Goal: Task Accomplishment & Management: Manage account settings

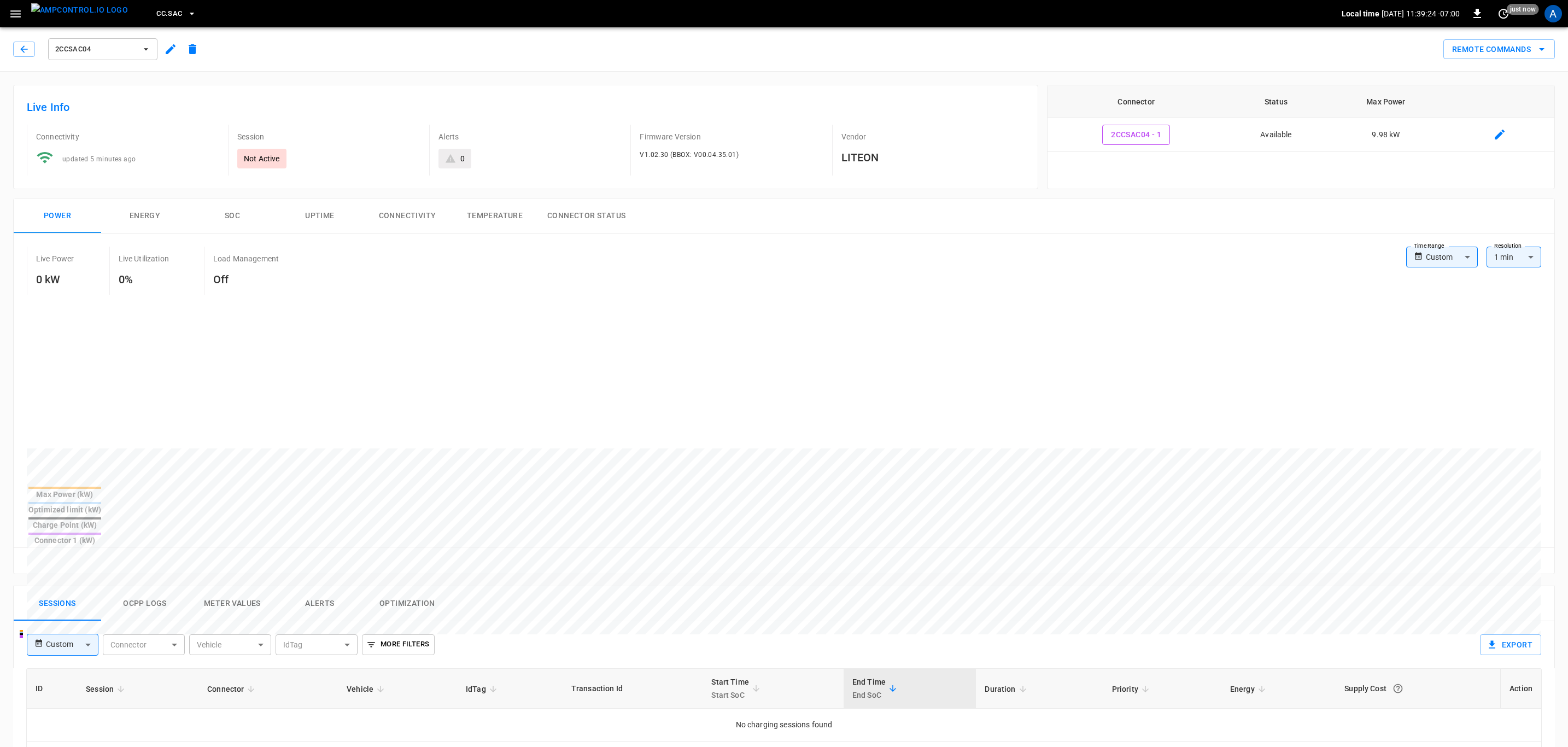
click at [20, 12] on icon "button" at bounding box center [16, 14] width 14 height 14
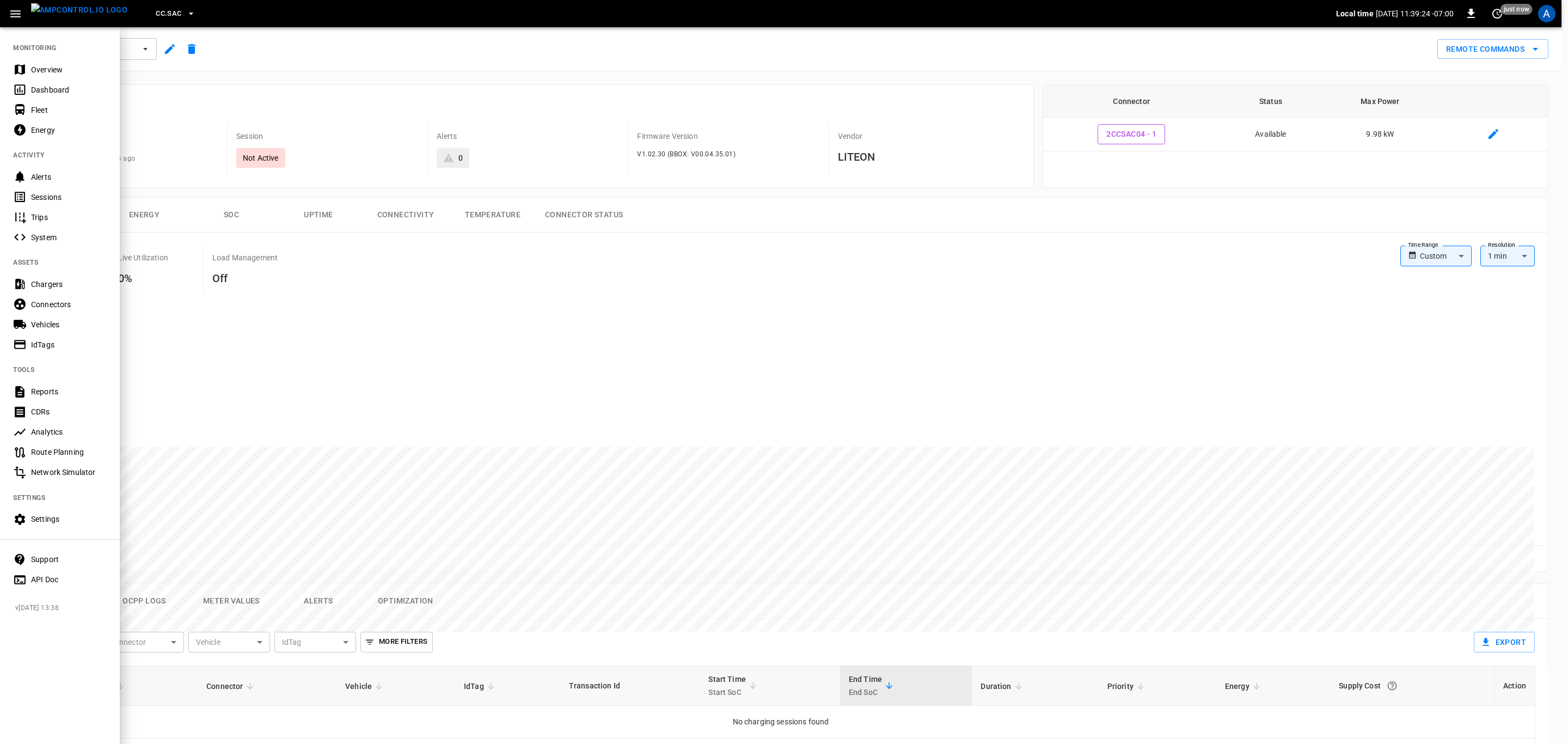
click at [66, 66] on div "Overview" at bounding box center [69, 69] width 76 height 11
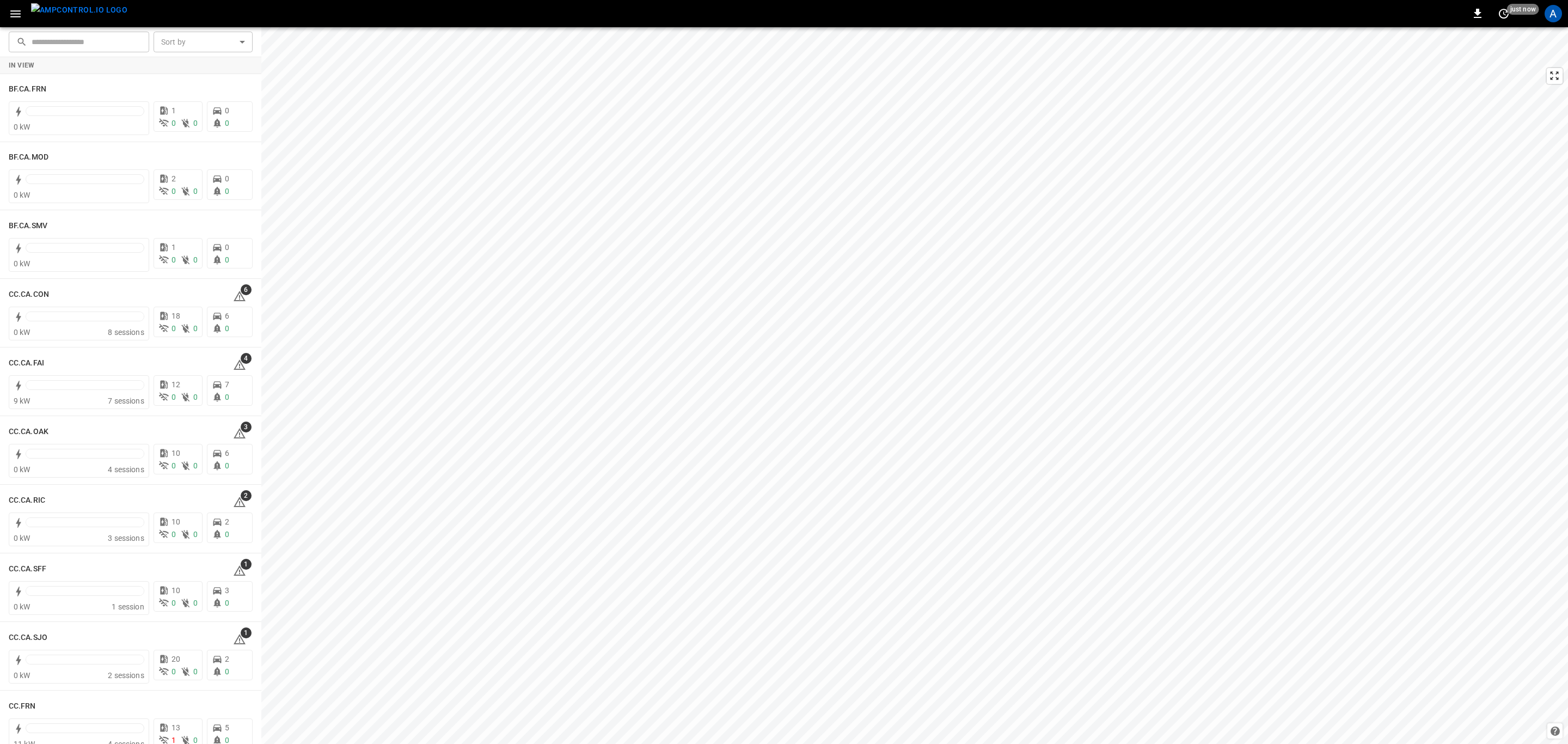
click at [15, 18] on icon "button" at bounding box center [16, 14] width 14 height 14
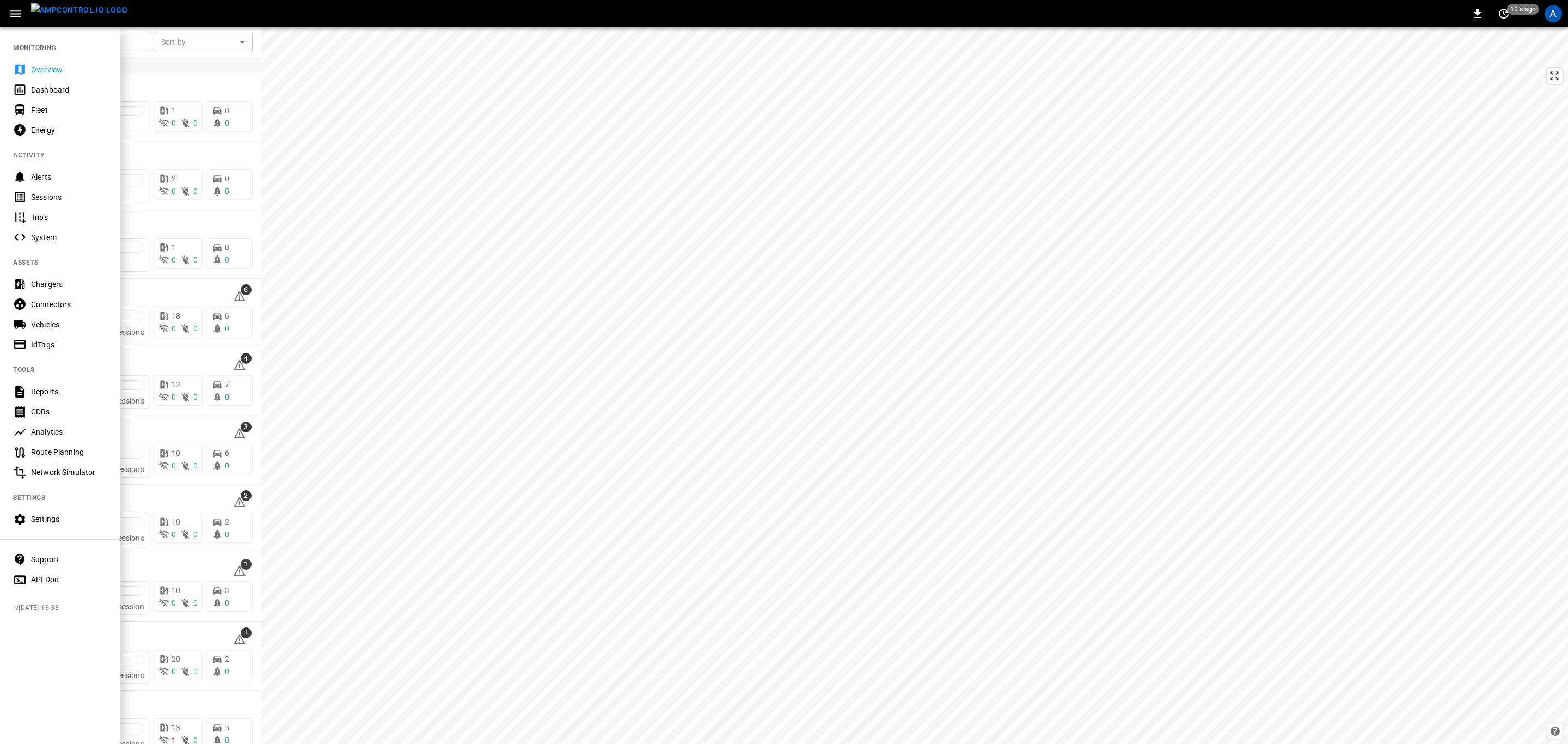
click at [62, 104] on div "Fleet" at bounding box center [69, 109] width 76 height 11
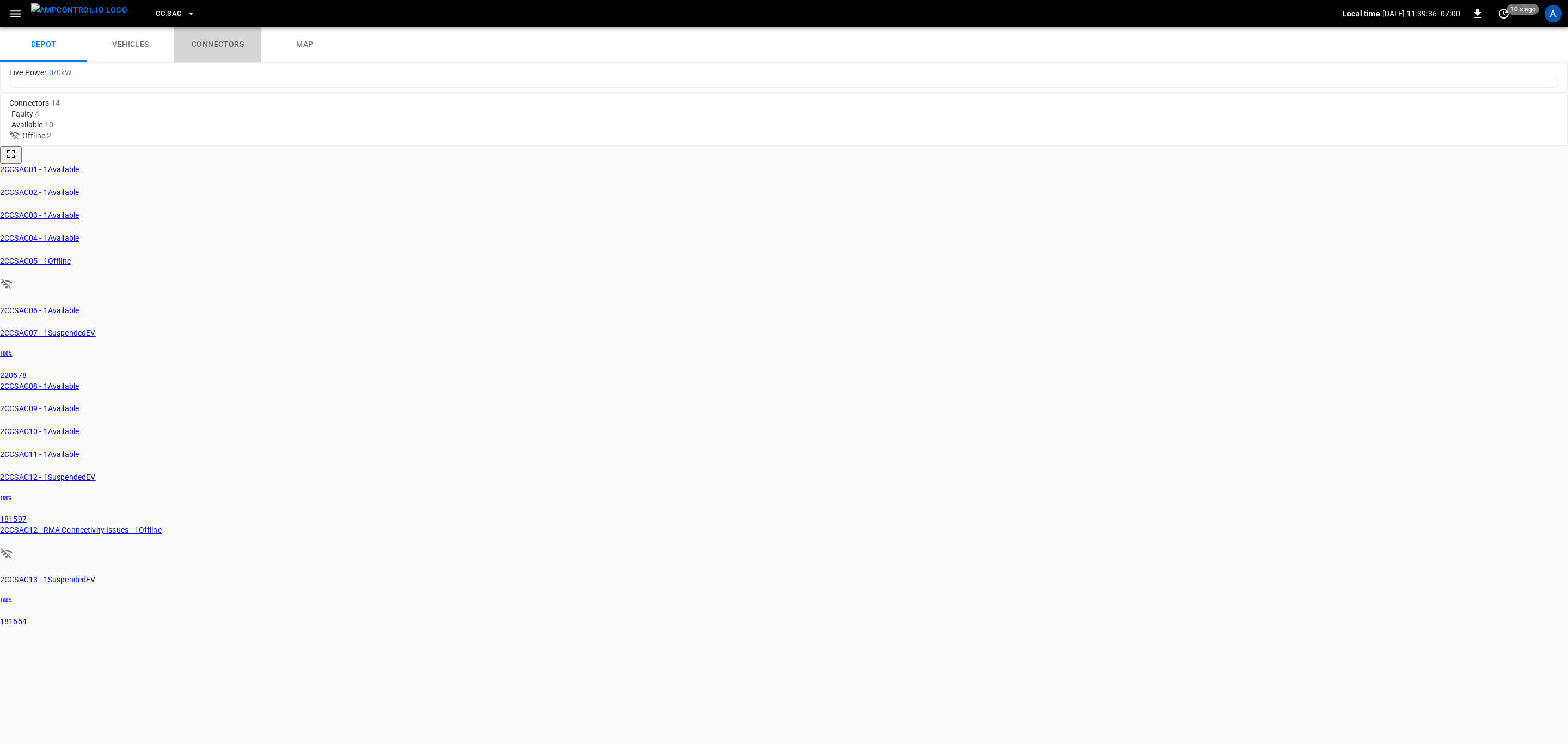
click at [204, 41] on link "connectors" at bounding box center [218, 44] width 87 height 34
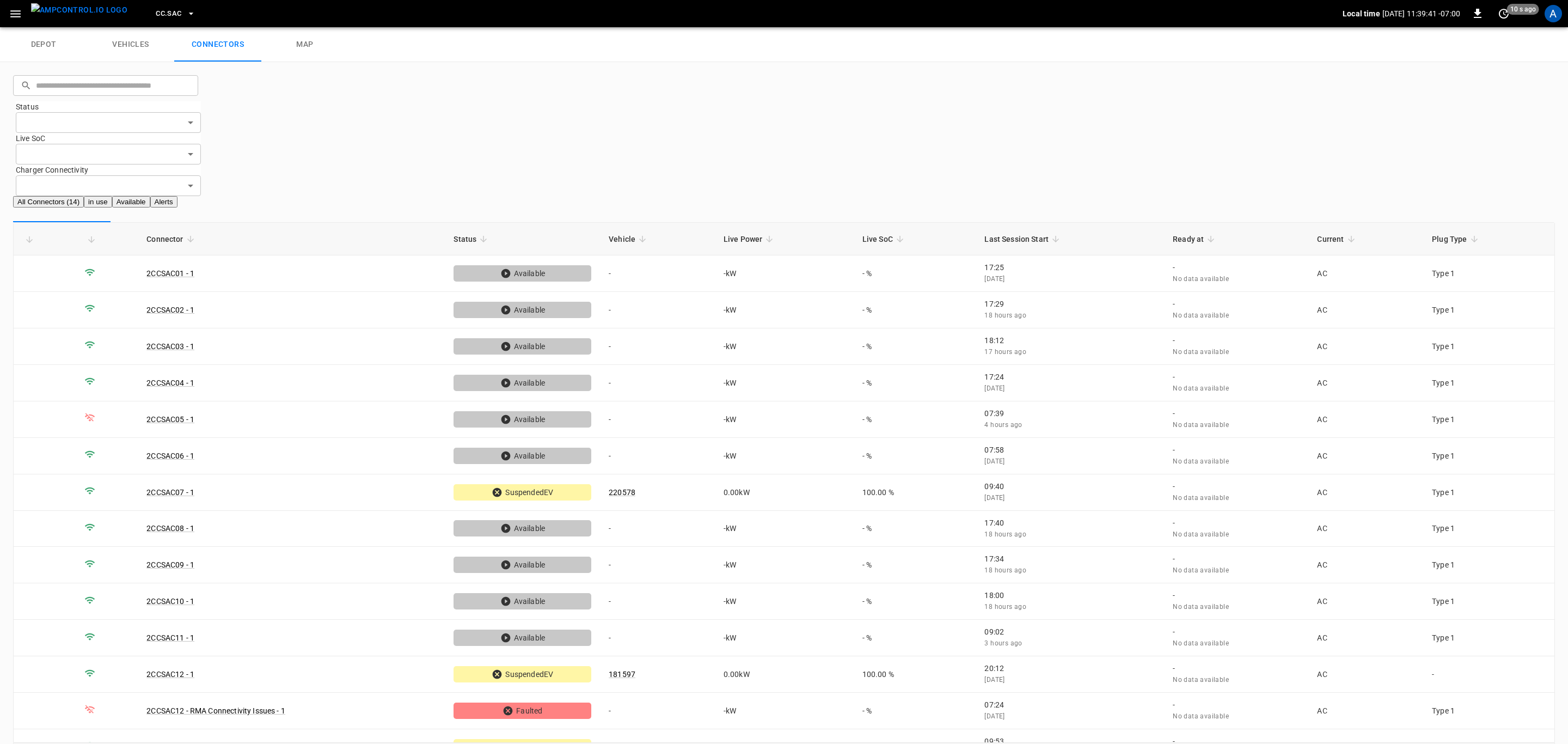
click at [156, 11] on span "CC.SAC" at bounding box center [168, 13] width 25 height 12
click at [702, 512] on div at bounding box center [784, 372] width 1568 height 744
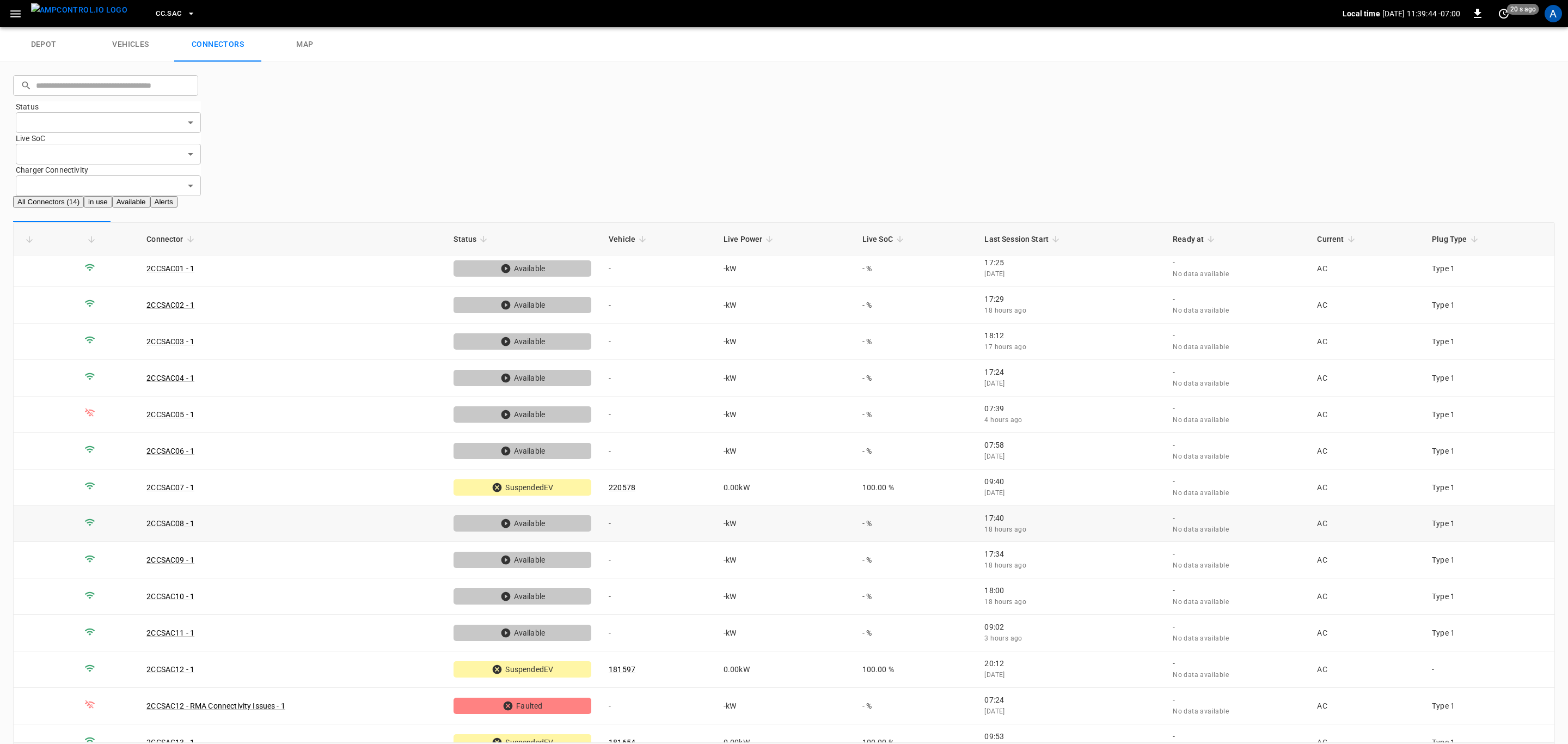
scroll to position [0, 0]
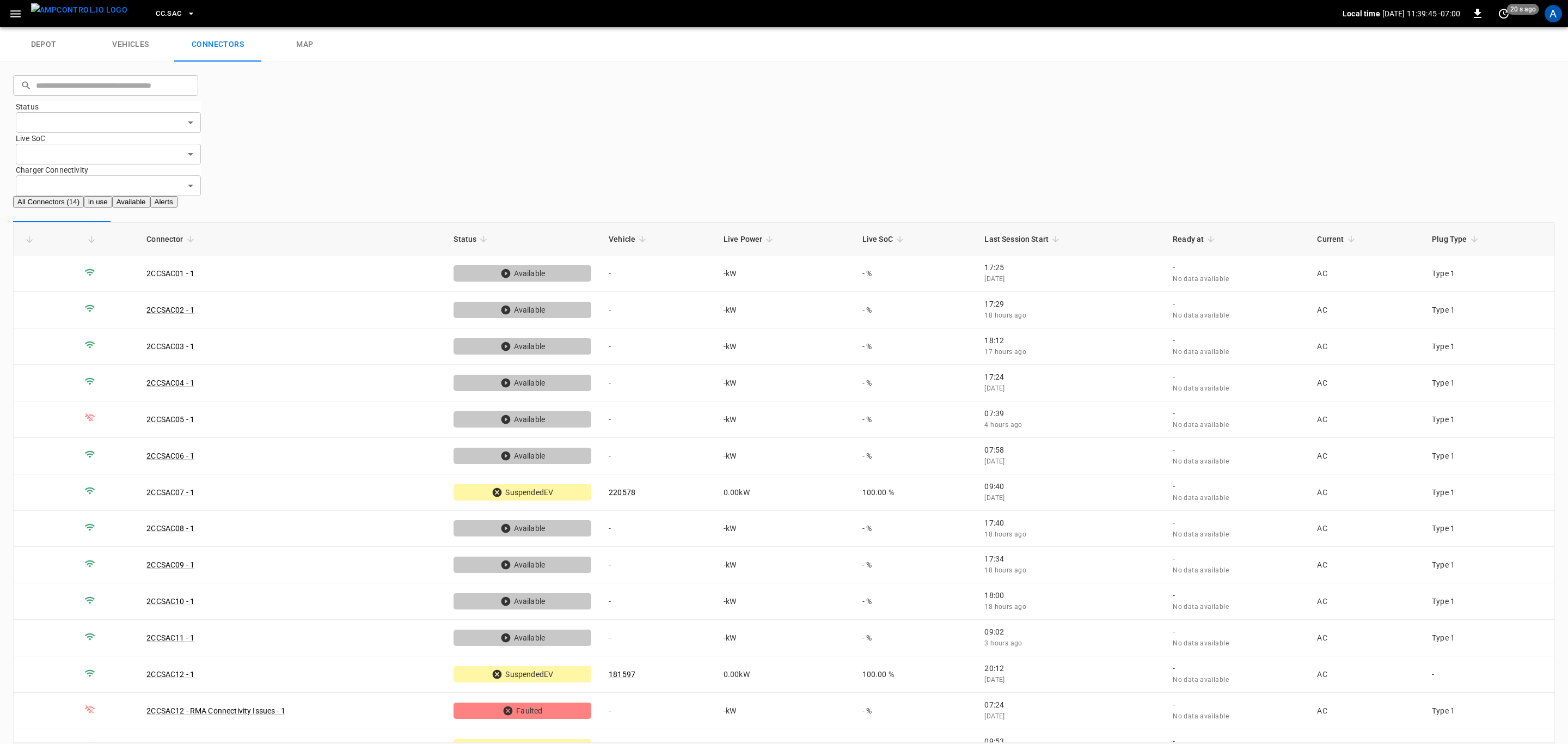
click at [157, 19] on span "CC.SAC" at bounding box center [168, 13] width 25 height 12
click at [174, 701] on li "FE.RLY 6d68 ..." at bounding box center [213, 725] width 163 height 48
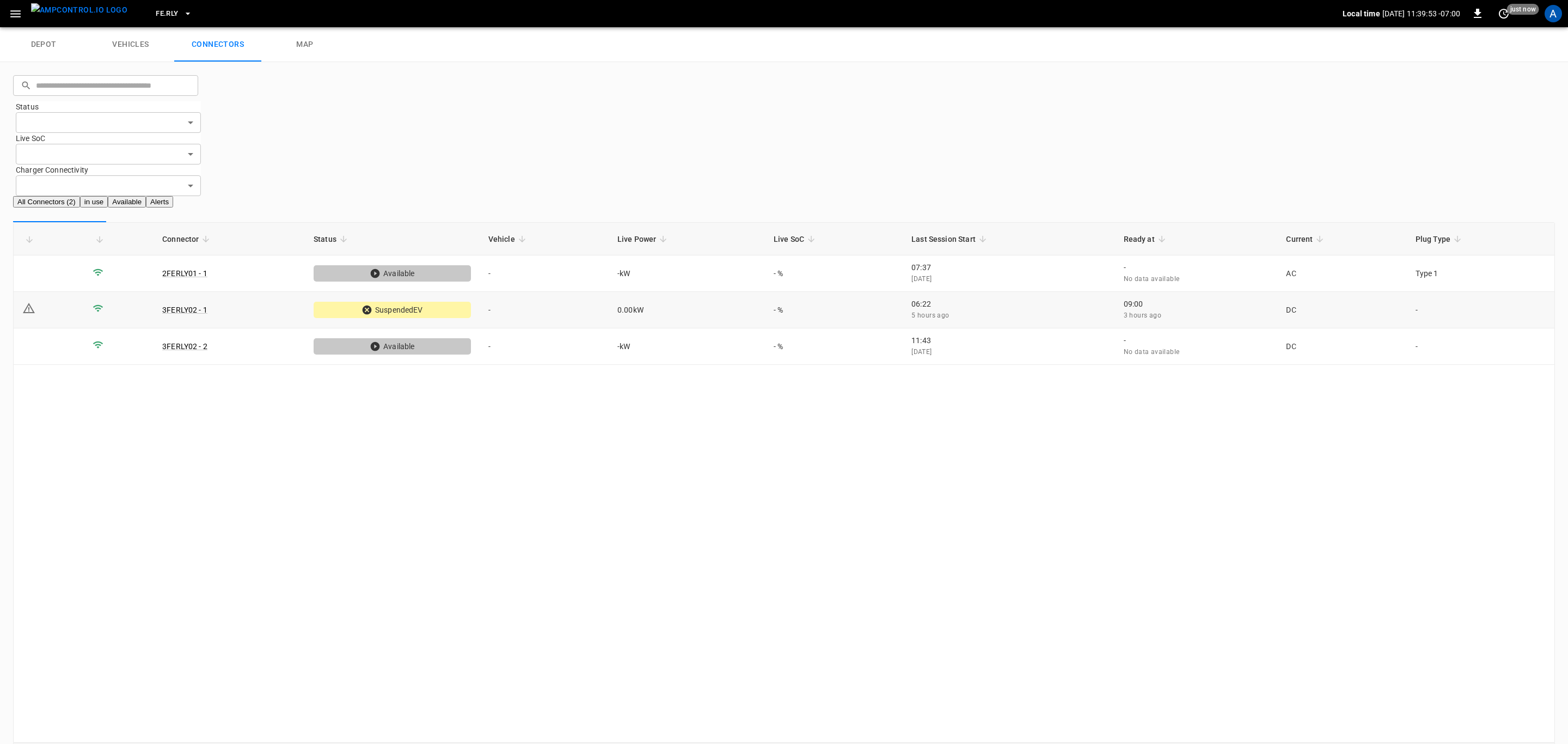
click at [528, 292] on td "-" at bounding box center [543, 310] width 129 height 36
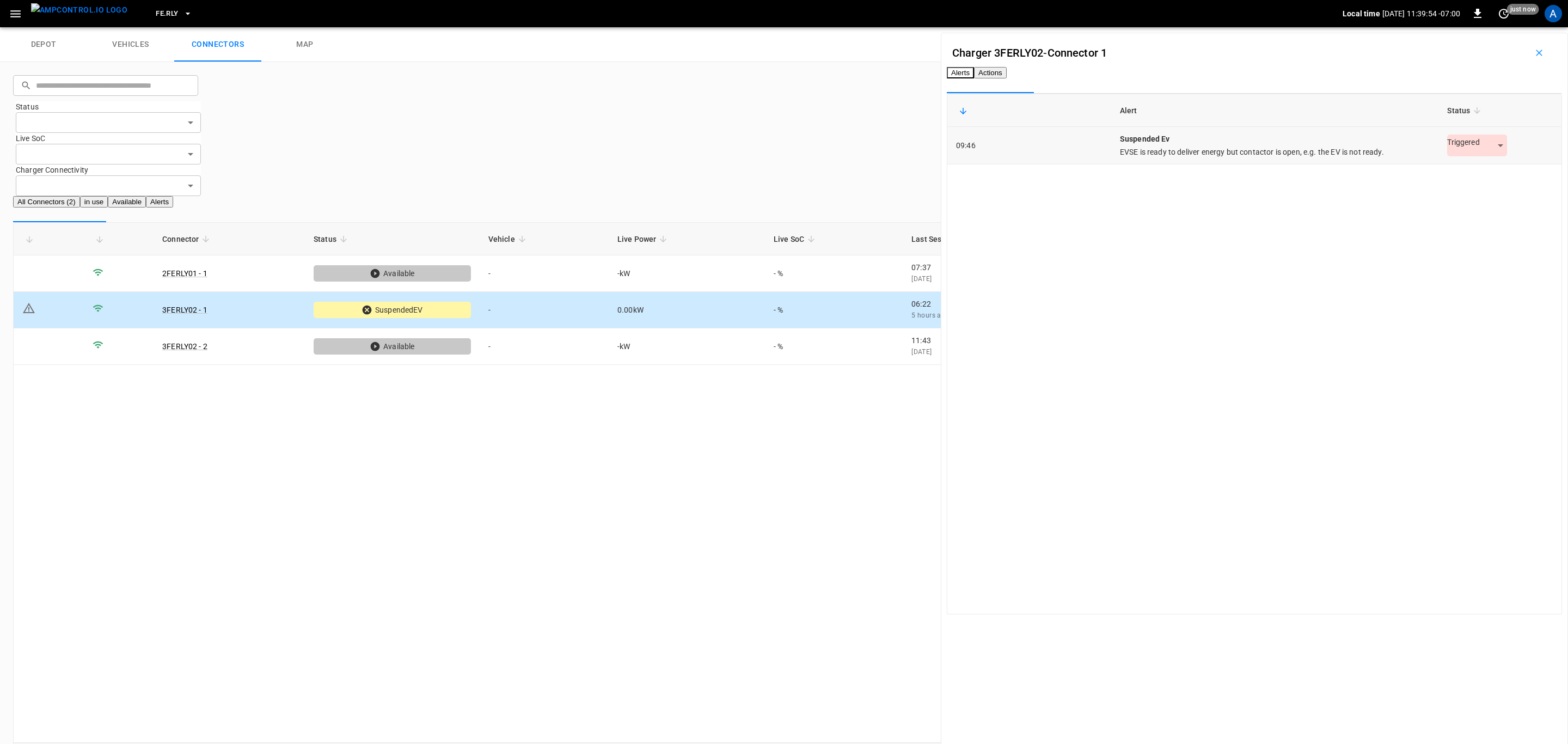
click at [1460, 163] on body "FE.RLY Local time [DATE] 11:39:54 -07:00 0 just now A depot vehicles connectors…" at bounding box center [784, 393] width 1568 height 785
click at [1463, 185] on li "Resolved" at bounding box center [1460, 191] width 68 height 18
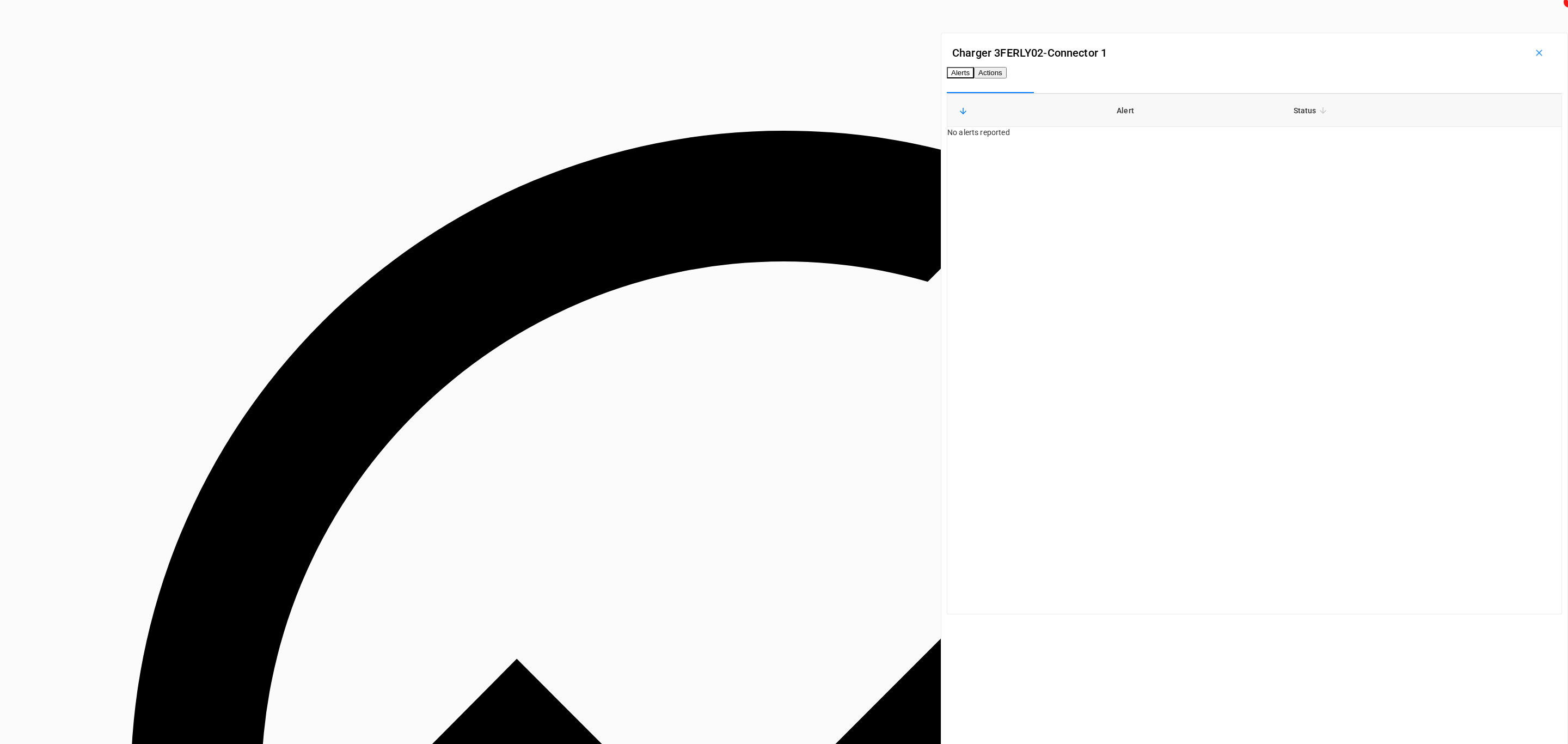
click at [1006, 78] on button "Actions" at bounding box center [990, 73] width 33 height 11
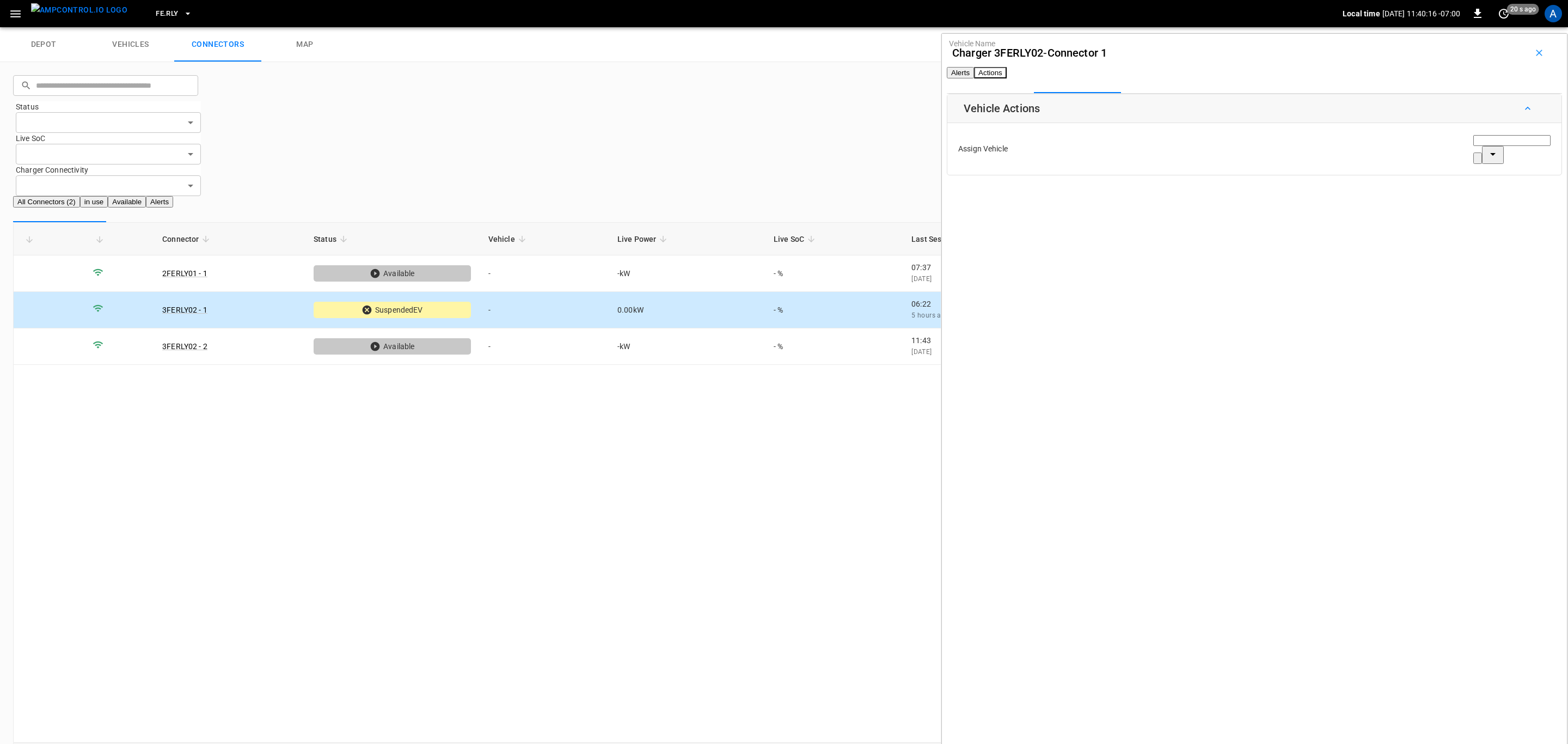
click at [1473, 161] on div "Vehicle Name Vehicle Name" at bounding box center [1511, 149] width 77 height 30
paste input "*********"
click at [1470, 213] on li "1693-7452" at bounding box center [1474, 213] width 103 height 11
type input "*********"
click at [1526, 206] on button "Save" at bounding box center [1538, 196] width 25 height 21
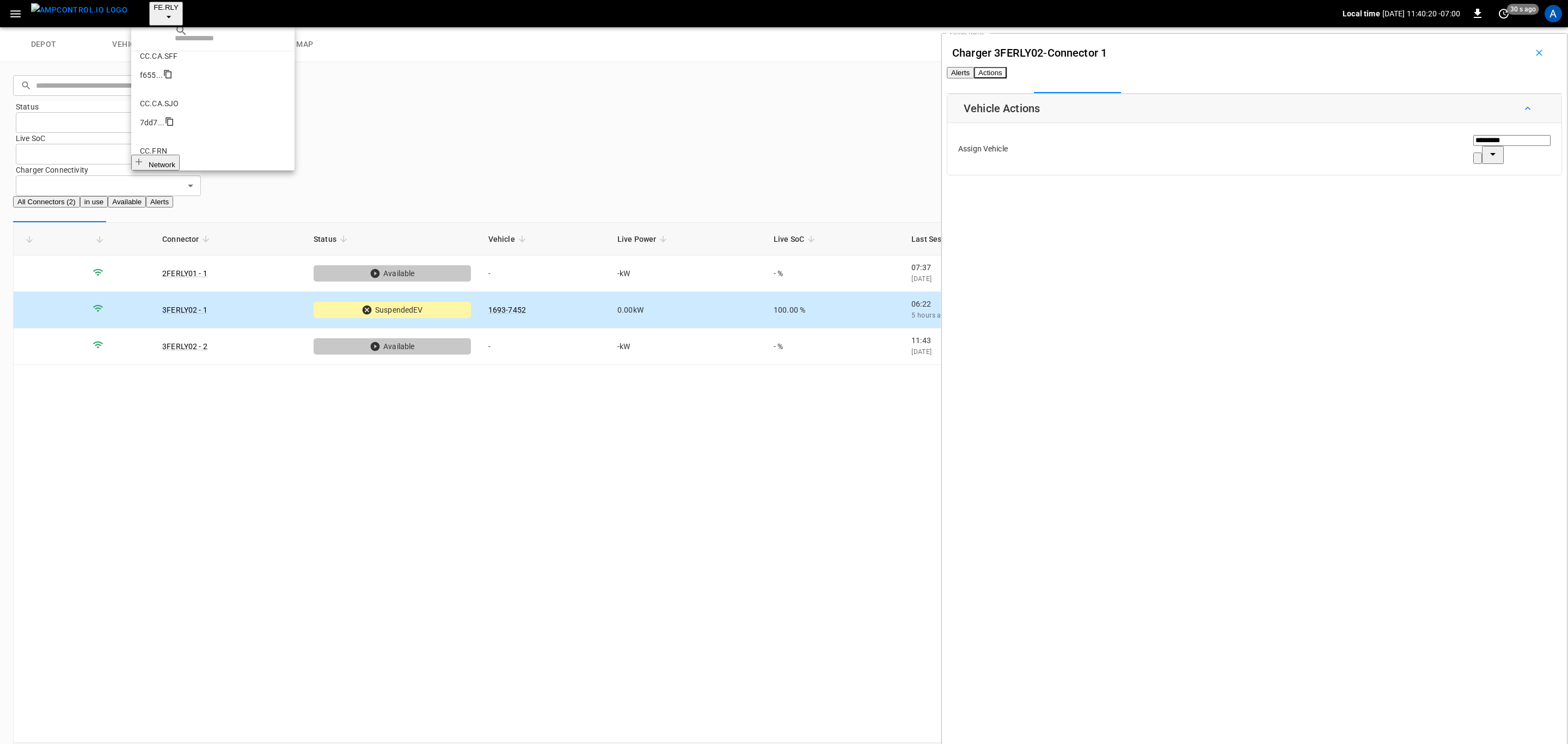
scroll to position [412, 0]
click at [178, 729] on li "FE.PMN 44d3 ..." at bounding box center [213, 753] width 163 height 48
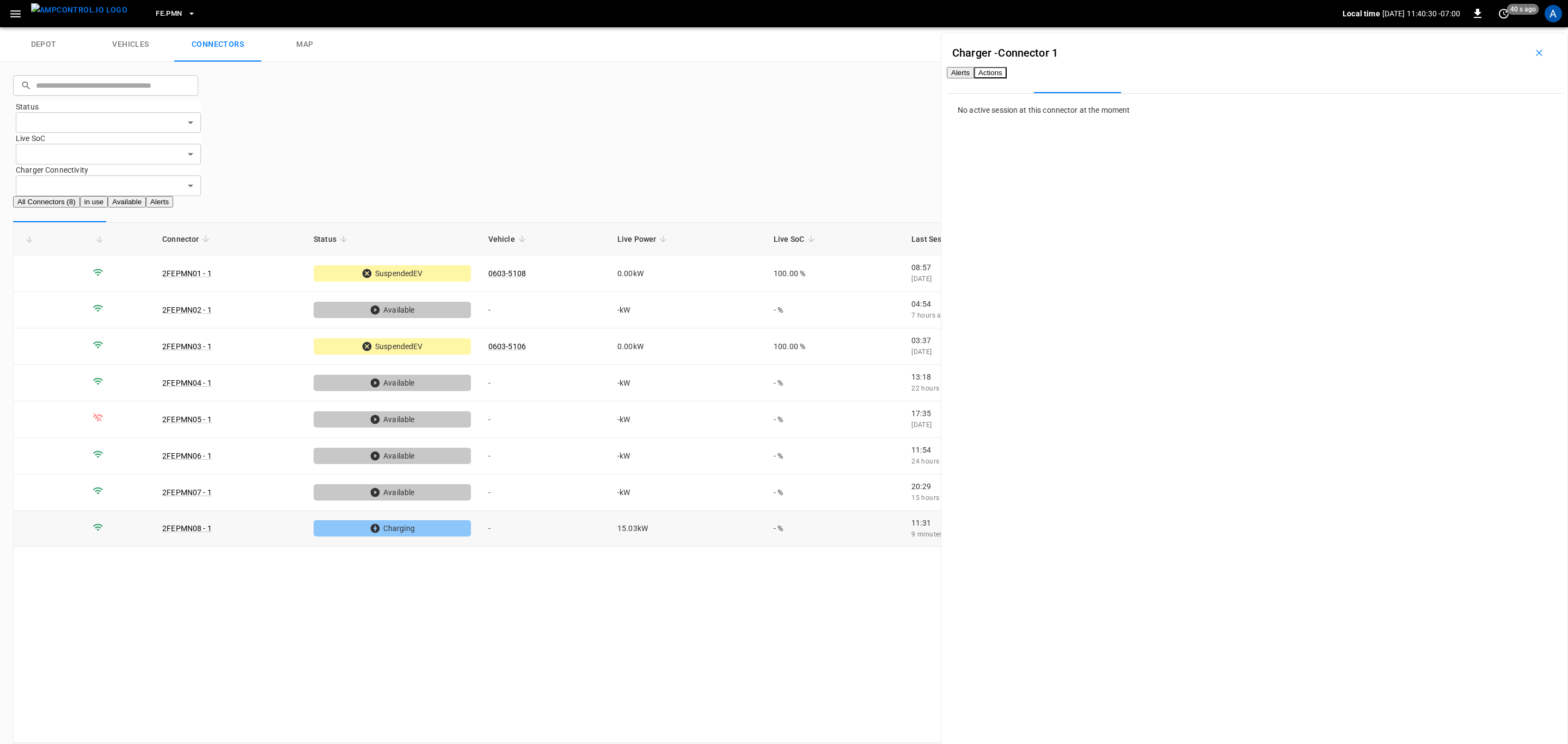
click at [589, 511] on td "-" at bounding box center [543, 529] width 129 height 36
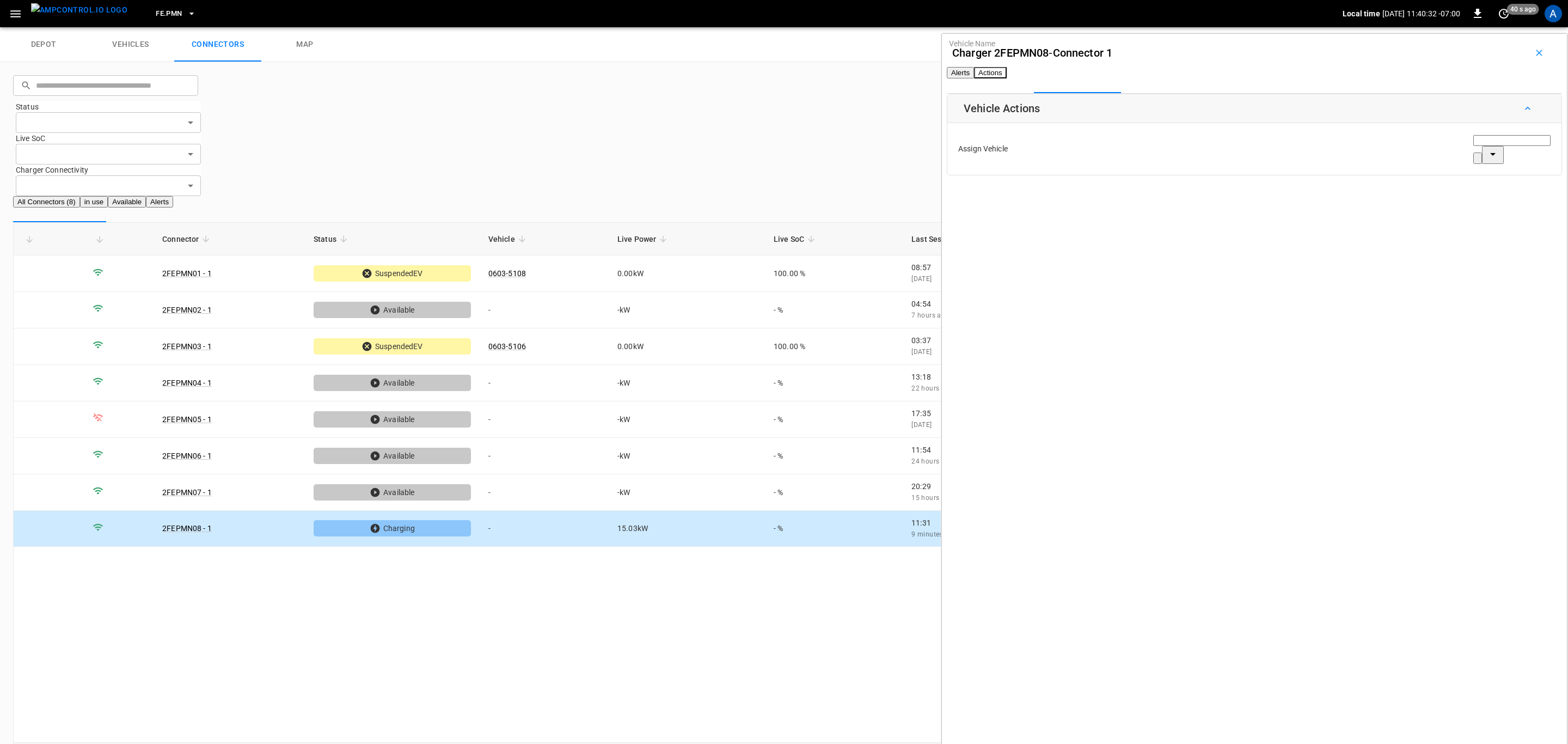
click at [1473, 158] on div "Vehicle Name Vehicle Name" at bounding box center [1511, 149] width 77 height 30
paste input "*********"
click at [1447, 209] on span "0603-5089" at bounding box center [1442, 213] width 38 height 9
type input "*********"
click at [1526, 203] on button "Save" at bounding box center [1538, 196] width 25 height 21
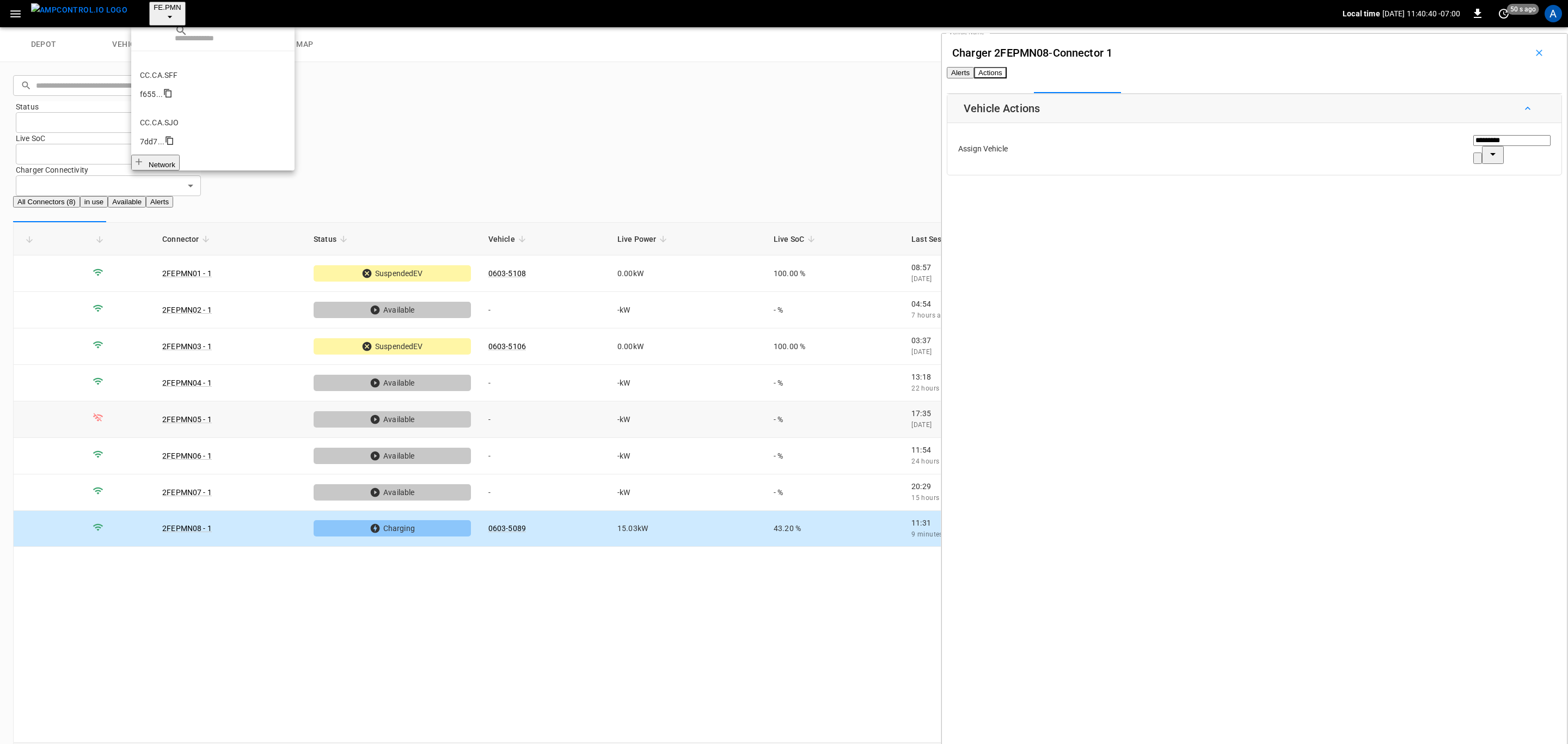
scroll to position [391, 0]
click at [185, 703] on li "FE.ONT a6b8 ..." at bounding box center [213, 727] width 163 height 48
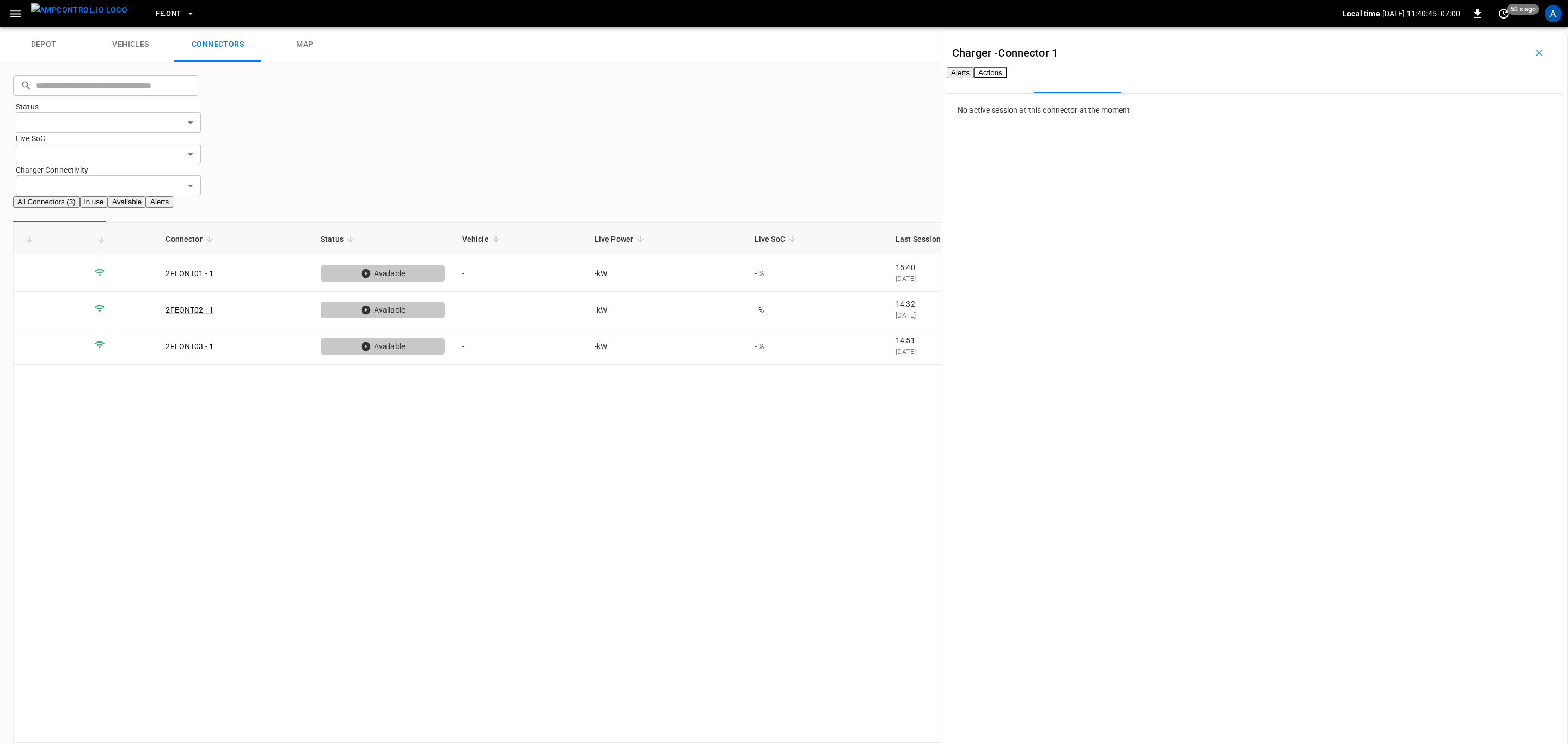
click at [156, 14] on span "FE.ONT" at bounding box center [168, 13] width 25 height 12
click at [190, 676] on li "FE.HWY 5c60 ..." at bounding box center [213, 700] width 163 height 48
click at [162, 15] on span "FE.HWY" at bounding box center [169, 13] width 26 height 12
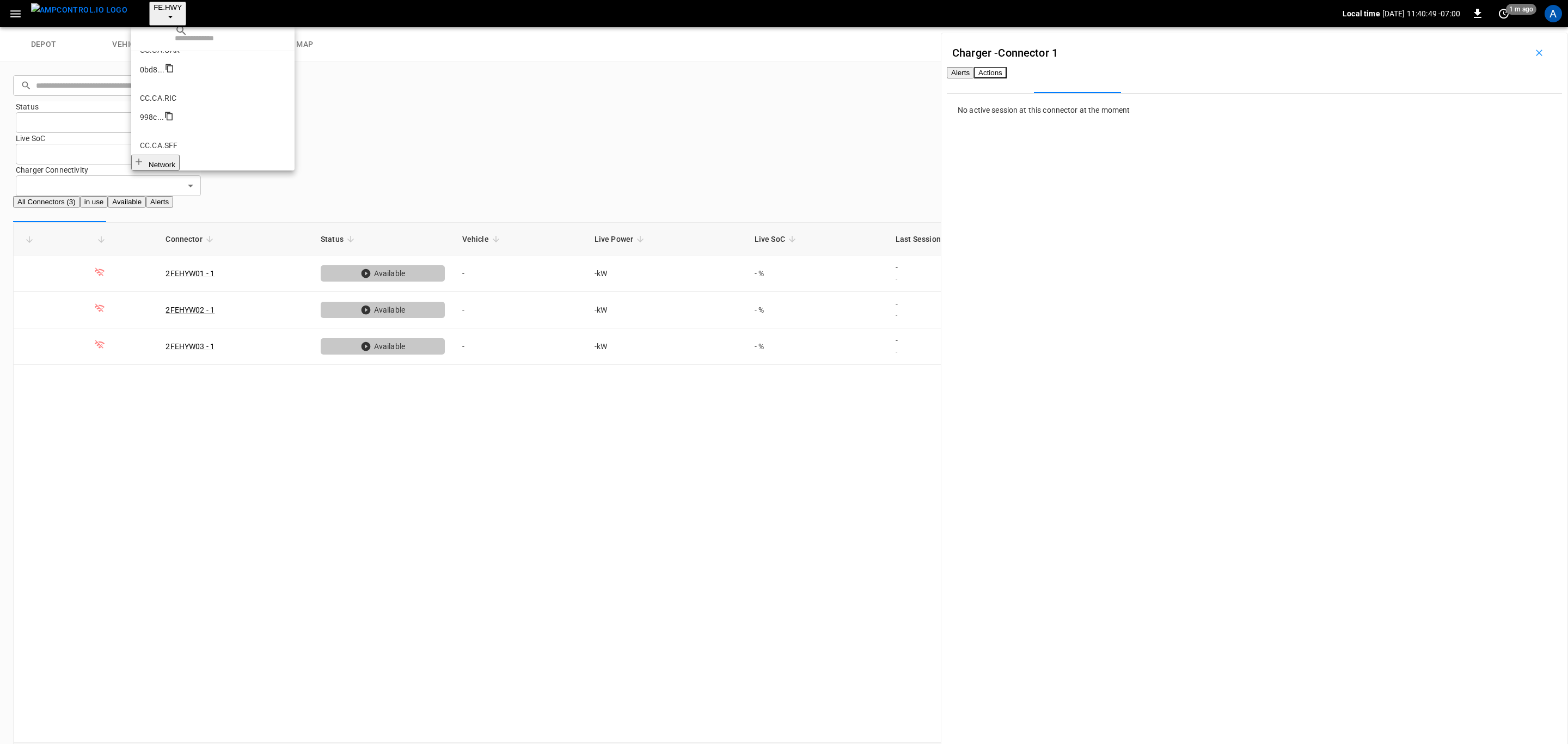
click at [191, 649] on li "FE.CA.PRS a4d9 ..." at bounding box center [213, 673] width 163 height 48
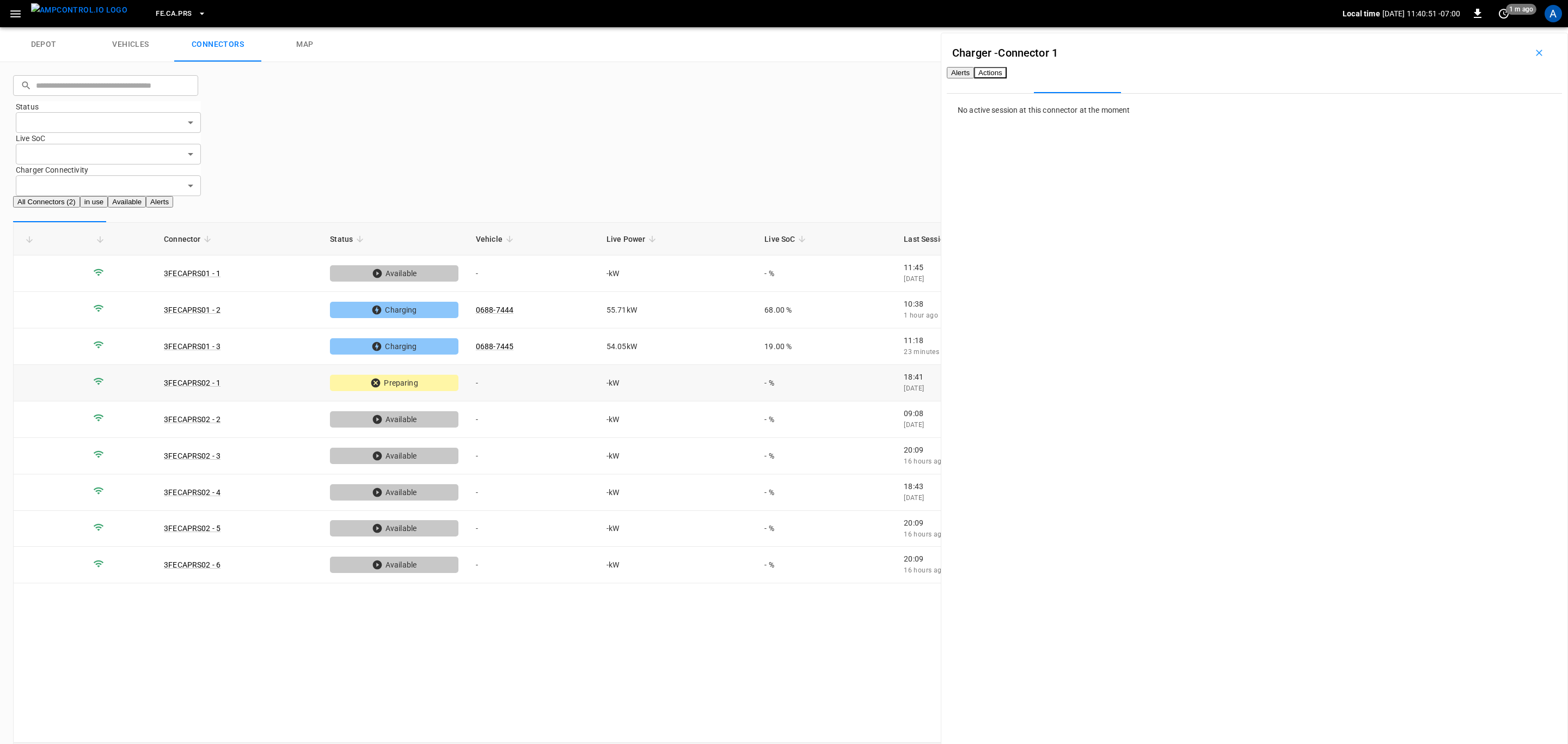
click at [542, 365] on td "-" at bounding box center [532, 383] width 131 height 36
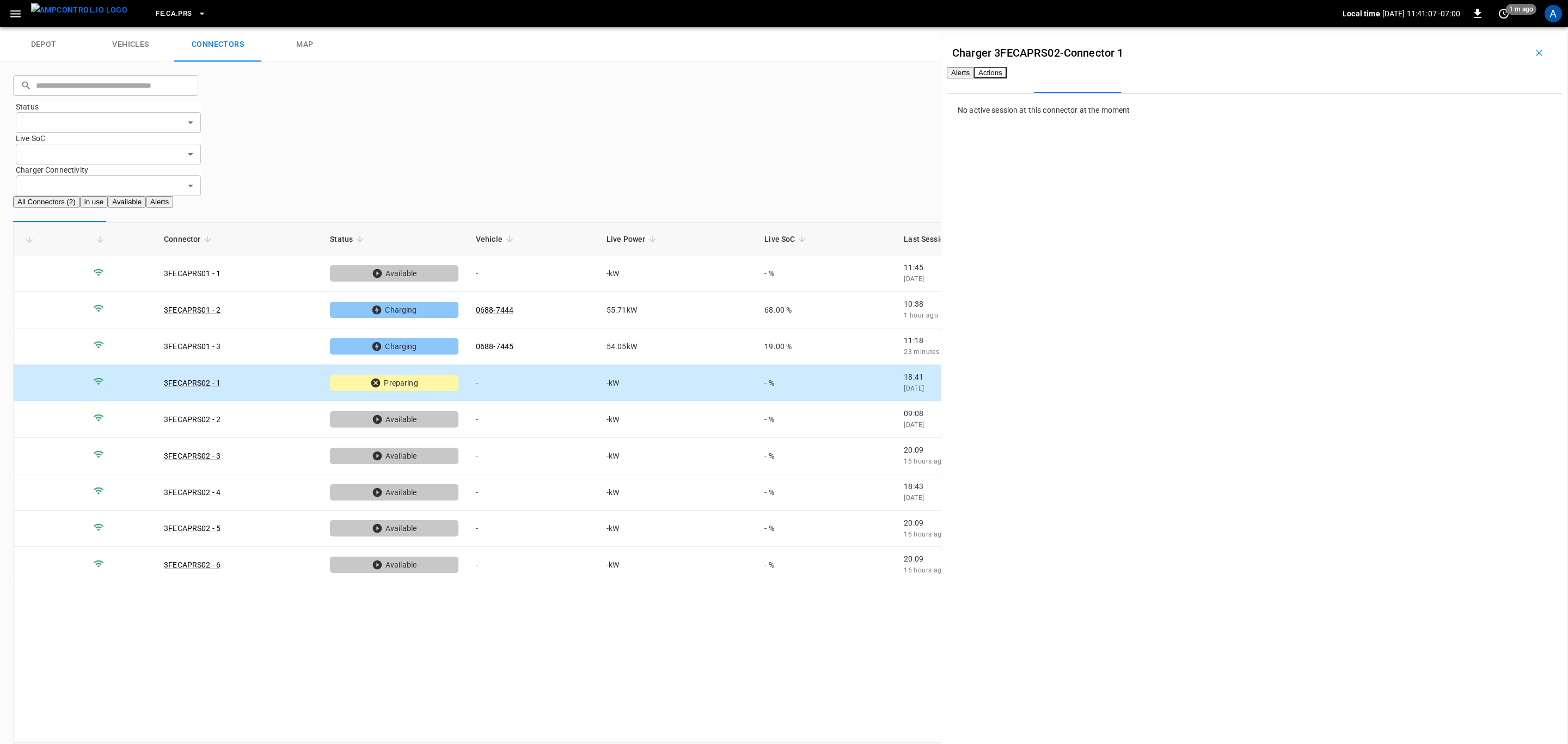
click at [156, 11] on span "FE.CA.PRS" at bounding box center [174, 13] width 36 height 12
click at [195, 623] on li "FE.CA.PMN b4a1 ..." at bounding box center [213, 647] width 163 height 48
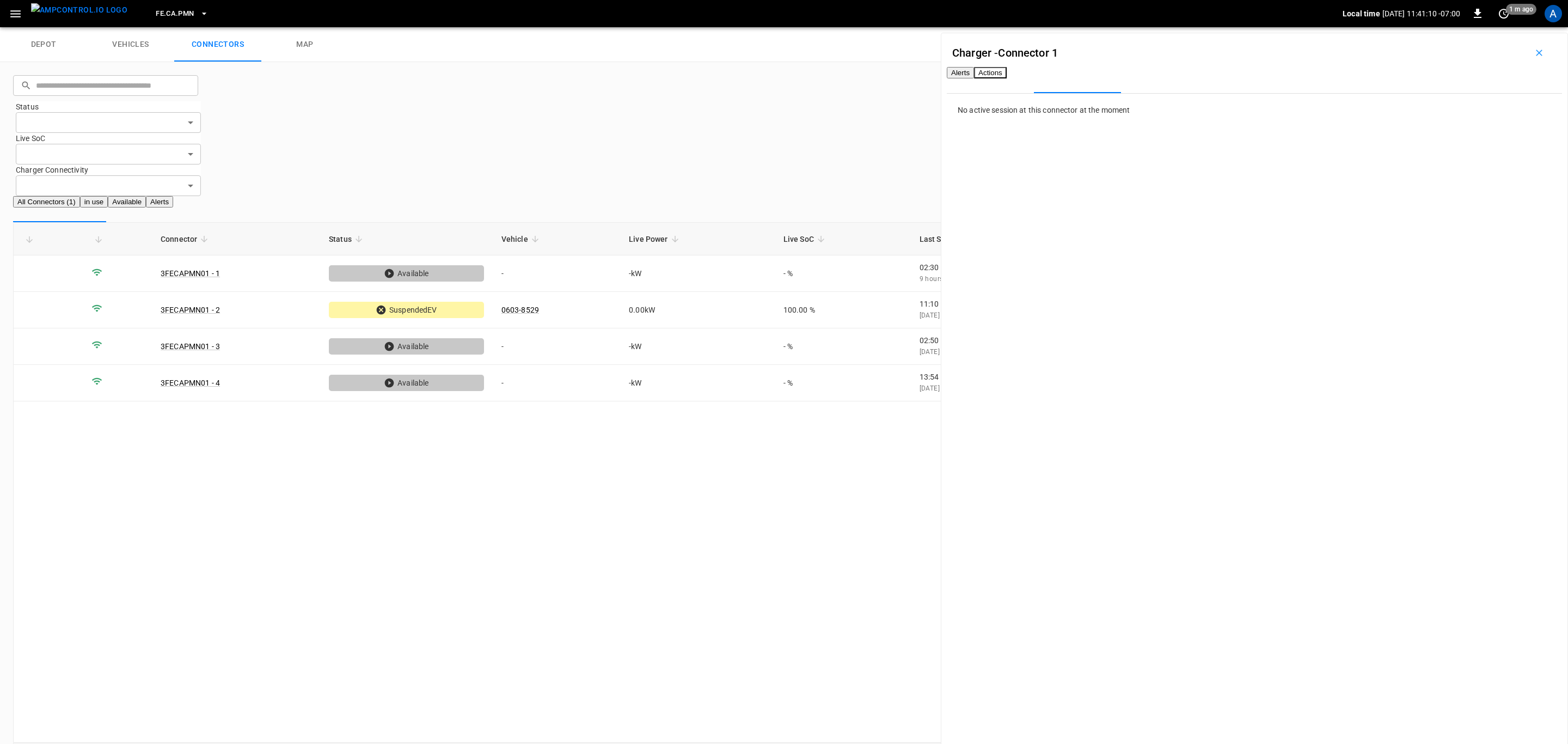
click at [169, 15] on span "FE.CA.PMN" at bounding box center [175, 13] width 38 height 12
click at [178, 453] on li "CC.STK 8e6d ..." at bounding box center [213, 477] width 163 height 48
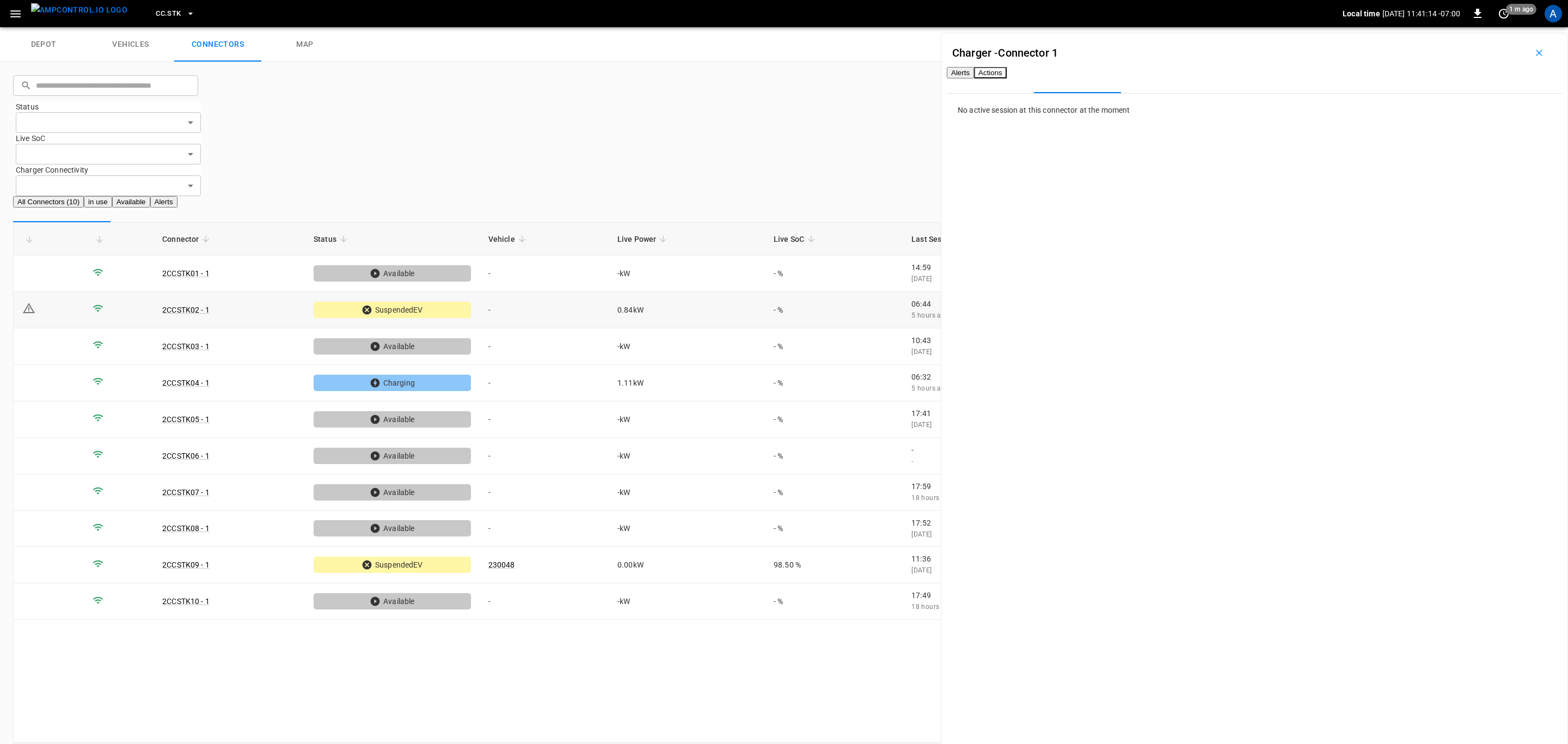
click at [552, 292] on td "-" at bounding box center [543, 310] width 129 height 36
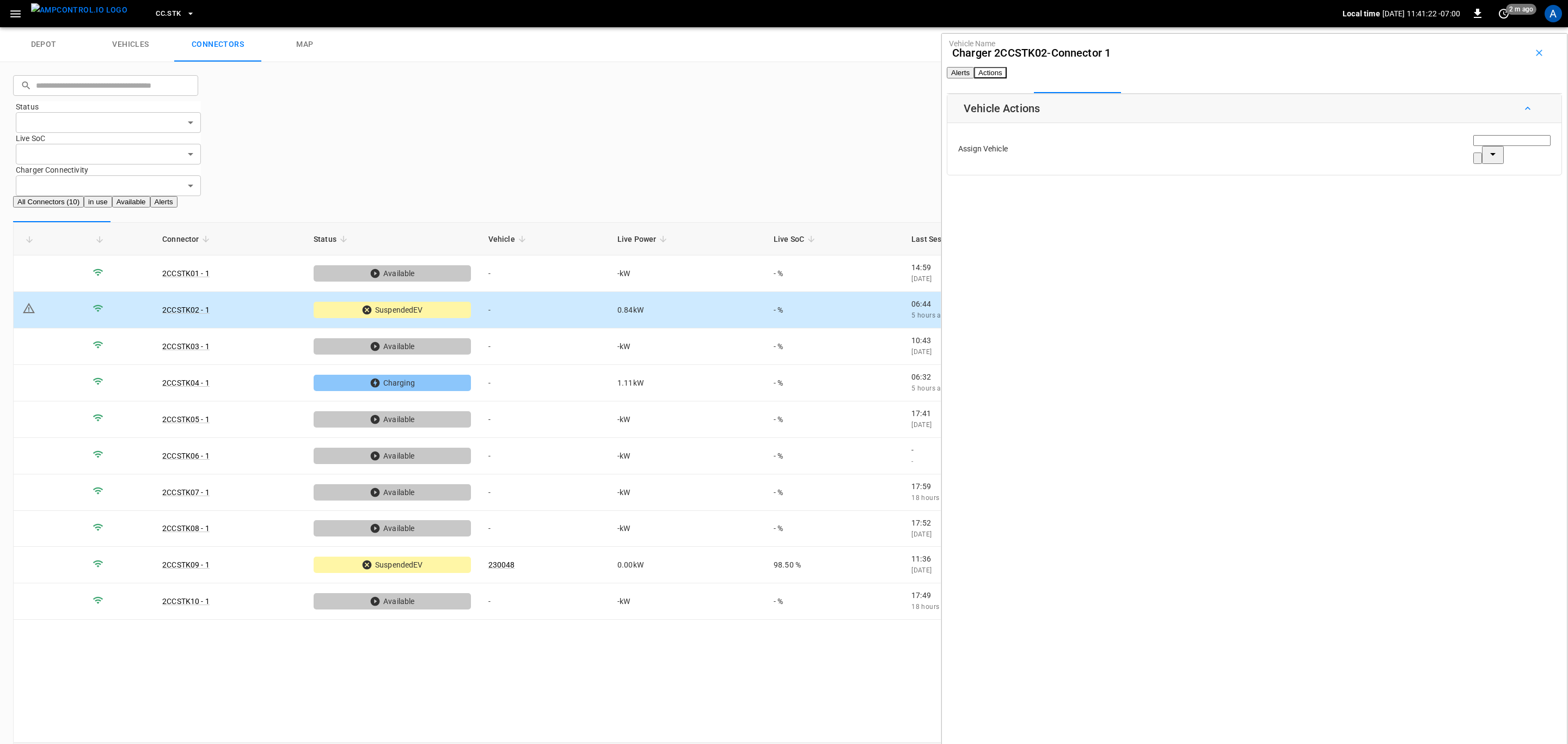
click at [1473, 164] on div "Vehicle Name Vehicle Name" at bounding box center [1511, 149] width 77 height 30
paste input "******"
type input "******"
paste input "******"
click at [1448, 209] on span "230051" at bounding box center [1436, 213] width 26 height 9
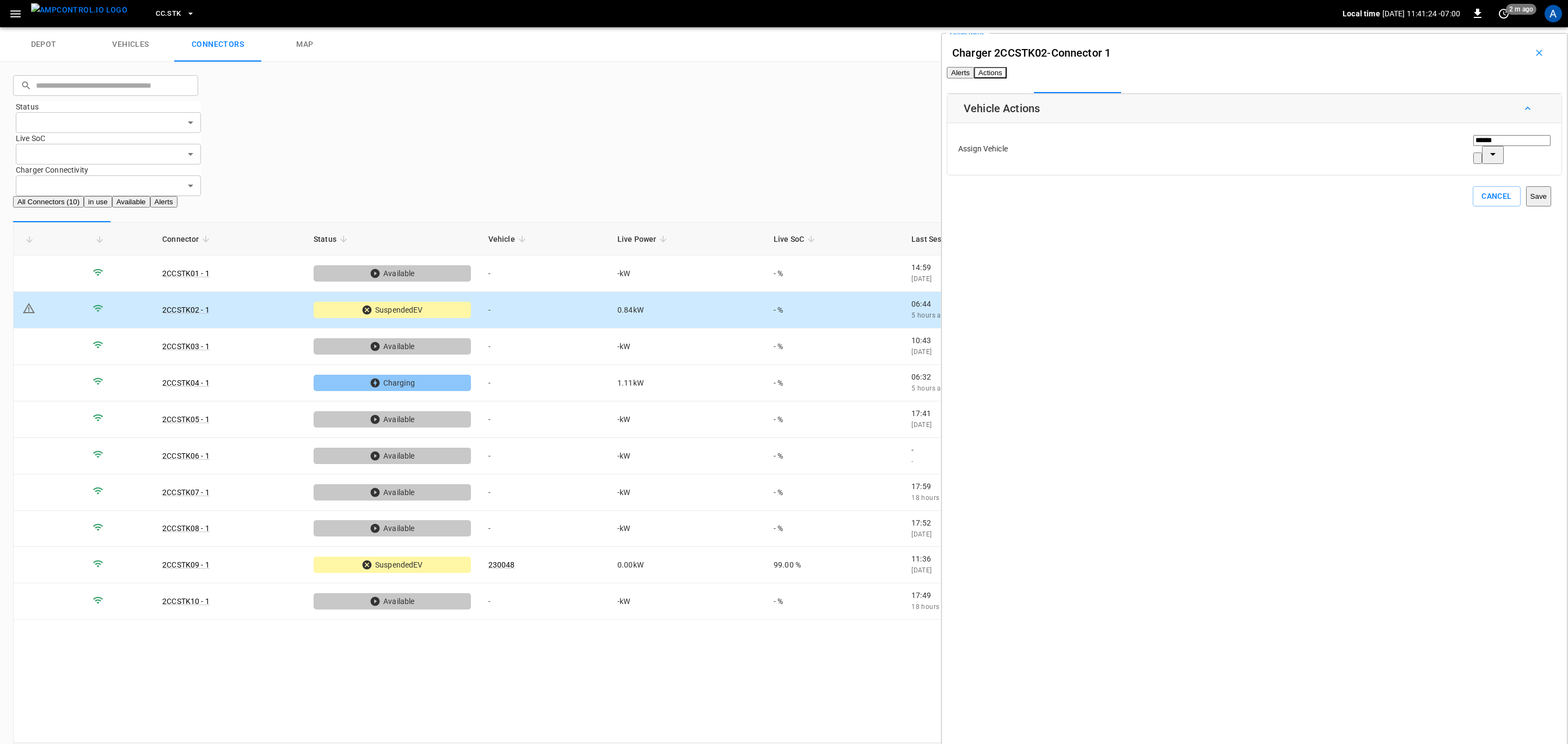
type input "******"
click at [1526, 201] on button "Save" at bounding box center [1538, 196] width 25 height 21
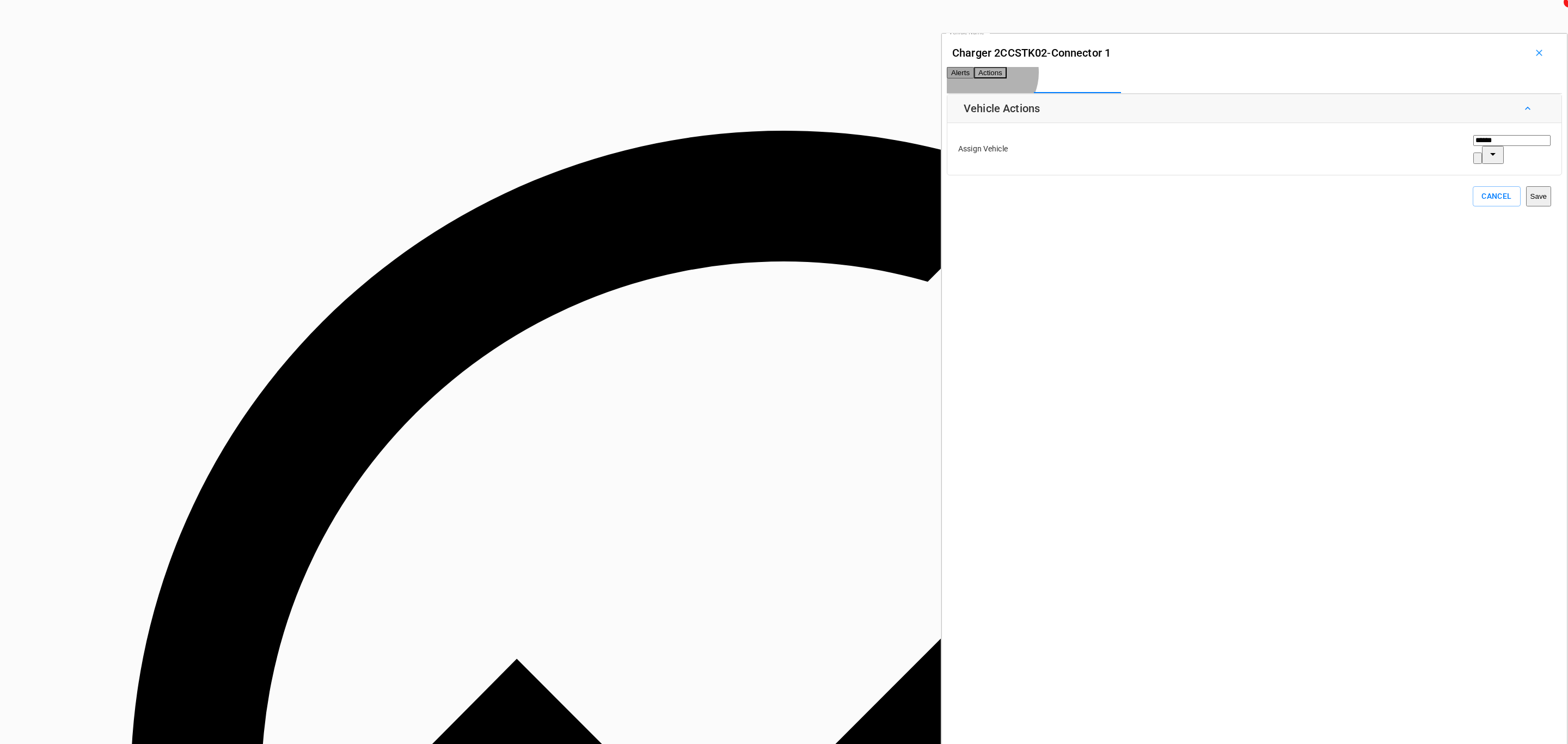
click at [974, 72] on button "Alerts" at bounding box center [960, 73] width 27 height 11
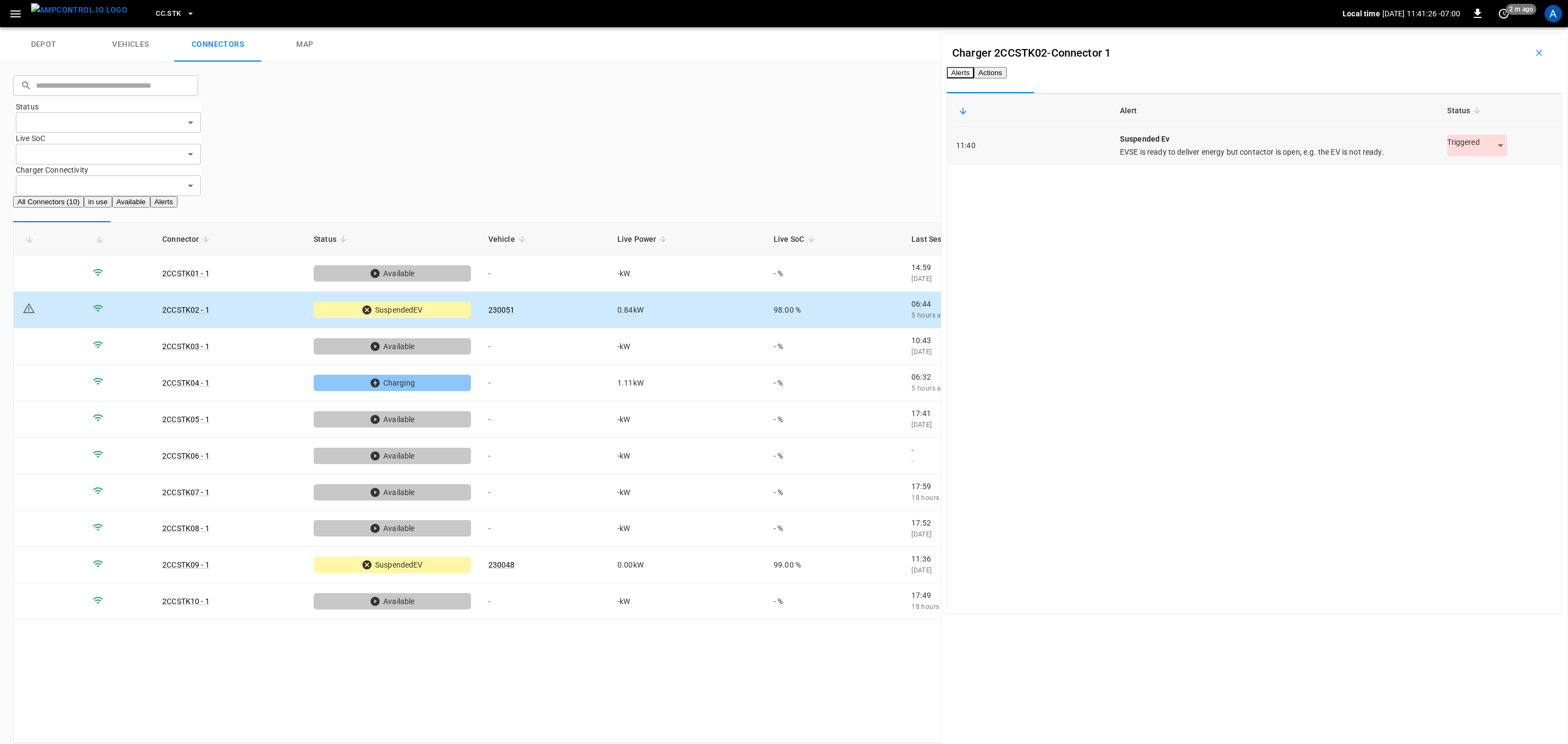
click at [1449, 166] on body "CC.STK Local time [DATE] 11:41:26 -07:00 0 2 m ago A depot vehicles connectors …" at bounding box center [784, 393] width 1568 height 785
click at [1469, 188] on li "Resolved" at bounding box center [1460, 191] width 68 height 18
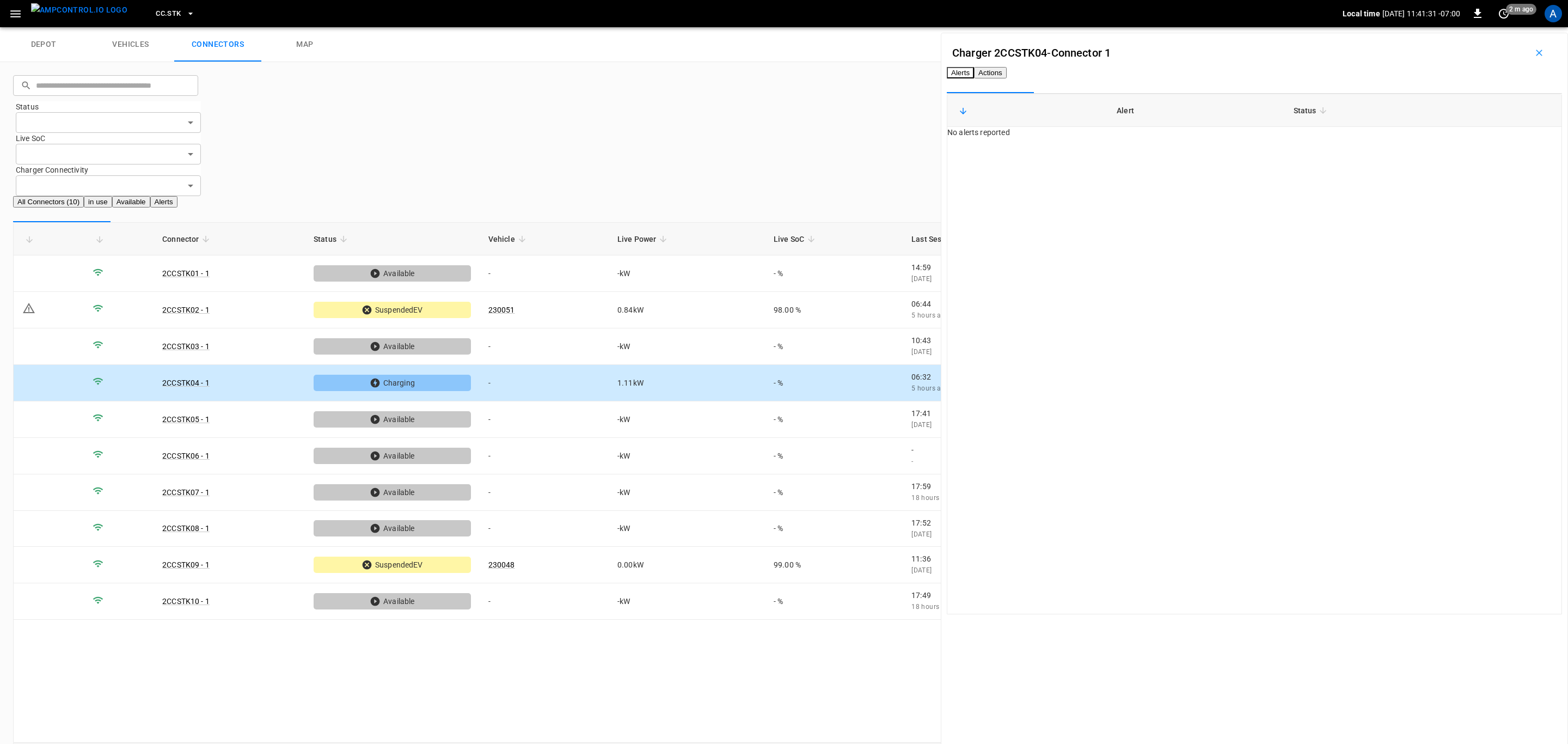
drag, startPoint x: 1089, startPoint y: 80, endPoint x: 1099, endPoint y: 87, distance: 12.2
click at [1006, 78] on button "Actions" at bounding box center [990, 73] width 33 height 11
click at [1473, 164] on div "Vehicle Name Vehicle Name" at bounding box center [1511, 149] width 77 height 30
paste input "******"
click at [1447, 209] on span "230050" at bounding box center [1436, 213] width 26 height 9
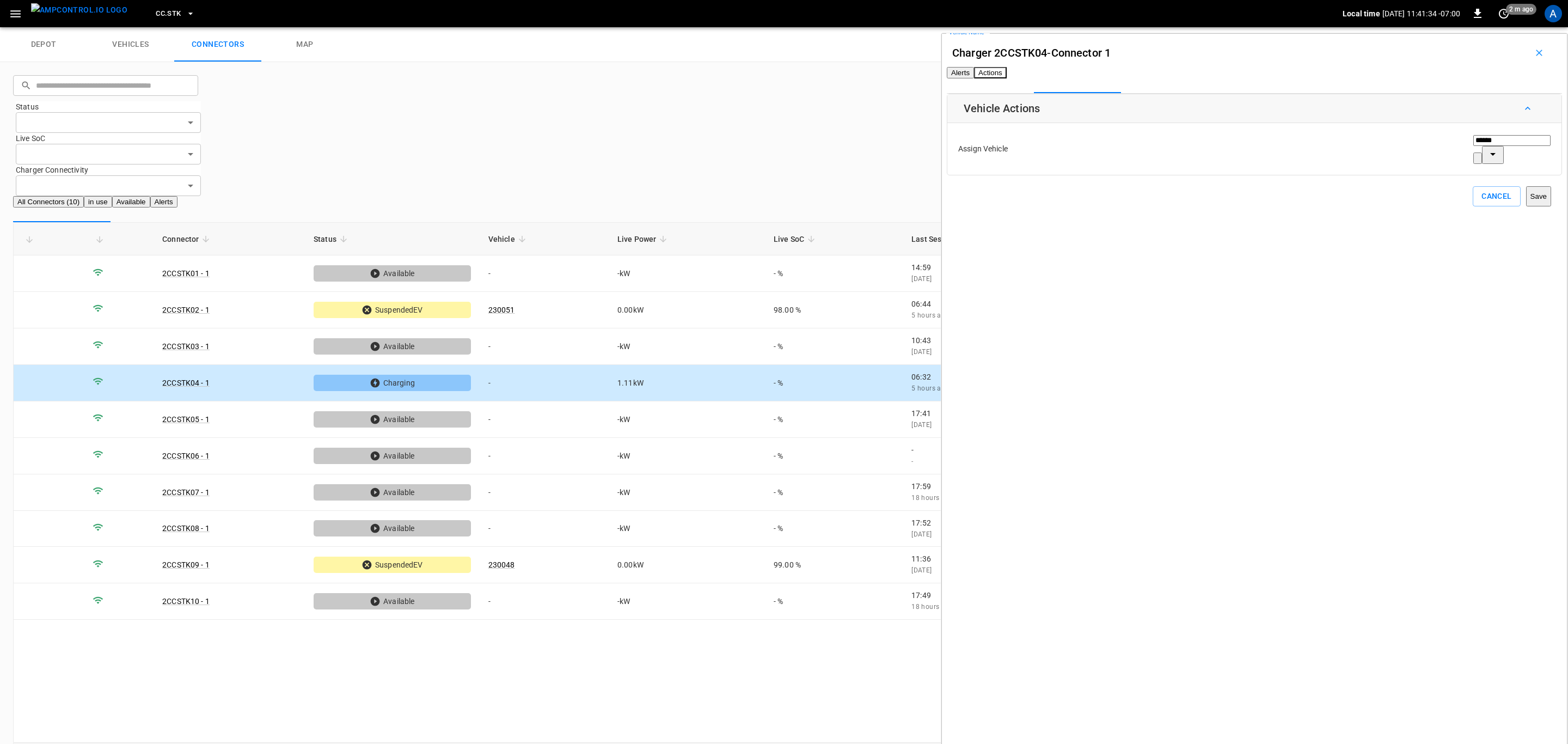
type input "******"
click at [1526, 206] on button "Save" at bounding box center [1538, 196] width 25 height 21
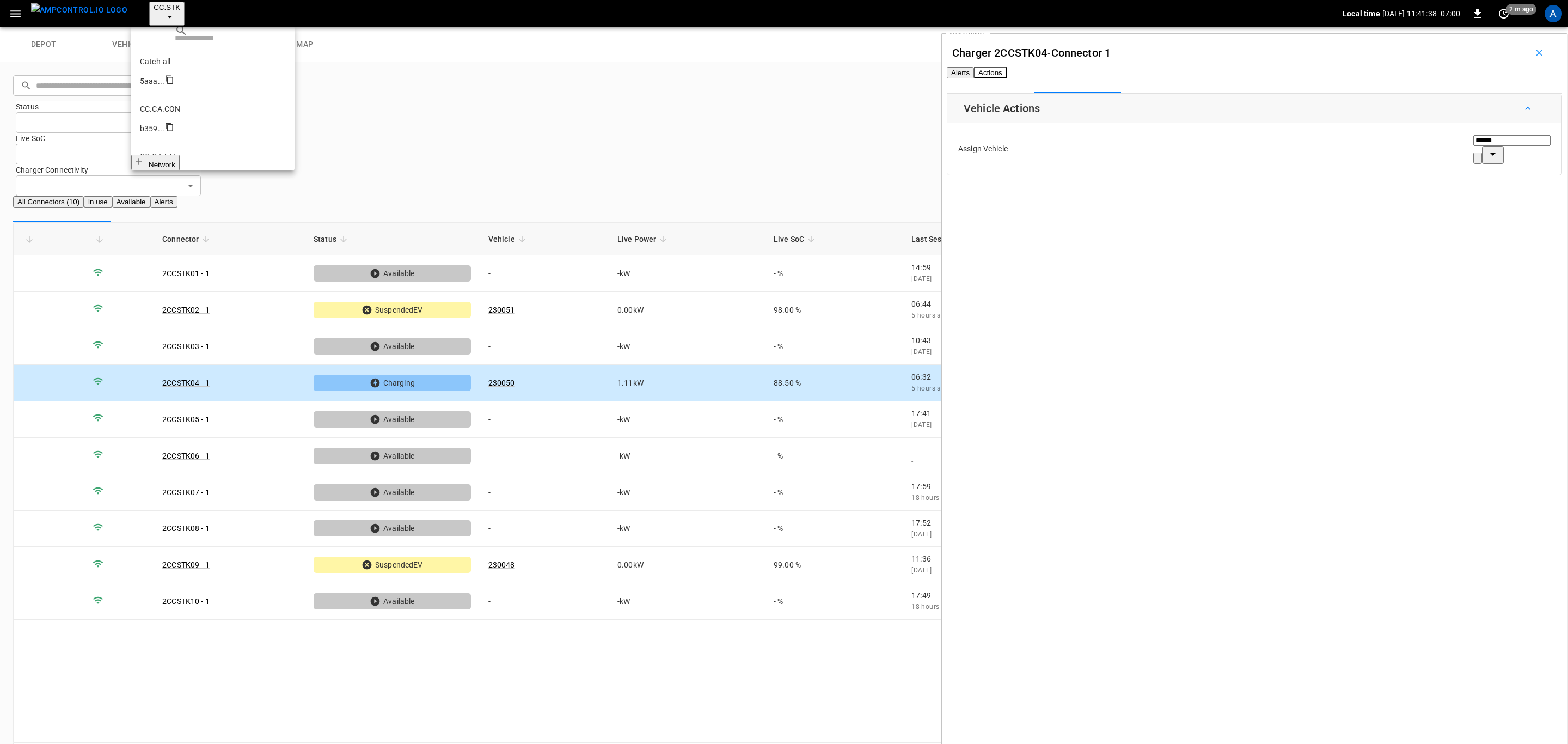
scroll to position [226, 0]
click at [199, 489] on li "CC.SAC 9e78 ..." at bounding box center [213, 512] width 163 height 48
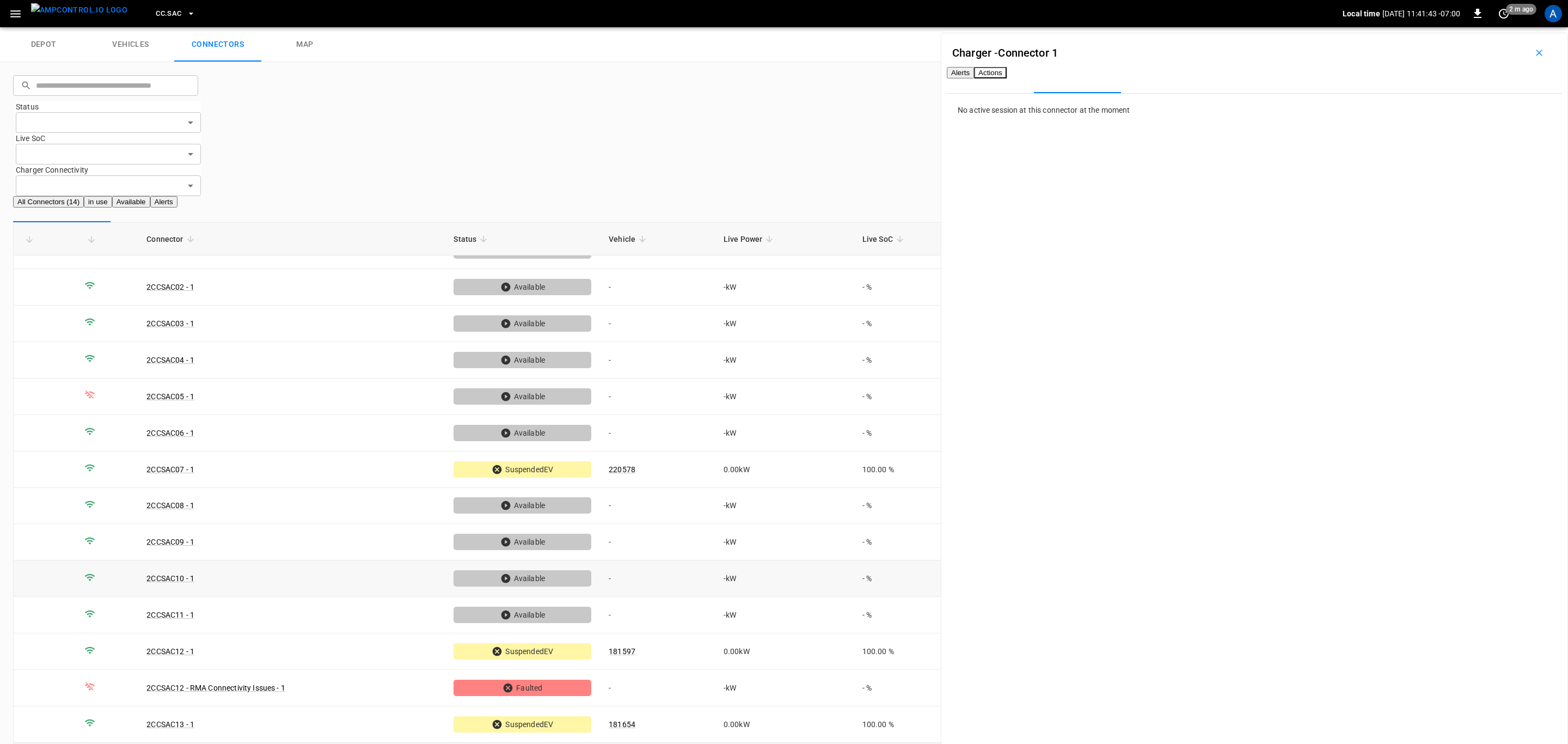
scroll to position [0, 0]
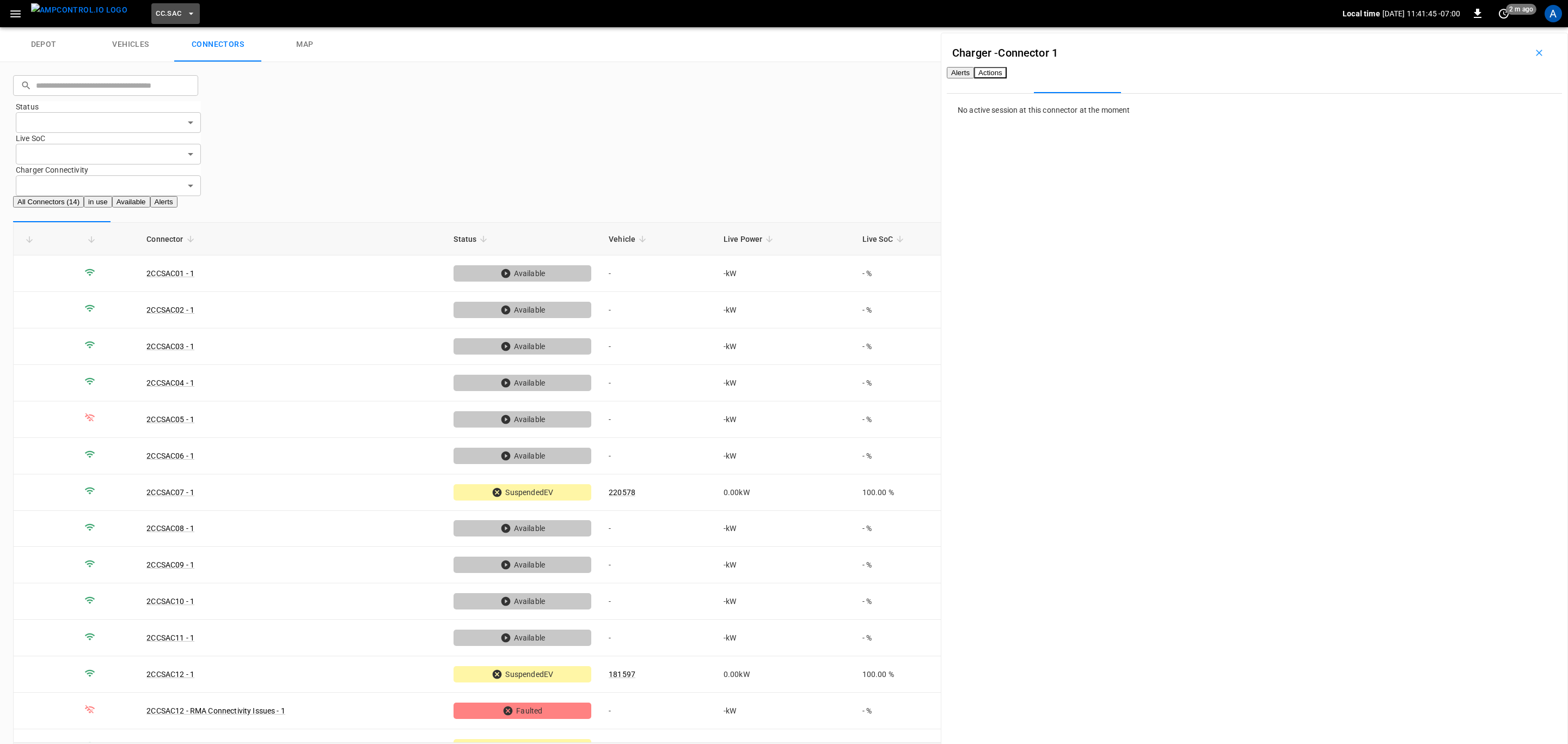
click at [156, 11] on span "CC.SAC" at bounding box center [168, 13] width 25 height 12
click at [172, 463] on li "CC.MOD b4ef ..." at bounding box center [213, 487] width 163 height 48
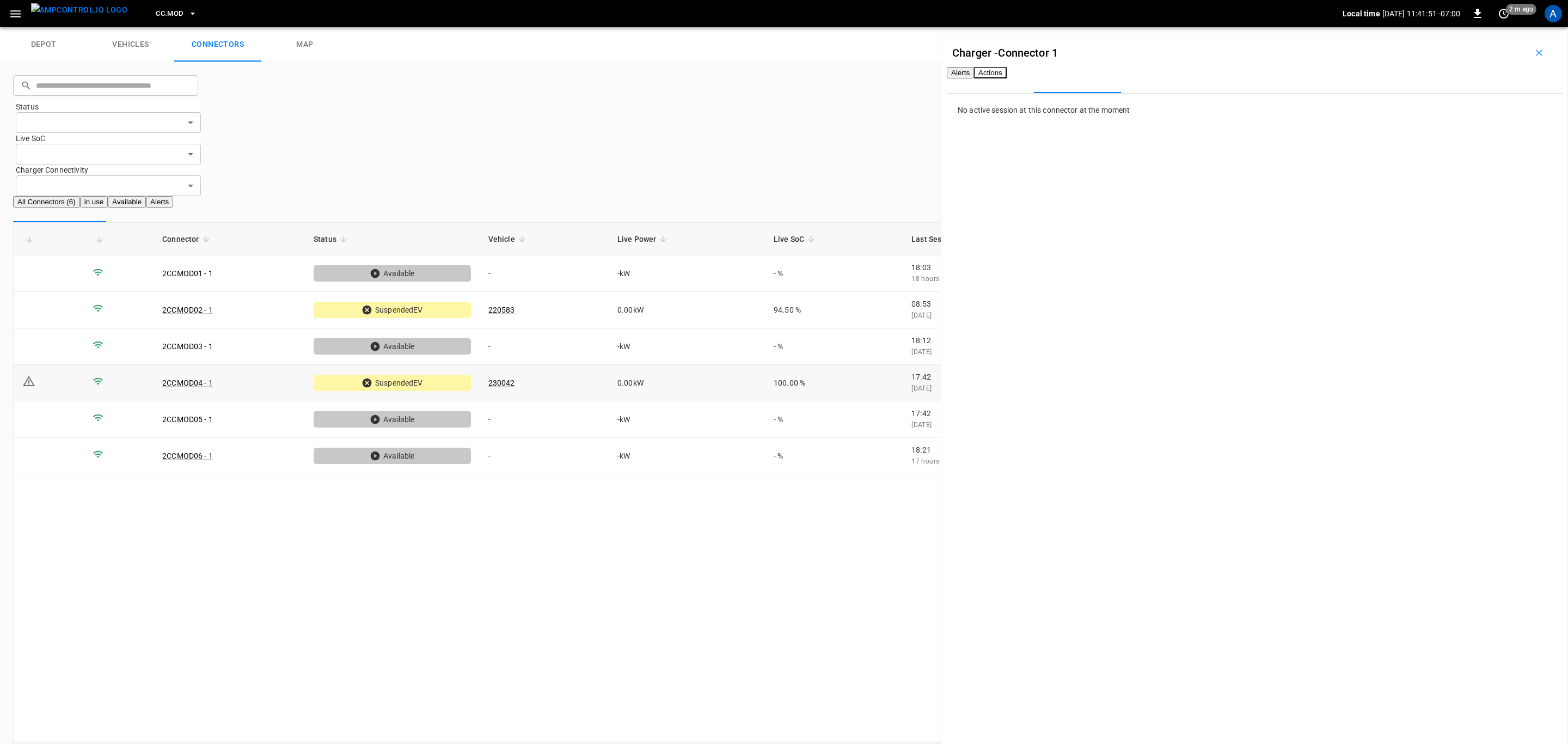
click at [584, 365] on td "230042" at bounding box center [543, 383] width 129 height 36
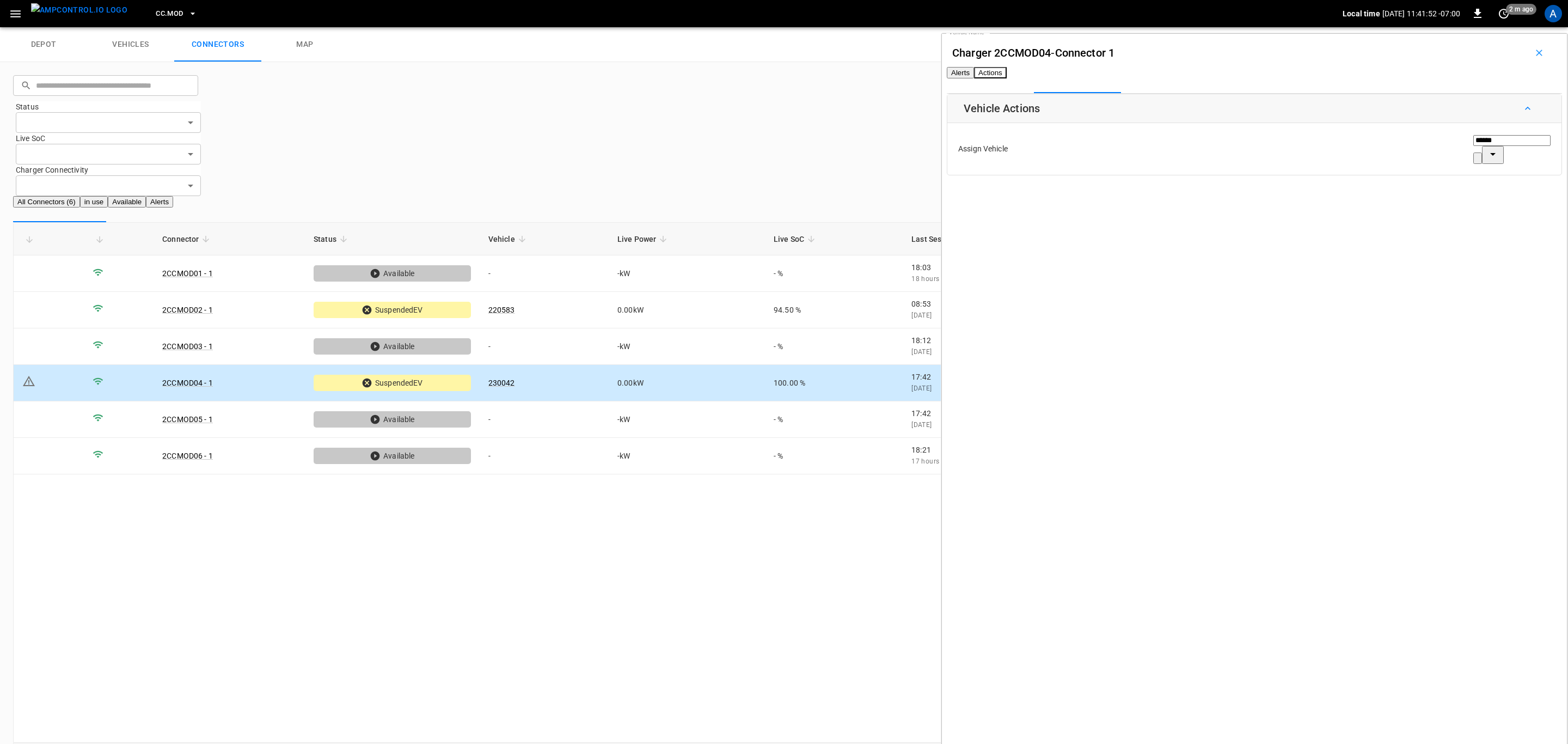
click at [974, 78] on button "Alerts" at bounding box center [960, 73] width 27 height 11
click at [1453, 161] on body "CC.MOD Local time [DATE] 11:41:53 -07:00 0 2 m ago A depot vehicles connectors …" at bounding box center [784, 393] width 1568 height 785
click at [1468, 188] on li "Resolved" at bounding box center [1460, 191] width 68 height 18
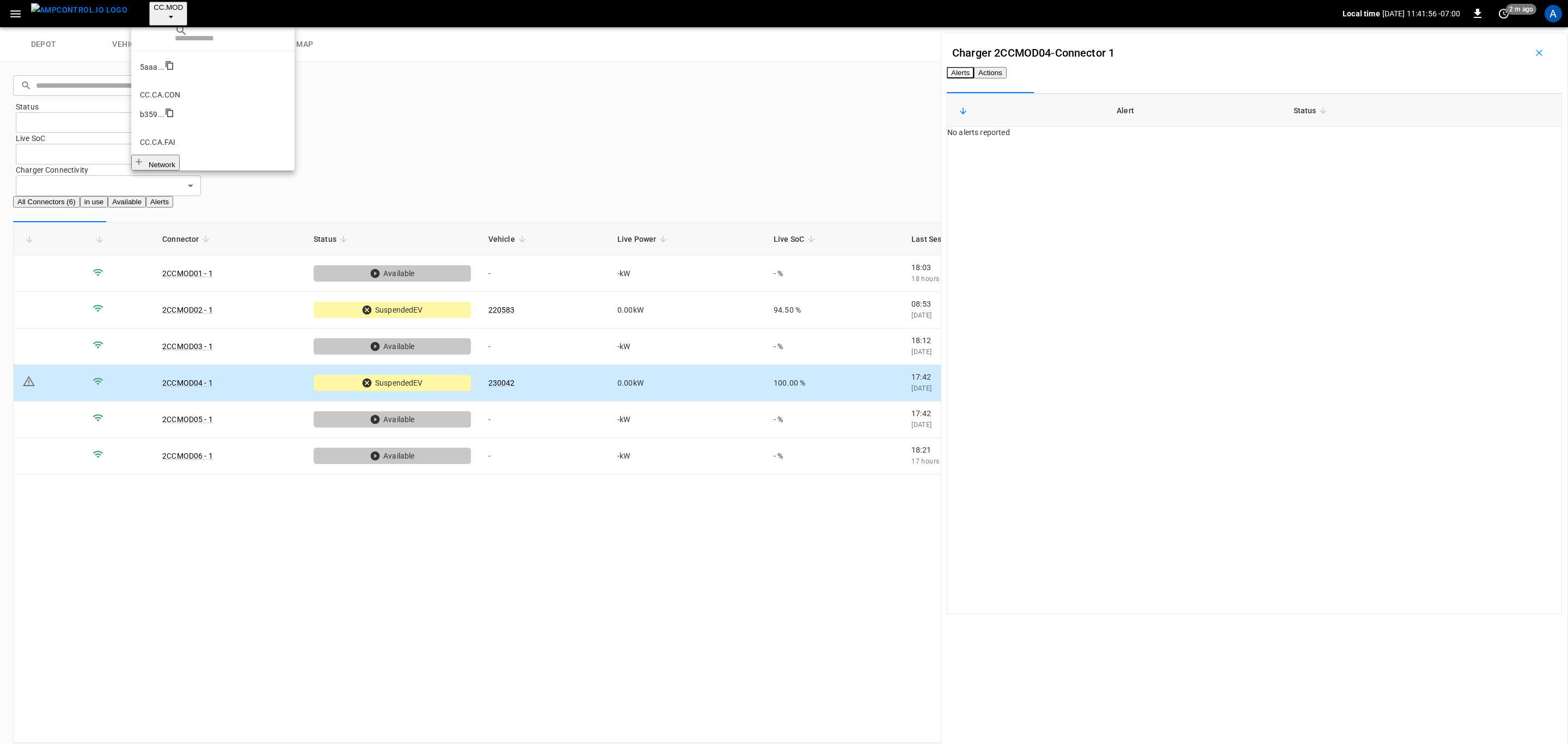
scroll to position [185, 0]
click at [195, 435] on li "CC.LIV 4340 ..." at bounding box center [213, 459] width 163 height 48
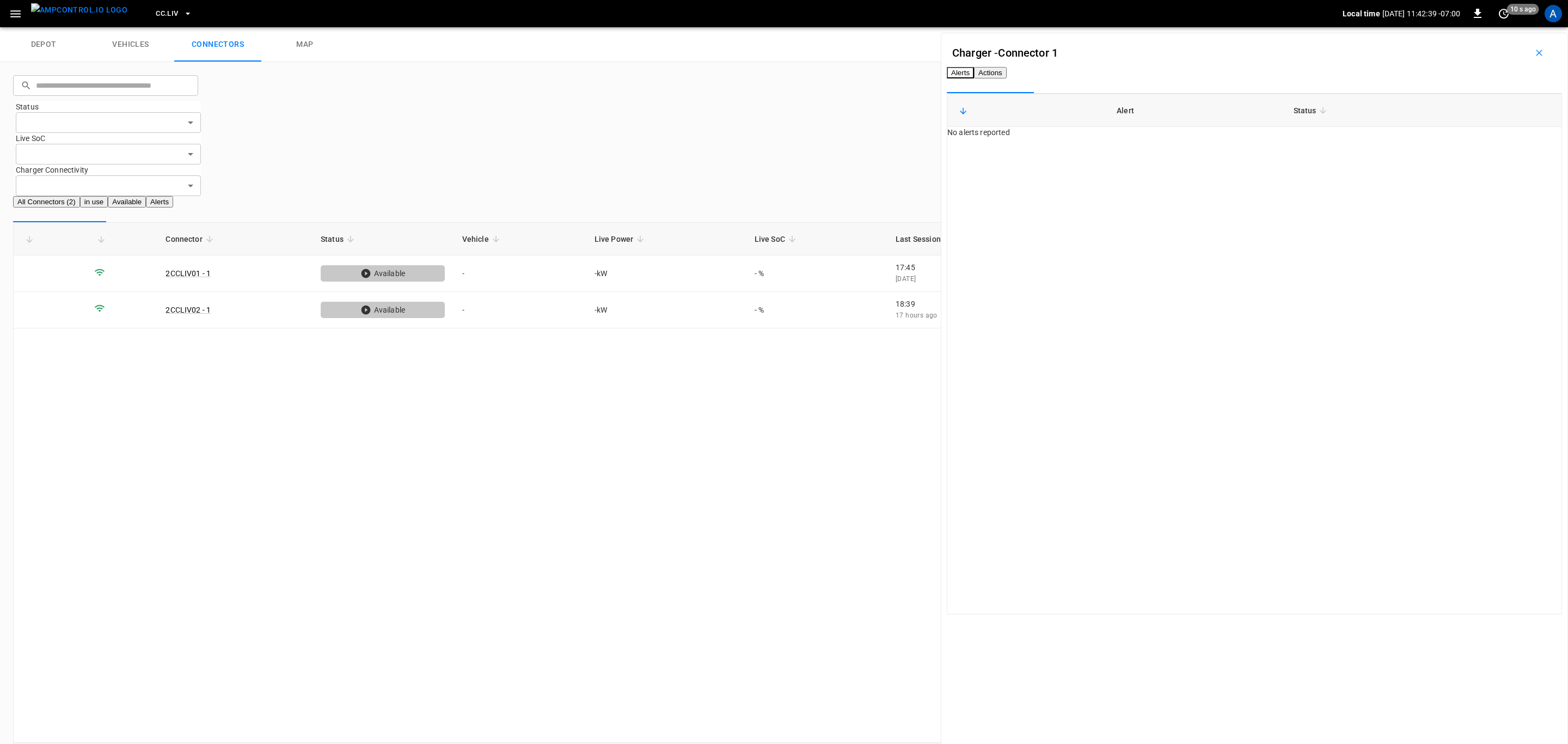
click at [182, 14] on icon "button" at bounding box center [187, 13] width 11 height 11
click at [181, 409] on li "CC.FRN 859f ..." at bounding box center [213, 433] width 163 height 48
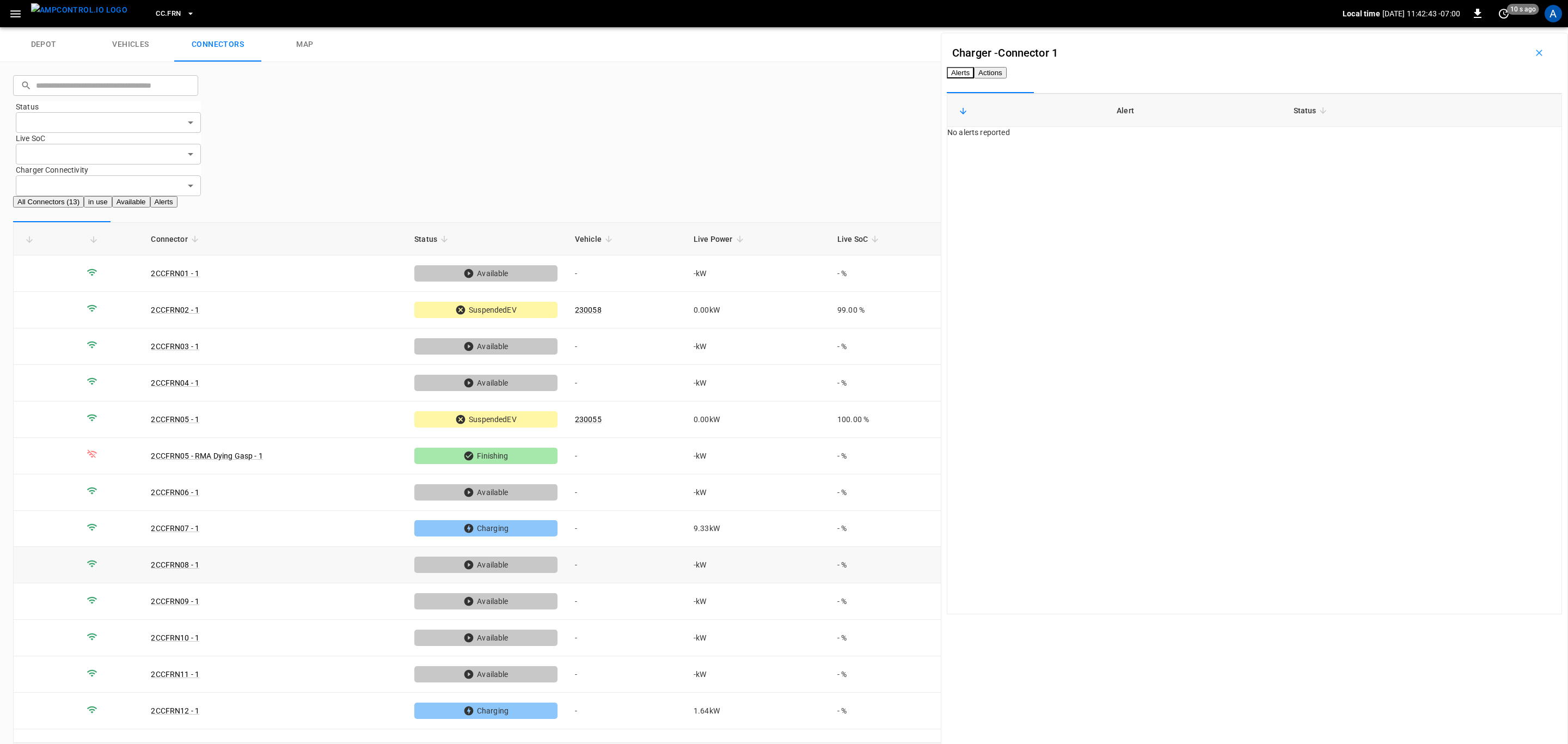
click at [635, 547] on td "-" at bounding box center [626, 565] width 119 height 36
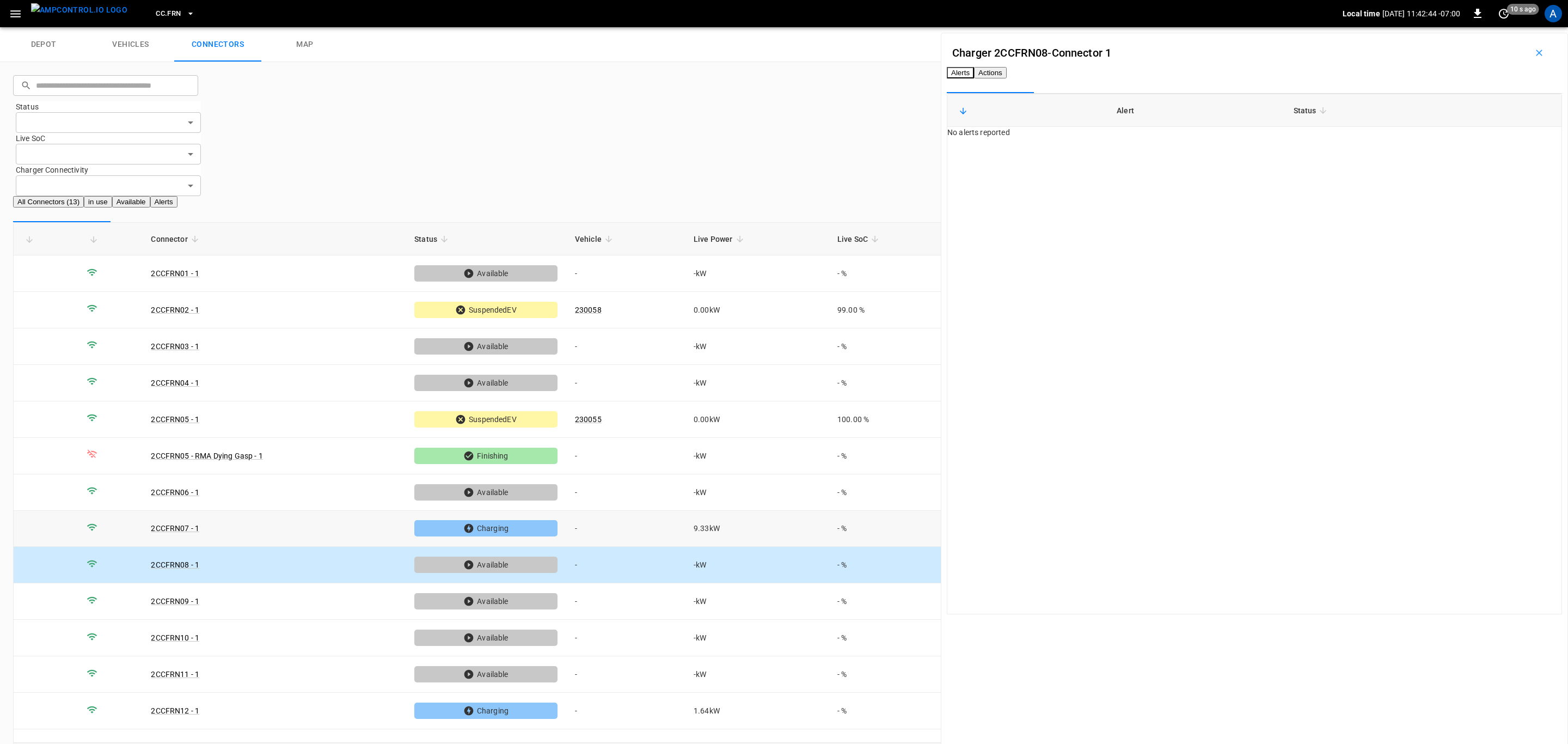
click at [627, 511] on td "-" at bounding box center [626, 529] width 119 height 36
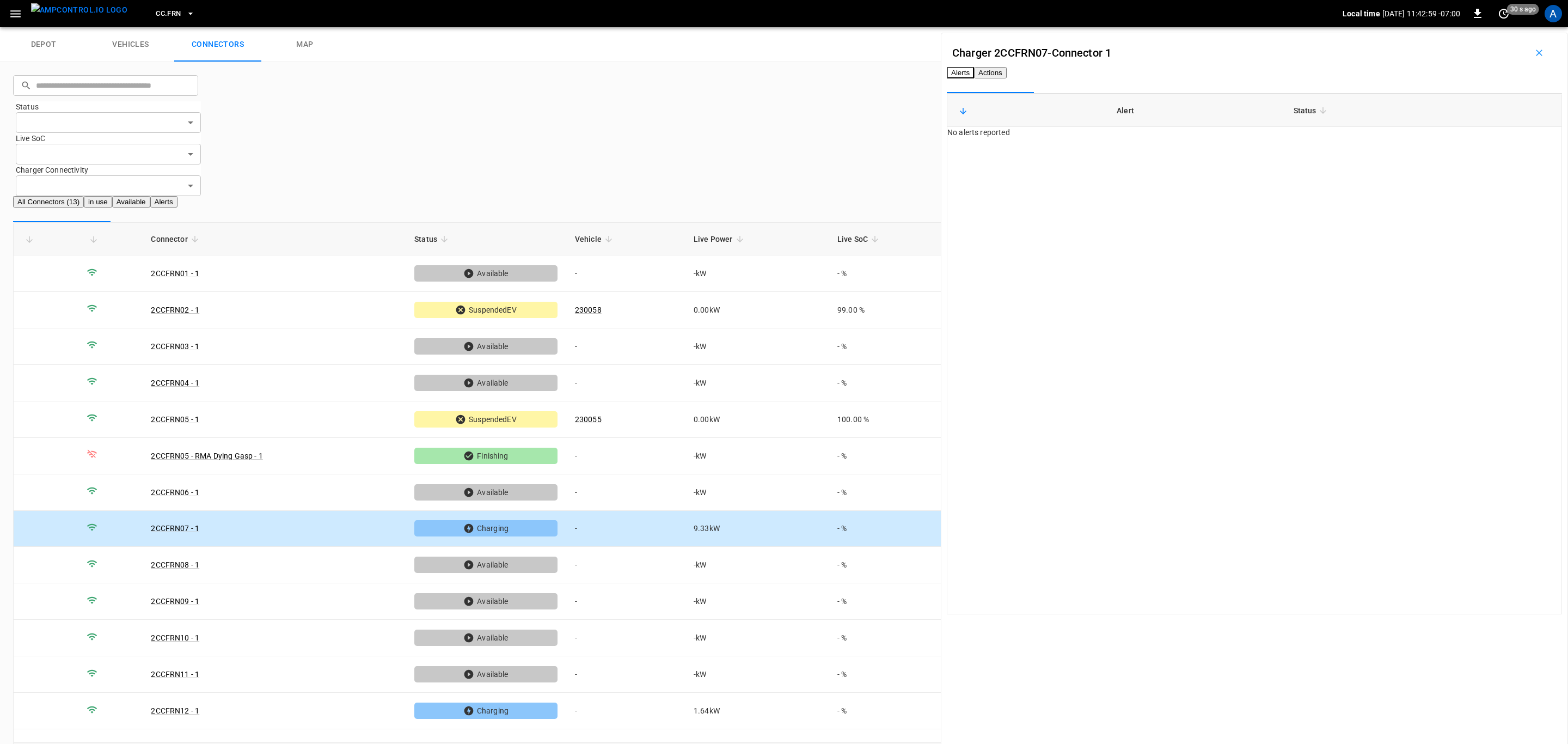
click at [1006, 78] on button "Actions" at bounding box center [990, 73] width 33 height 11
click at [1473, 164] on div "Vehicle Name Vehicle Name" at bounding box center [1511, 149] width 77 height 30
paste input "******"
click at [1449, 209] on span "230052" at bounding box center [1436, 213] width 26 height 9
type input "******"
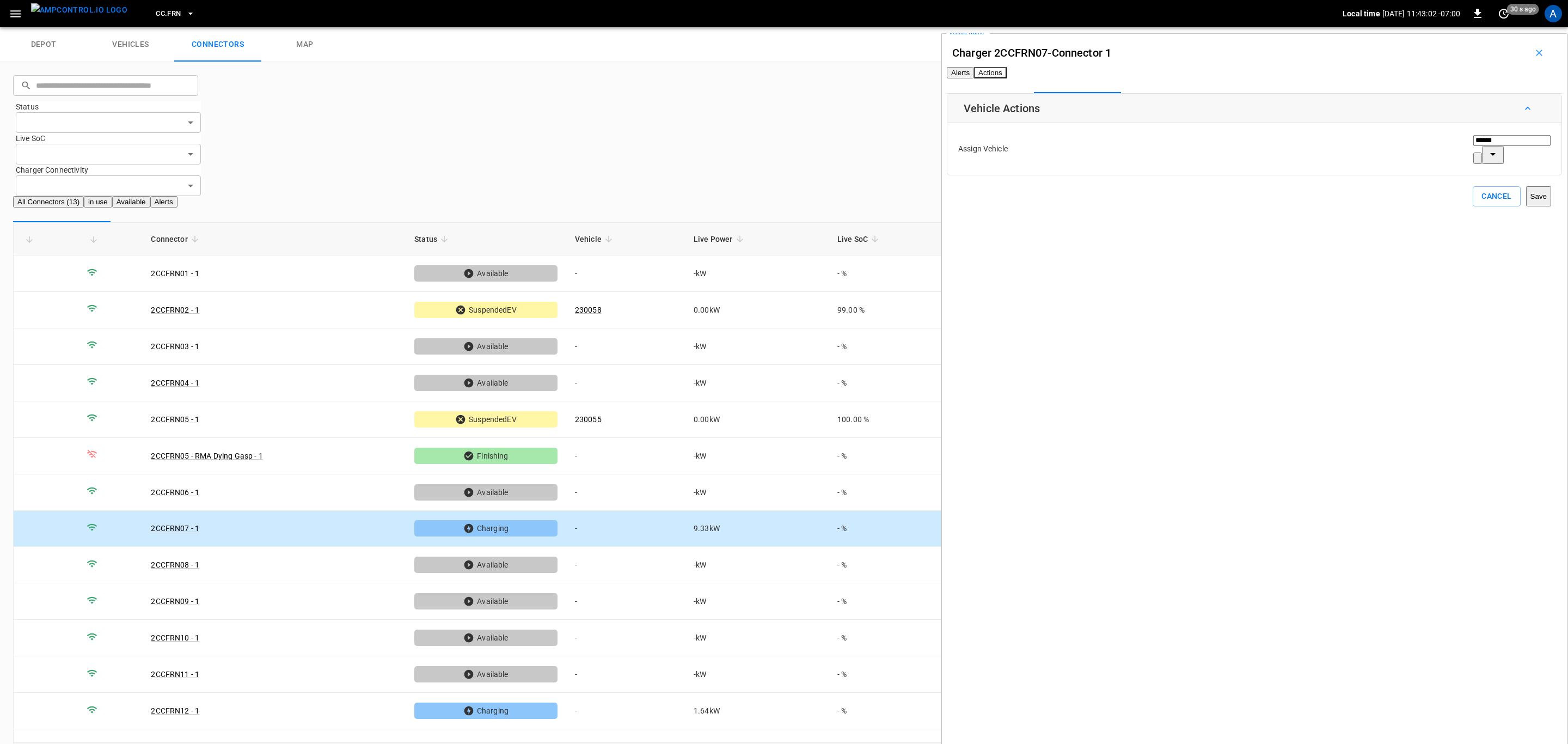
click at [1526, 206] on button "Save" at bounding box center [1538, 196] width 25 height 21
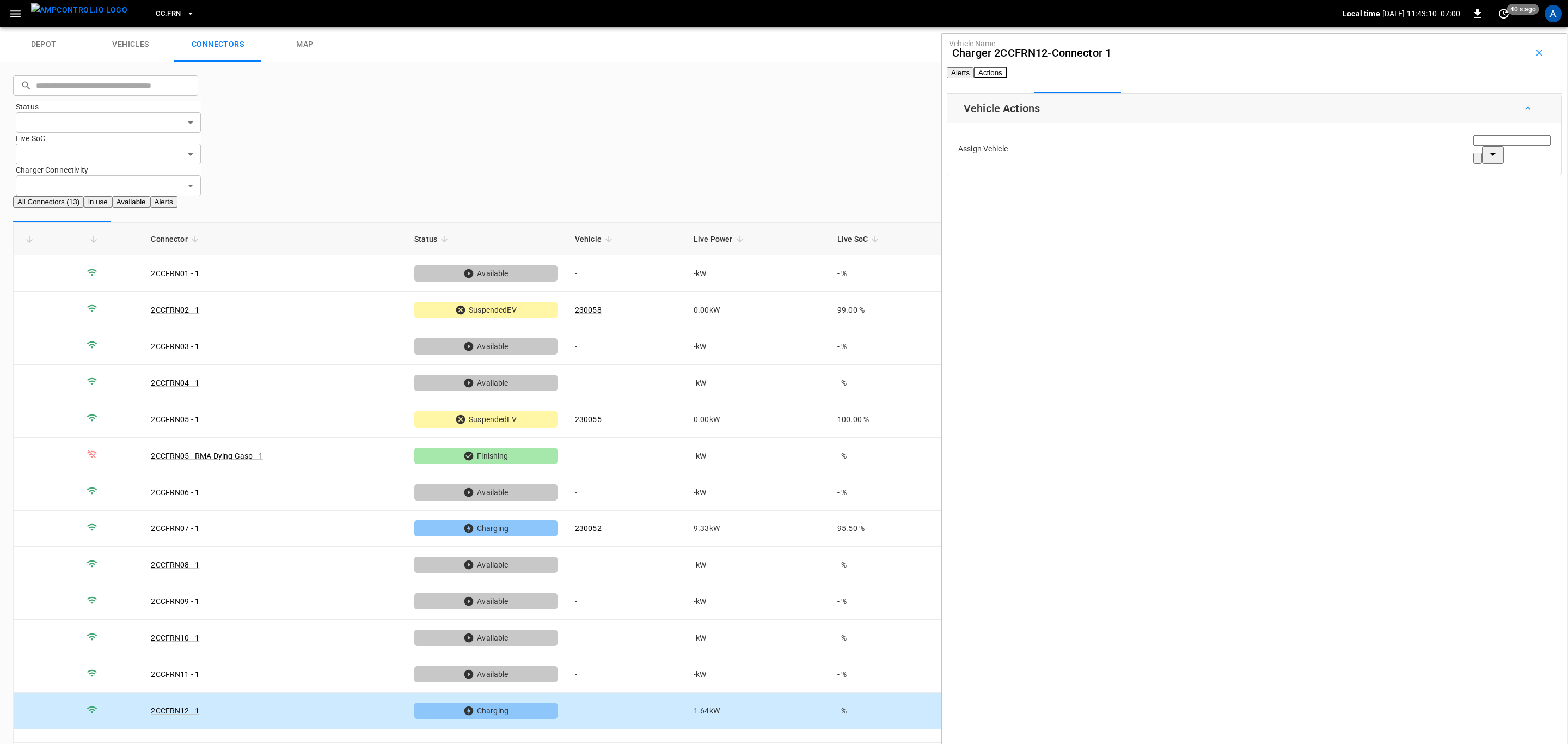
click at [1473, 146] on input "Vehicle Name" at bounding box center [1511, 140] width 77 height 11
paste input "******"
type input "******"
paste input "******"
click at [1447, 214] on li "230056" at bounding box center [1474, 213] width 103 height 11
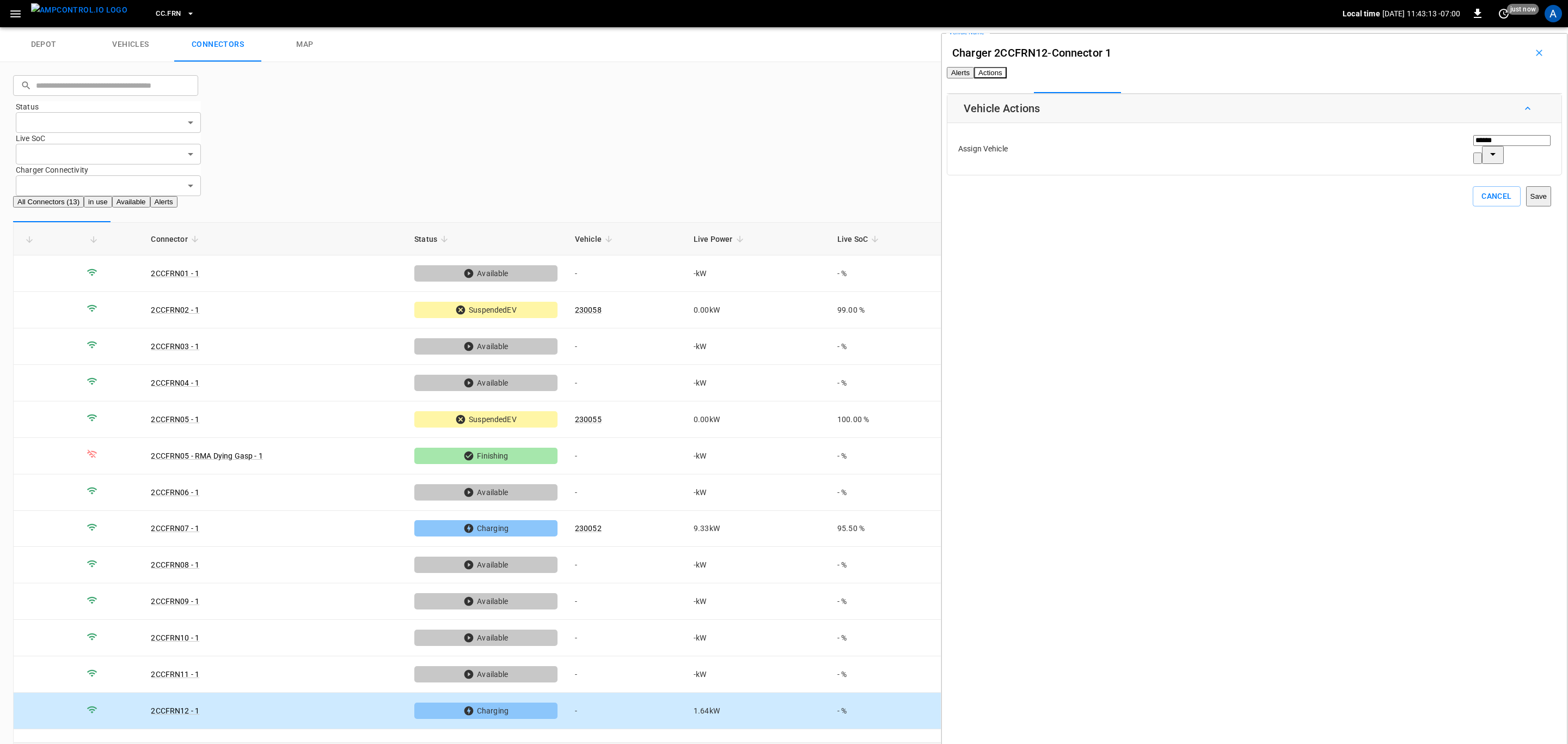
type input "******"
click at [1526, 206] on button "Save" at bounding box center [1538, 196] width 25 height 21
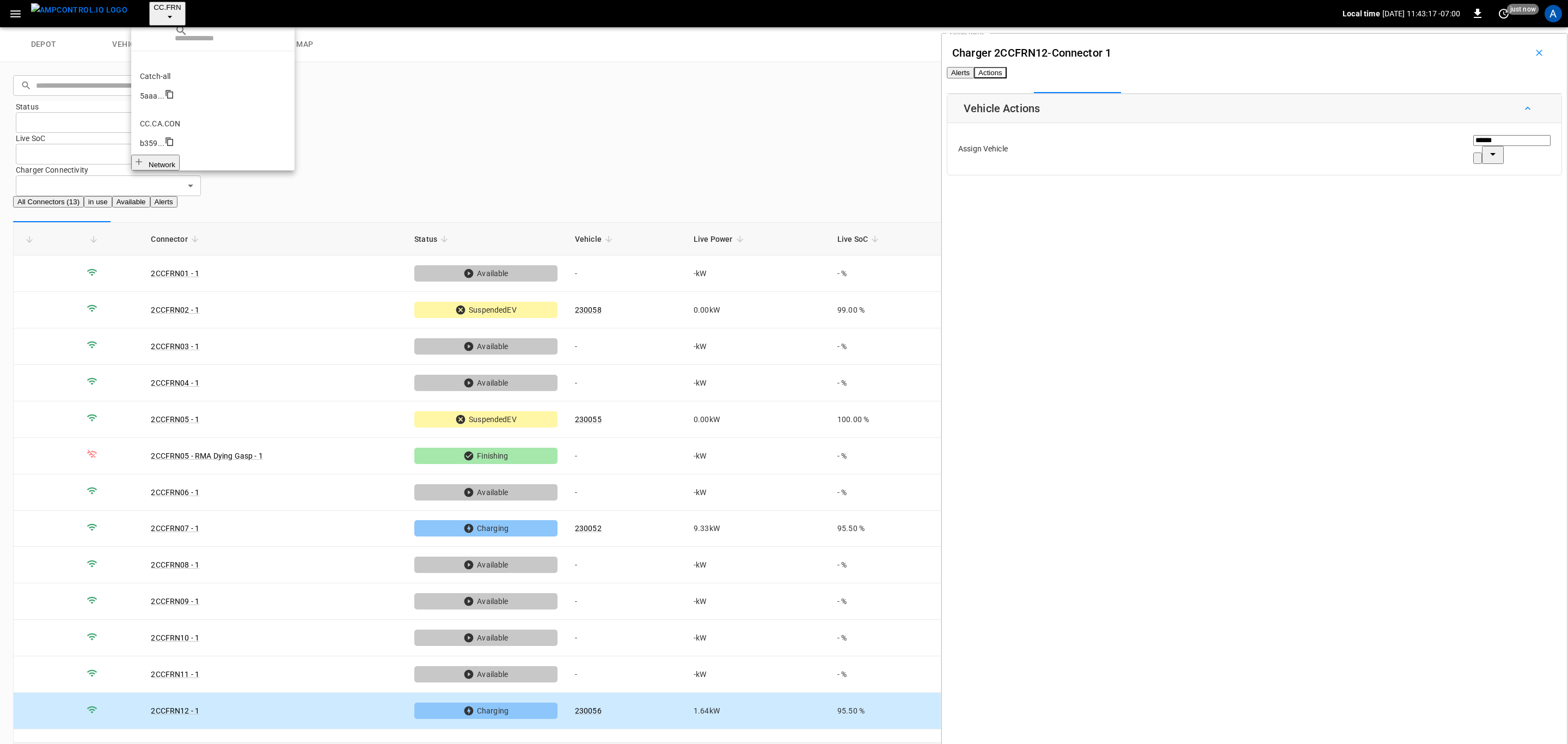
scroll to position [143, 0]
click at [178, 383] on li "CC.CA.SJO 7dd7 ..." at bounding box center [213, 406] width 163 height 48
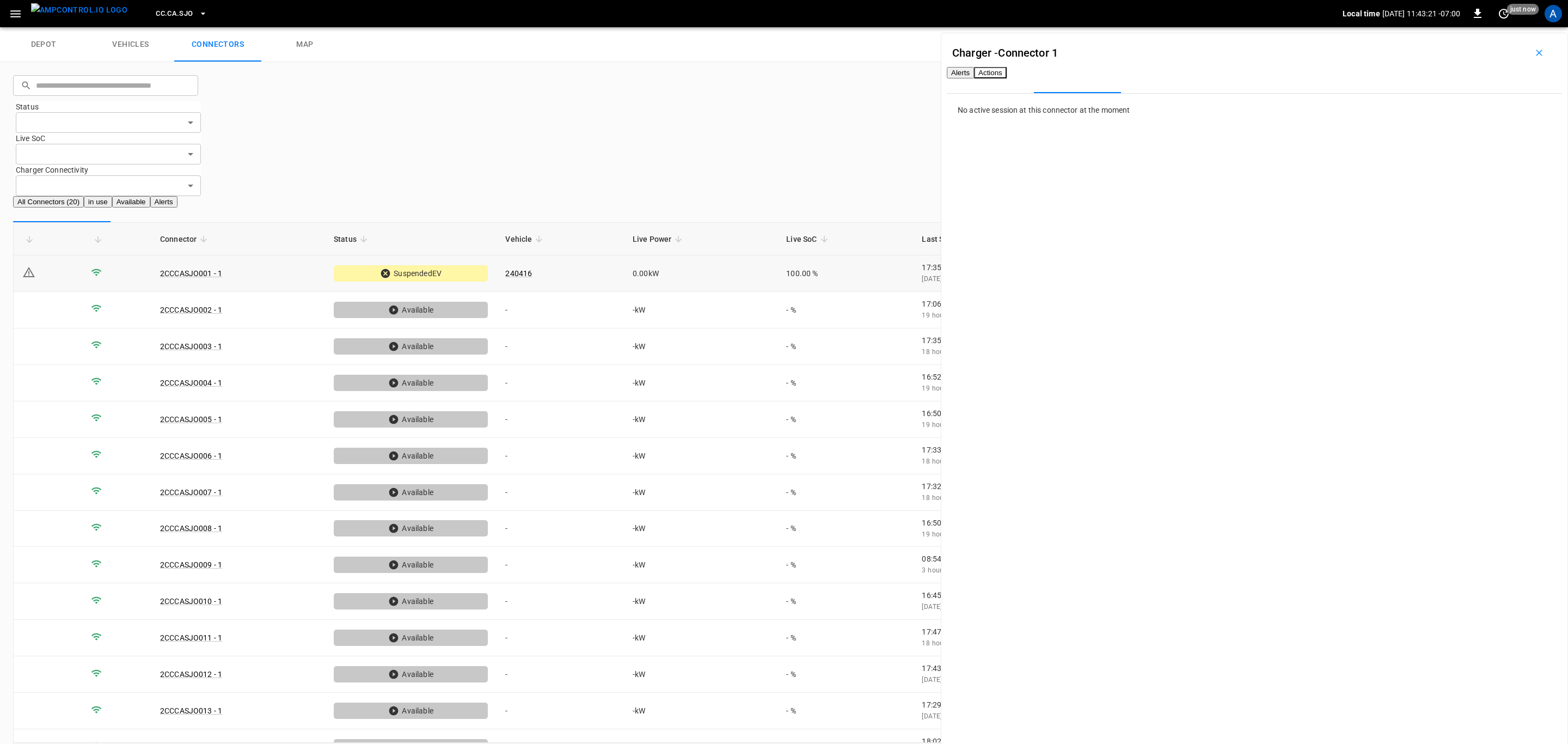
click at [558, 255] on td "240416" at bounding box center [560, 273] width 126 height 36
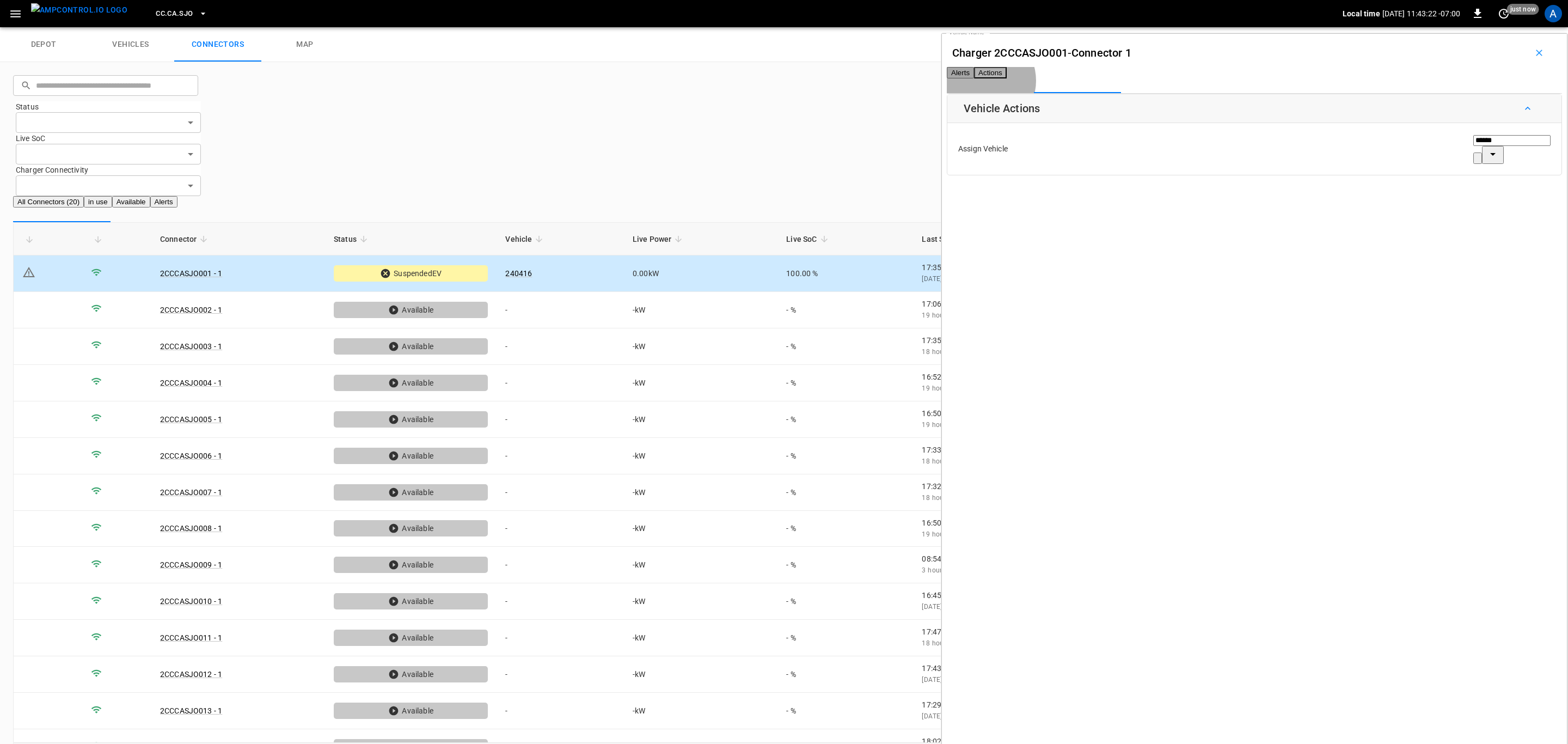
click at [974, 78] on button "Alerts" at bounding box center [960, 73] width 27 height 11
click at [1447, 165] on body "CC.CA.SJO Local time [DATE] 11:43:22 -07:00 0 10 s ago A depot vehicles connect…" at bounding box center [784, 393] width 1568 height 785
click at [1451, 188] on li "Resolved" at bounding box center [1460, 191] width 68 height 18
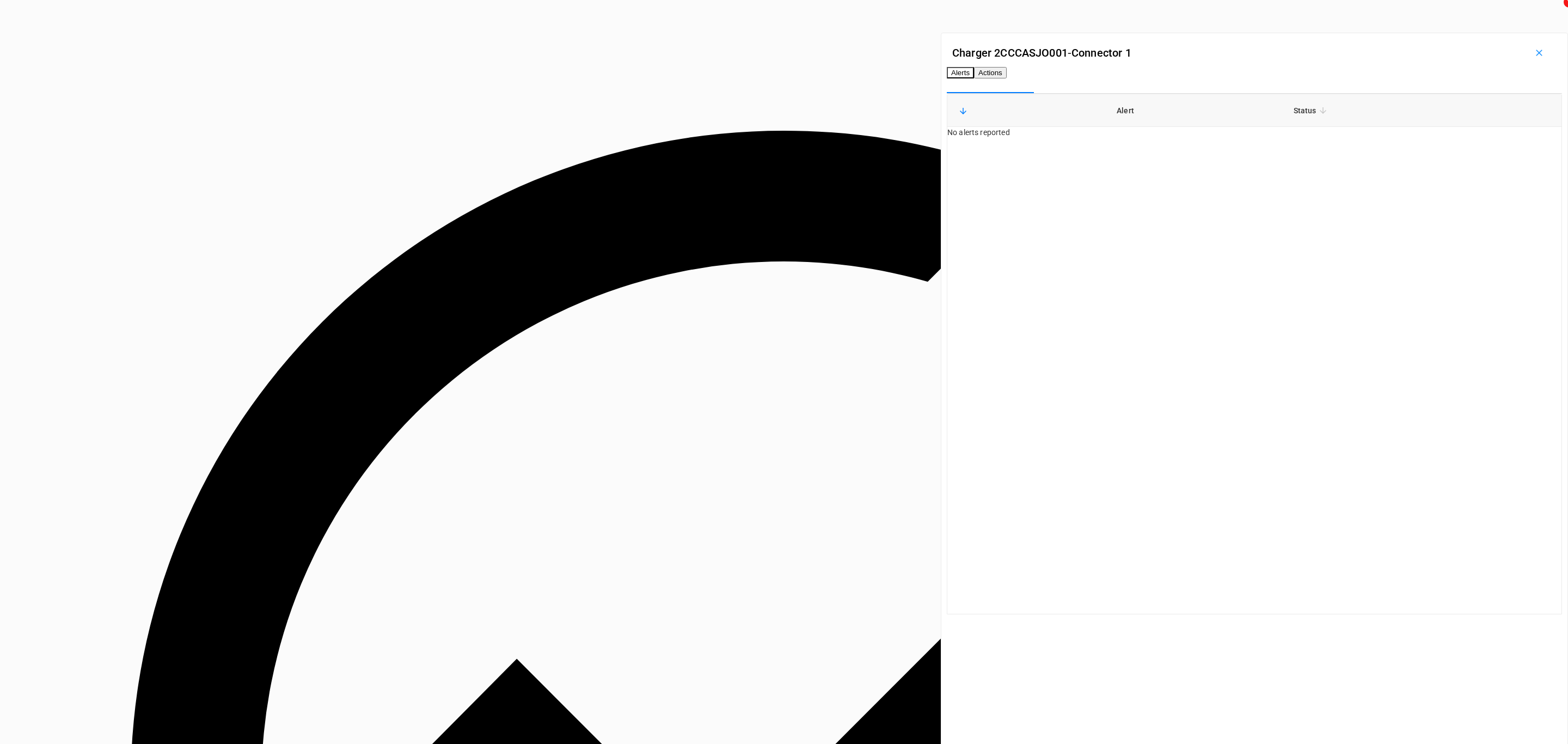
scroll to position [0, 0]
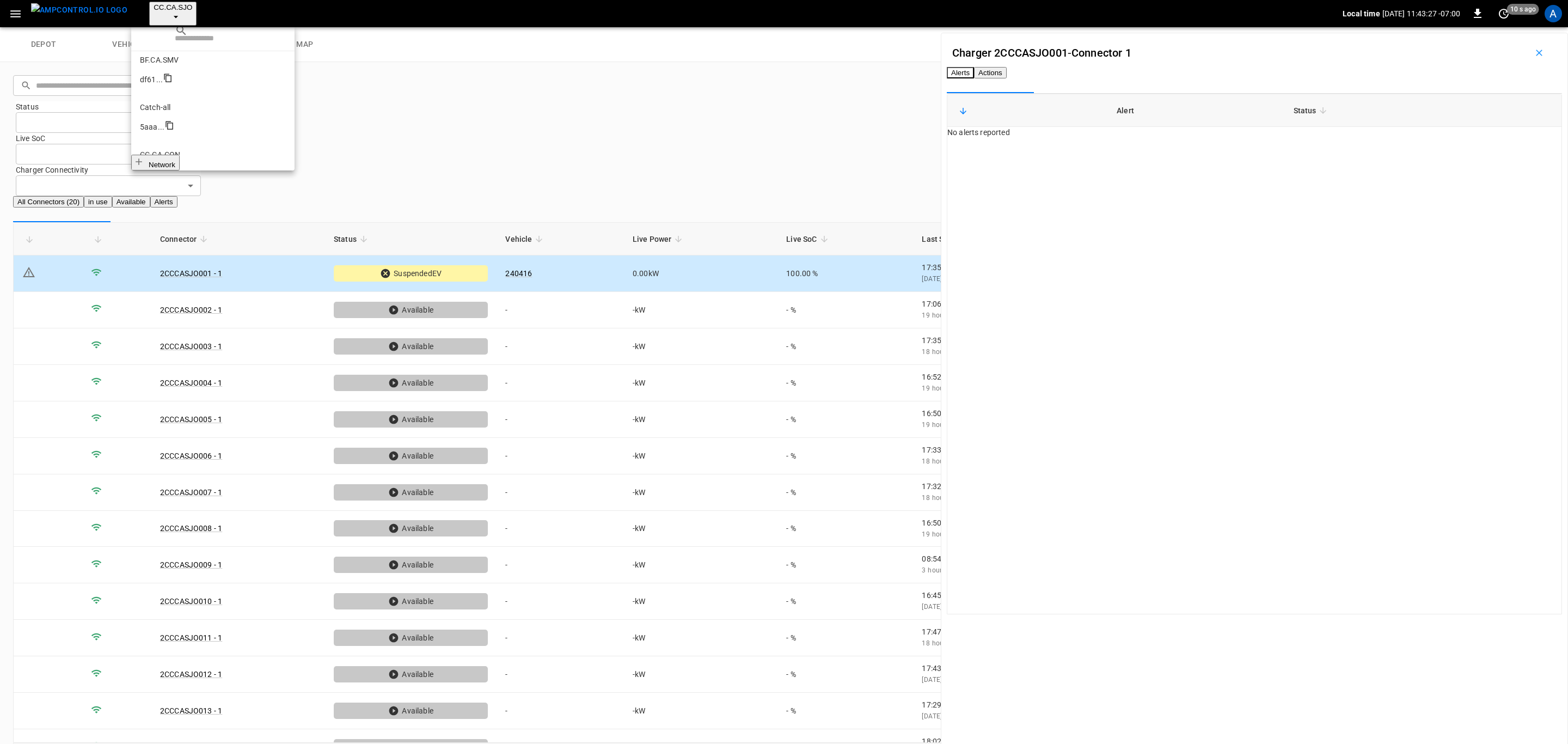
scroll to position [122, 0]
click at [181, 356] on li "CC.CA.SFF f655 ..." at bounding box center [213, 379] width 163 height 48
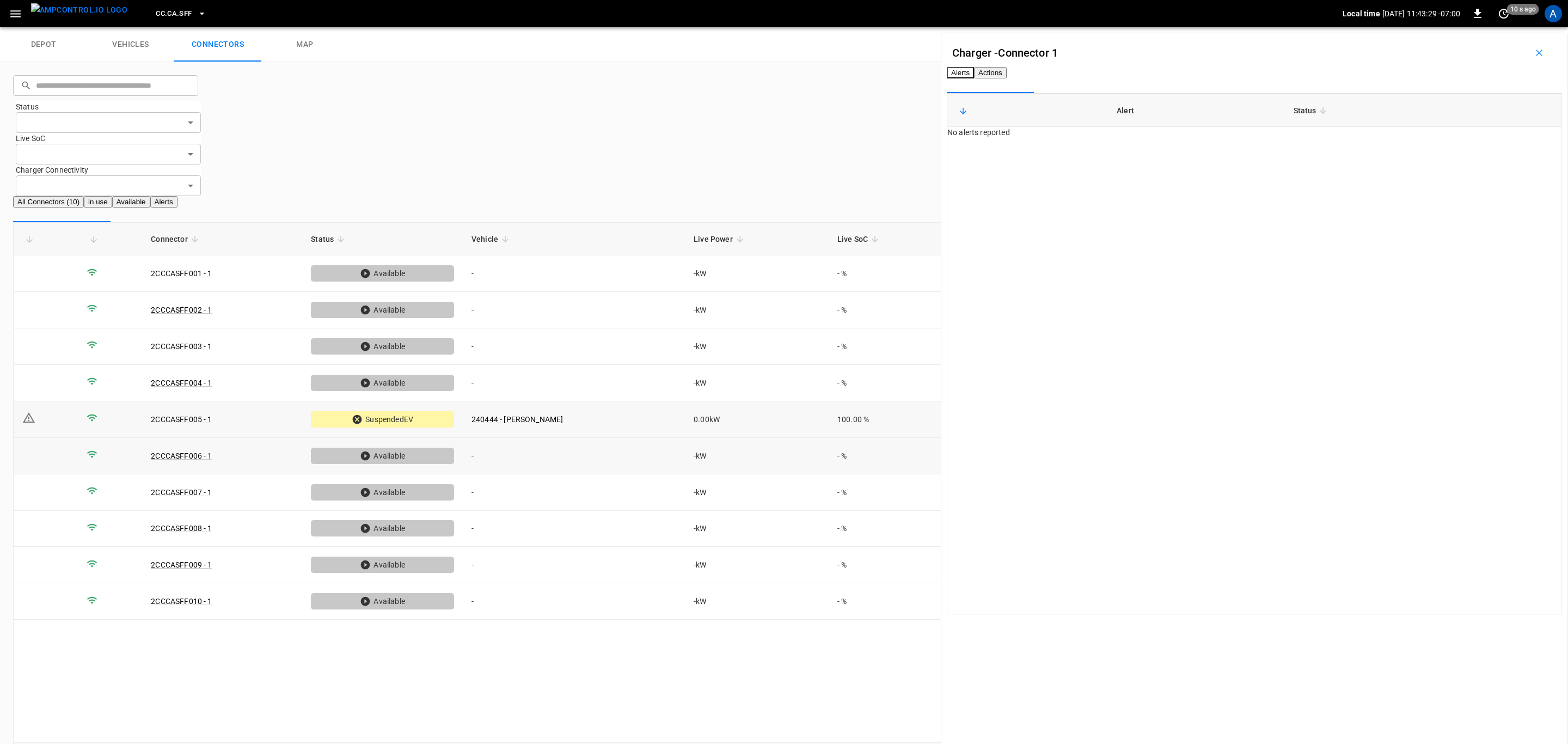
click at [613, 402] on td "240444 - [PERSON_NAME]" at bounding box center [574, 420] width 222 height 36
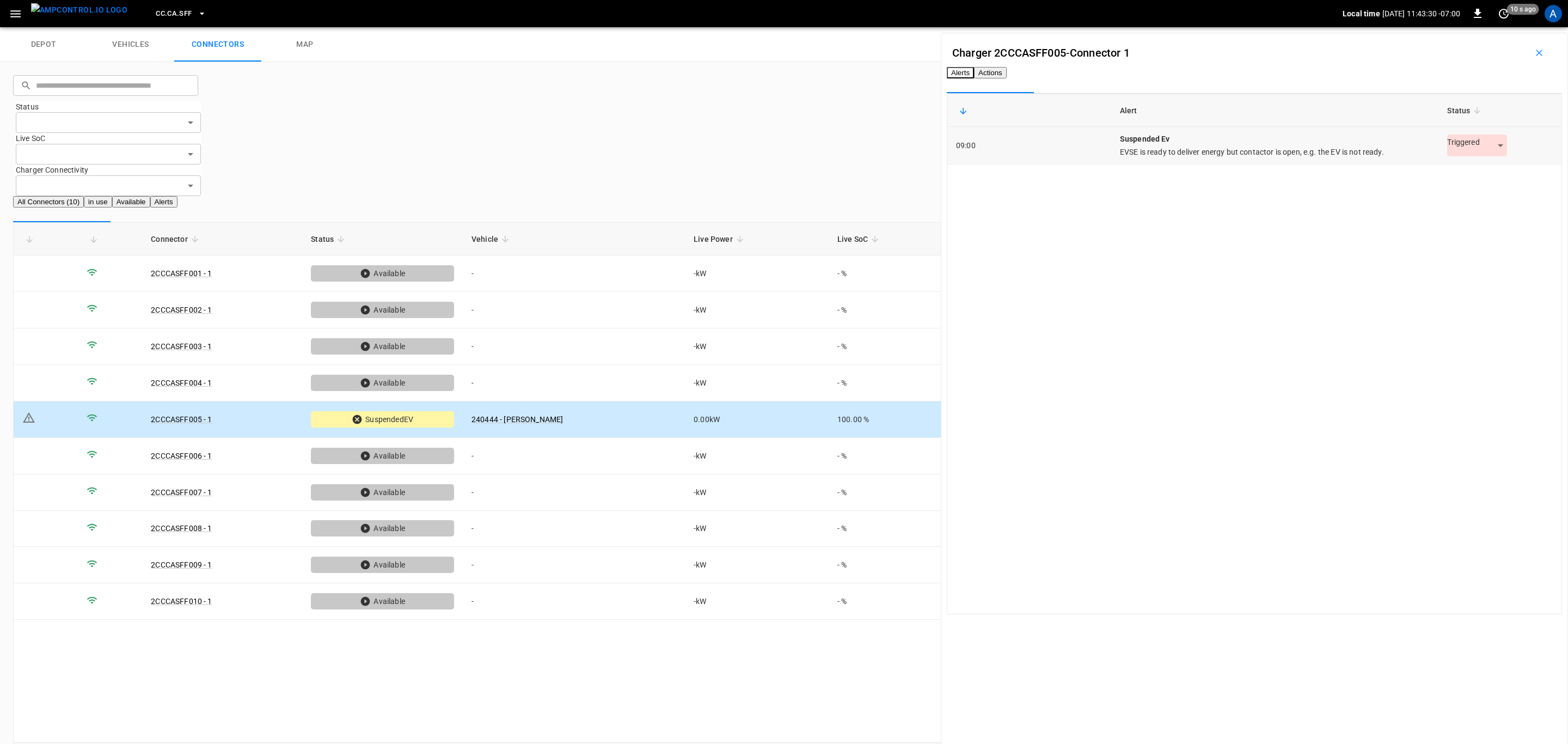
click at [1447, 165] on body "CC.CA.SFF Local time [DATE] 11:43:30 -07:00 0 10 s ago A depot vehicles connect…" at bounding box center [784, 393] width 1568 height 785
click at [1445, 188] on li "Resolved" at bounding box center [1460, 191] width 68 height 18
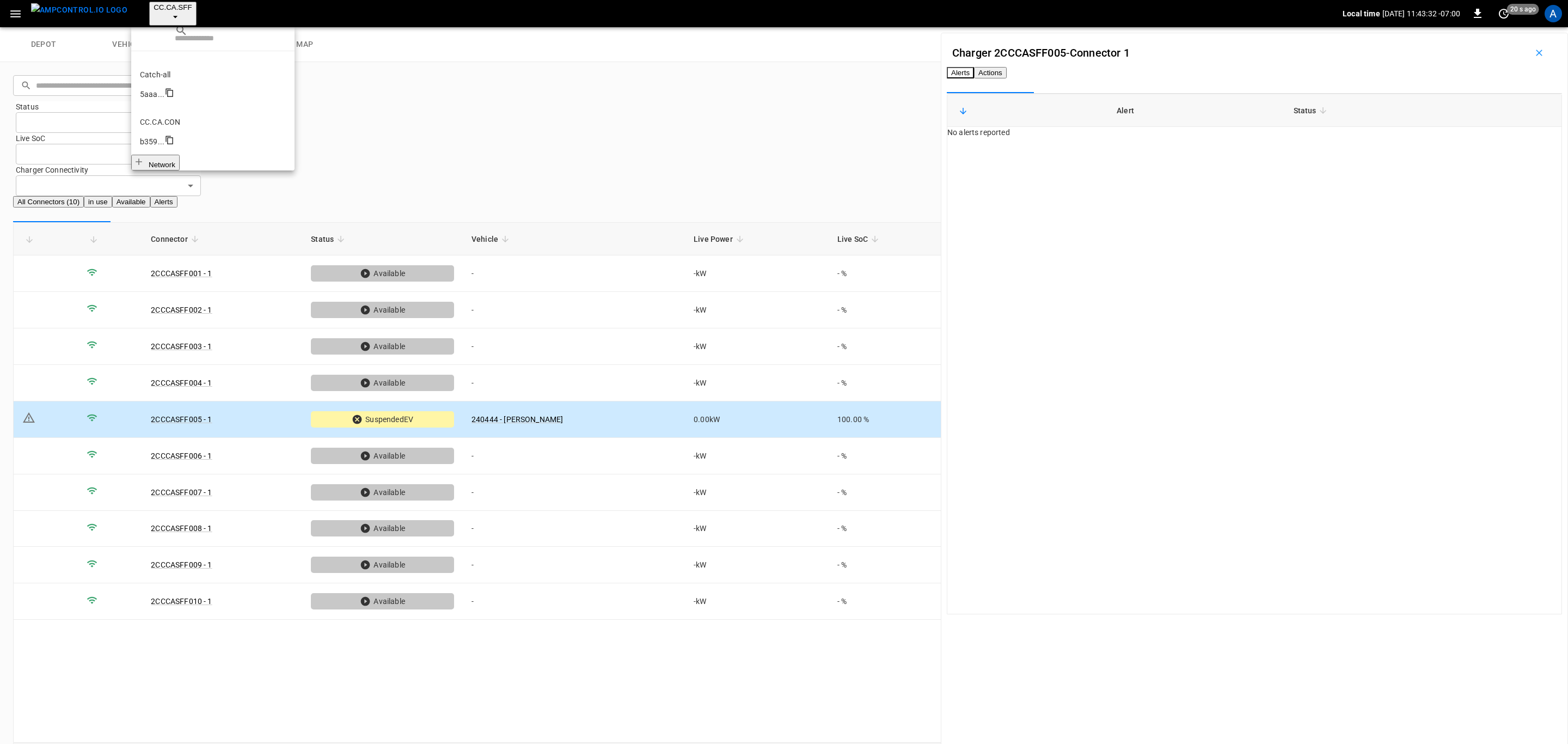
scroll to position [102, 0]
click at [190, 329] on li "CC.CA.RIC 998c ..." at bounding box center [213, 353] width 163 height 48
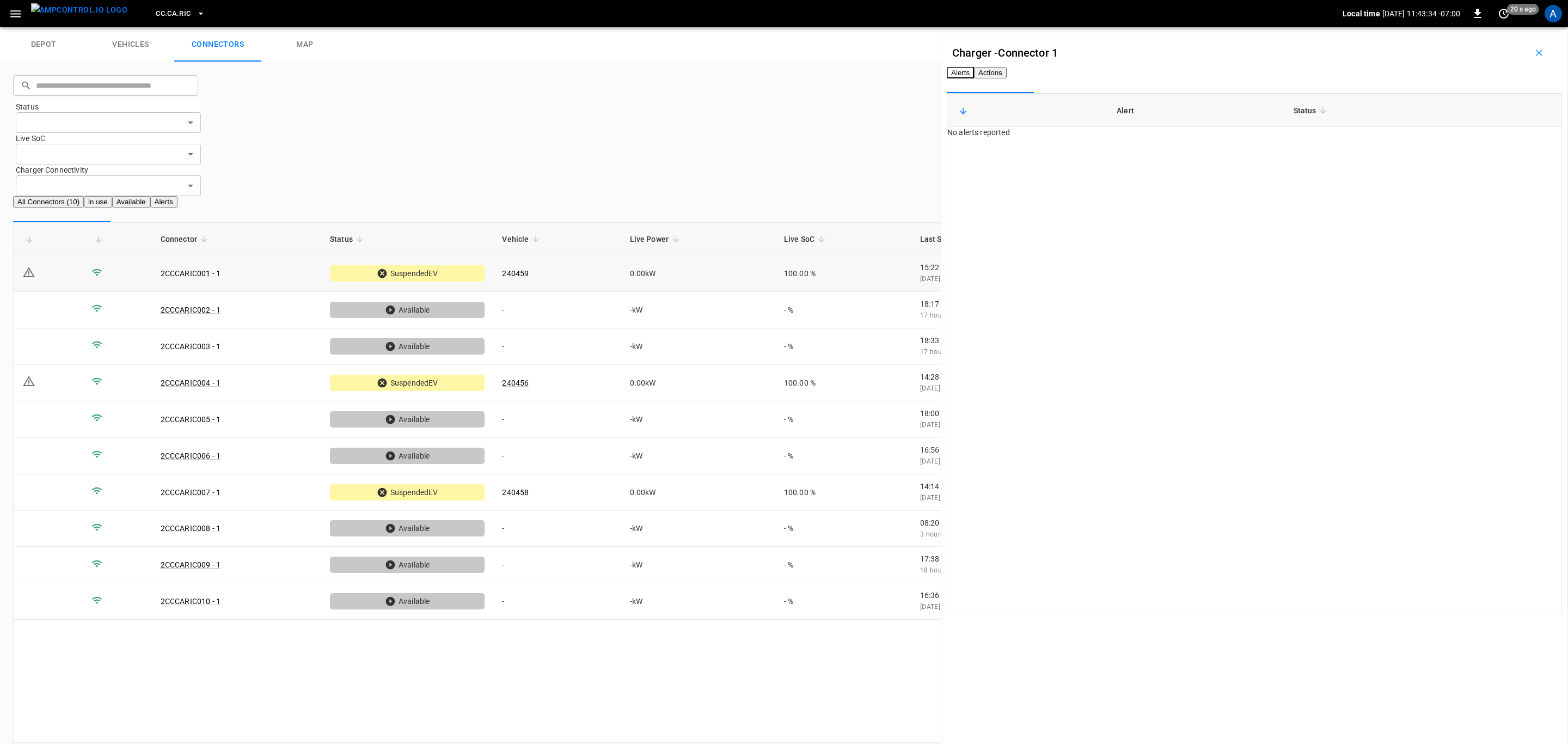
click at [565, 255] on td "240459" at bounding box center [557, 273] width 127 height 36
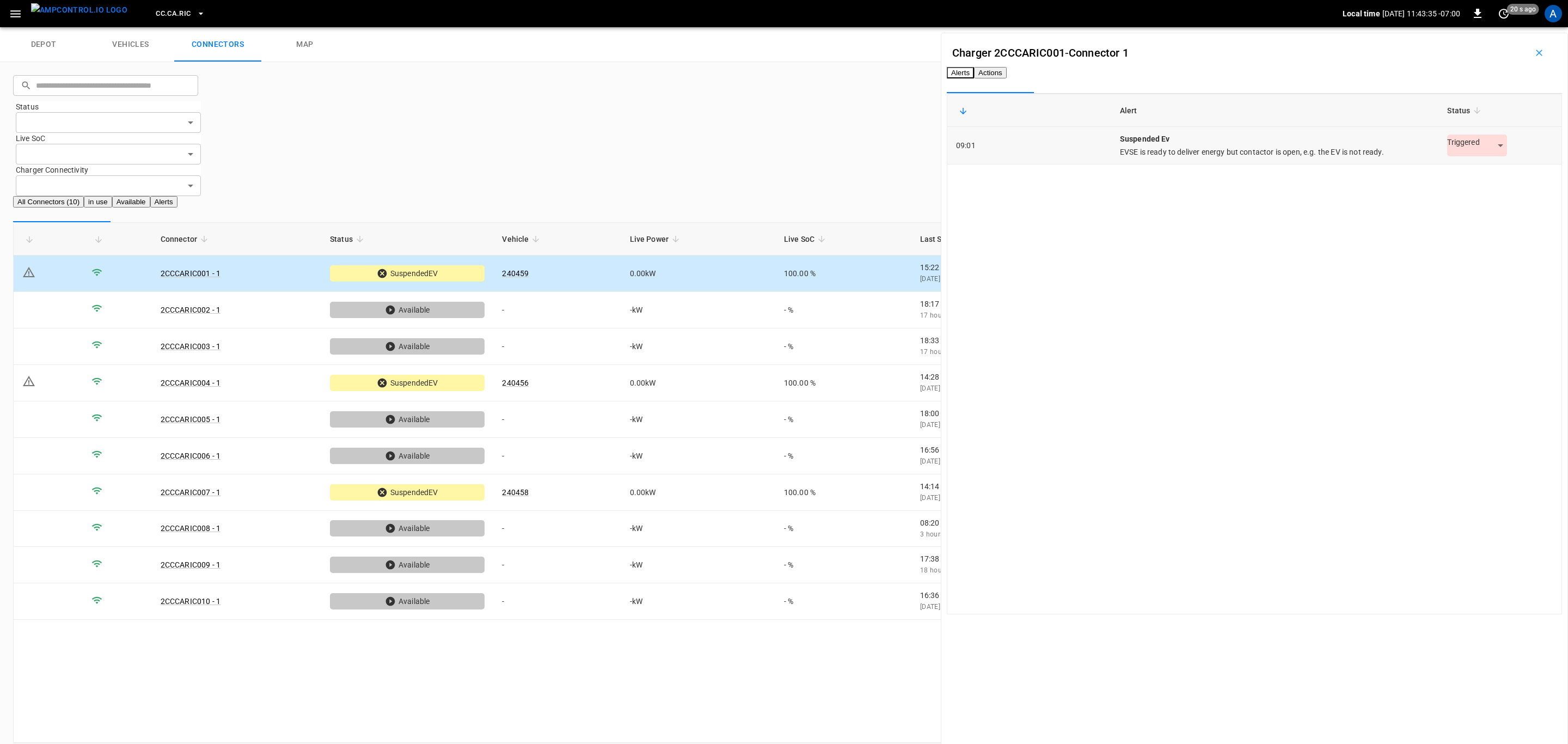
click at [1447, 172] on body "CC.[GEOGRAPHIC_DATA]RIC Local time [DATE] 11:43:35 -07:00 0 20 s ago A depot ve…" at bounding box center [784, 393] width 1568 height 785
click at [1460, 190] on li "Resolved" at bounding box center [1460, 191] width 68 height 18
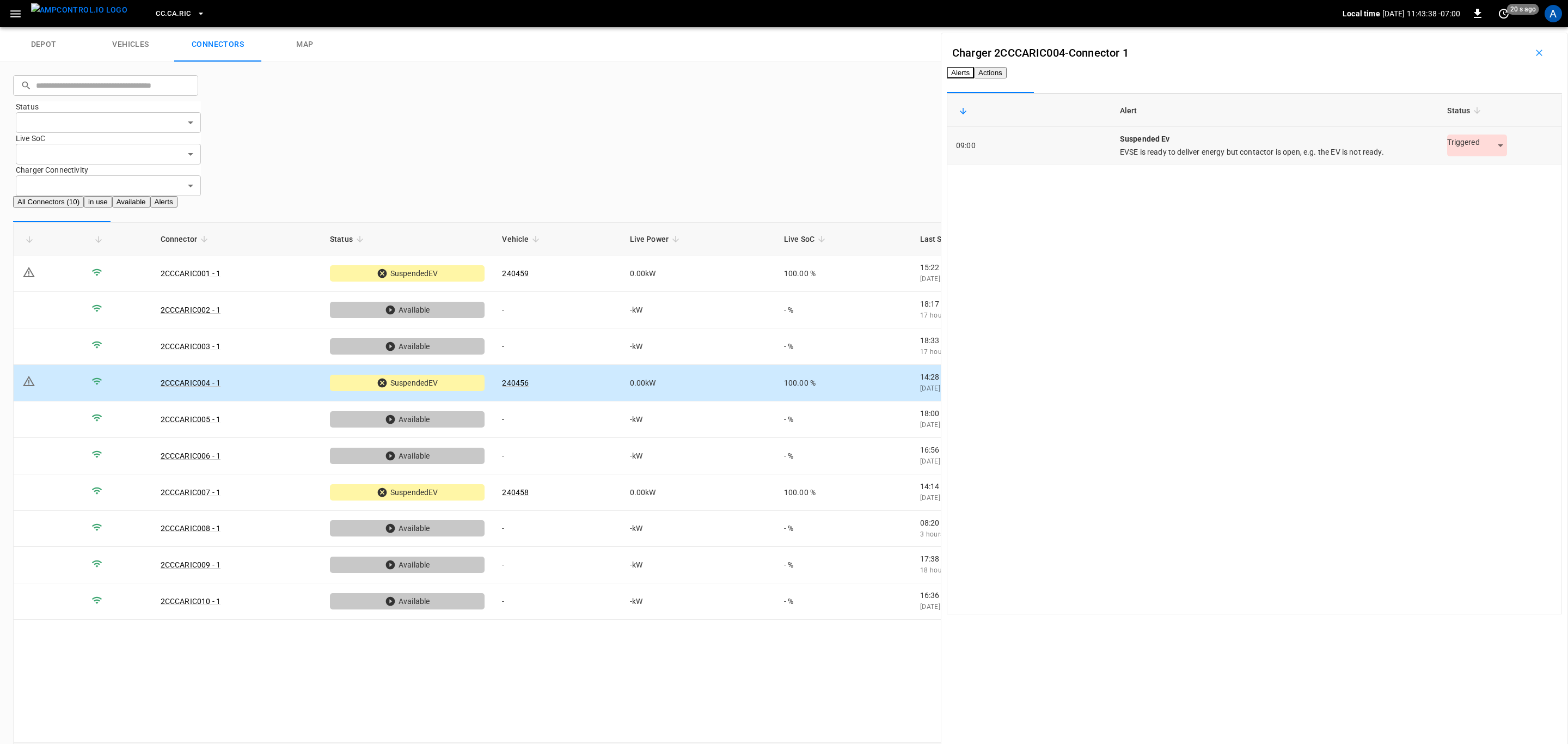
click at [1463, 156] on div "Triggered *********" at bounding box center [1476, 145] width 60 height 22
click at [1463, 163] on body "CC.[GEOGRAPHIC_DATA]RIC Local time [DATE] 11:43:38 -07:00 0 20 s ago A depot ve…" at bounding box center [784, 393] width 1568 height 785
click at [1469, 186] on li "Resolved" at bounding box center [1460, 191] width 68 height 18
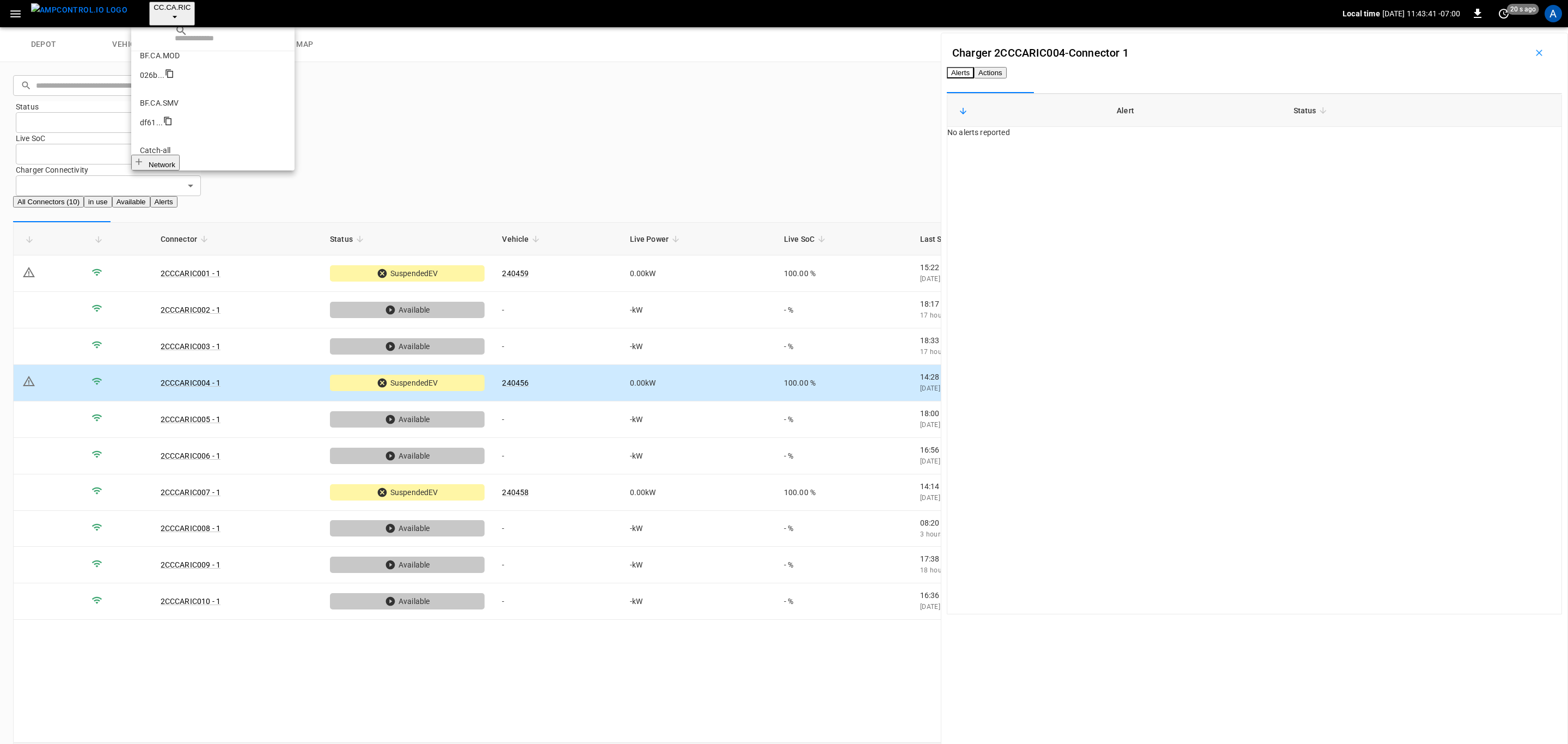
scroll to position [80, 0]
click at [198, 302] on li "CC.CA.OAK 0bd8 ..." at bounding box center [213, 326] width 163 height 48
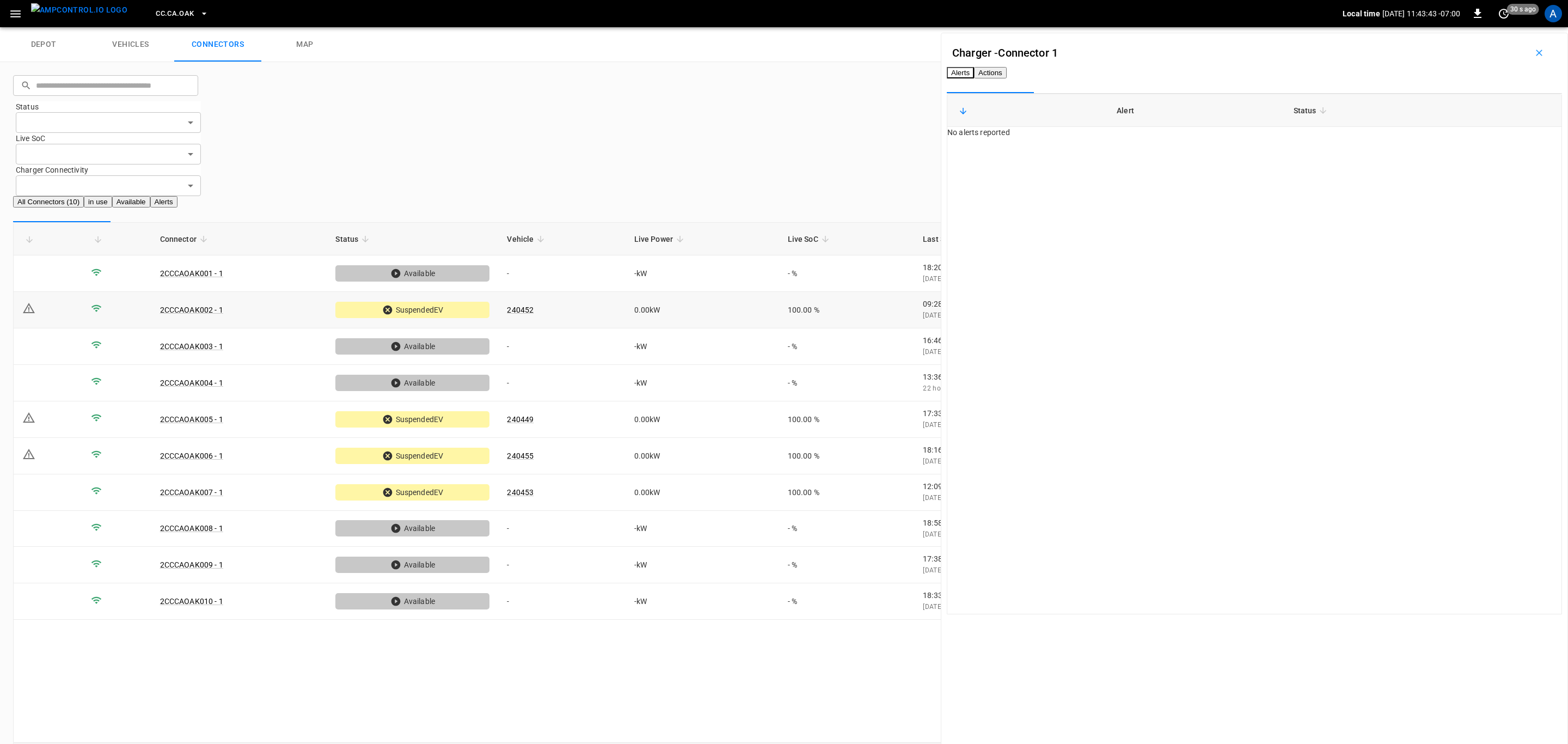
drag, startPoint x: 582, startPoint y: 211, endPoint x: 591, endPoint y: 214, distance: 9.5
click at [583, 292] on td "240452" at bounding box center [562, 310] width 126 height 36
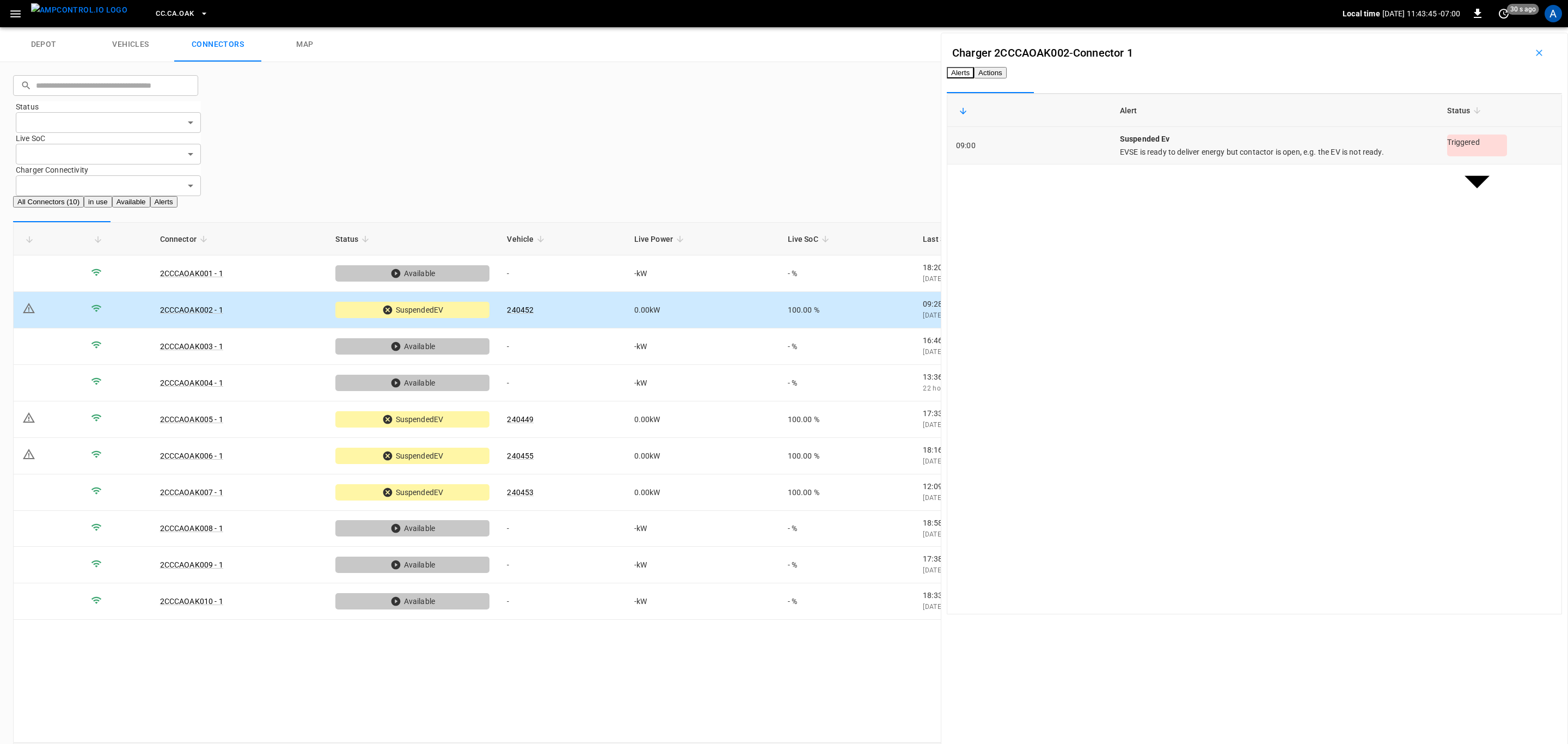
click at [1456, 161] on body "CC.[GEOGRAPHIC_DATA]OAK Local time [DATE] 11:43:45 -07:00 0 30 s ago A depot ve…" at bounding box center [784, 393] width 1568 height 785
click at [1459, 186] on li "Resolved" at bounding box center [1460, 191] width 68 height 18
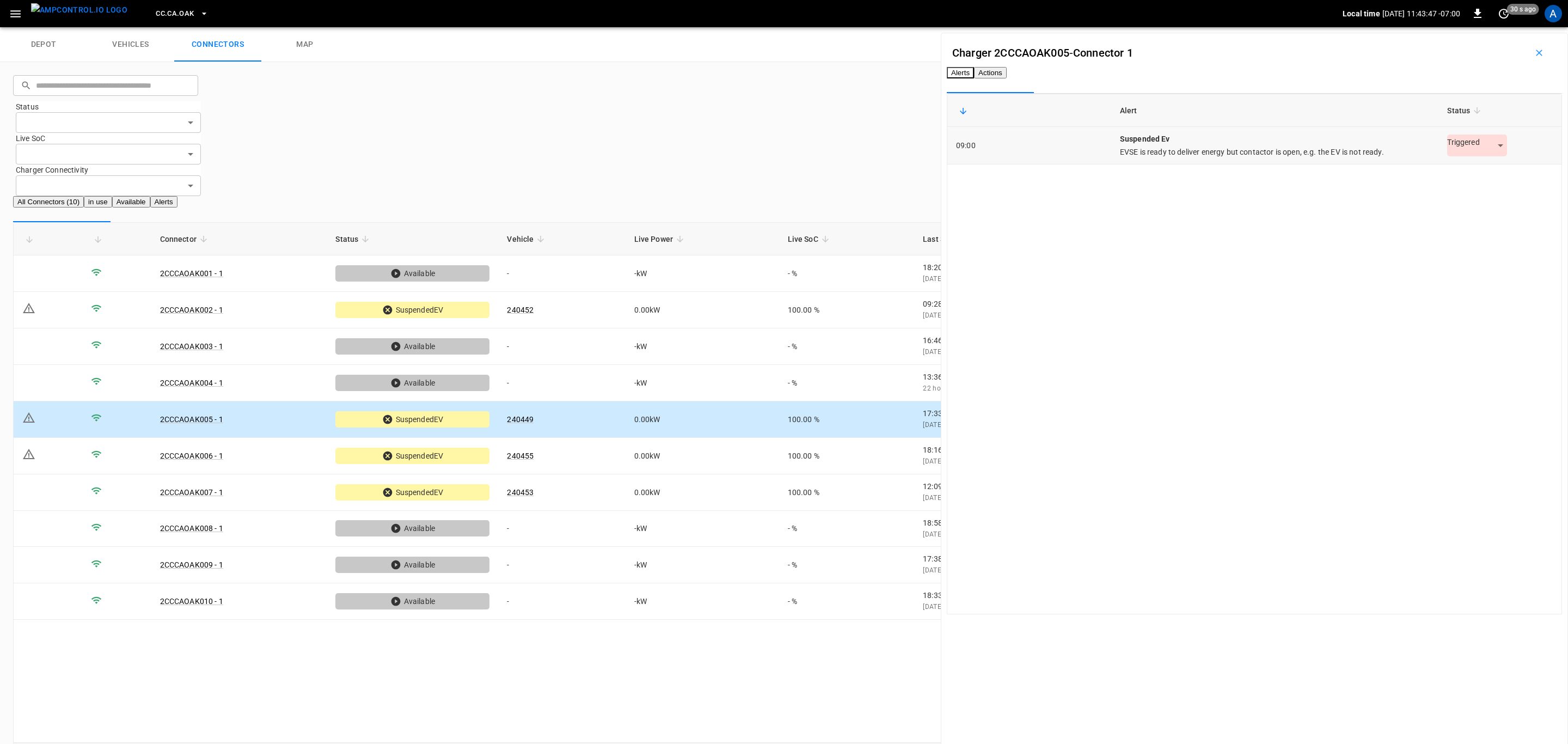
click at [1467, 158] on body "CC.[GEOGRAPHIC_DATA]OAK Local time [DATE] 11:43:47 -07:00 0 30 s ago A depot ve…" at bounding box center [784, 393] width 1568 height 785
click at [1469, 198] on li "Resolved" at bounding box center [1460, 191] width 68 height 18
click at [1469, 188] on li "Resolved" at bounding box center [1461, 183] width 51 height 11
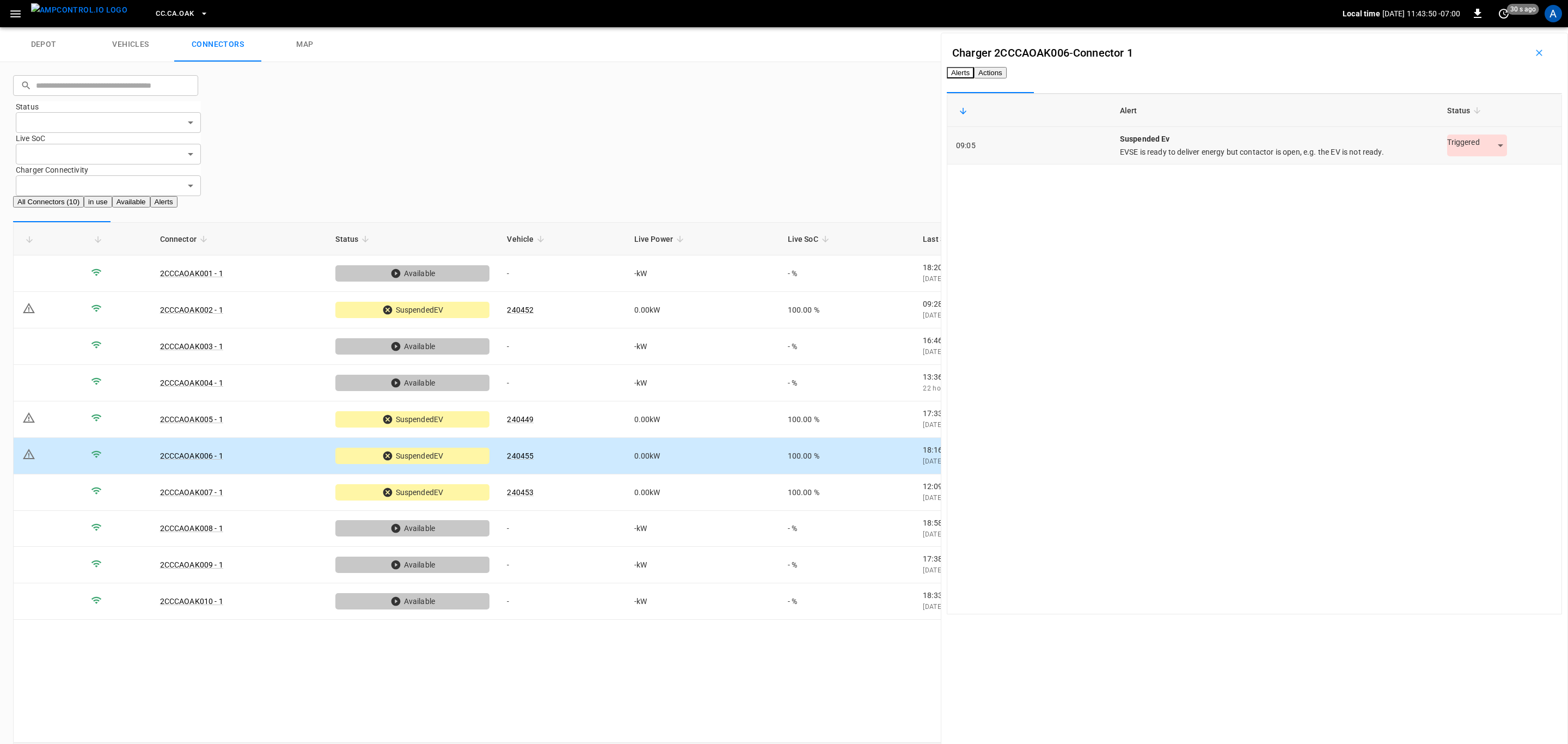
click at [1465, 152] on div "Triggered *********" at bounding box center [1476, 145] width 60 height 22
click at [1466, 169] on body "CC.[GEOGRAPHIC_DATA]OAK Local time [DATE] 11:43:51 -07:00 0 30 s ago A depot ve…" at bounding box center [784, 393] width 1568 height 785
click at [1470, 190] on li "Resolved" at bounding box center [1460, 191] width 68 height 18
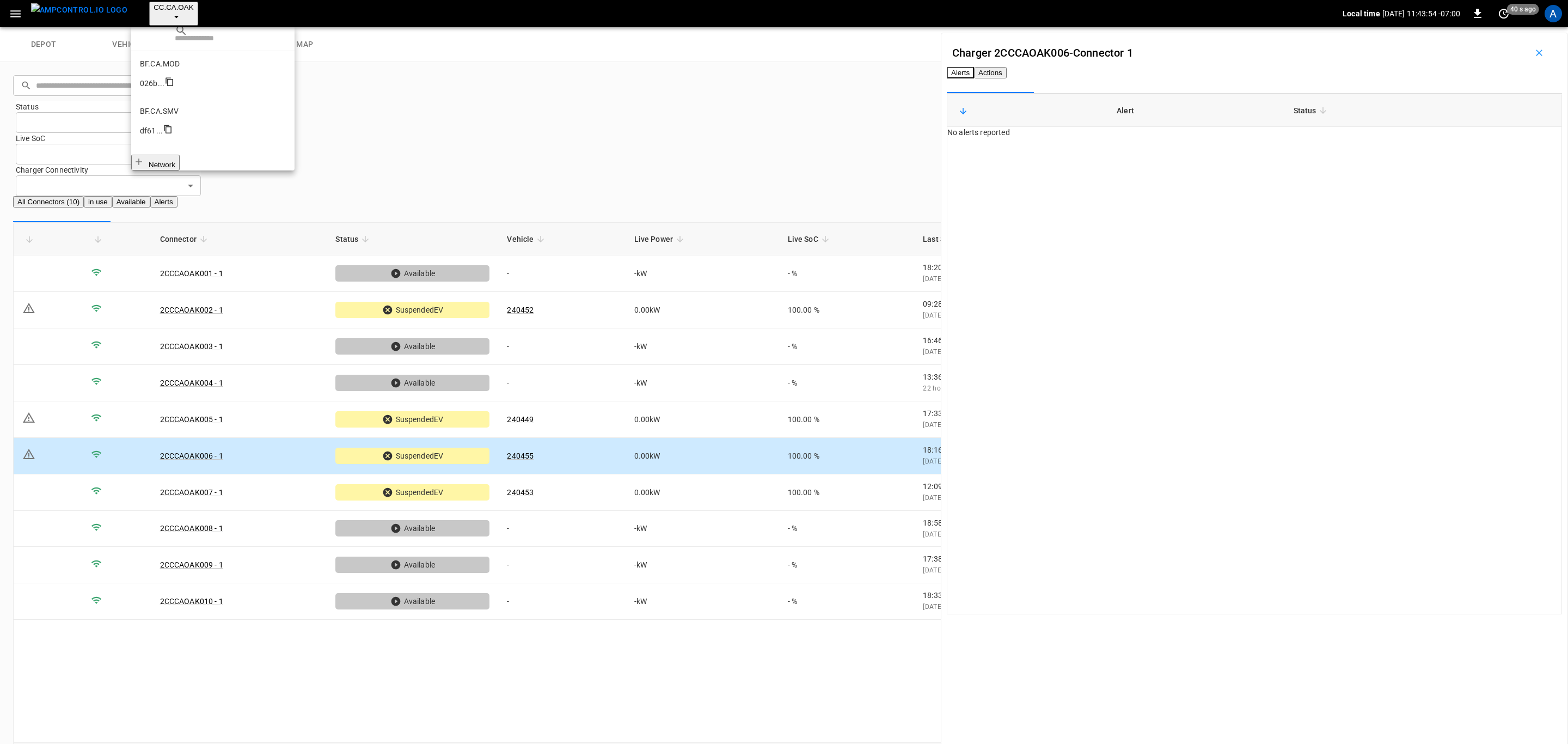
scroll to position [61, 0]
click at [193, 275] on li "CC.CA.FAI 4d3b ..." at bounding box center [213, 299] width 163 height 48
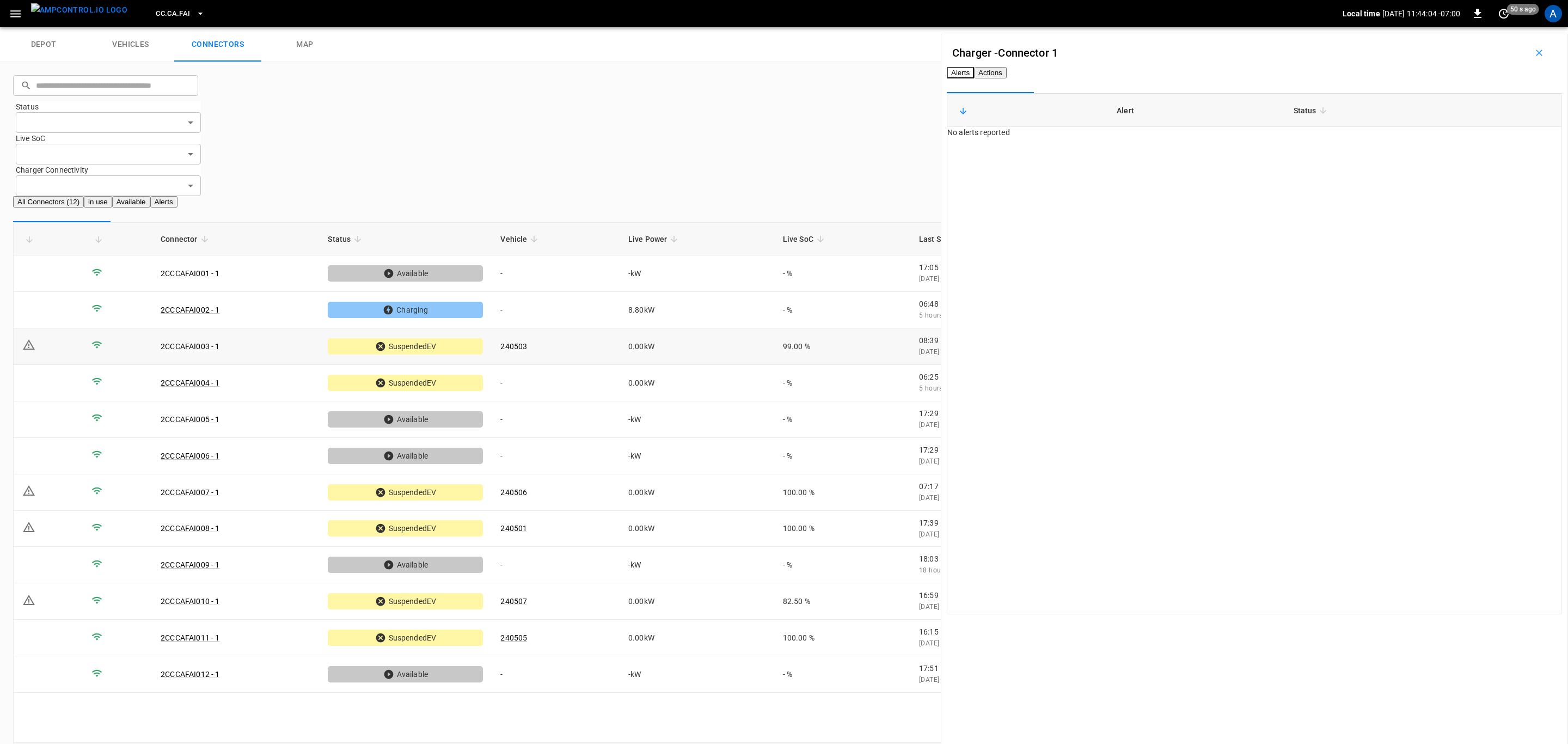
click at [618, 328] on td "240503" at bounding box center [556, 347] width 128 height 36
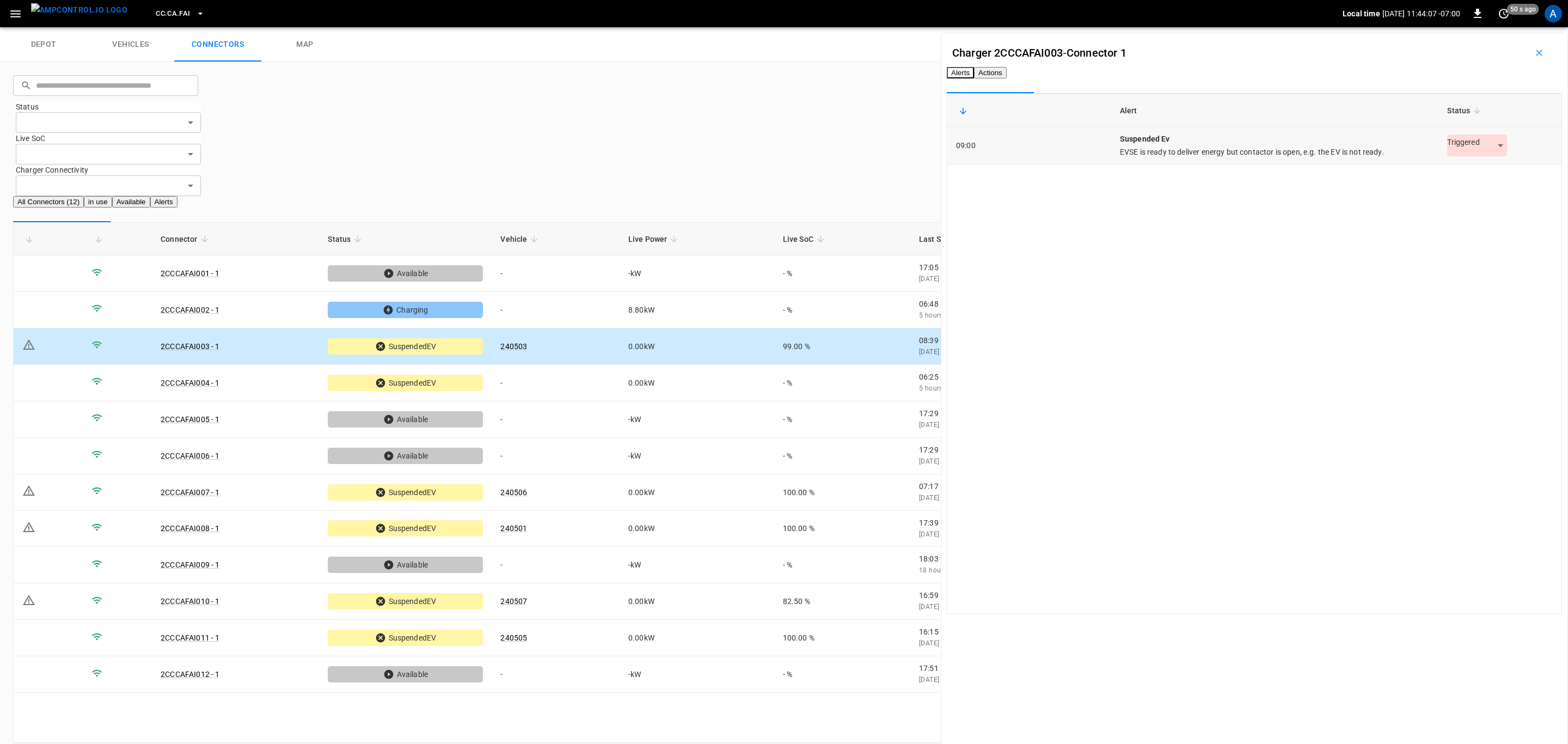
click at [1438, 164] on td "Triggered *********" at bounding box center [1500, 145] width 123 height 38
click at [1465, 163] on body "CC.CA.FAI Local time [DATE] 11:44:07 -07:00 0 50 s ago A depot vehicles connect…" at bounding box center [784, 393] width 1568 height 785
click at [1469, 186] on li "Resolved" at bounding box center [1460, 191] width 68 height 18
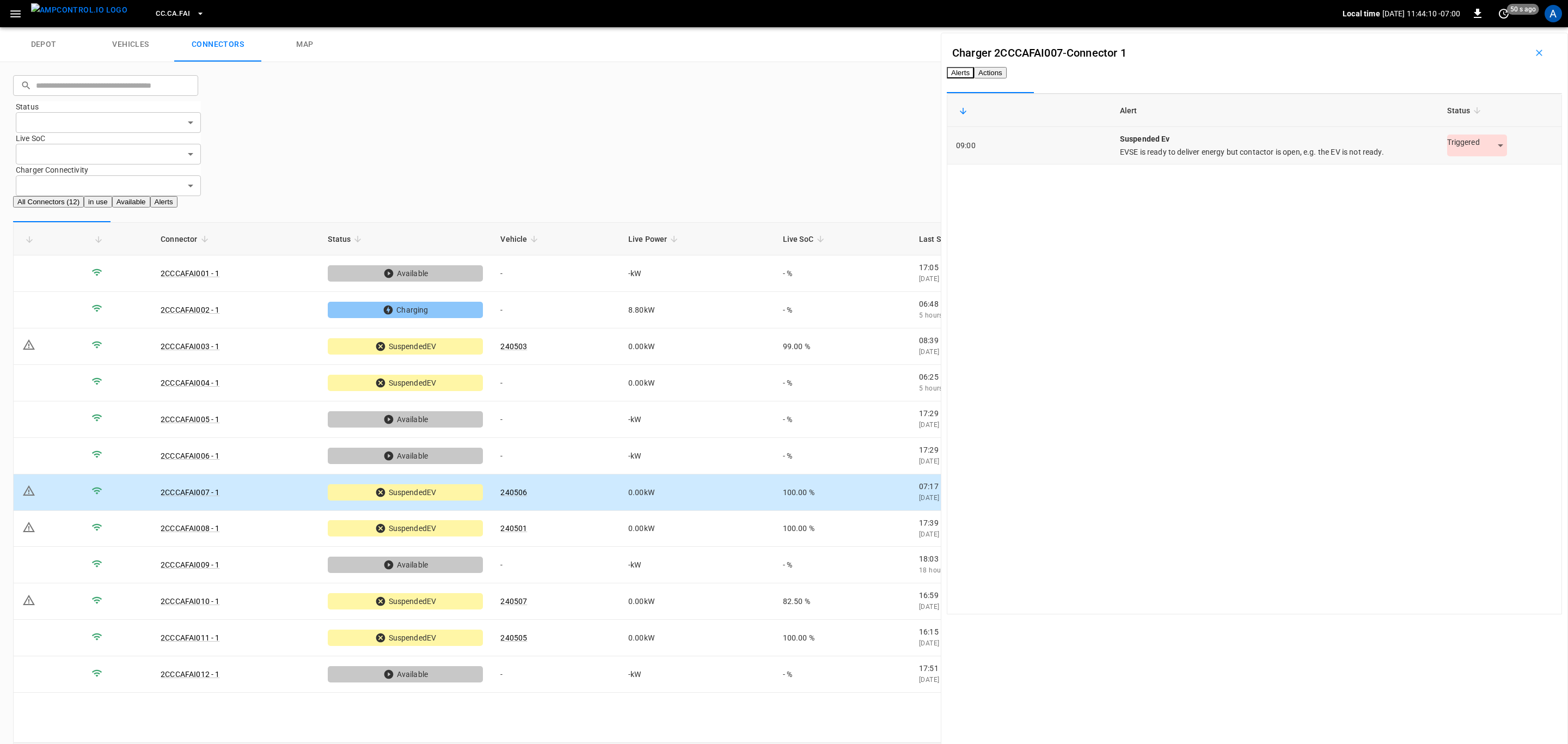
click at [1445, 167] on body "CC.CA.FAI Local time [DATE] 11:44:10 -07:00 0 50 s ago A depot vehicles connect…" at bounding box center [784, 393] width 1568 height 785
click at [1447, 185] on li "Resolved" at bounding box center [1460, 191] width 68 height 18
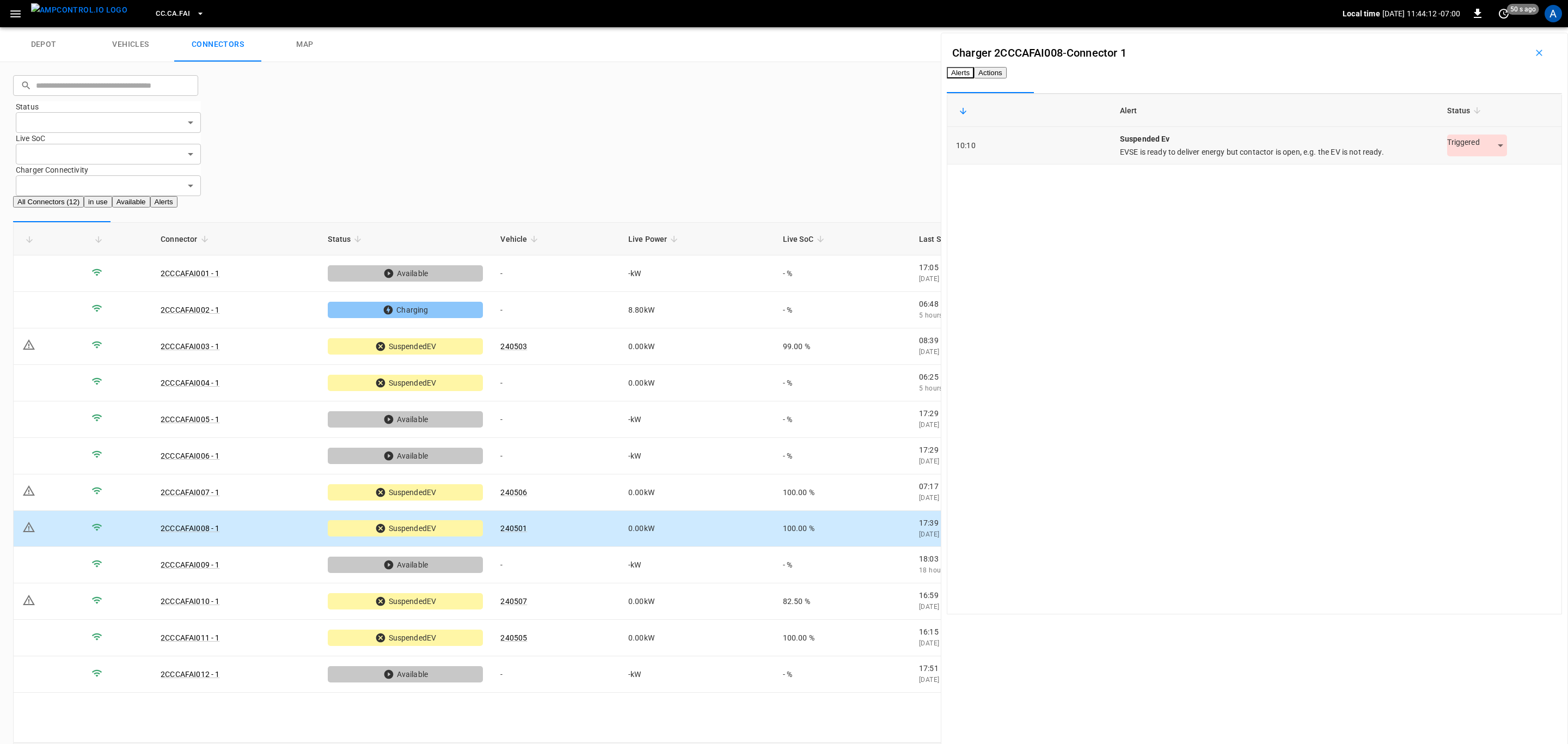
click at [1451, 167] on body "CC.CA.FAI Local time [DATE] 11:44:12 -07:00 0 50 s ago A depot vehicles connect…" at bounding box center [784, 393] width 1568 height 785
click at [1441, 190] on li "Resolved" at bounding box center [1460, 191] width 68 height 18
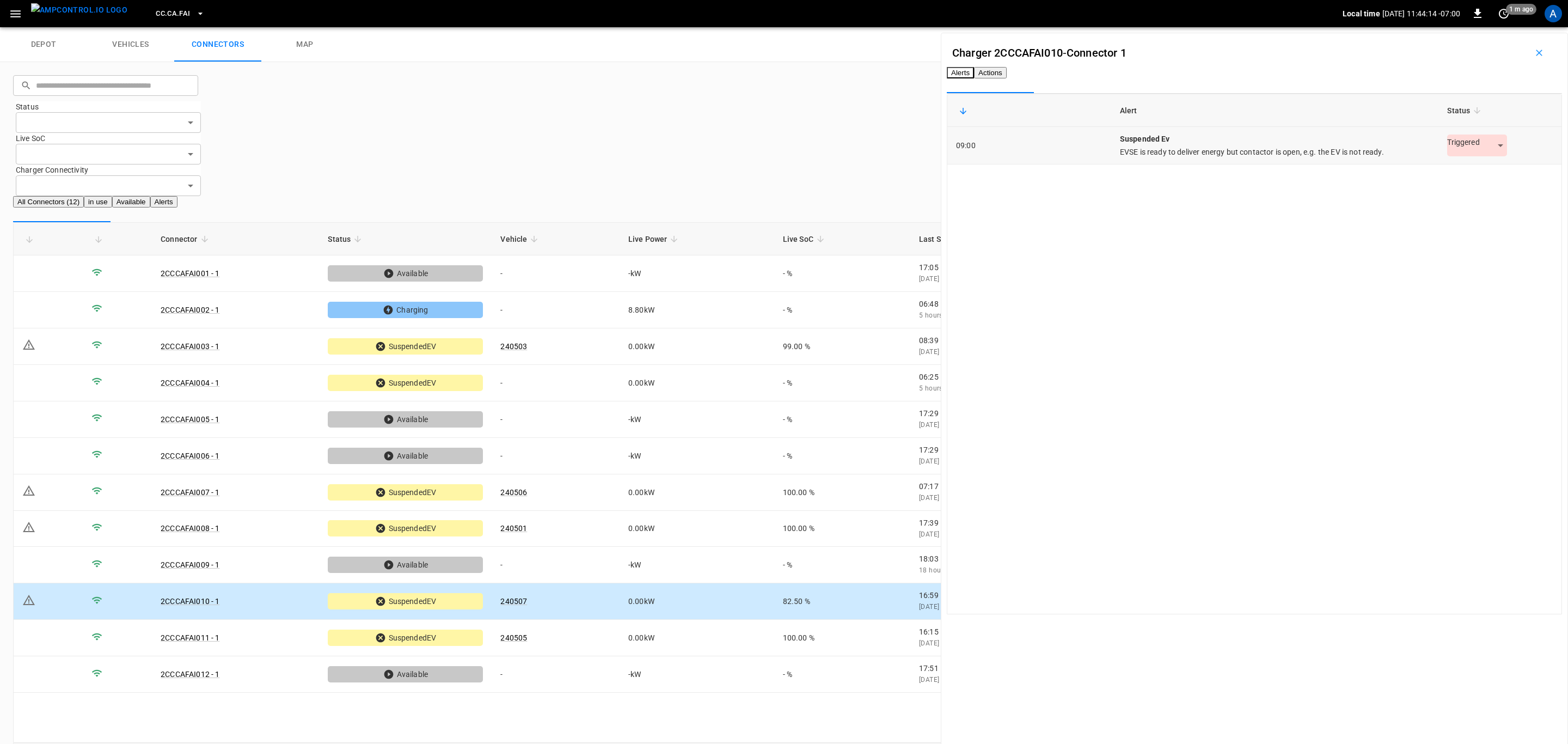
click at [1462, 166] on body "CC.CA.FAI Local time [DATE] 11:44:14 -07:00 0 1 m ago A depot vehicles connecto…" at bounding box center [784, 393] width 1568 height 785
click at [1446, 188] on li "Resolved" at bounding box center [1460, 191] width 68 height 18
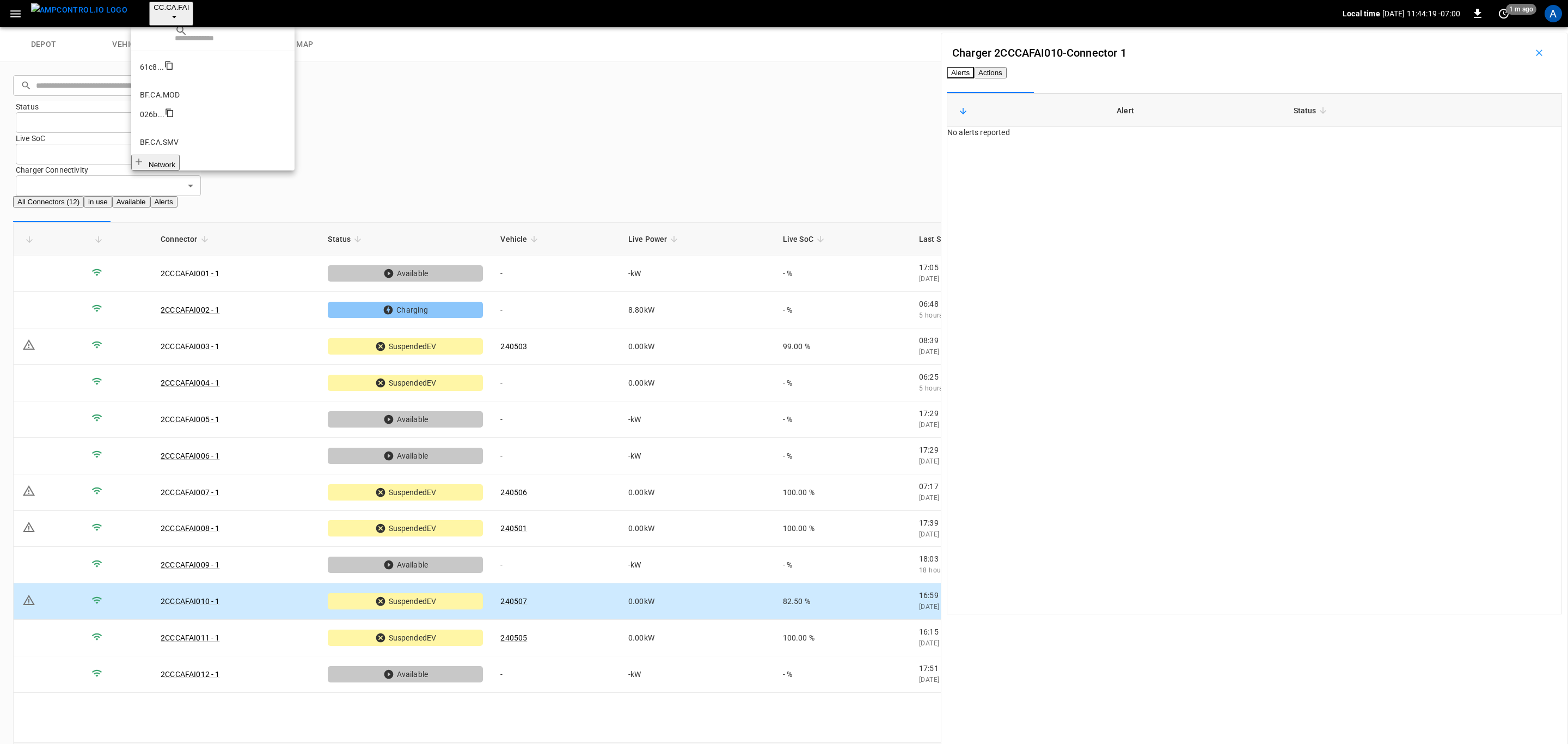
scroll to position [39, 0]
click at [188, 248] on li "CC.CA.CON b359 ..." at bounding box center [213, 272] width 163 height 48
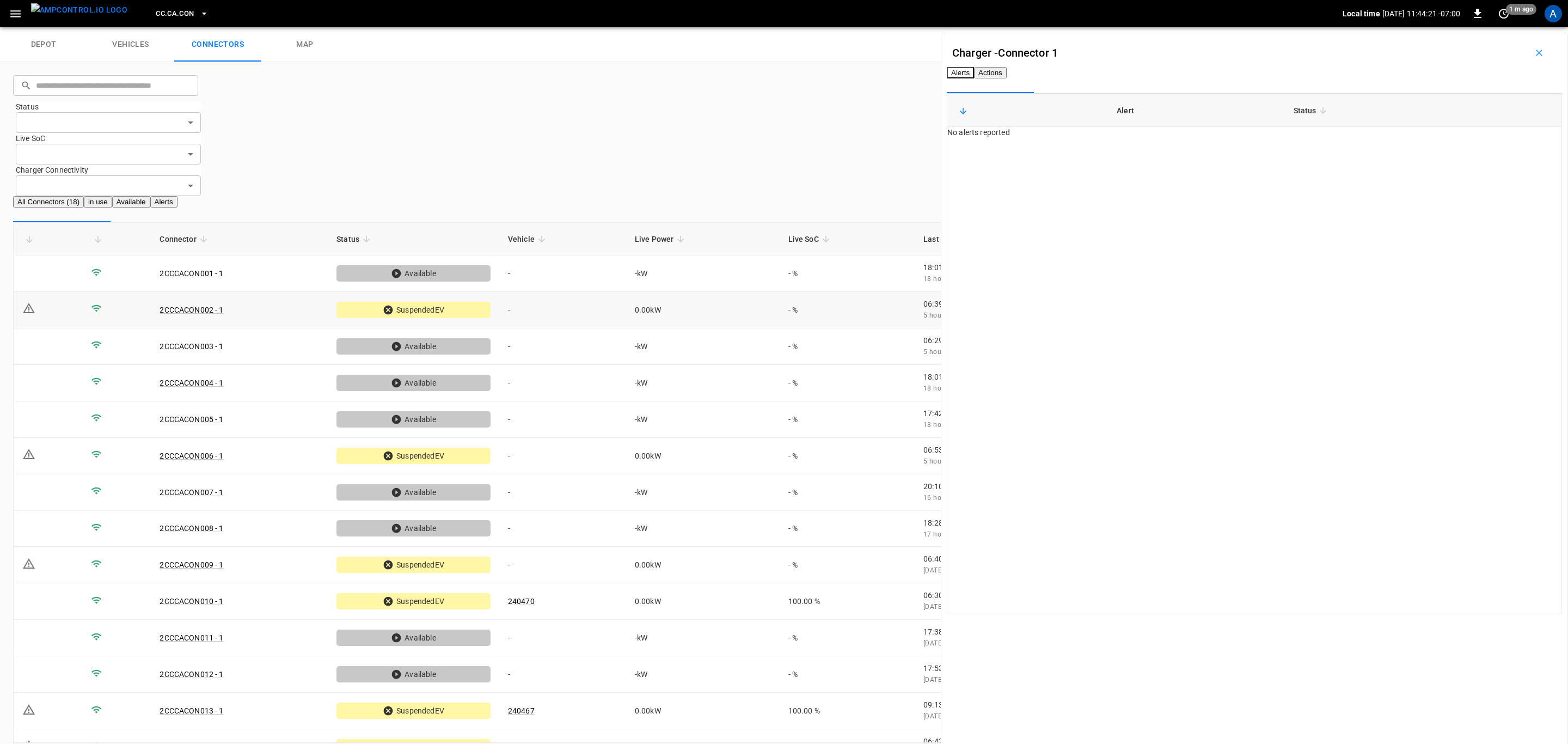
click at [606, 292] on td "-" at bounding box center [562, 310] width 126 height 36
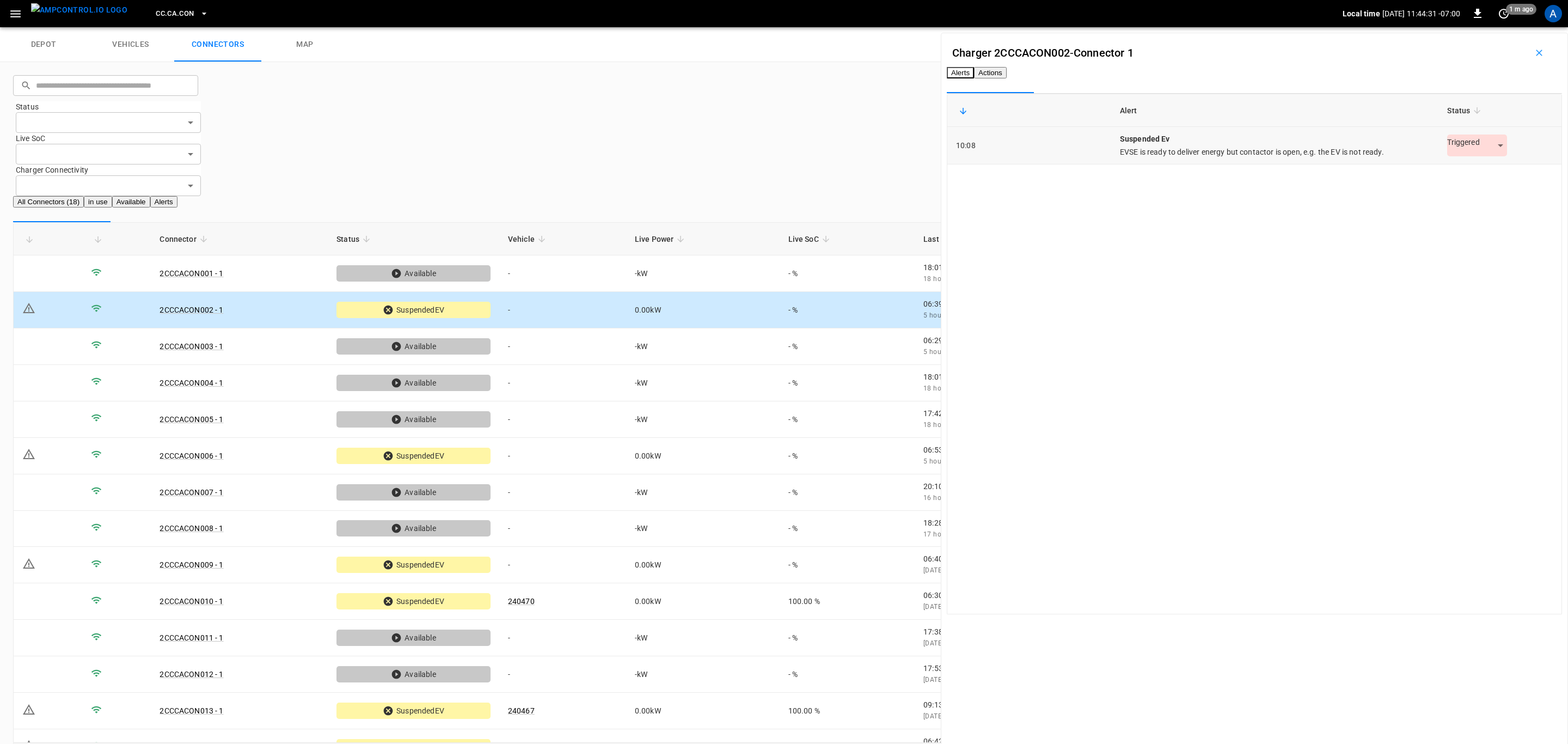
click at [1462, 164] on body "CC.[GEOGRAPHIC_DATA]CON Local time [DATE] 11:44:31 -07:00 0 1 m ago A depot veh…" at bounding box center [784, 393] width 1568 height 785
click at [1473, 186] on li "Resolved" at bounding box center [1460, 191] width 68 height 18
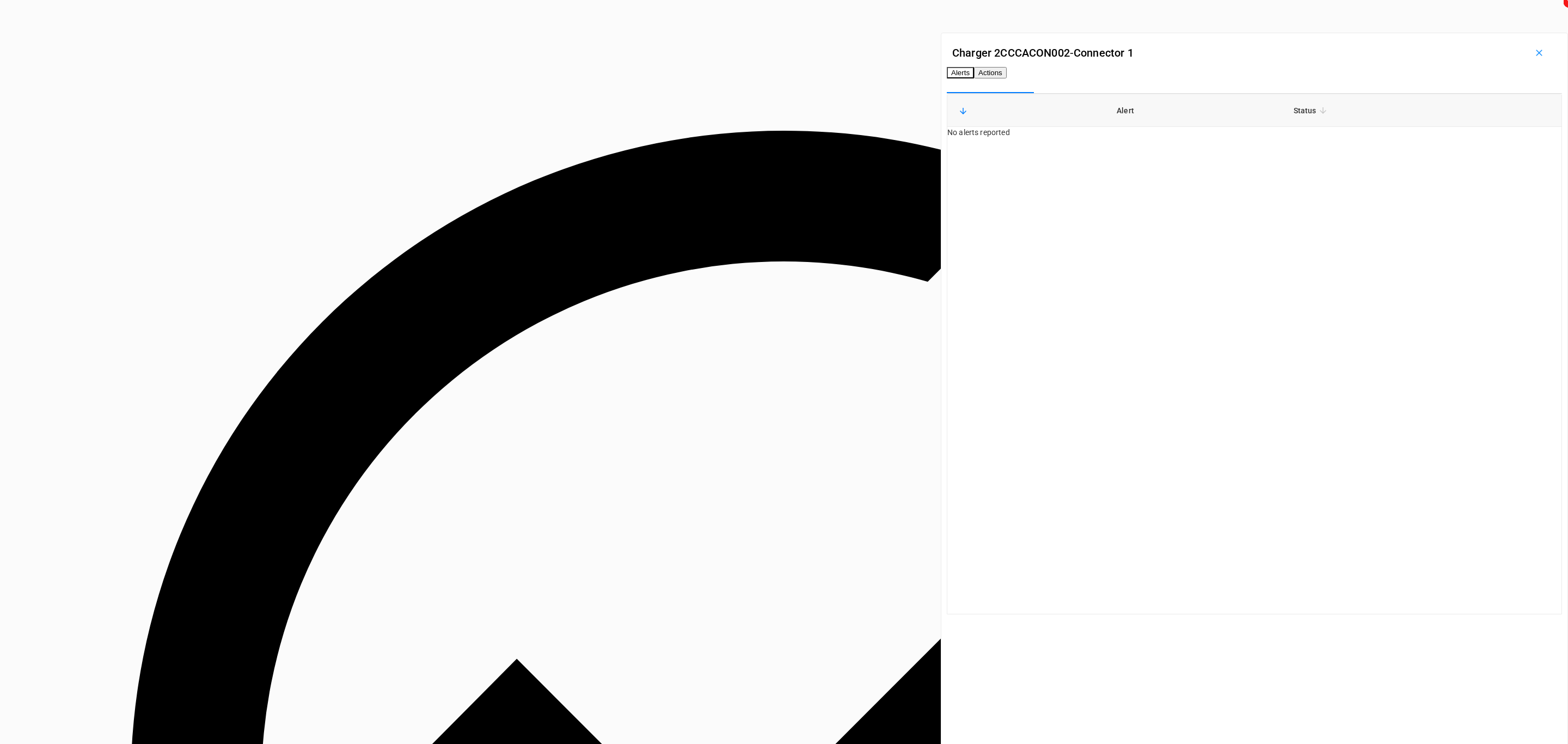
click at [1006, 78] on button "Actions" at bounding box center [990, 73] width 33 height 11
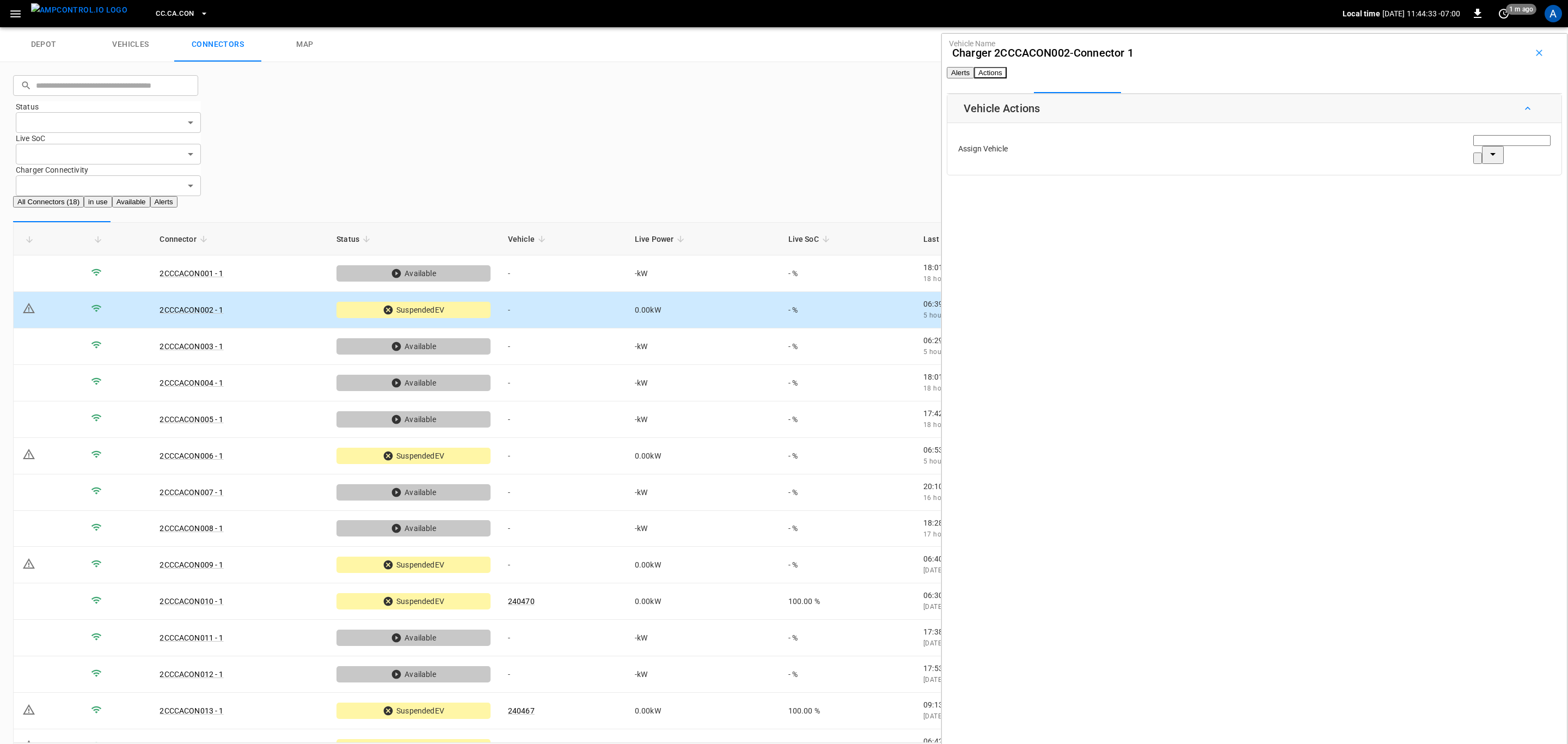
click at [1473, 162] on div "Vehicle Name Vehicle Name" at bounding box center [1511, 149] width 77 height 30
paste input "******"
click at [1449, 209] on span "240478" at bounding box center [1436, 213] width 26 height 9
type input "******"
click at [1526, 206] on button "Save" at bounding box center [1538, 196] width 25 height 21
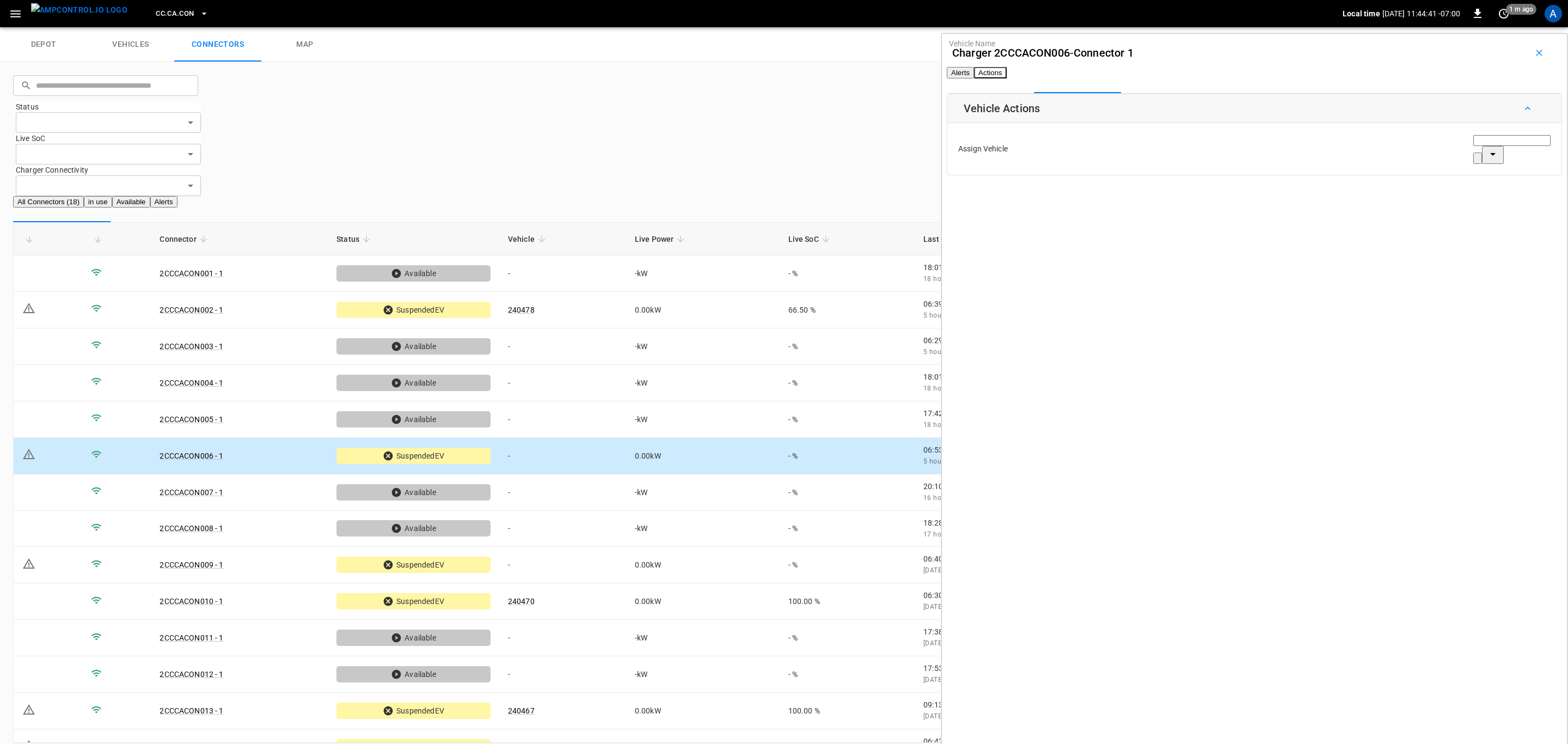
drag, startPoint x: 1433, startPoint y: 163, endPoint x: 1443, endPoint y: 169, distance: 11.7
click at [1473, 163] on div "Vehicle Name Vehicle Name" at bounding box center [1511, 149] width 77 height 30
paste input "******"
type input "******"
paste input "******"
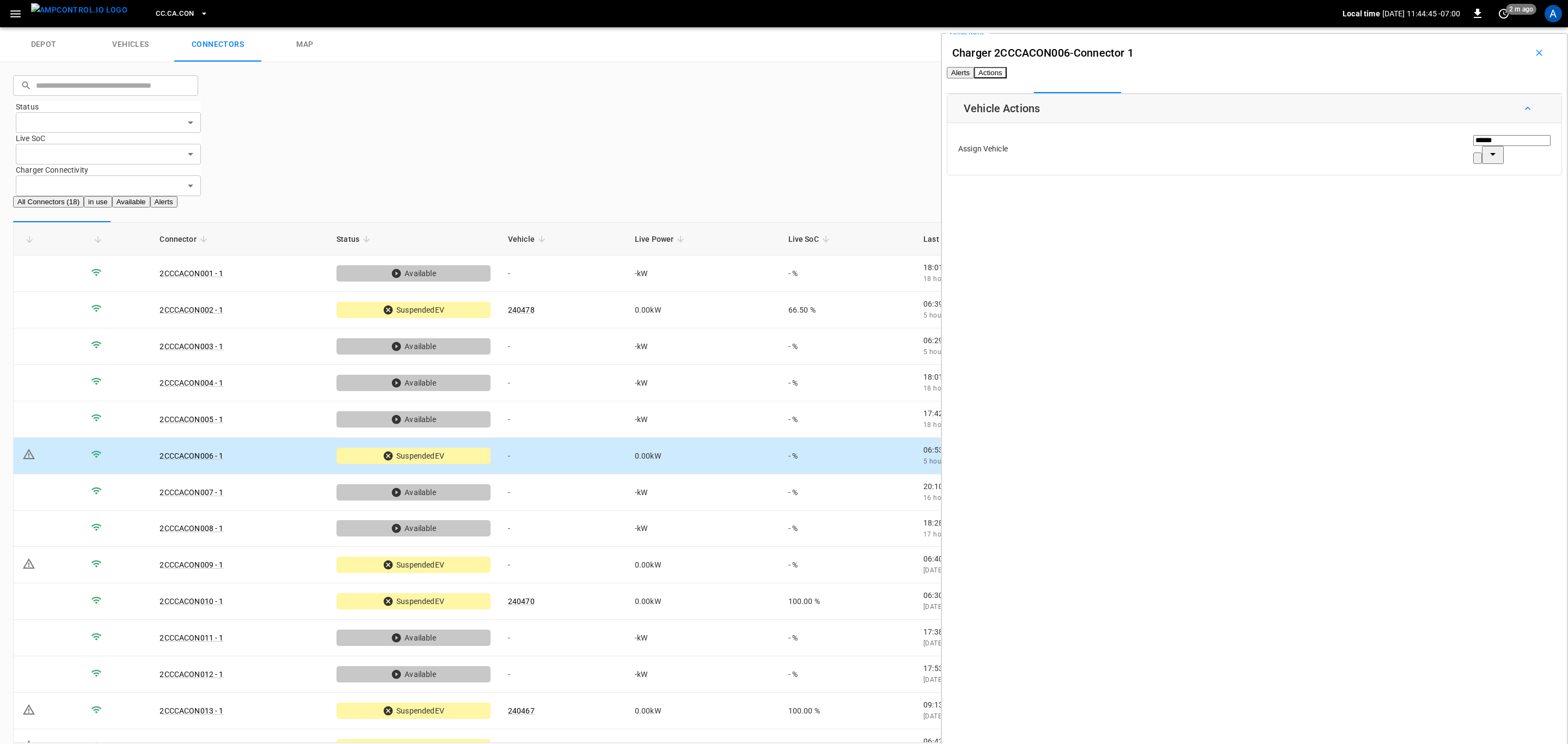
click at [1449, 209] on span "240474" at bounding box center [1436, 213] width 26 height 9
type input "******"
click at [1526, 206] on button "Save" at bounding box center [1538, 196] width 25 height 21
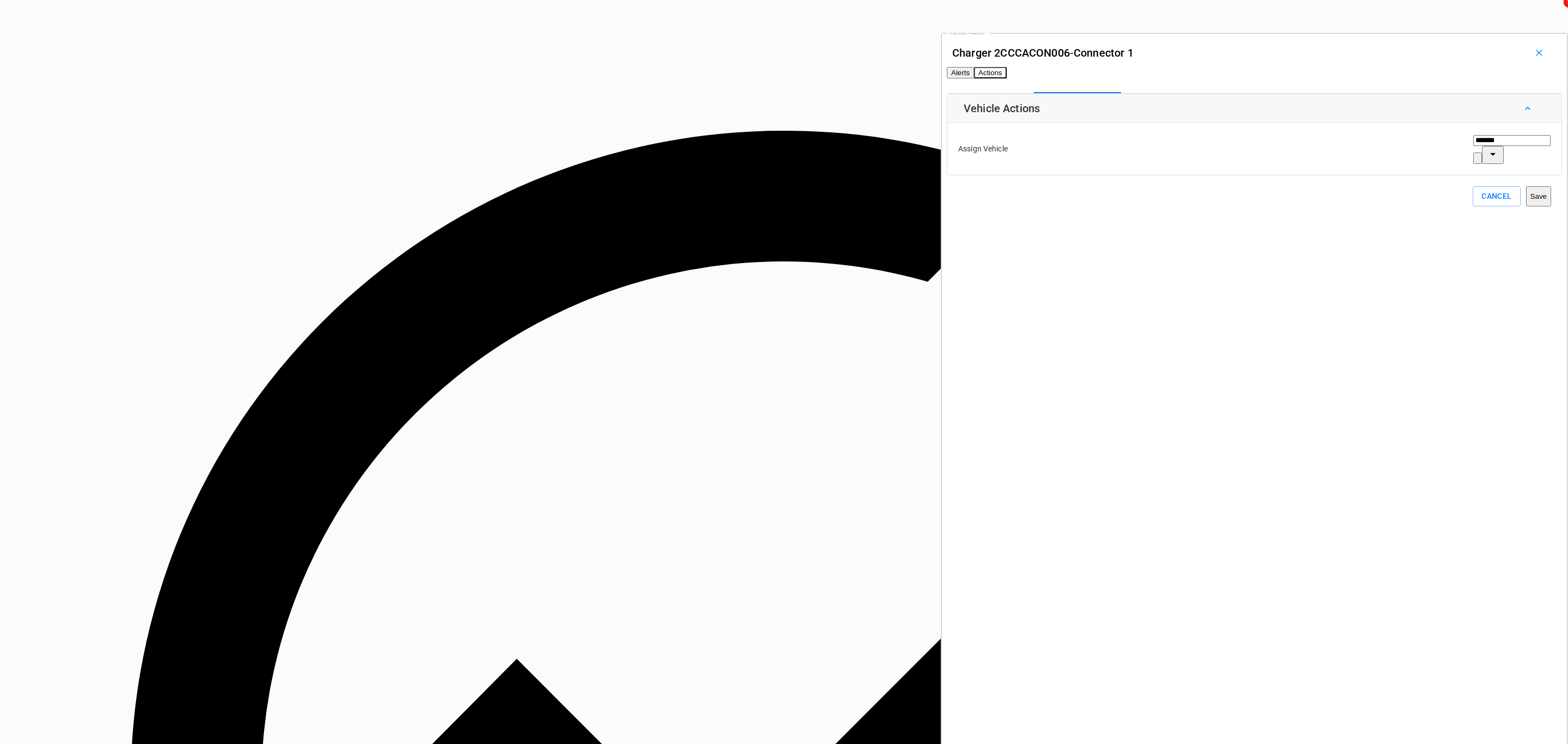
click at [974, 72] on button "Alerts" at bounding box center [960, 73] width 27 height 11
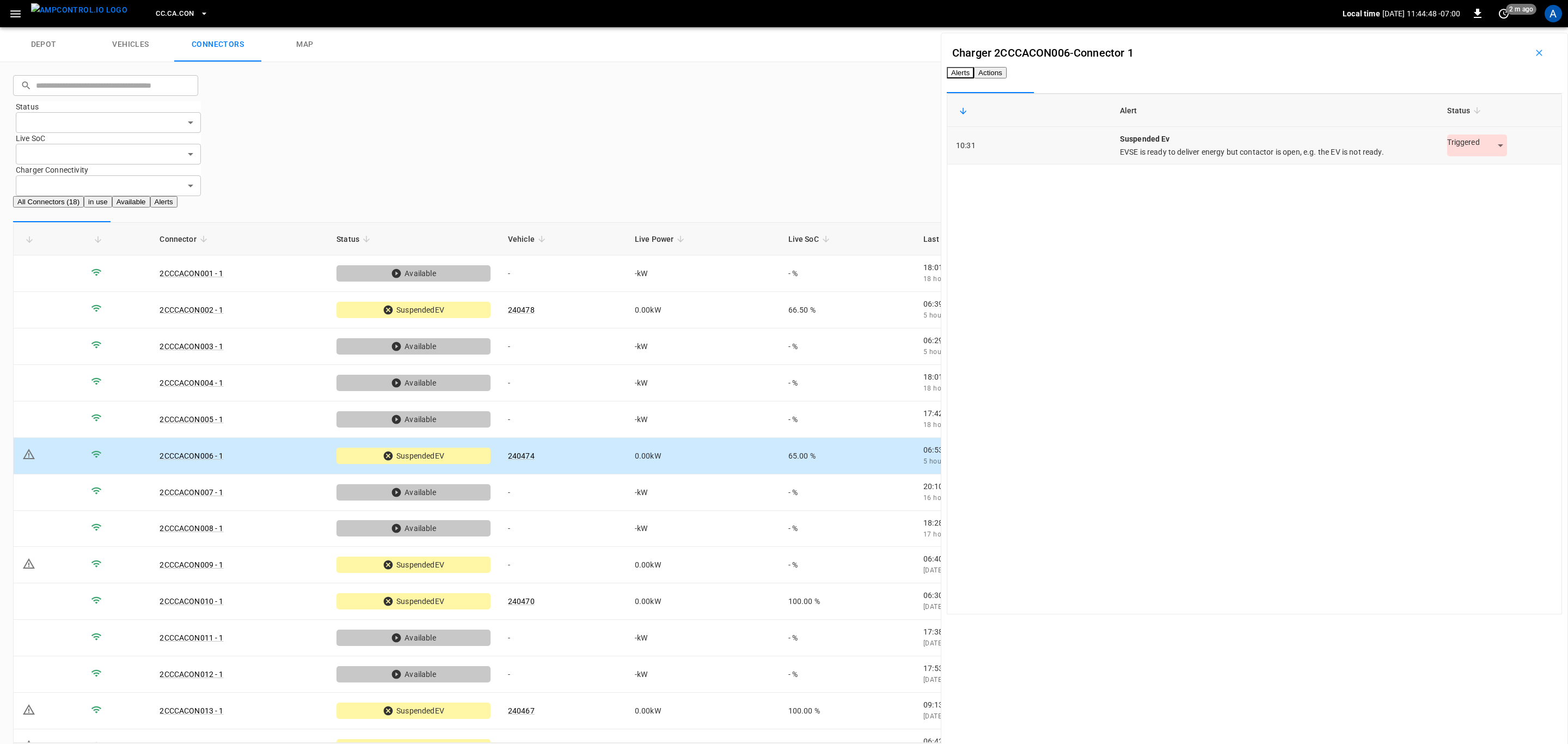
click at [1439, 168] on body "CC.[GEOGRAPHIC_DATA]CON Local time [DATE] 11:44:48 -07:00 0 2 m ago A depot veh…" at bounding box center [784, 393] width 1568 height 785
click at [1456, 185] on li "Resolved" at bounding box center [1460, 191] width 68 height 18
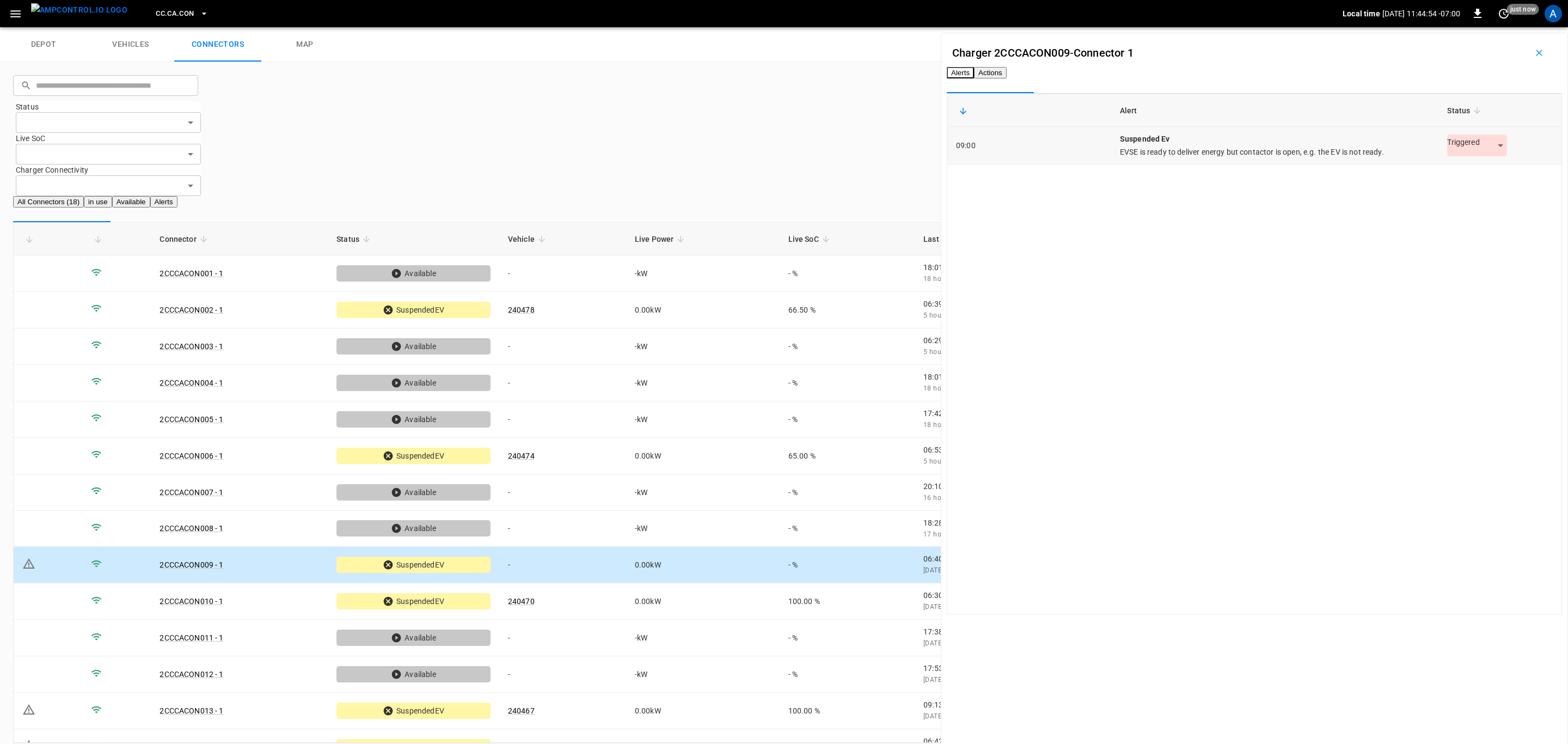
click at [1466, 163] on body "CC.[GEOGRAPHIC_DATA]CON Local time [DATE] 11:44:54 -07:00 0 just now A depot ve…" at bounding box center [784, 393] width 1568 height 785
click at [1453, 190] on li "Resolved" at bounding box center [1460, 191] width 68 height 18
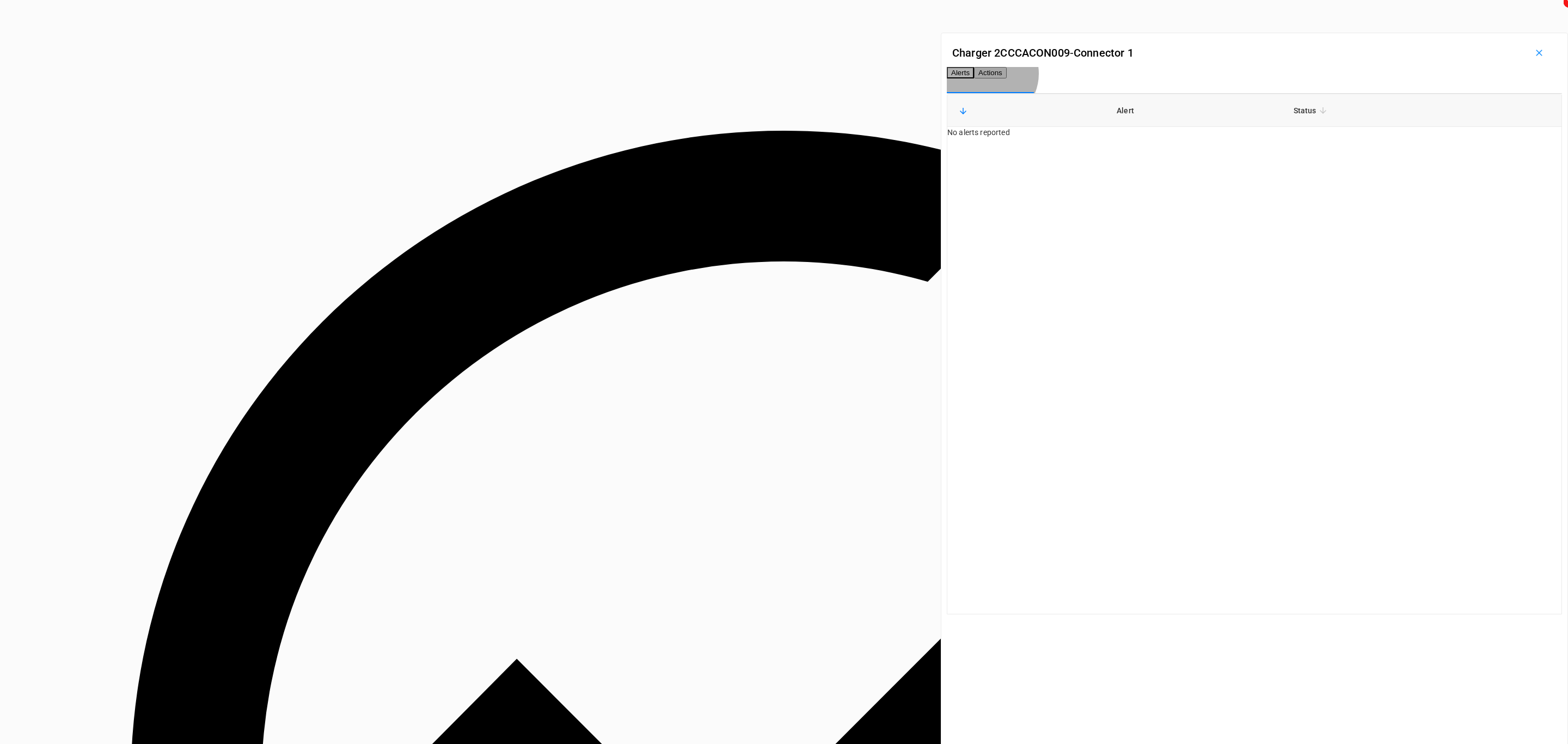
click at [1006, 74] on button "Actions" at bounding box center [990, 73] width 33 height 11
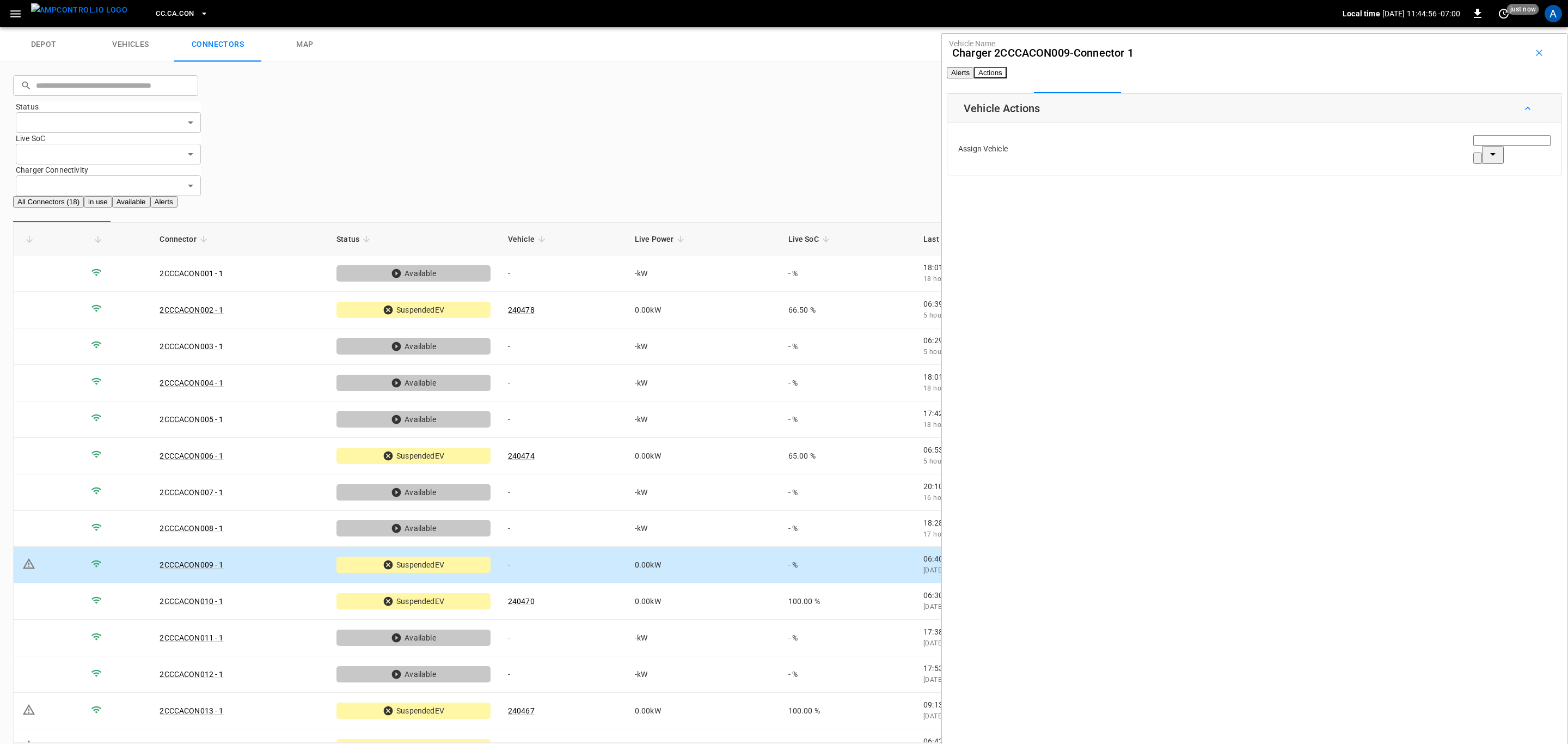
click at [1473, 161] on div "Vehicle Name Vehicle Name" at bounding box center [1511, 149] width 77 height 30
paste input "******"
click at [1449, 209] on span "240471" at bounding box center [1436, 213] width 26 height 9
click at [1526, 203] on button "Save" at bounding box center [1538, 196] width 25 height 21
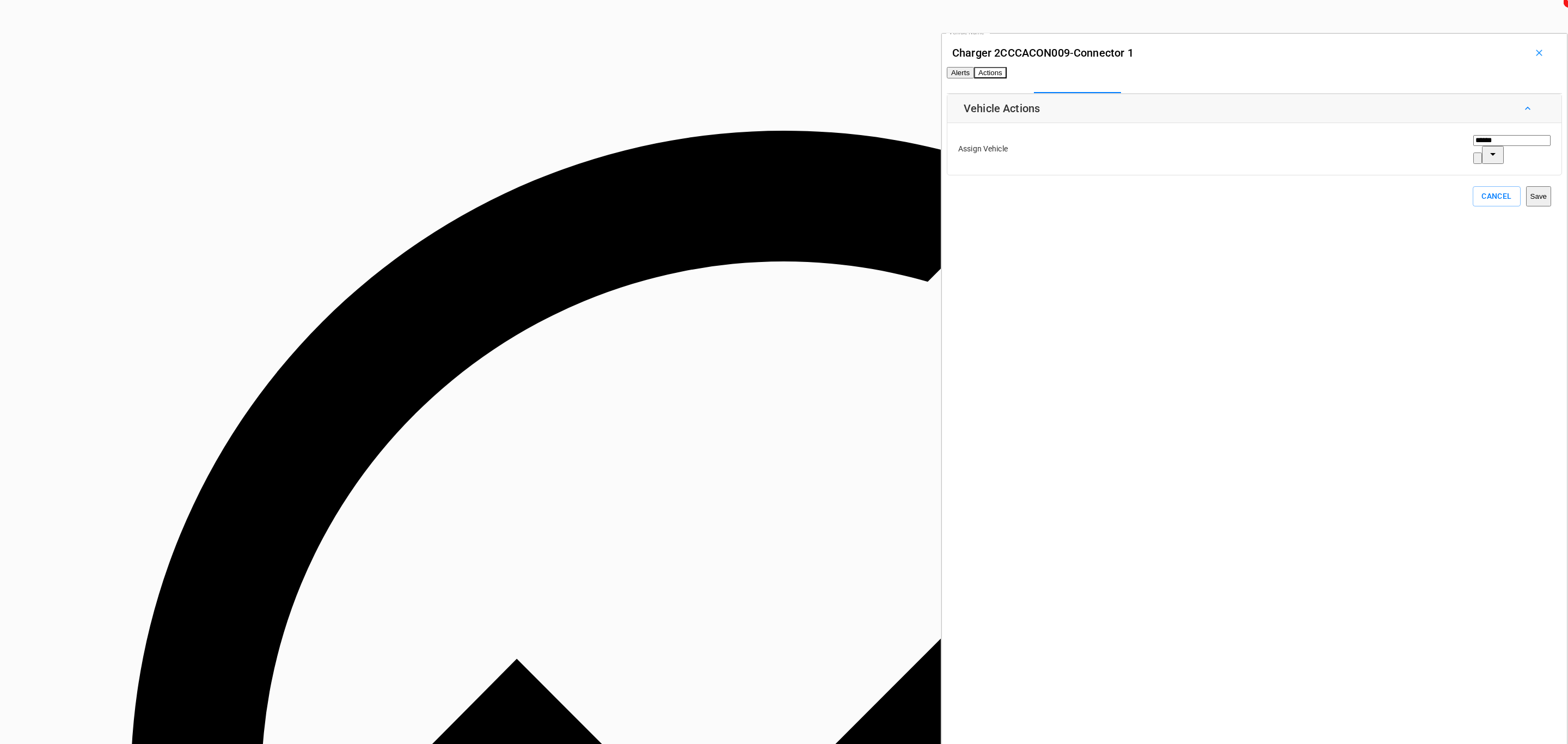
scroll to position [81, 0]
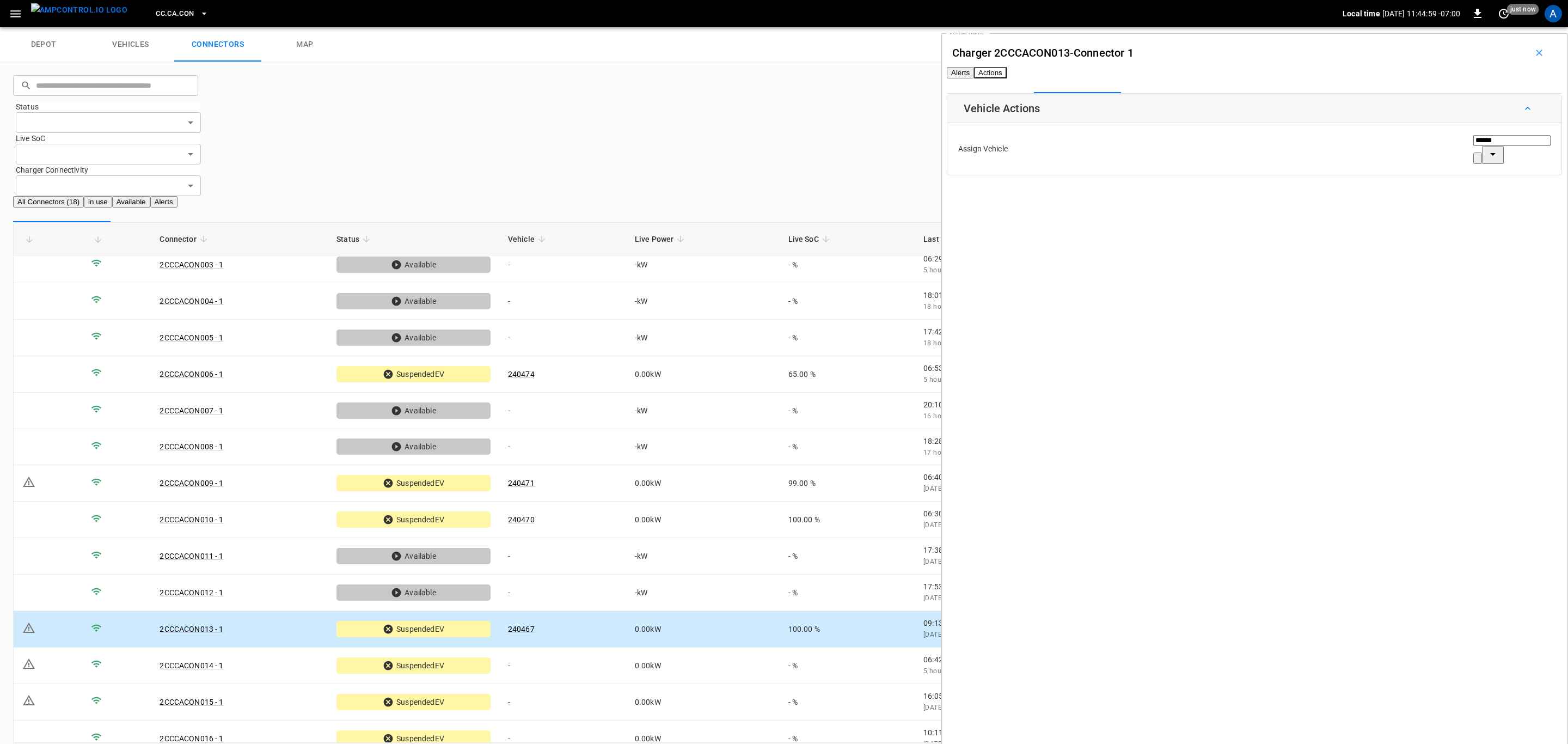
type input "******"
click at [974, 76] on button "Alerts" at bounding box center [960, 73] width 27 height 11
click at [1453, 164] on body "CC.[GEOGRAPHIC_DATA]CON Local time [DATE] 11:45:02 -07:00 0 10 s ago A depot ve…" at bounding box center [784, 393] width 1568 height 785
click at [1457, 183] on li "Resolved" at bounding box center [1460, 191] width 68 height 18
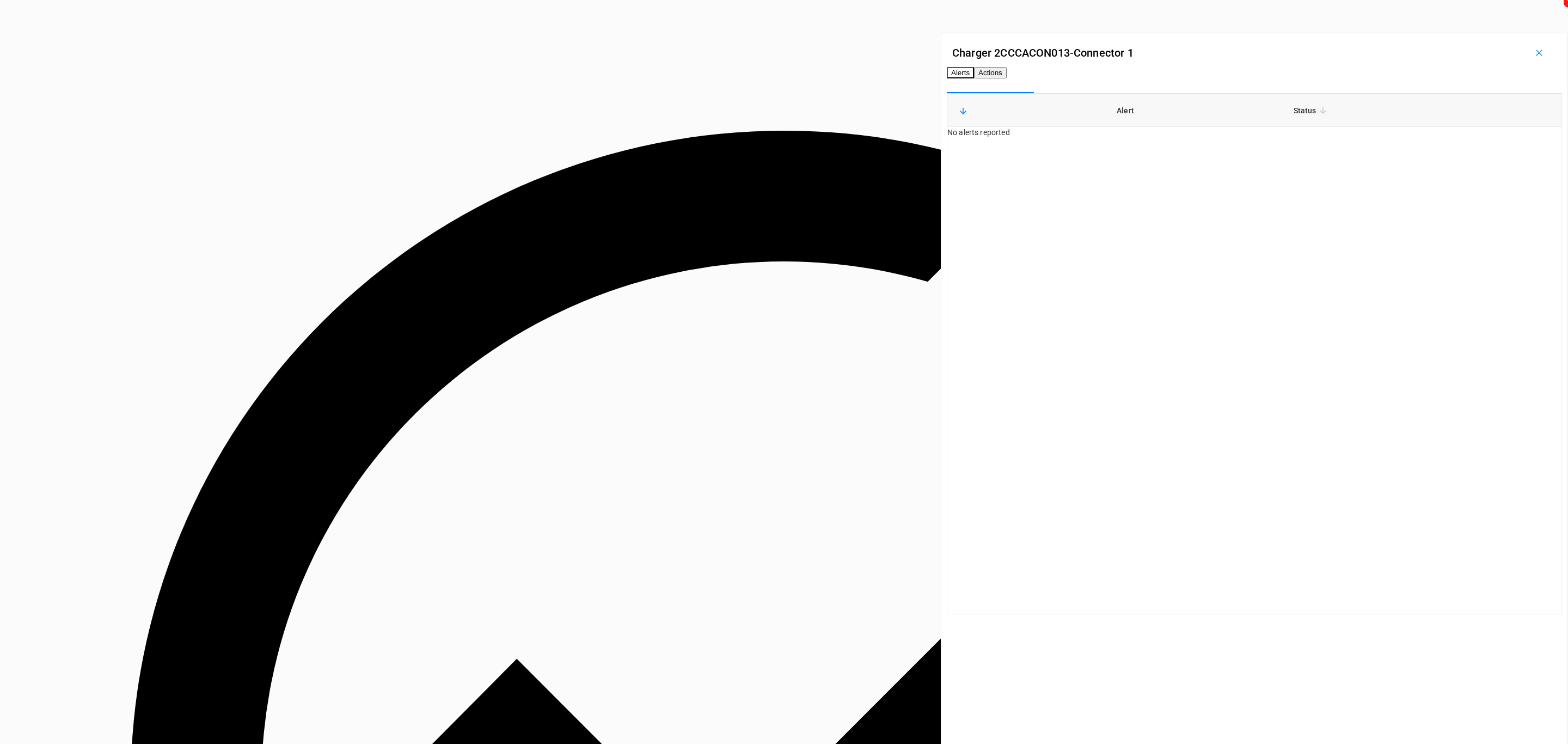
scroll to position [163, 0]
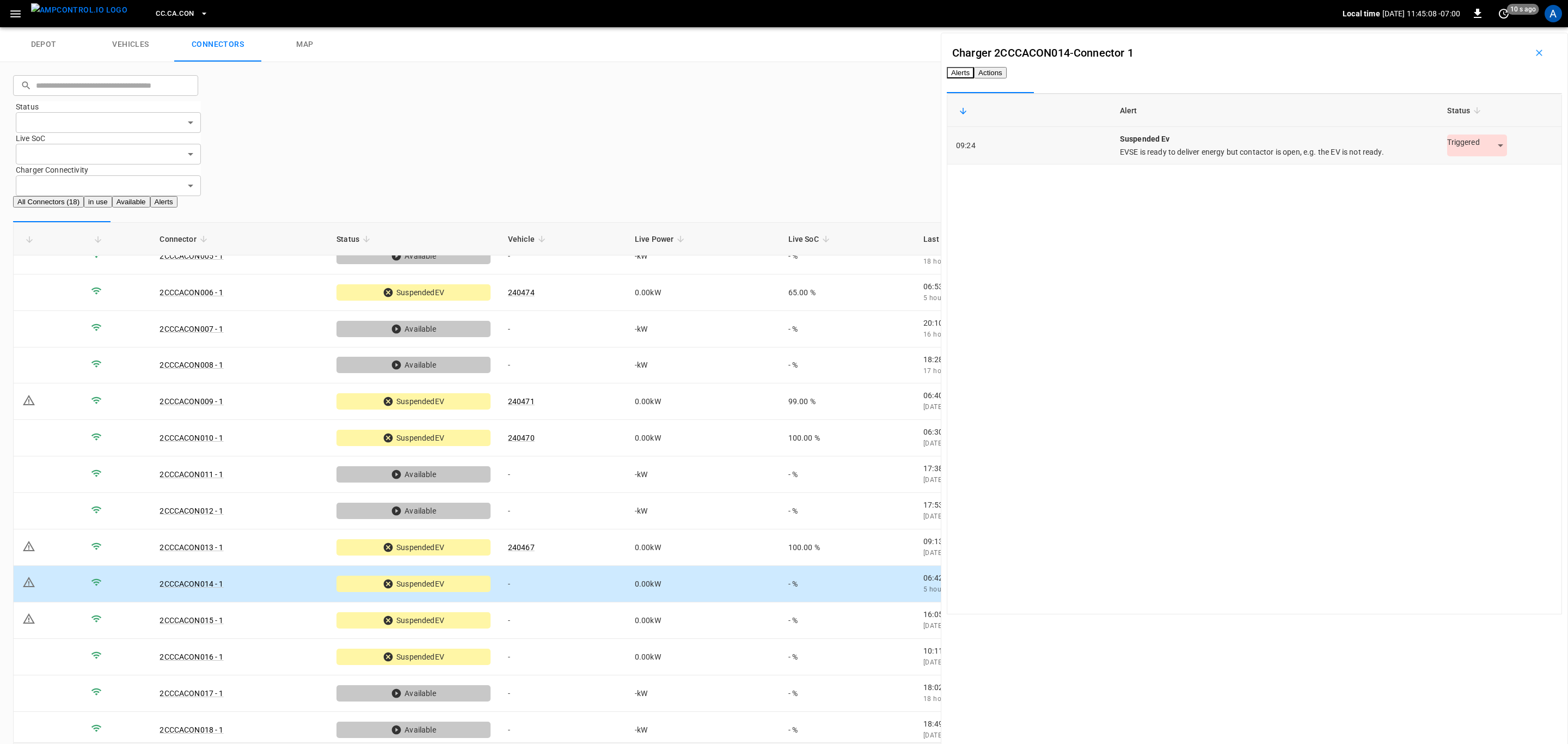
click at [1463, 158] on body "CC.[GEOGRAPHIC_DATA]CON Local time [DATE] 11:45:08 -07:00 0 10 s ago A depot ve…" at bounding box center [784, 393] width 1568 height 785
click at [1461, 188] on li "Resolved" at bounding box center [1460, 191] width 68 height 18
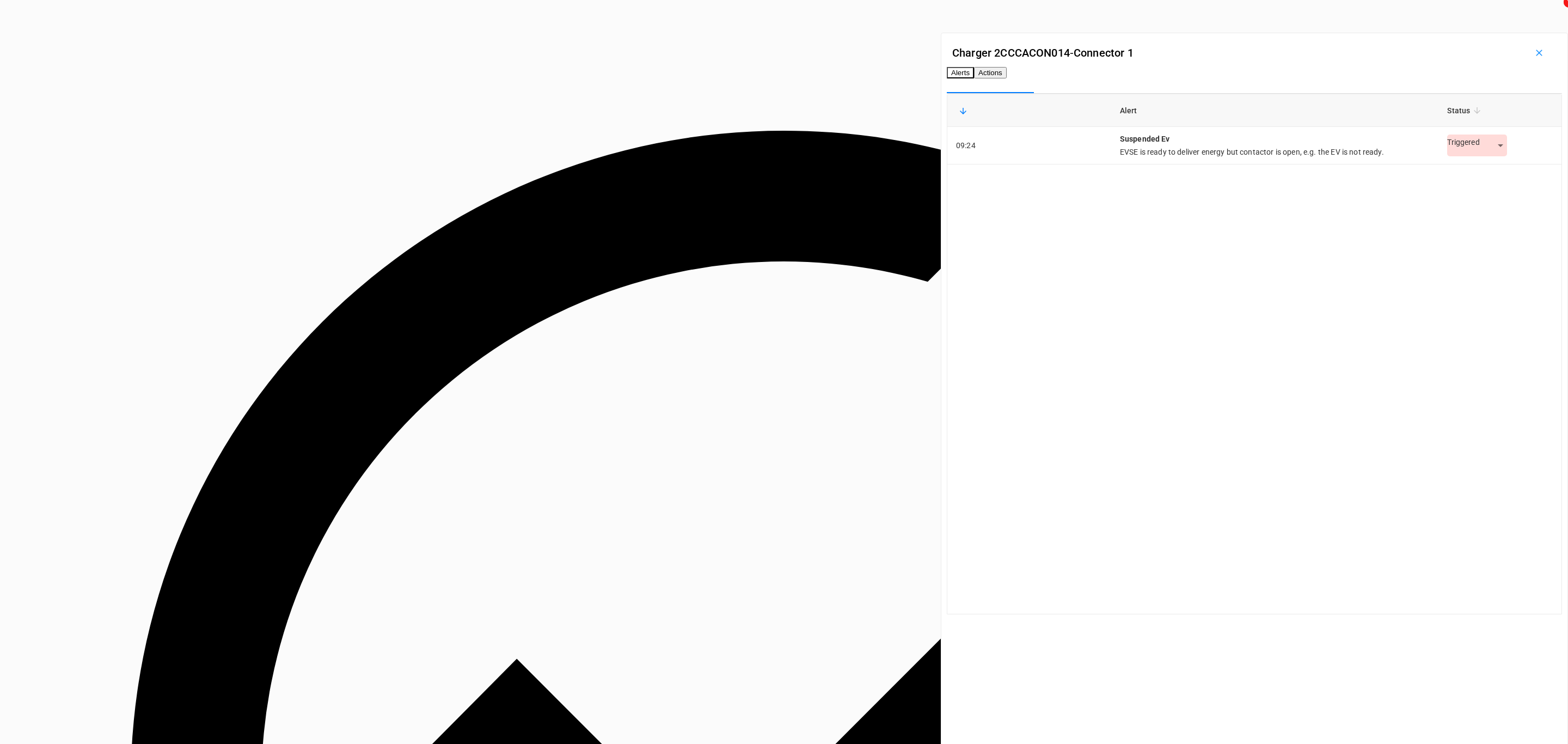
click at [1006, 76] on button "Actions" at bounding box center [990, 73] width 33 height 11
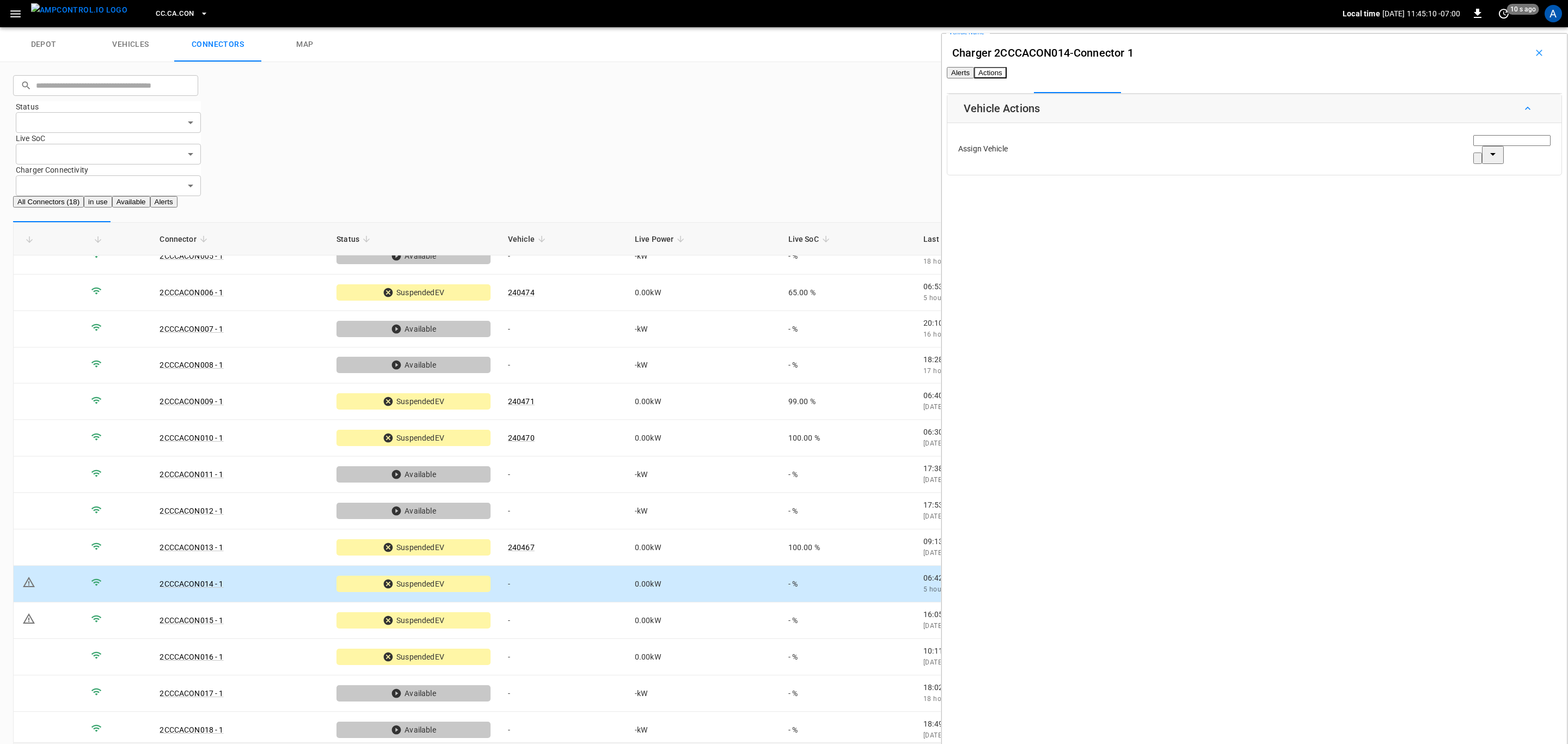
click at [1473, 146] on input "Vehicle Name" at bounding box center [1511, 140] width 77 height 11
paste input "******"
type input "******"
click at [1510, 216] on li "0603-5089" at bounding box center [1474, 213] width 103 height 11
type input "*********"
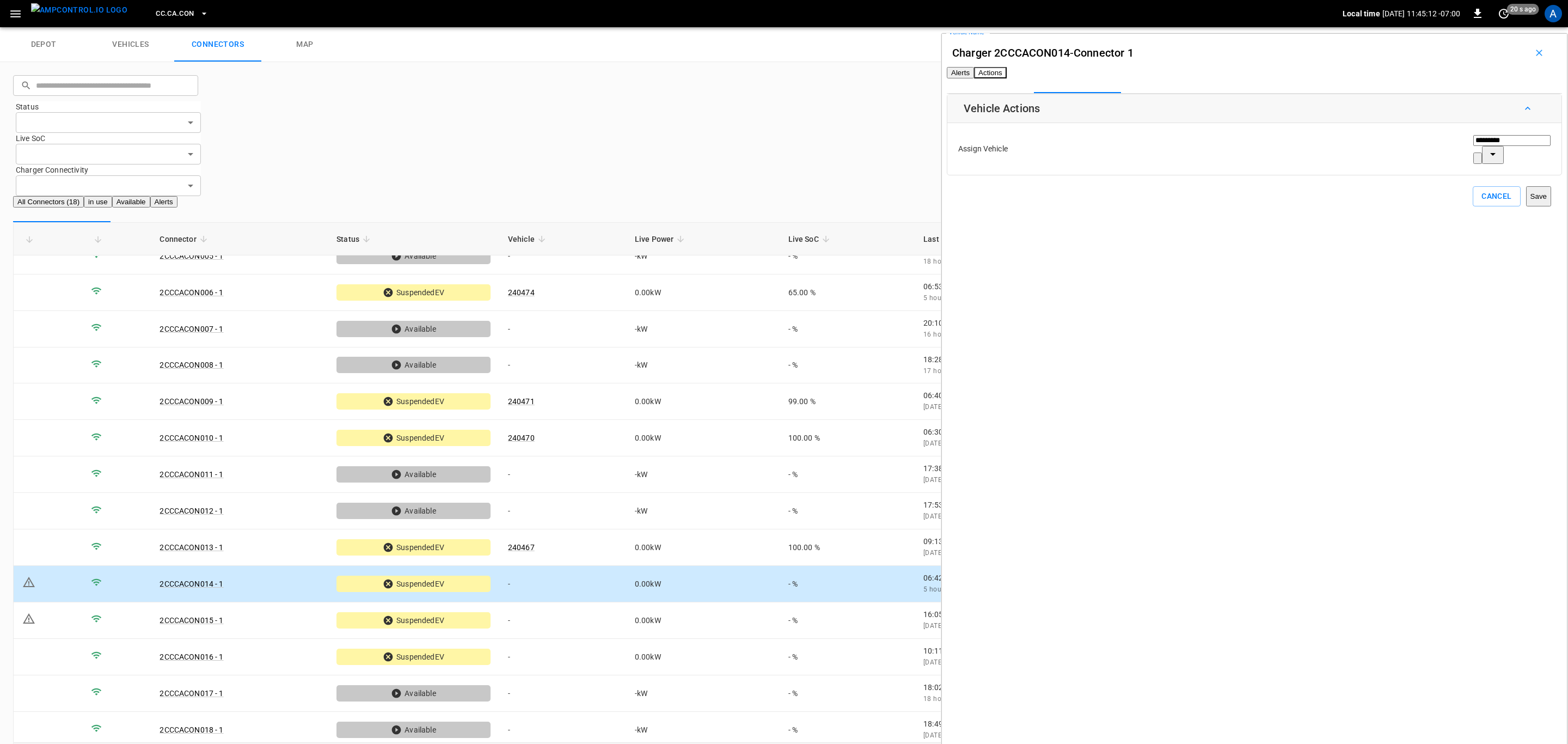
click at [1492, 162] on div "********* Vehicle Name" at bounding box center [1511, 149] width 77 height 30
click at [1488, 163] on icon "Clear" at bounding box center [1483, 167] width 7 height 7
click at [1476, 146] on input "Vehicle Name" at bounding box center [1511, 140] width 77 height 11
paste input "******"
click at [1449, 209] on span "240466" at bounding box center [1436, 213] width 26 height 9
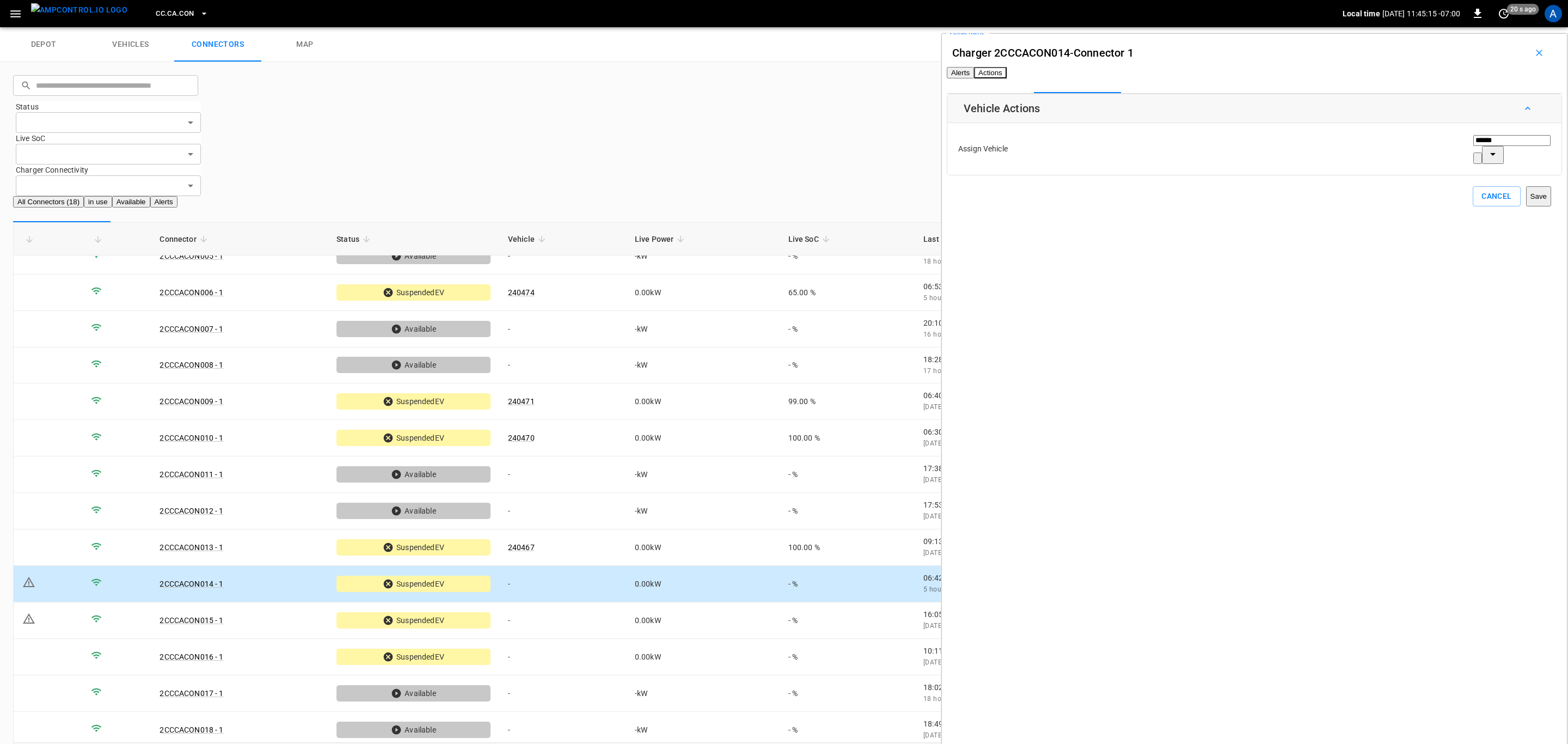
type input "******"
click at [1526, 204] on button "Save" at bounding box center [1538, 196] width 25 height 21
click at [556, 602] on td "-" at bounding box center [562, 620] width 126 height 36
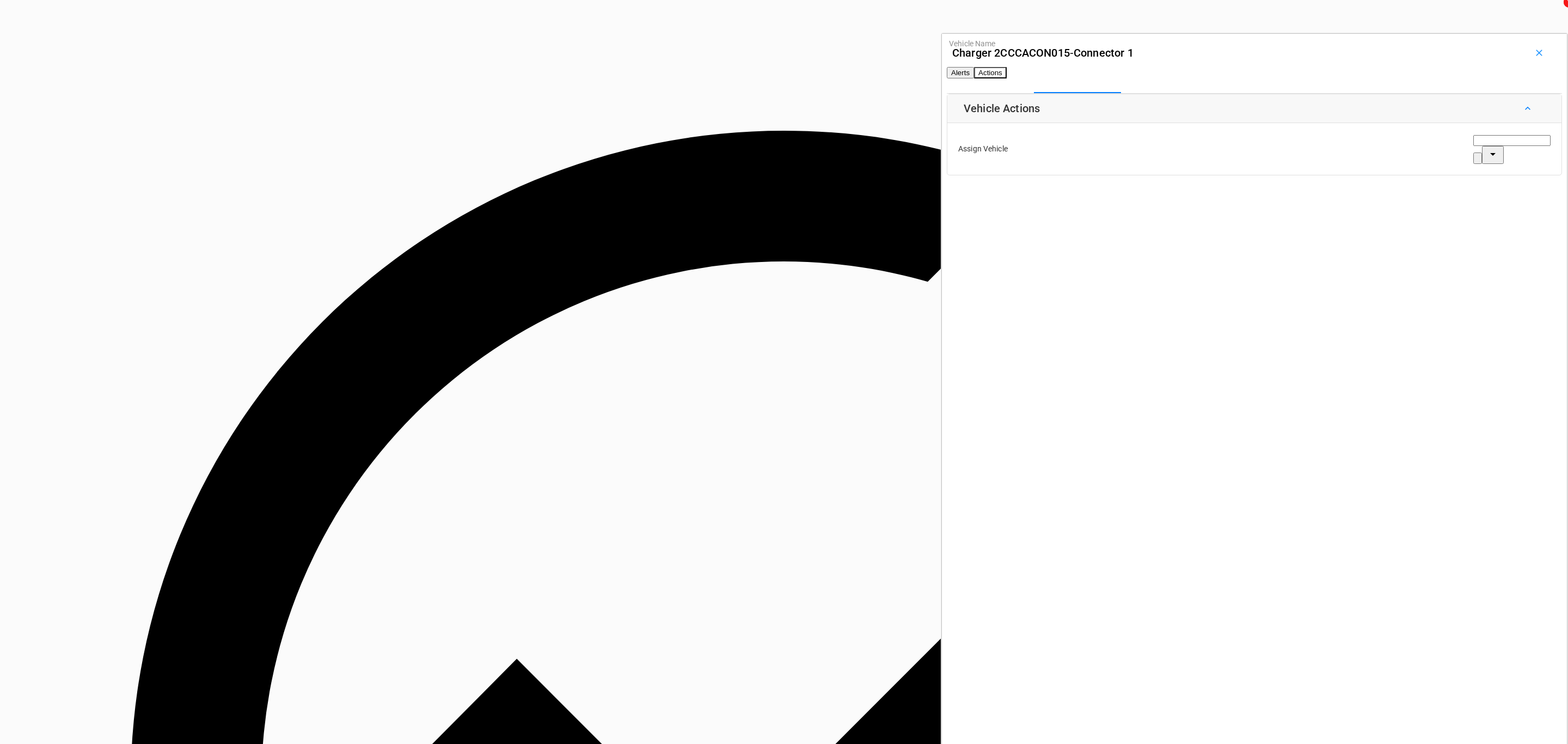
click at [974, 76] on button "Alerts" at bounding box center [960, 73] width 27 height 11
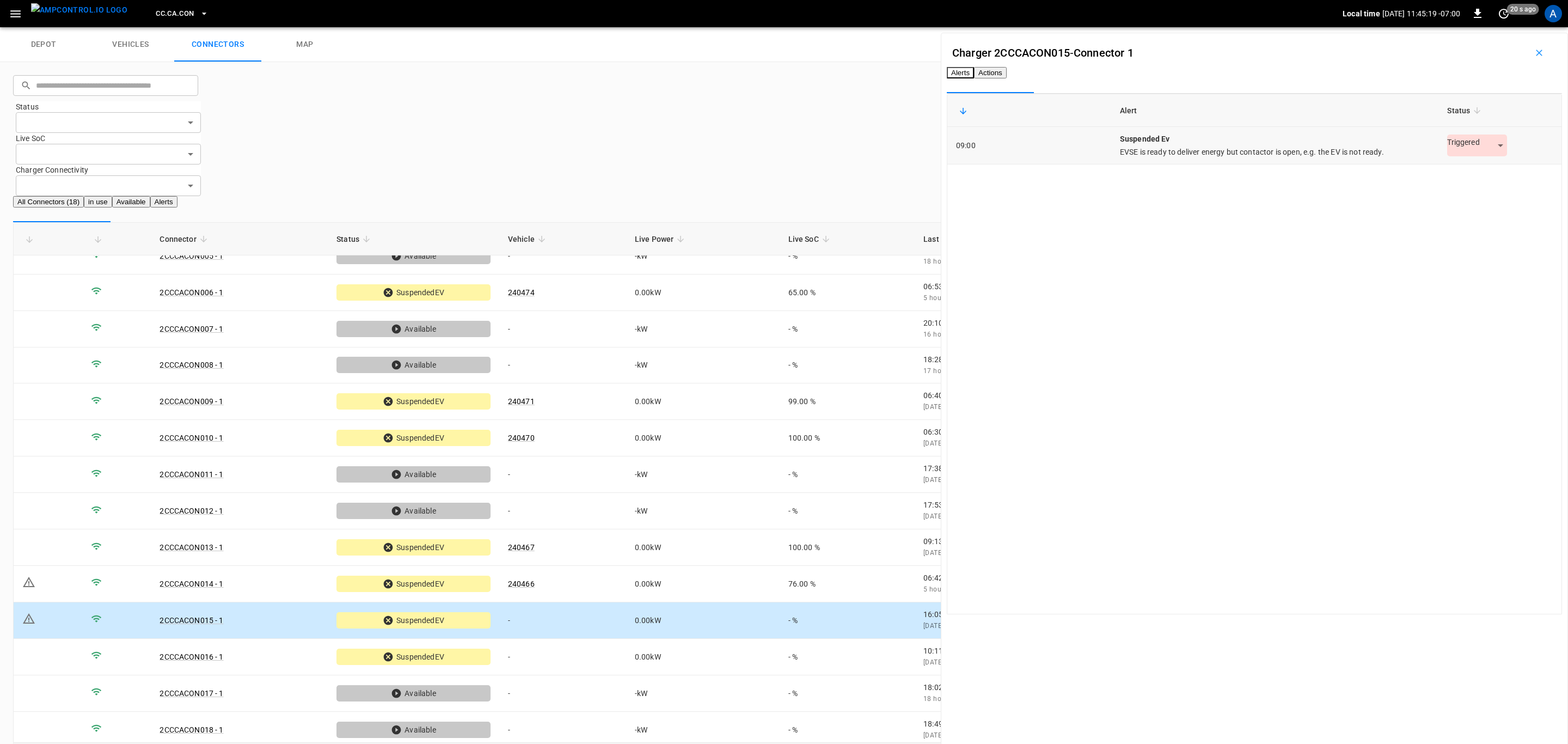
click at [1446, 162] on body "CC.[GEOGRAPHIC_DATA]CON Local time [DATE] 11:45:19 -07:00 0 20 s ago A depot ve…" at bounding box center [784, 393] width 1568 height 785
click at [1453, 190] on li "Resolved" at bounding box center [1460, 191] width 68 height 18
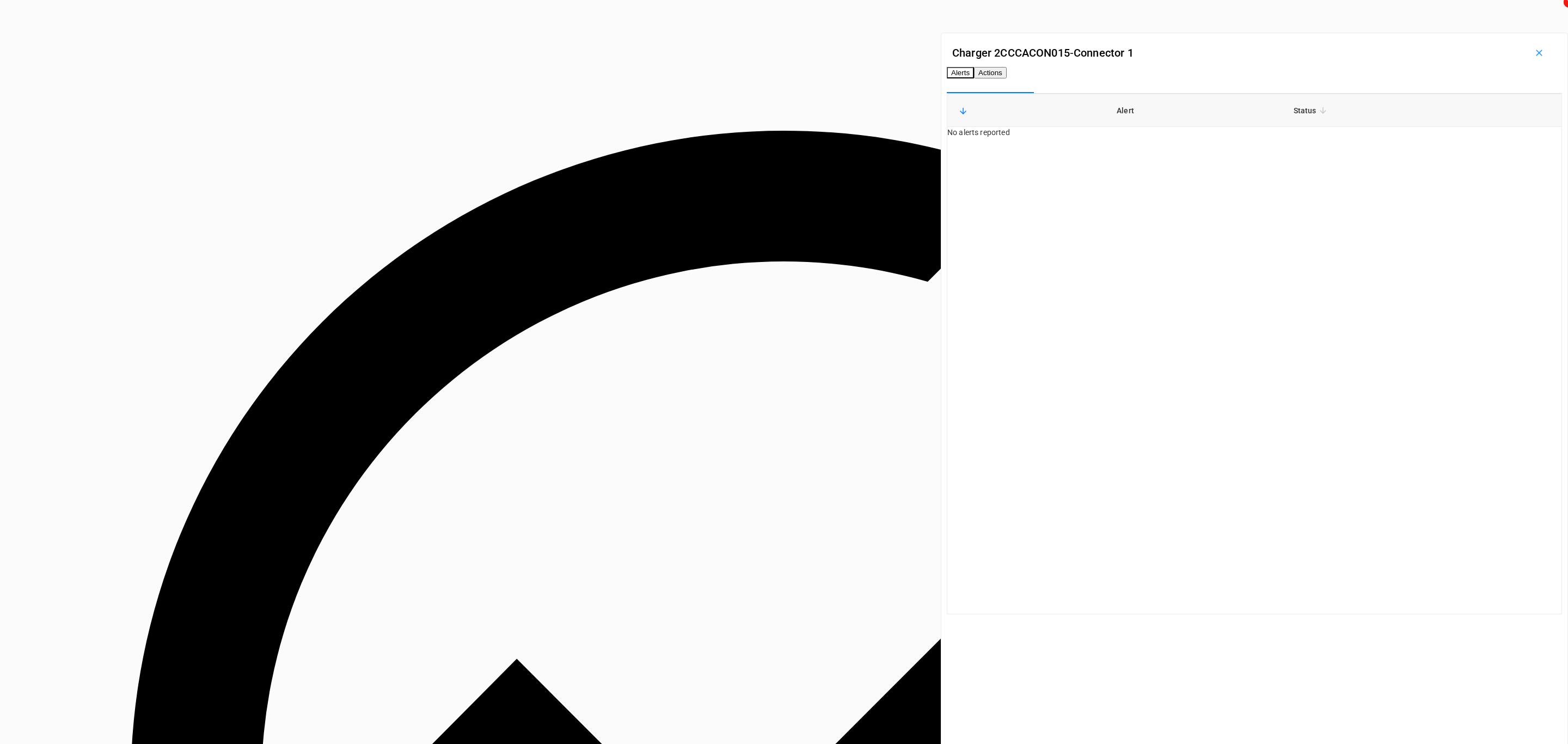
click at [1006, 71] on button "Actions" at bounding box center [990, 73] width 33 height 11
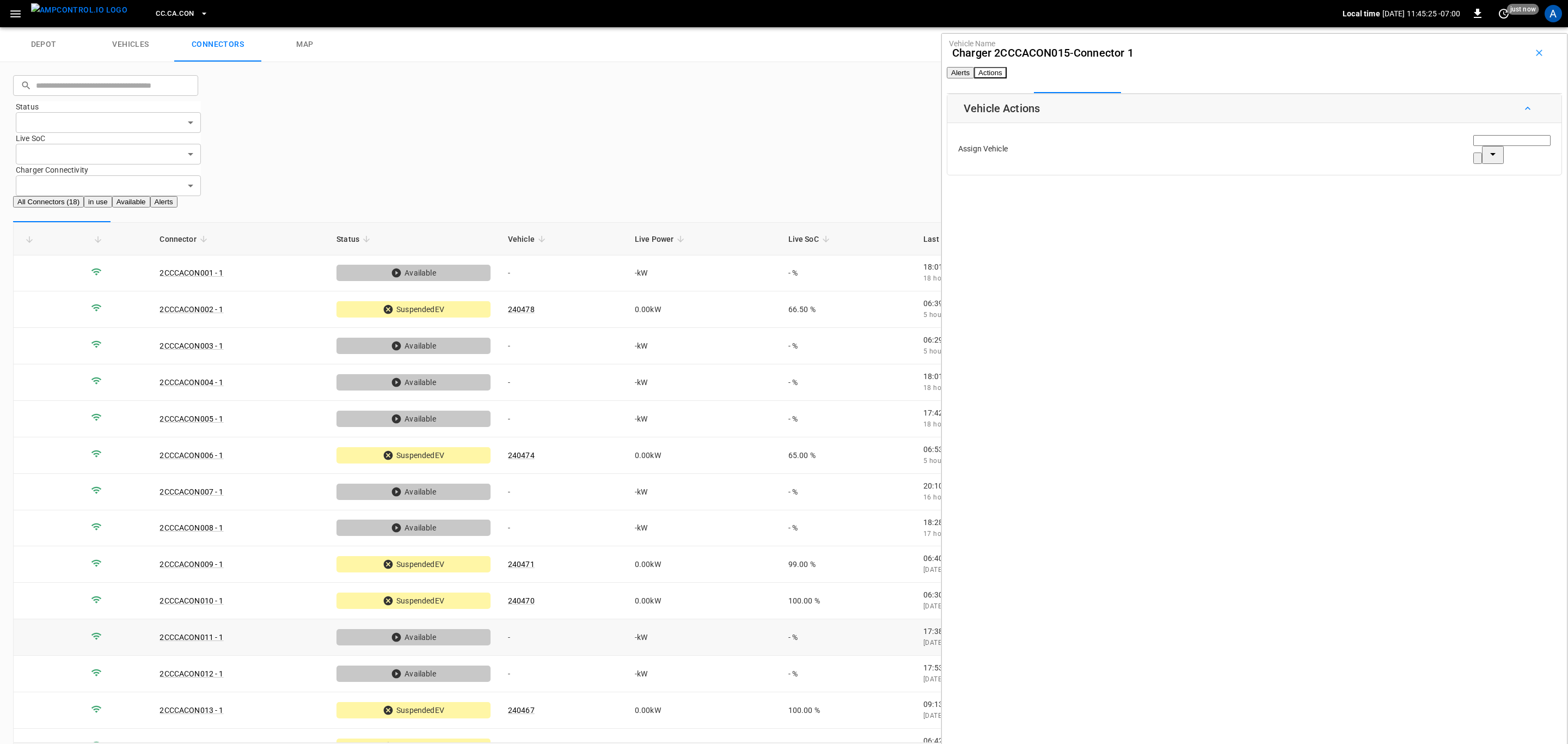
scroll to position [0, 0]
click at [170, 12] on span "CC.CA.CON" at bounding box center [175, 13] width 38 height 12
click at [191, 175] on li "BF.CA.SMV df61 ..." at bounding box center [213, 199] width 163 height 48
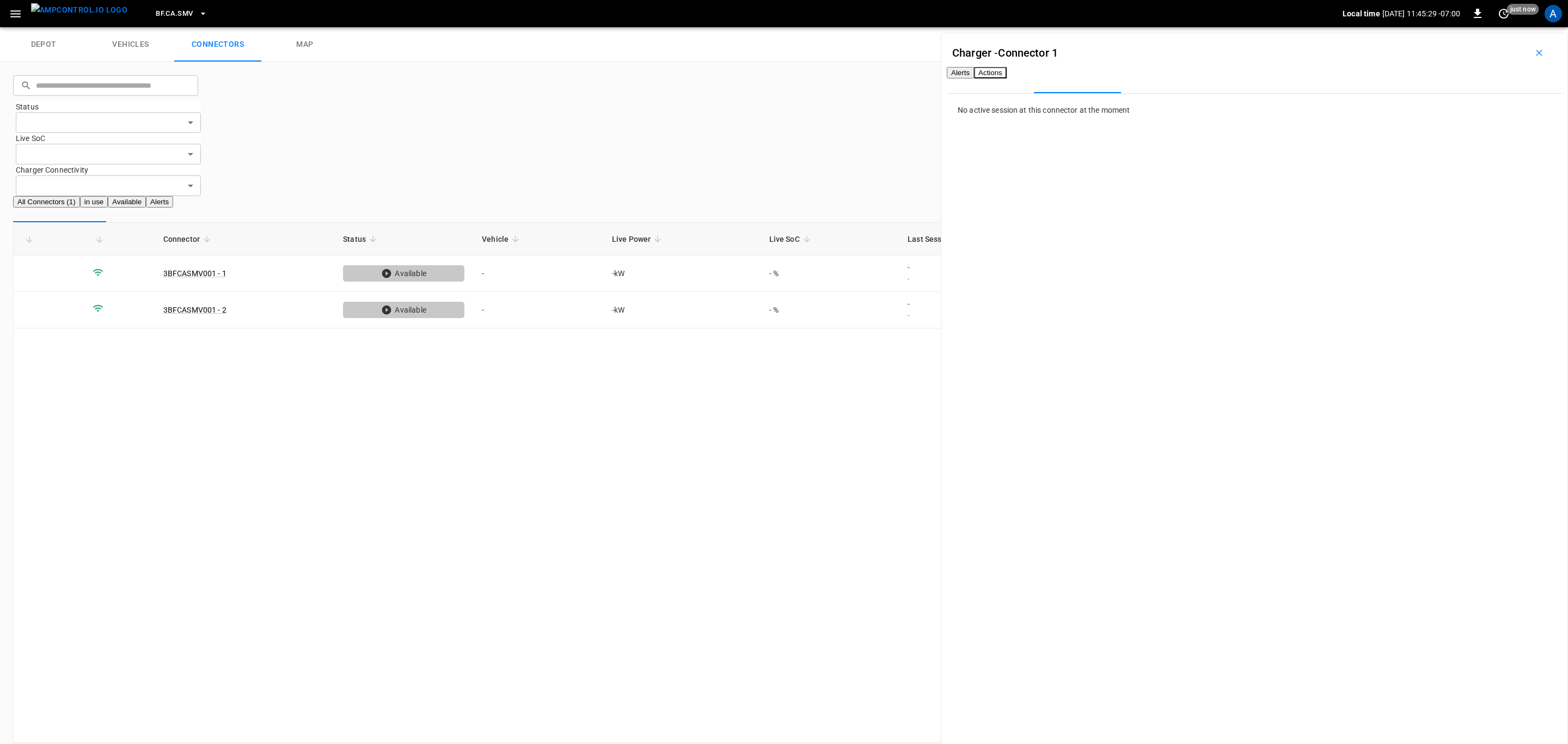
click at [158, 11] on span "BF.CA.SMV" at bounding box center [174, 13] width 37 height 12
click at [193, 146] on li "BF.CA.MOD 026b ..." at bounding box center [213, 170] width 163 height 48
click at [163, 13] on span "BF.CA.MOD" at bounding box center [175, 13] width 38 height 12
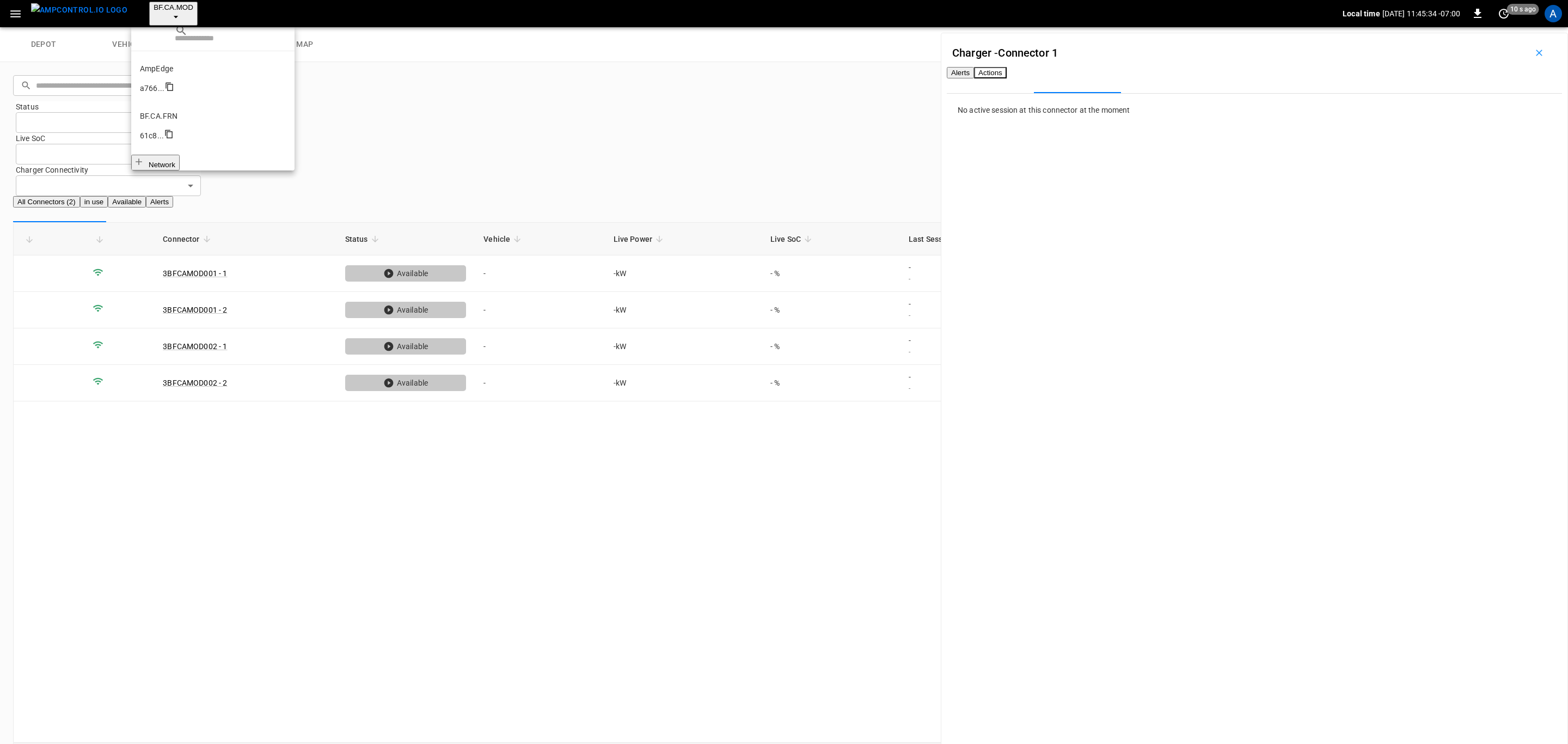
click at [193, 99] on li "BF.CA.FRN 61c8 ..." at bounding box center [213, 122] width 163 height 48
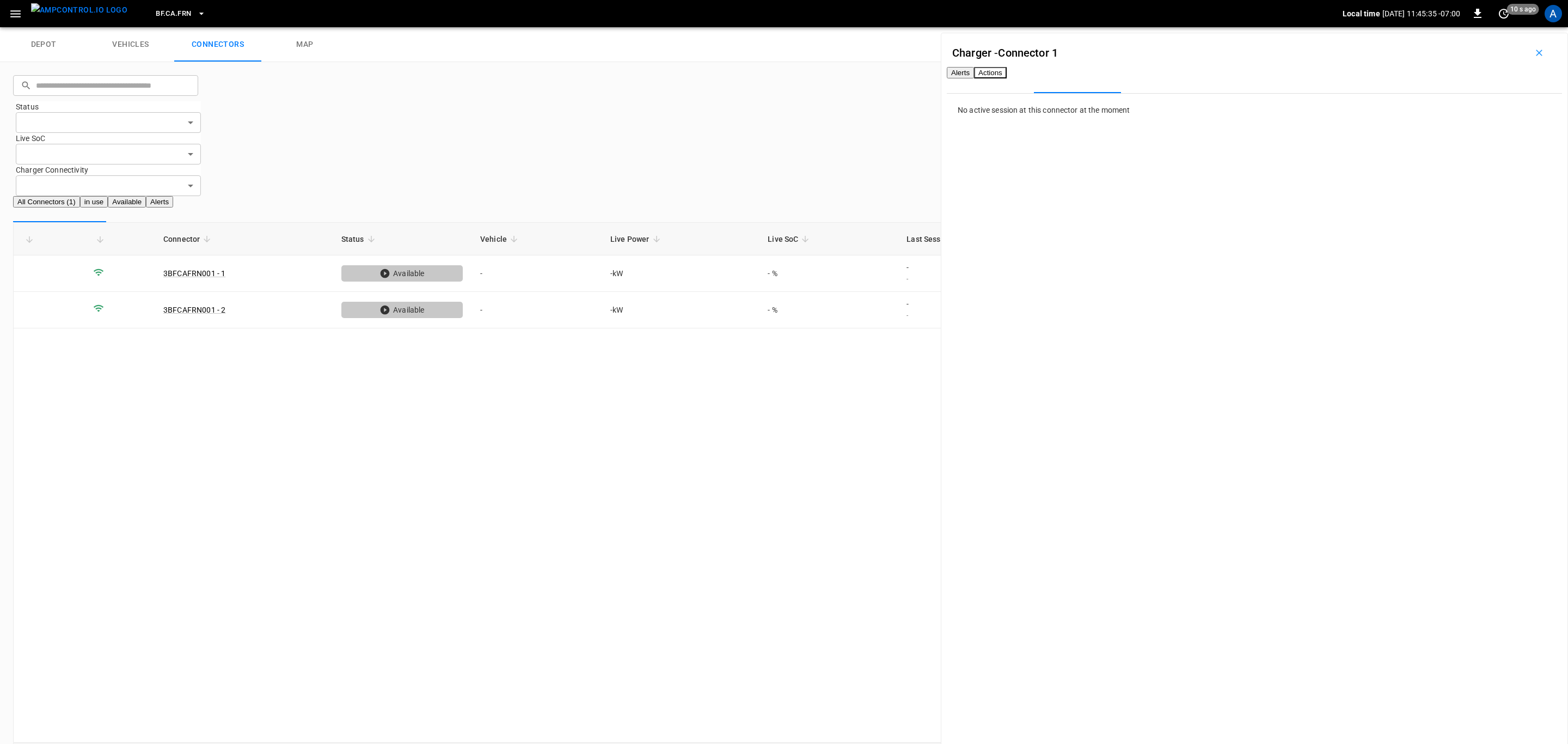
click at [168, 14] on span "BF.CA.FRN" at bounding box center [173, 13] width 35 height 12
click at [1005, 345] on div at bounding box center [784, 372] width 1568 height 744
click at [1536, 51] on icon "button" at bounding box center [1538, 53] width 11 height 11
click at [1269, 319] on div "Connector Status Vehicle Live Power Live SoC Last Session Start Ready at Curren…" at bounding box center [784, 483] width 1542 height 521
click at [16, 16] on icon "button" at bounding box center [16, 14] width 14 height 14
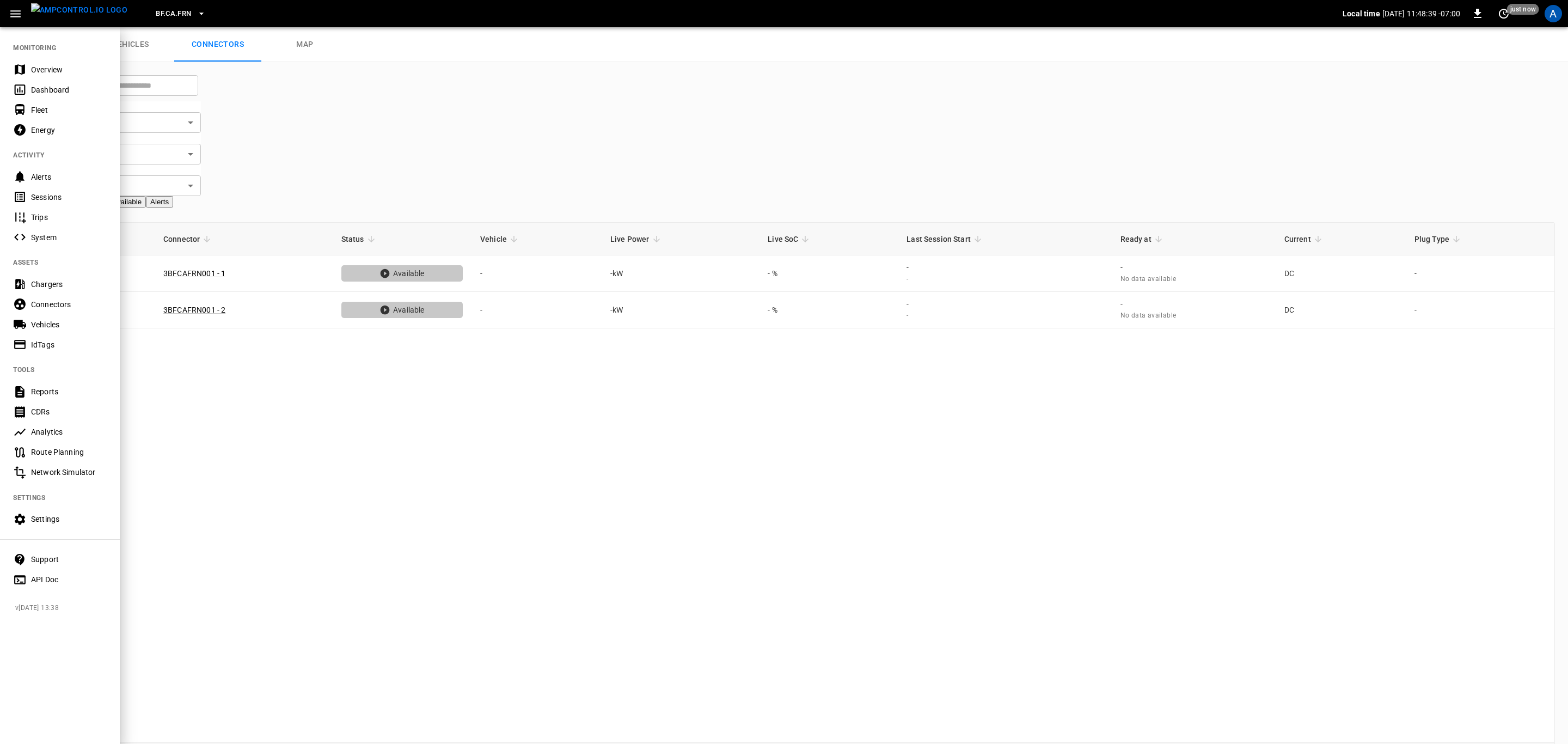
click at [54, 72] on div "Overview" at bounding box center [69, 69] width 76 height 11
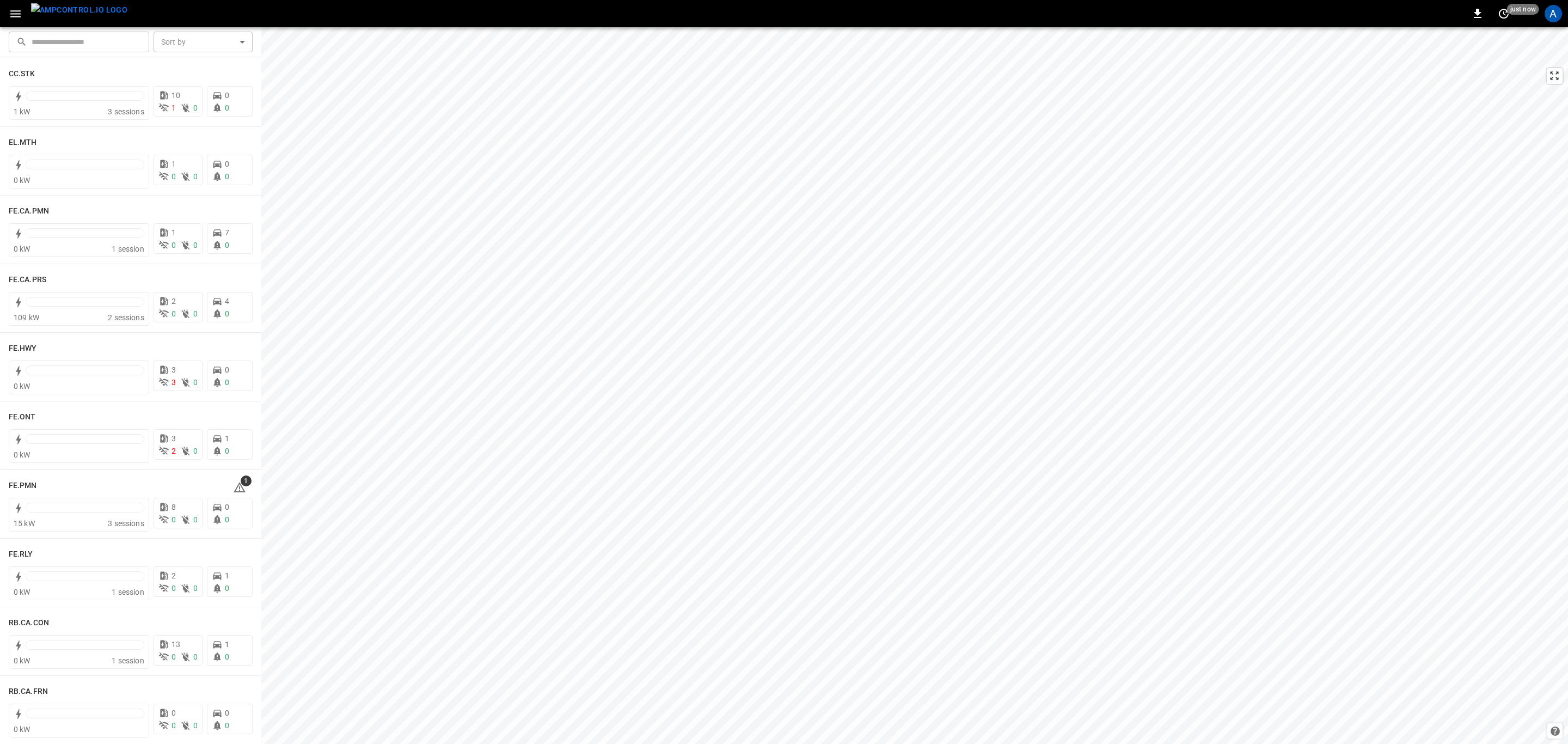
scroll to position [1062, 0]
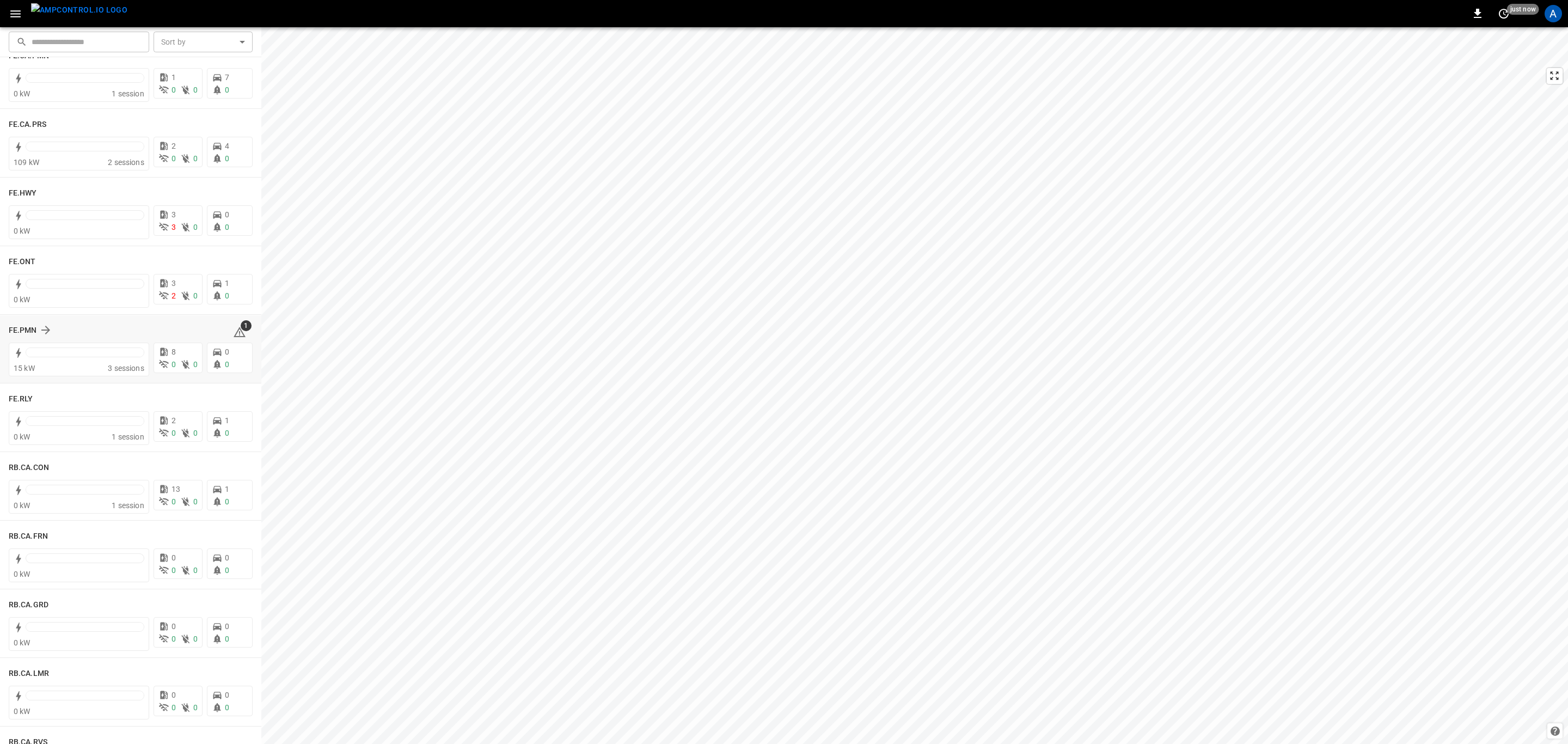
click at [241, 330] on div "1" at bounding box center [243, 329] width 20 height 17
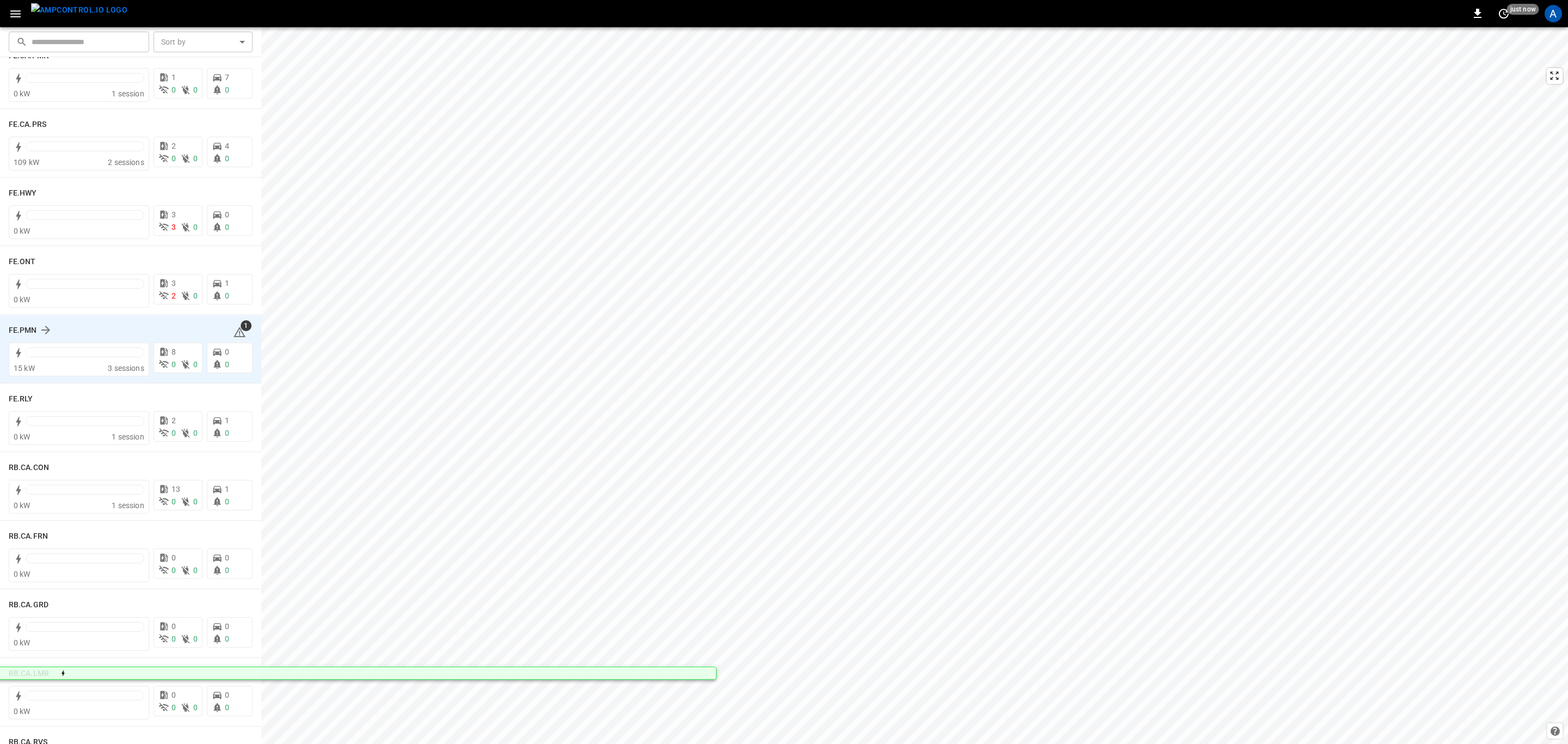
click at [233, 330] on icon at bounding box center [240, 333] width 13 height 13
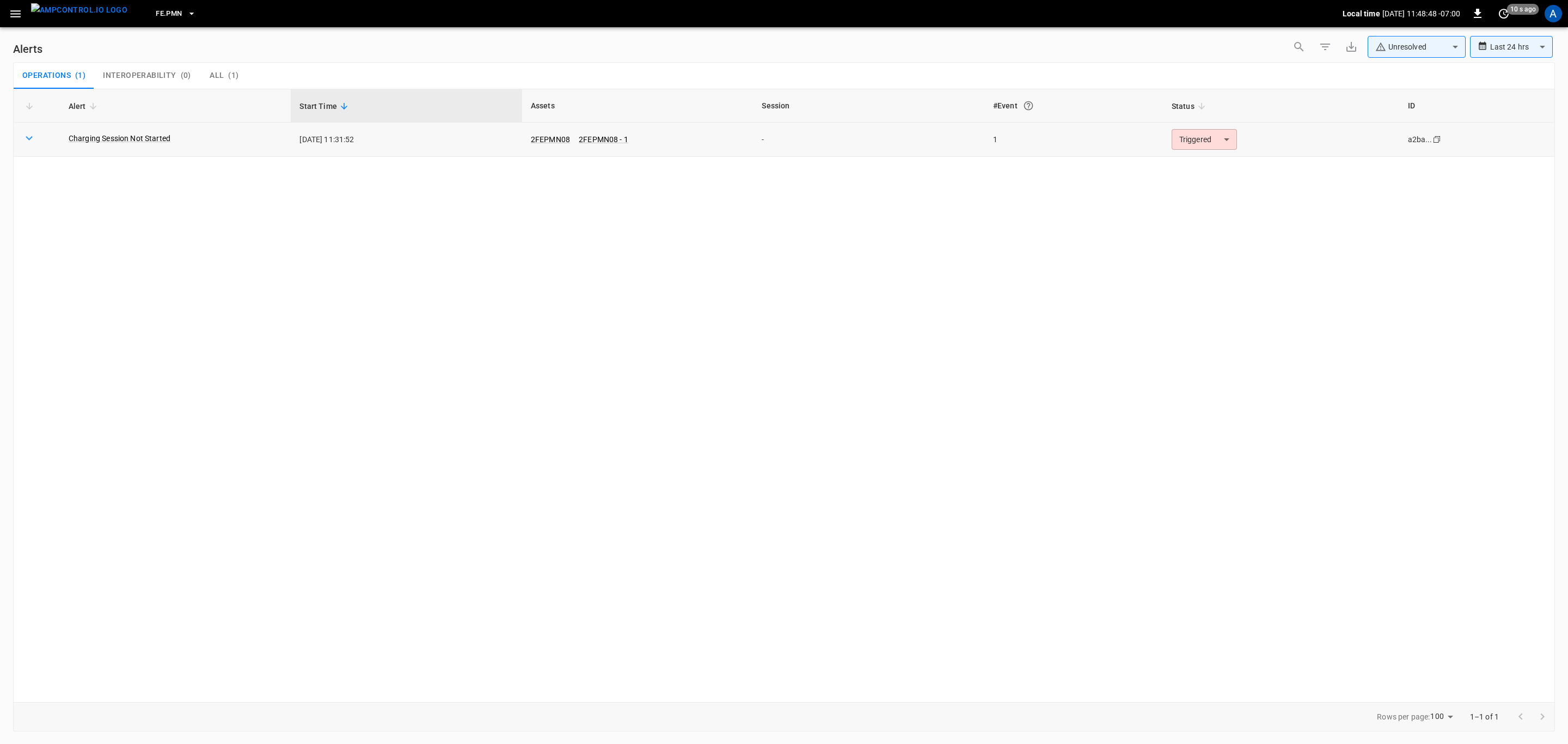
click at [1213, 142] on body "**********" at bounding box center [784, 370] width 1568 height 740
click at [1217, 164] on li "Resolved" at bounding box center [1199, 159] width 66 height 11
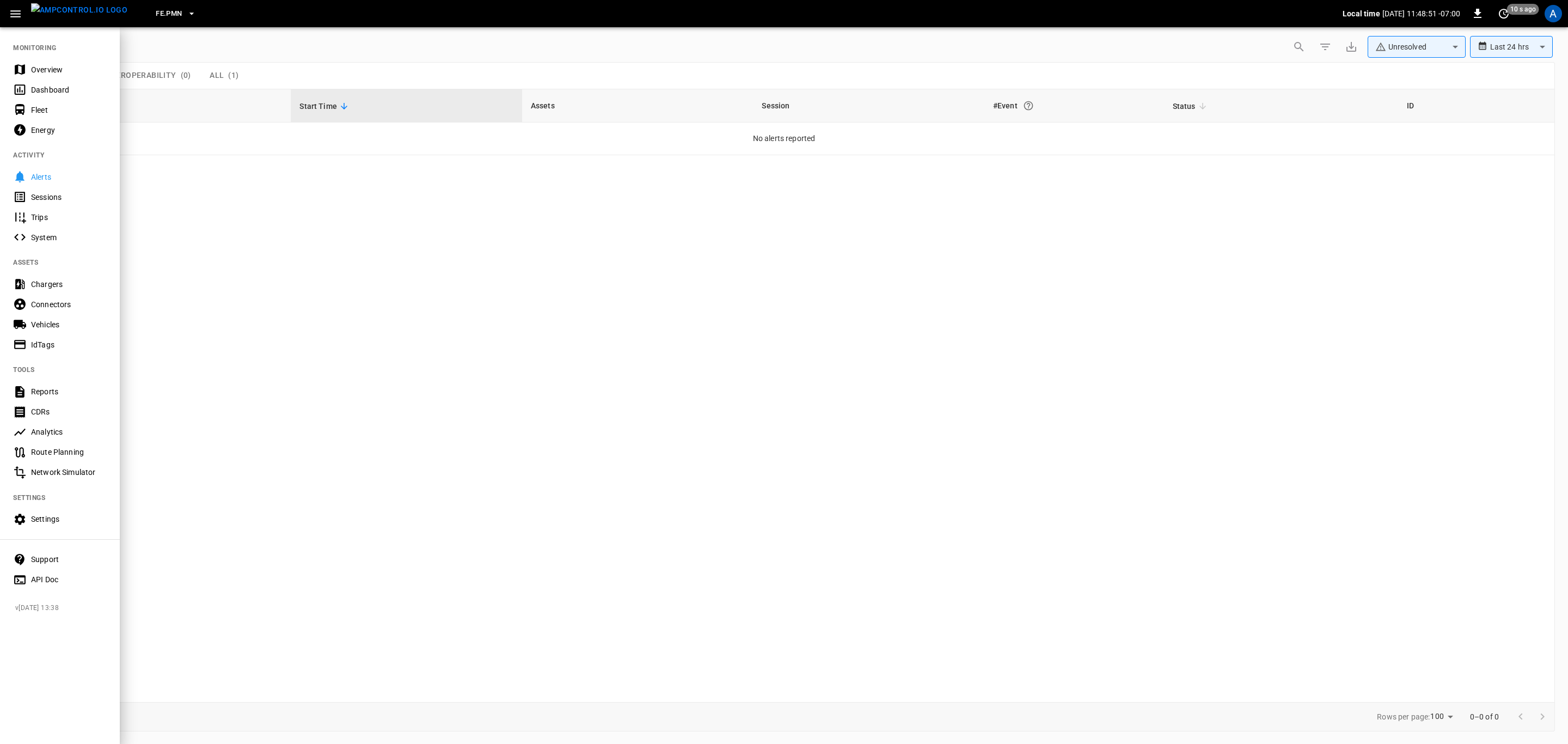
click at [56, 69] on div "Overview" at bounding box center [69, 69] width 76 height 11
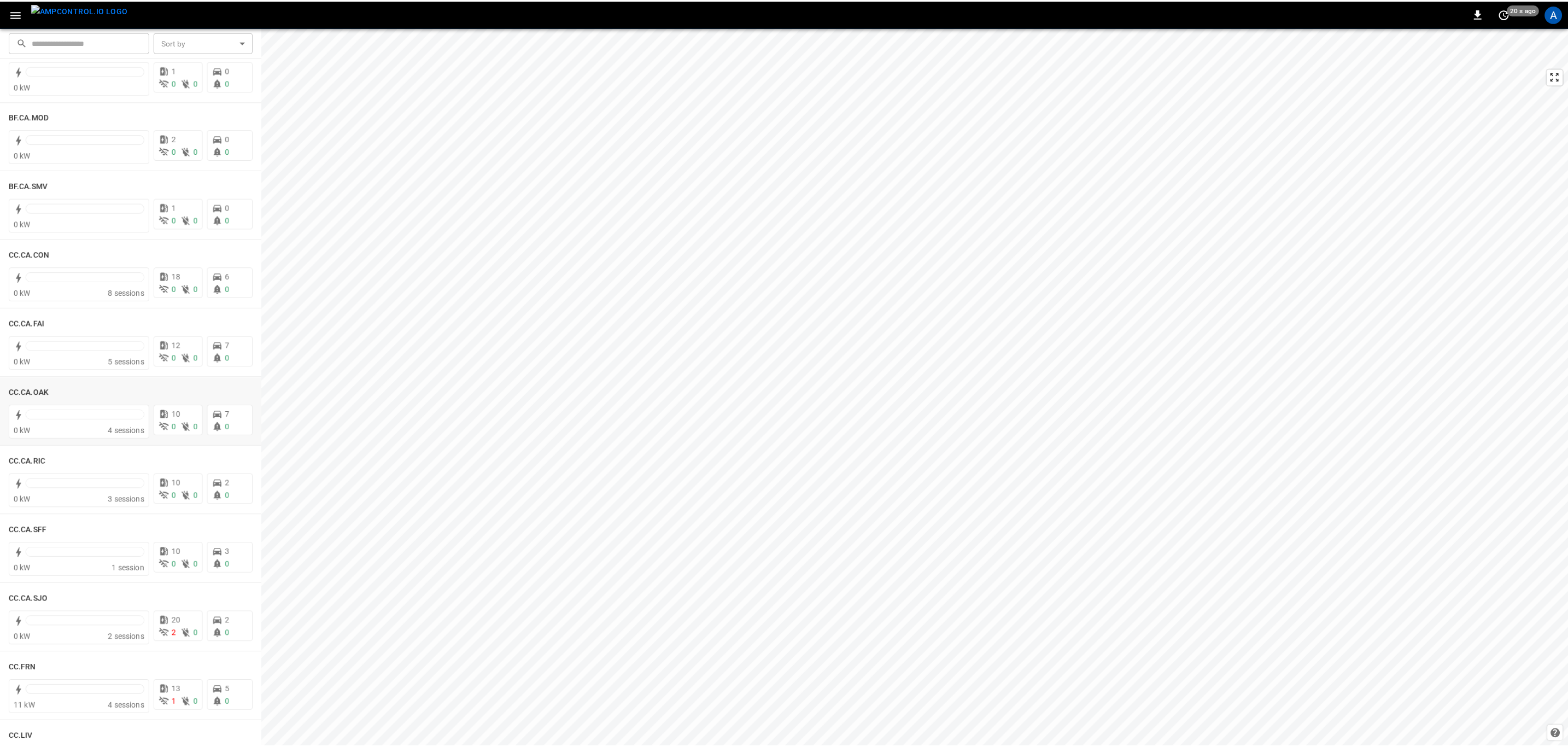
scroll to position [82, 0]
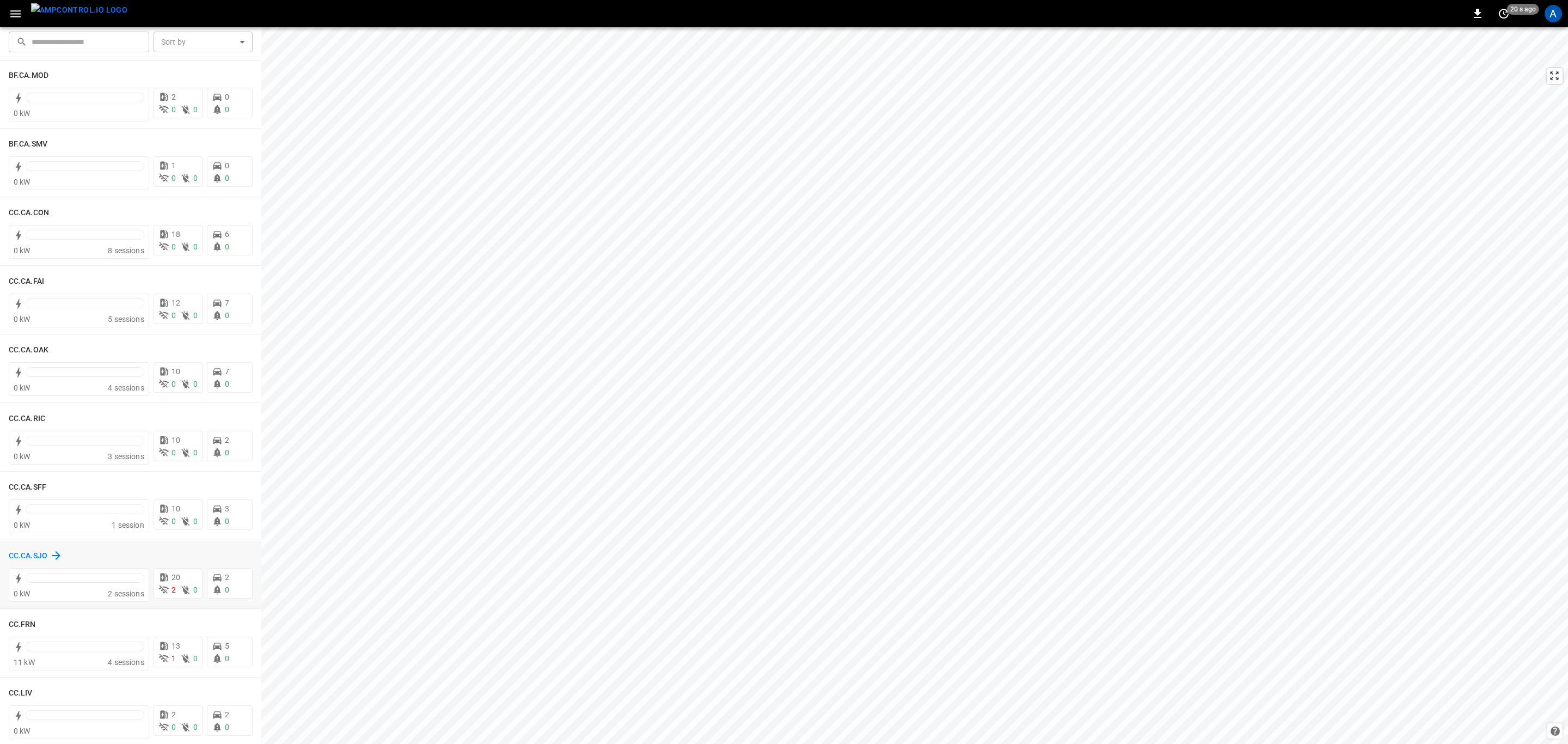
click at [31, 553] on h6 "CC.CA.SJO" at bounding box center [28, 556] width 39 height 12
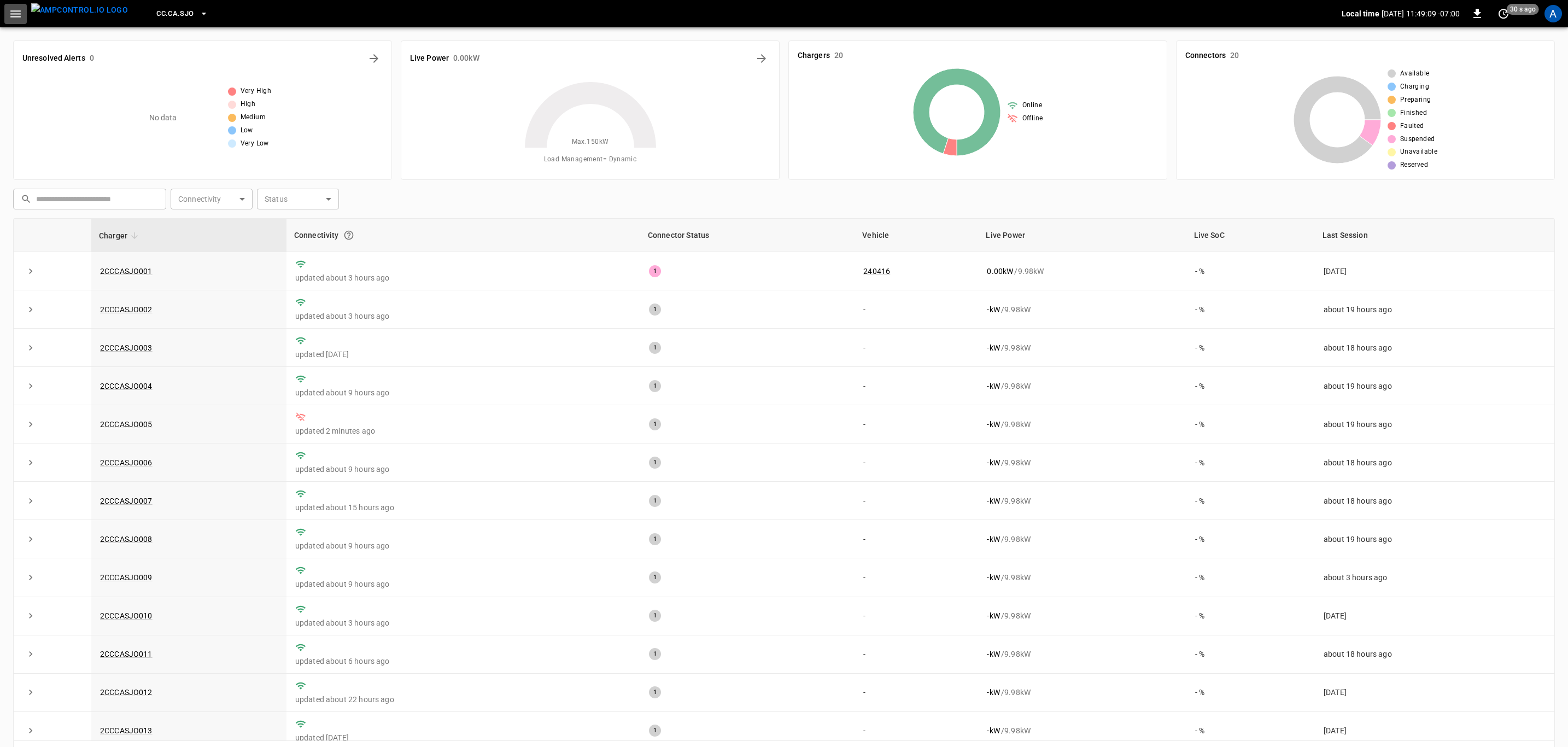
click at [18, 21] on button "button" at bounding box center [15, 14] width 22 height 21
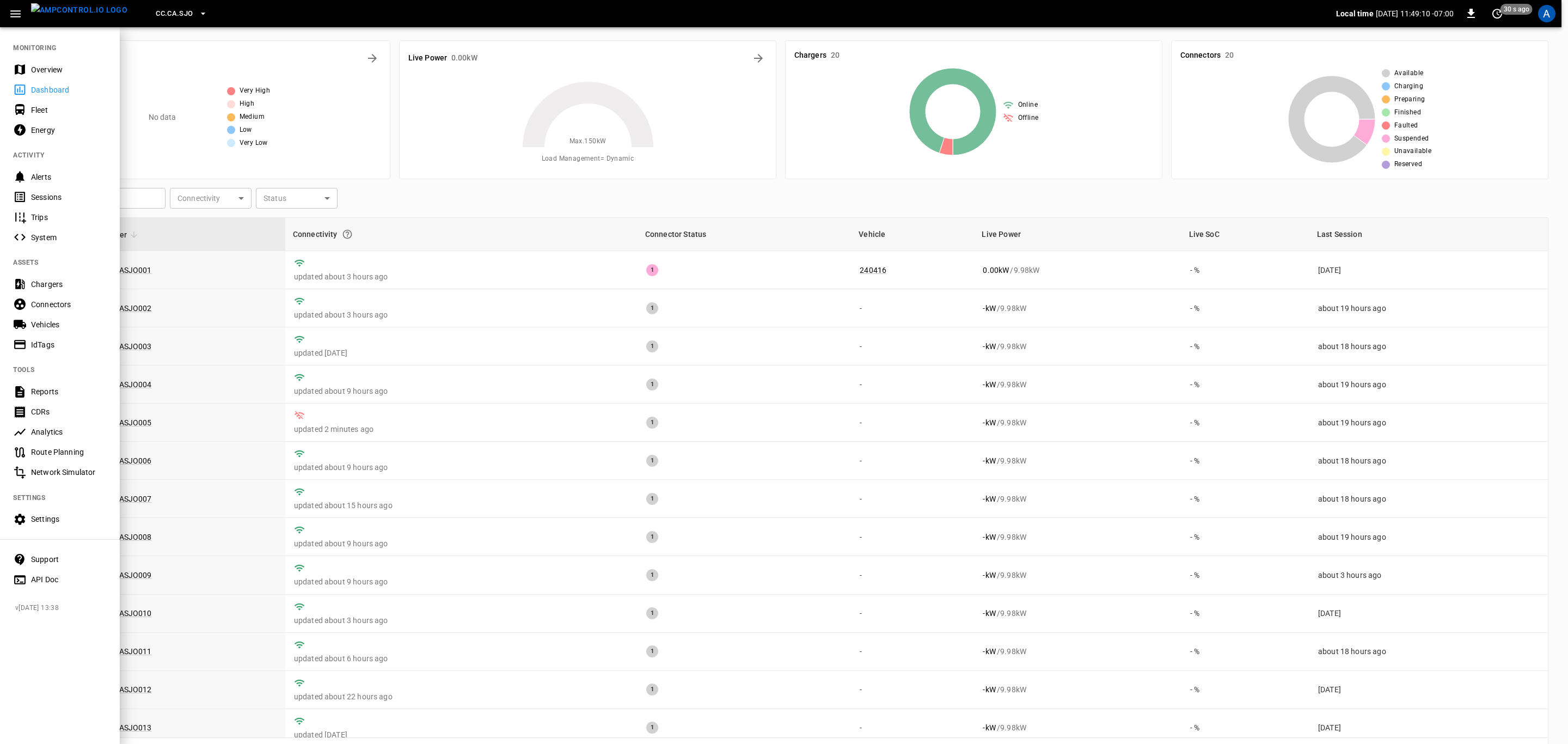
click at [74, 71] on div "Overview" at bounding box center [69, 69] width 76 height 11
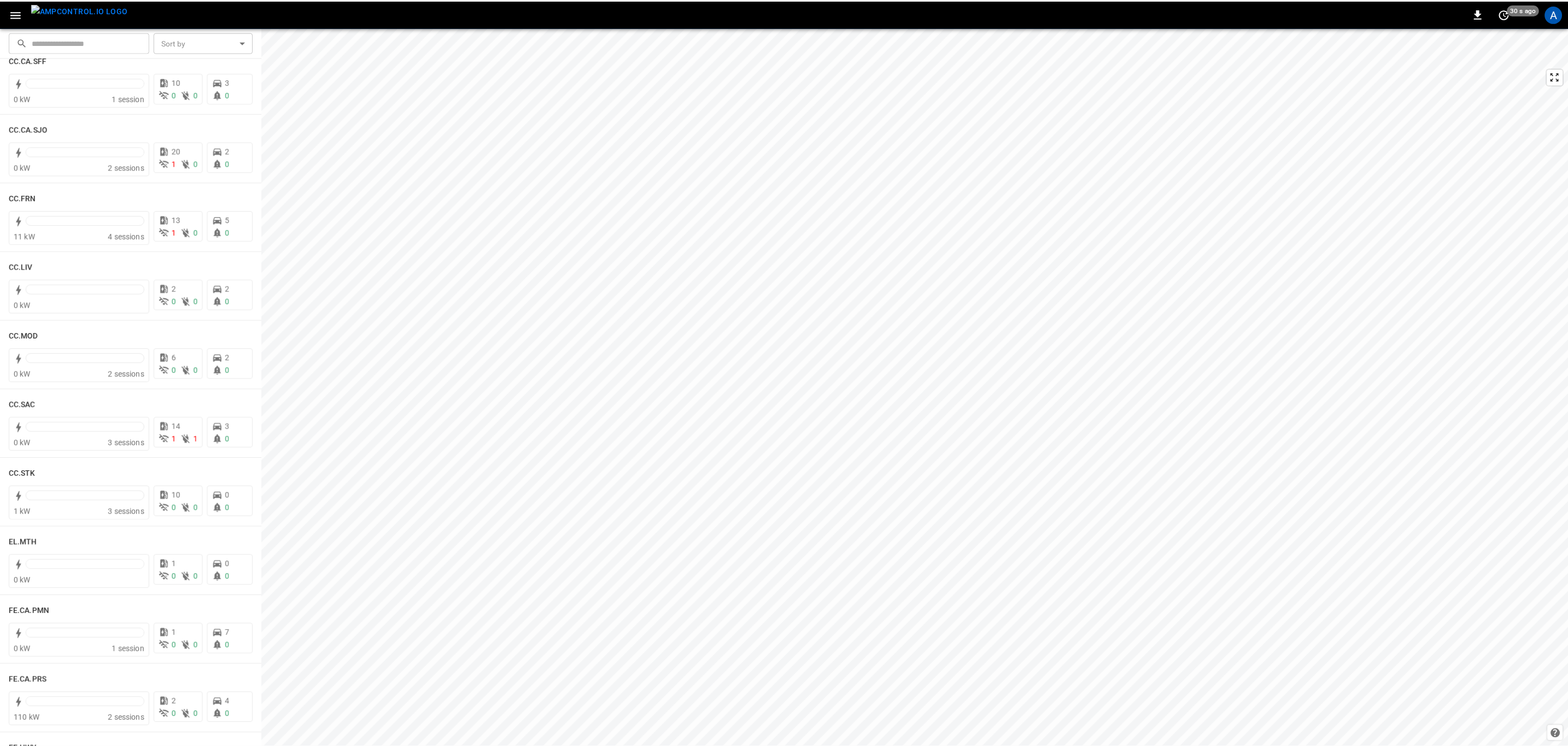
scroll to position [492, 0]
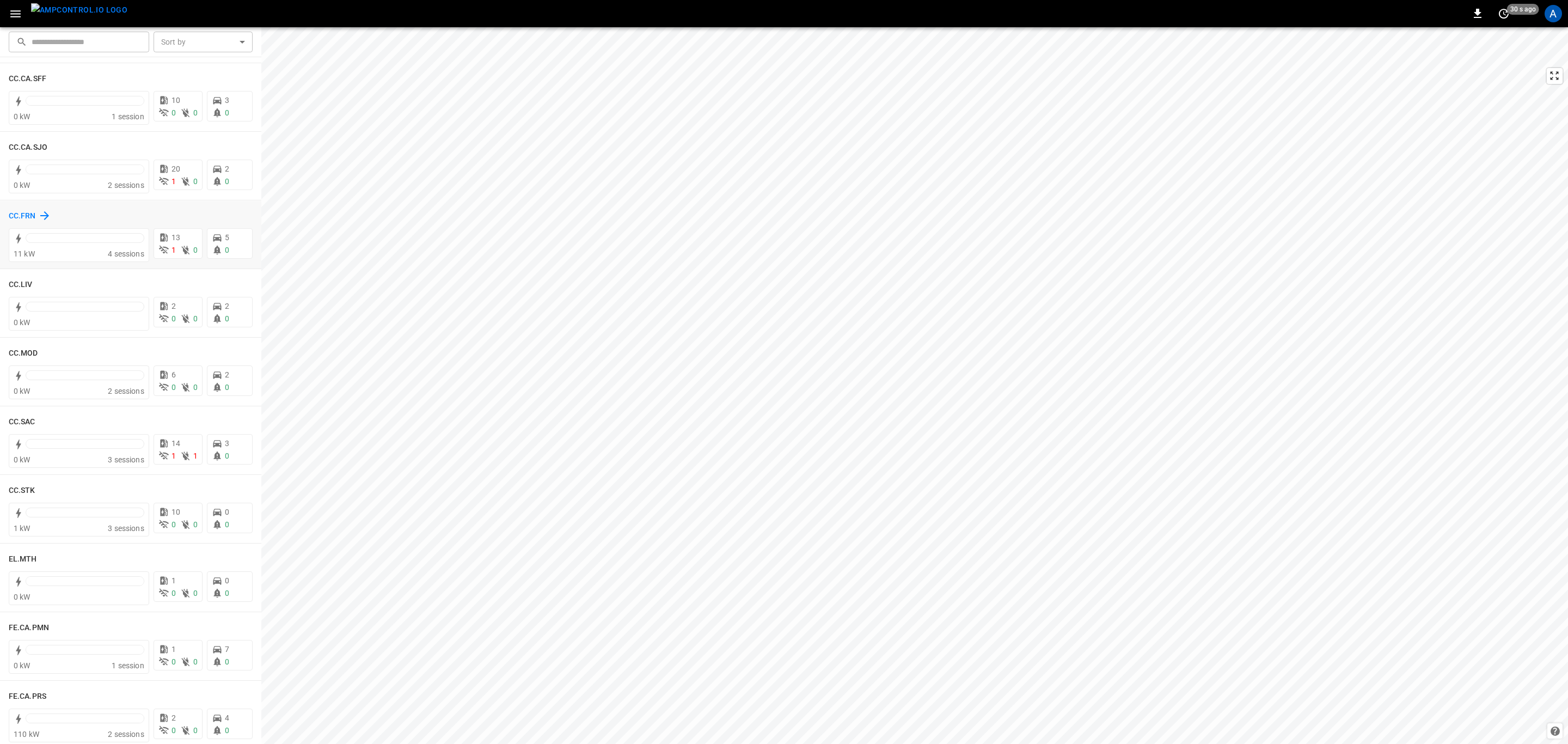
click at [21, 219] on h6 "CC.FRN" at bounding box center [22, 216] width 27 height 12
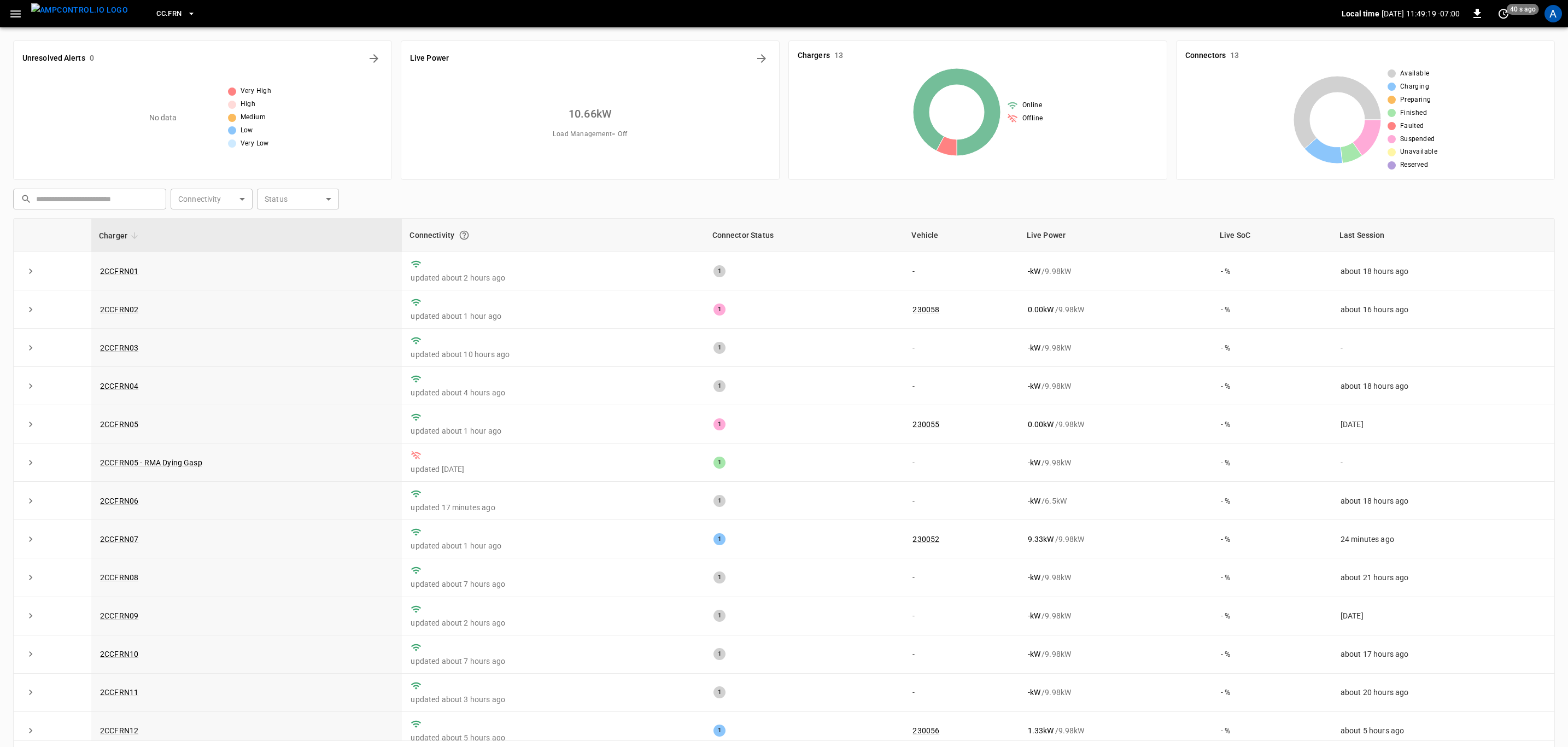
click at [20, 17] on icon "button" at bounding box center [16, 14] width 14 height 14
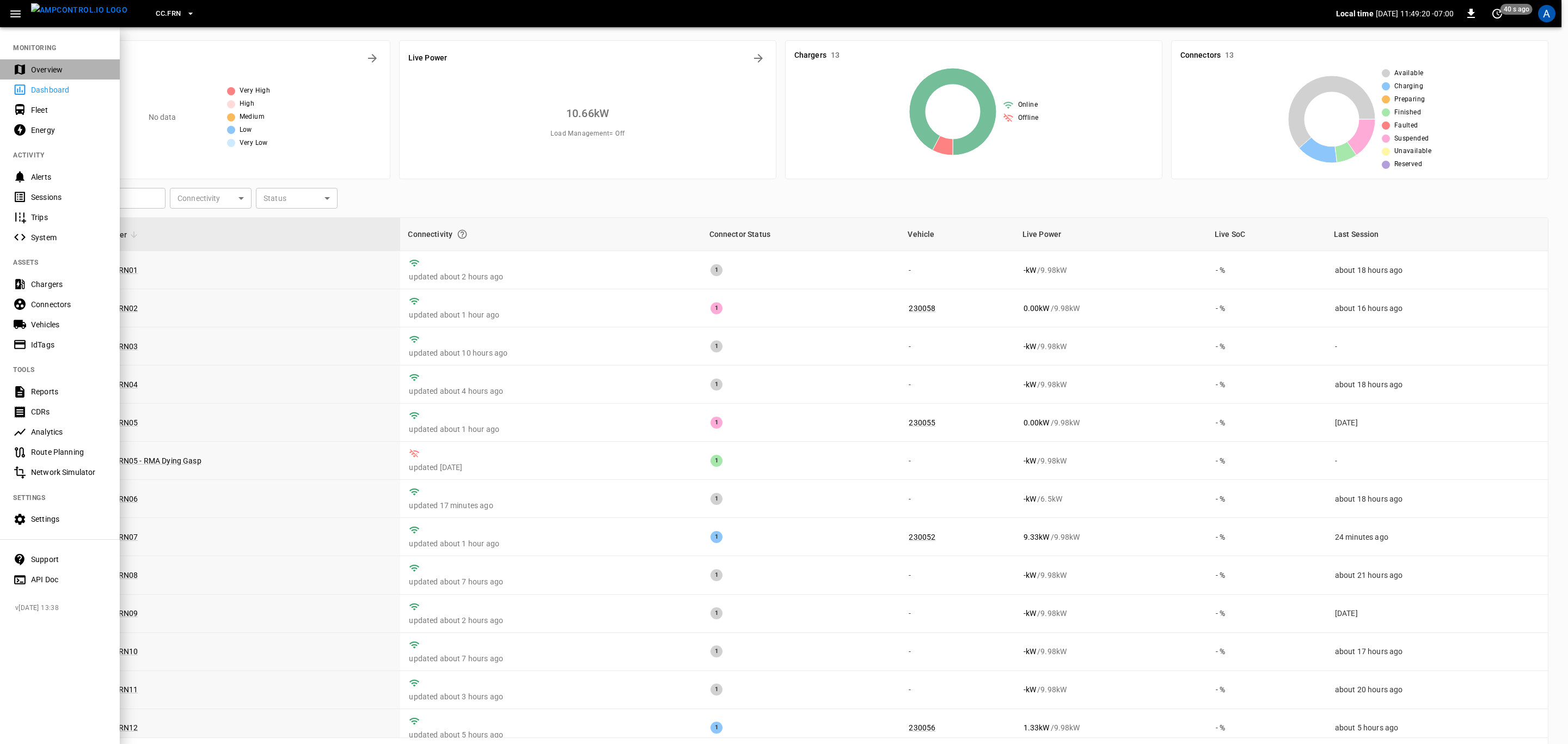
click at [54, 66] on div "Overview" at bounding box center [69, 69] width 76 height 11
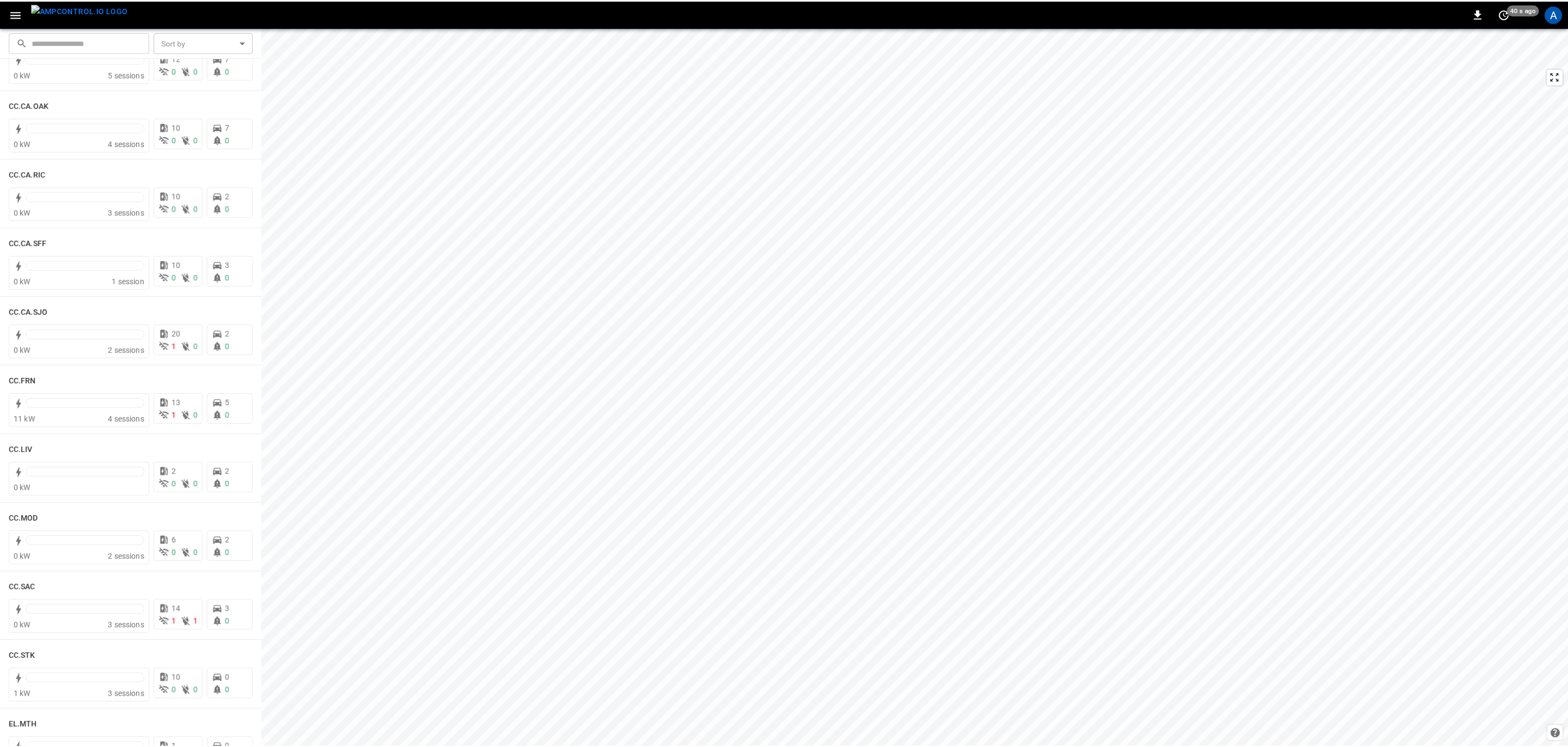
scroll to position [656, 0]
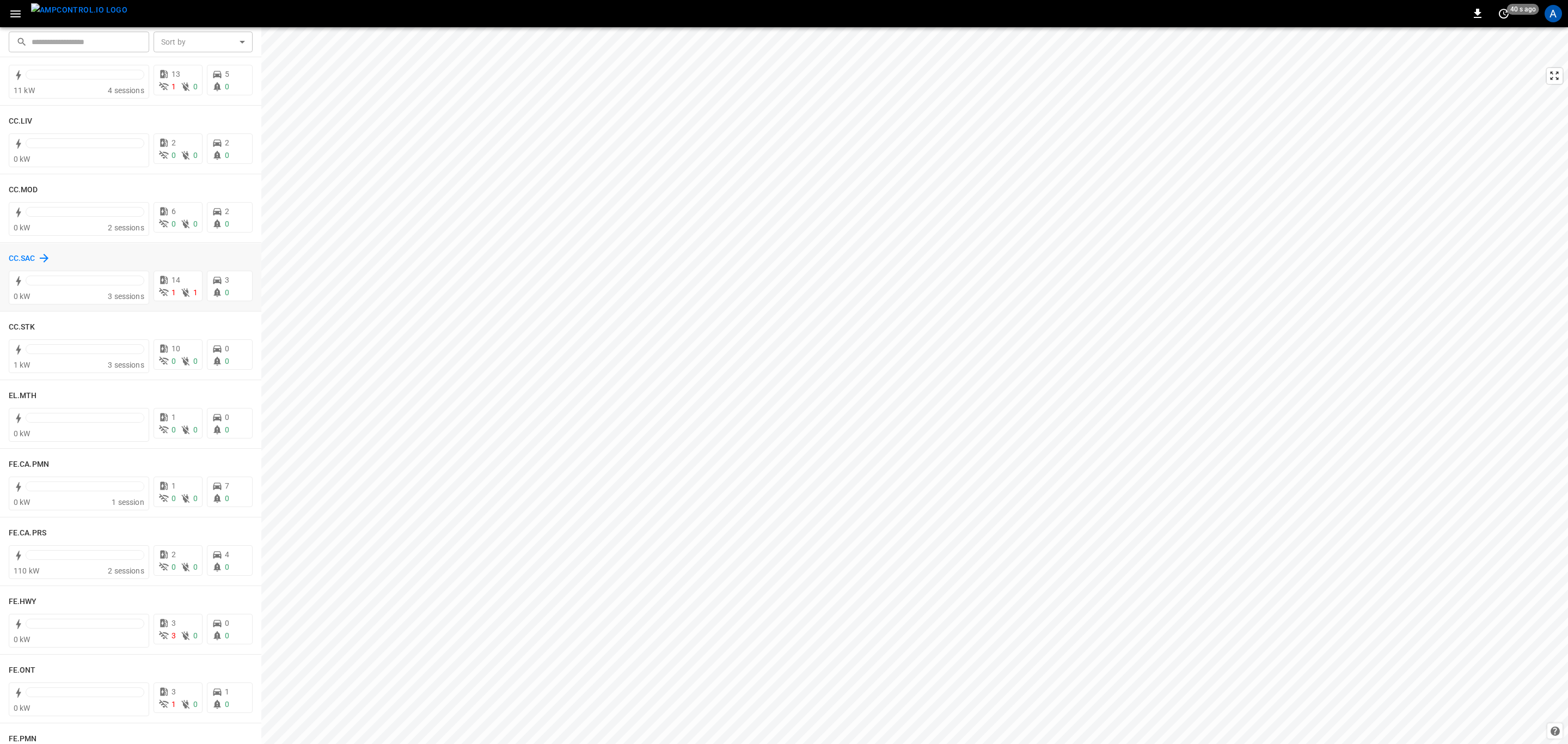
click at [16, 259] on h6 "CC.SAC" at bounding box center [22, 259] width 26 height 12
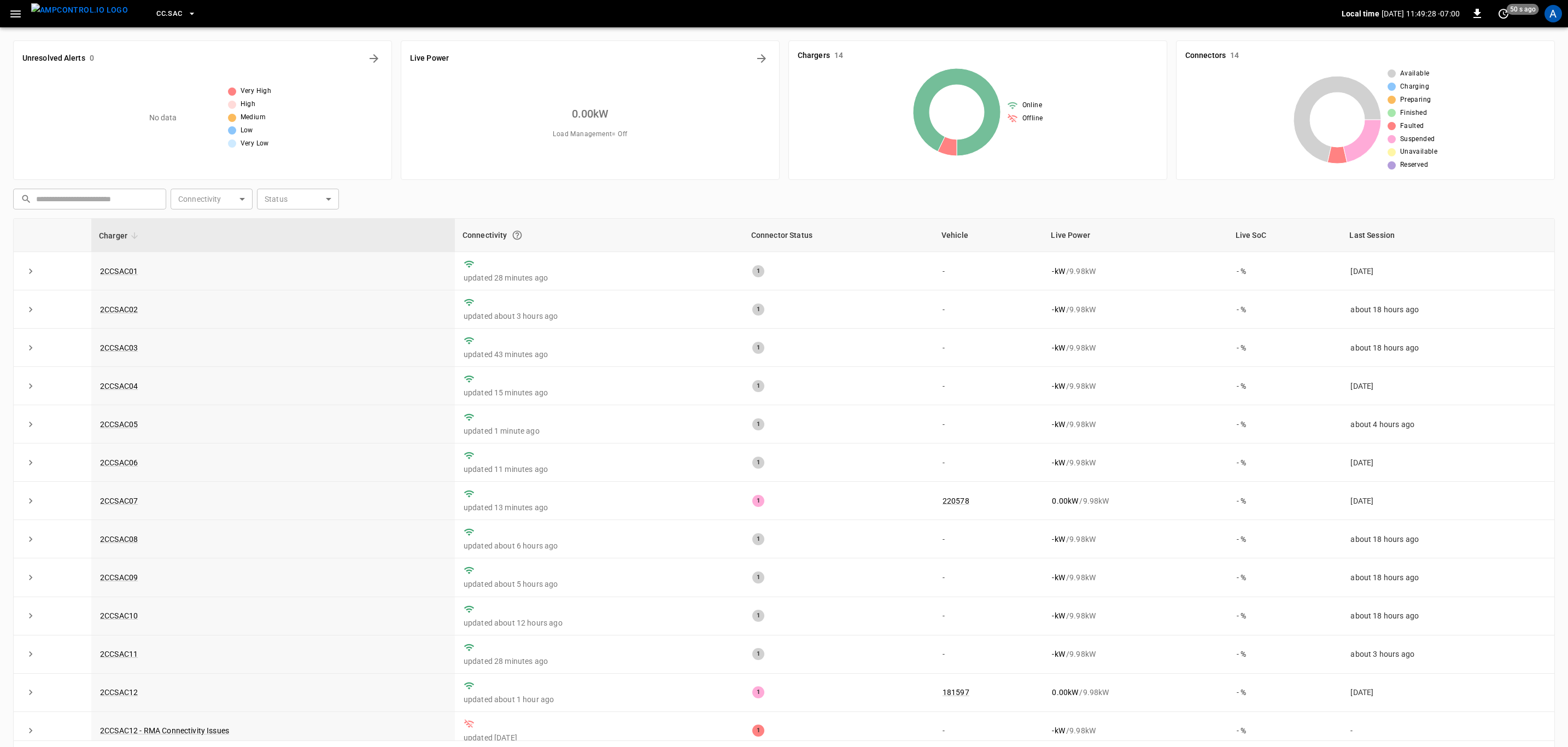
click at [19, 16] on icon "button" at bounding box center [16, 14] width 11 height 7
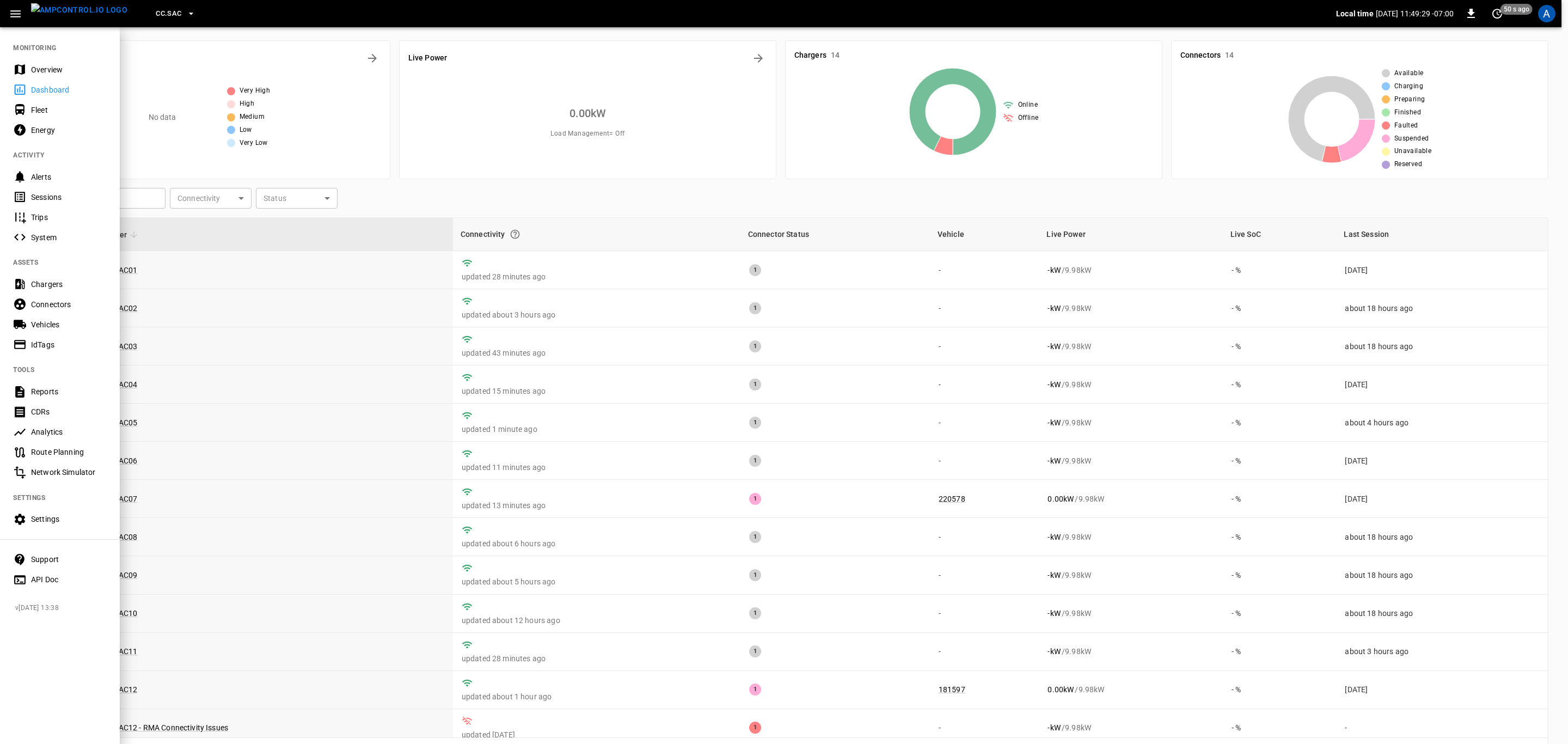
click at [59, 62] on div "Overview" at bounding box center [60, 69] width 120 height 21
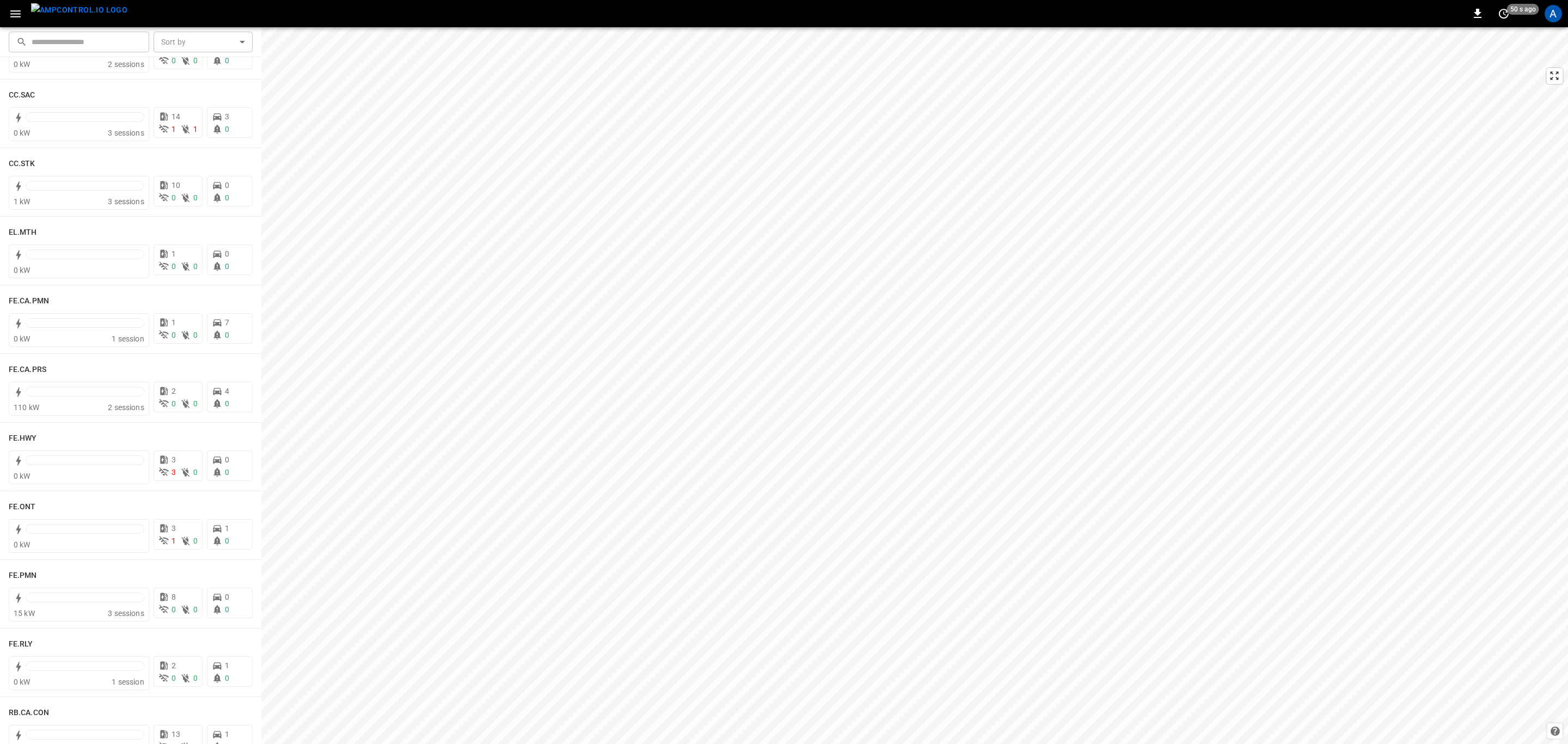
scroll to position [1143, 0]
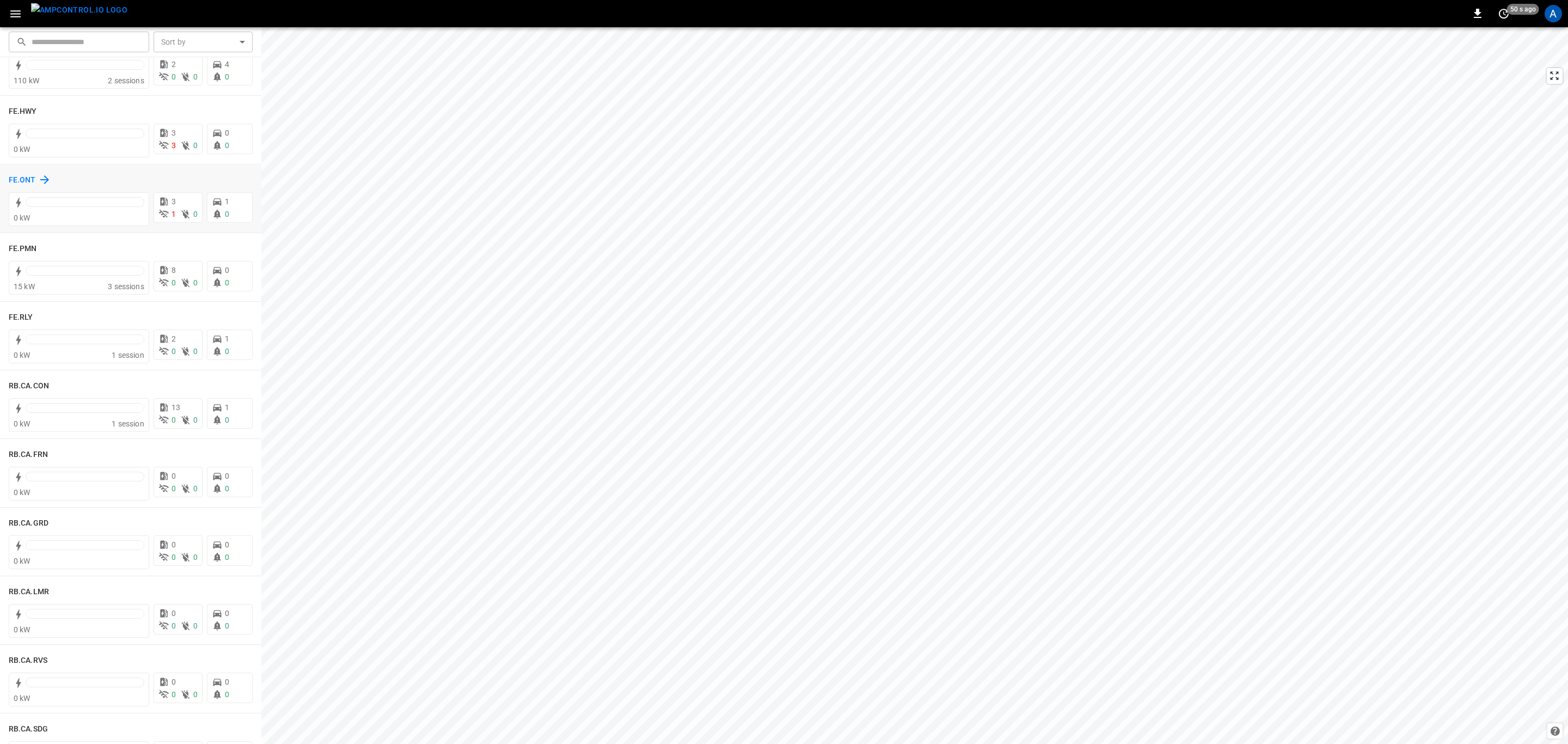
click at [28, 180] on h6 "FE.ONT" at bounding box center [22, 180] width 27 height 12
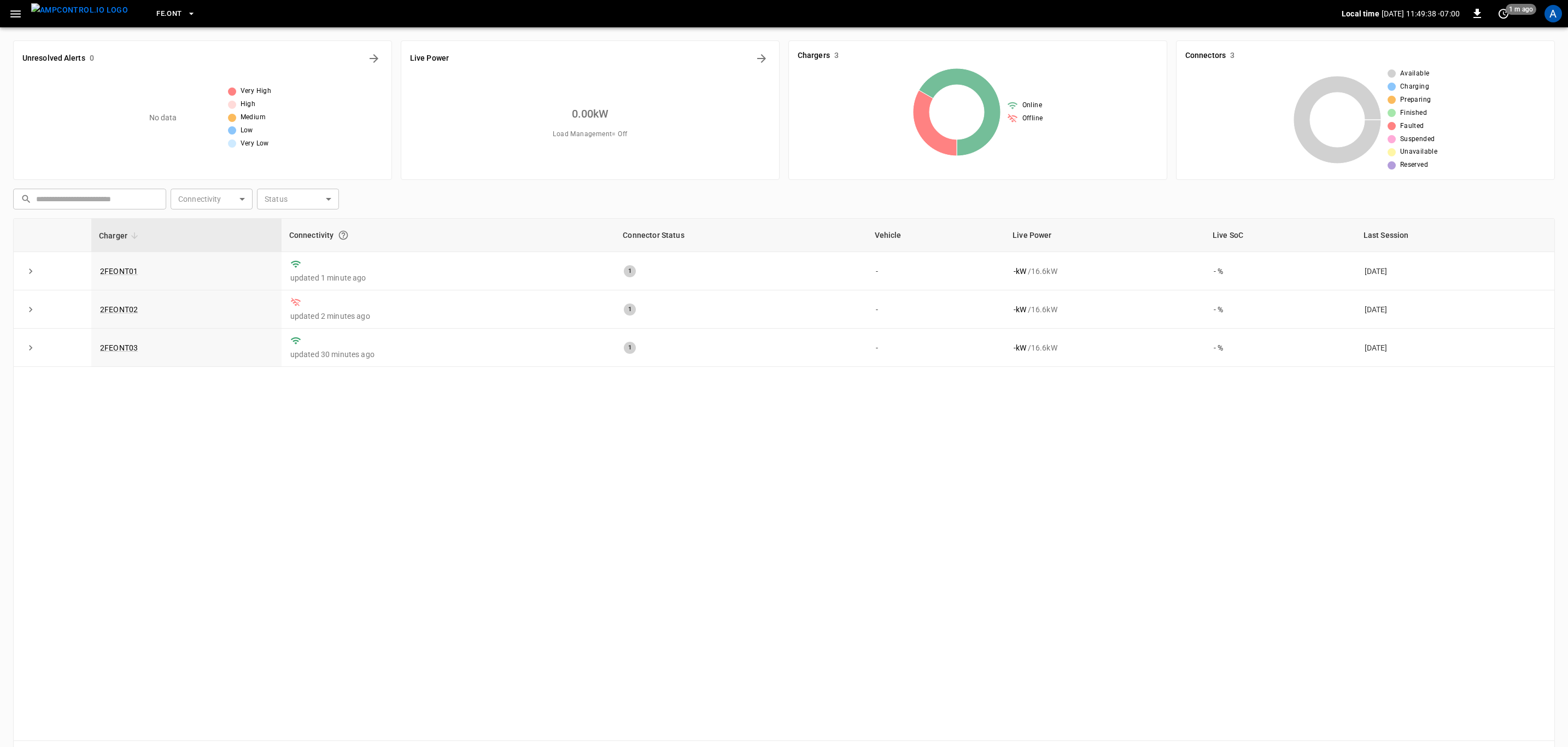
click at [19, 18] on icon "button" at bounding box center [16, 14] width 14 height 14
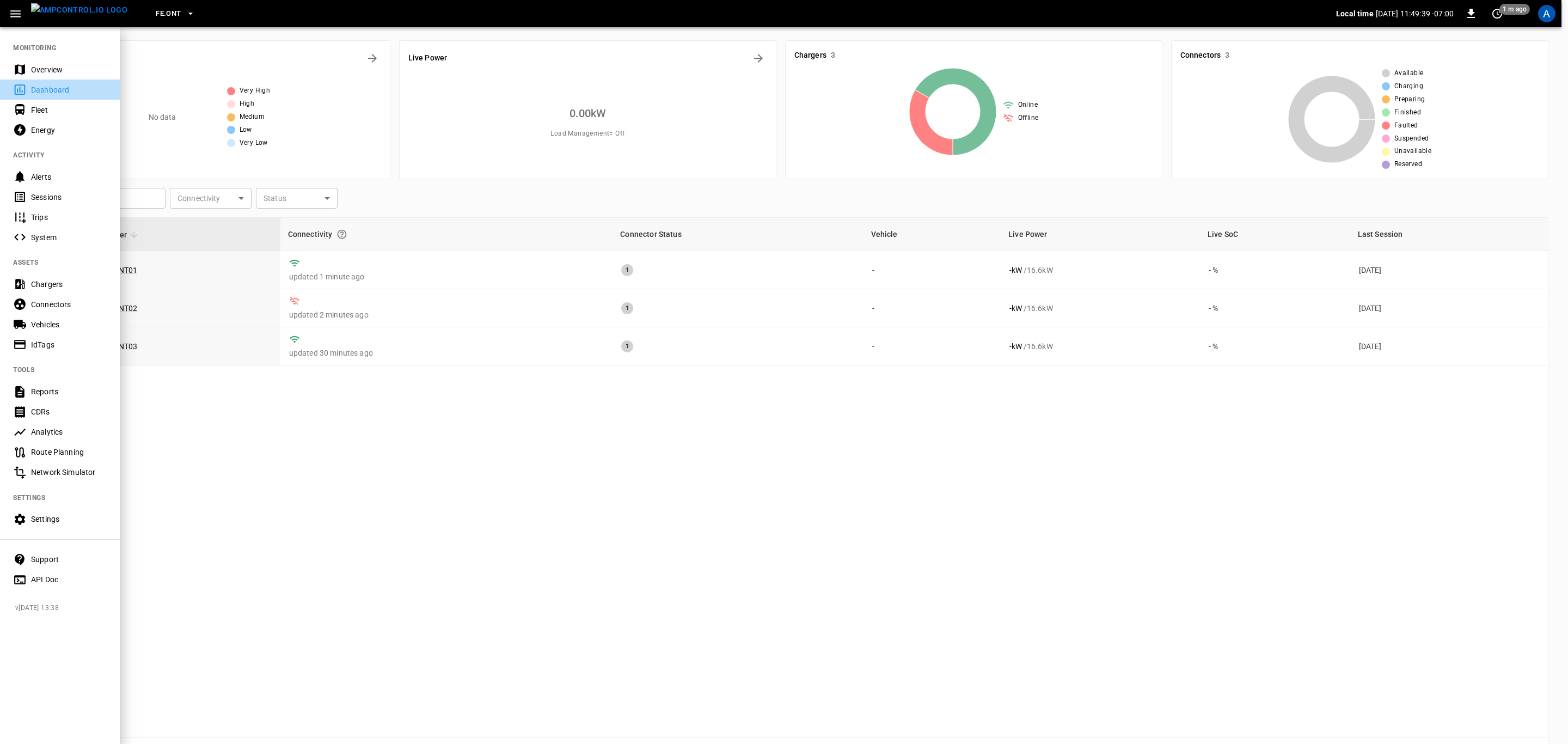
click at [66, 80] on div "Dashboard" at bounding box center [60, 90] width 120 height 21
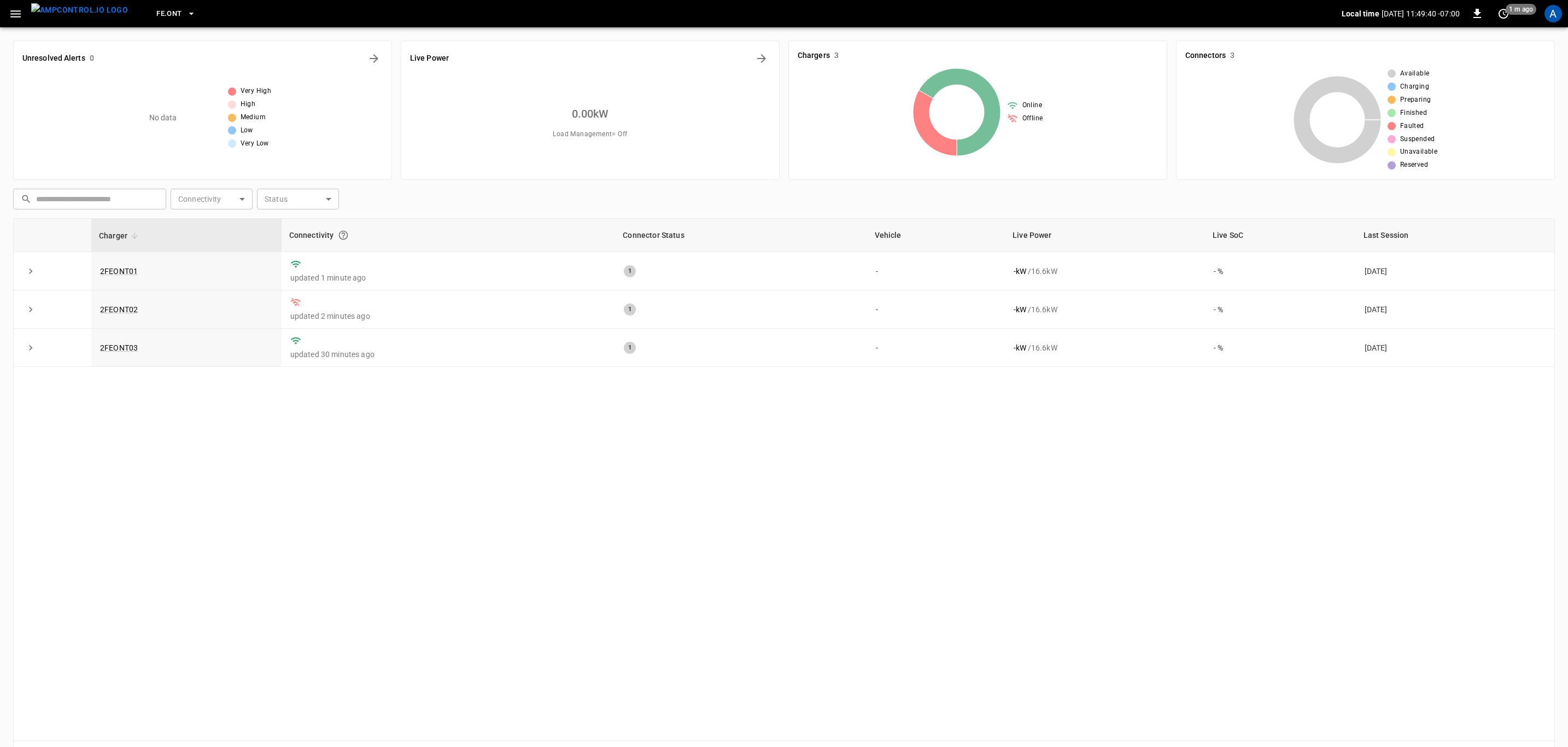
click at [9, 16] on icon "button" at bounding box center [16, 14] width 14 height 14
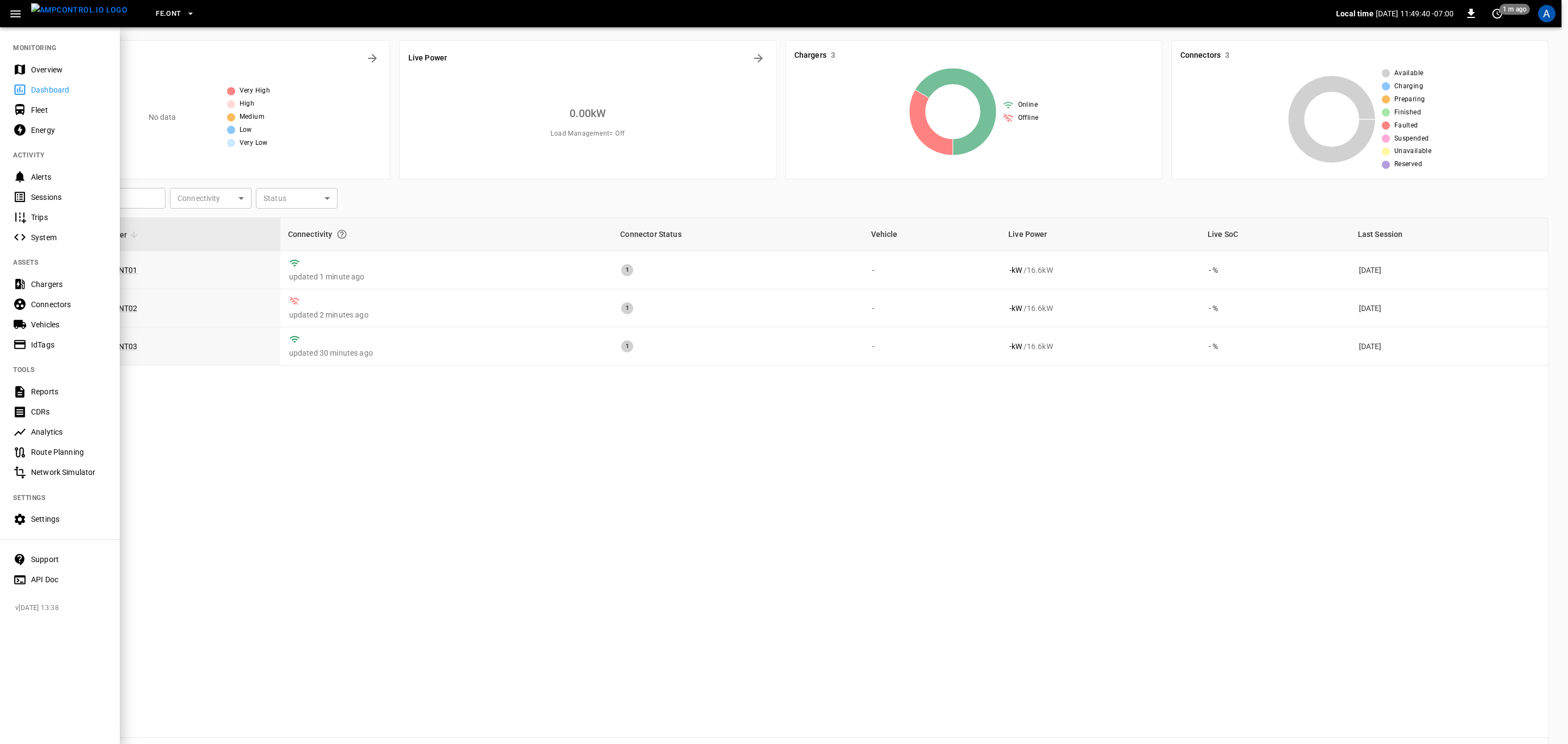
click at [56, 71] on div "Overview" at bounding box center [69, 69] width 76 height 11
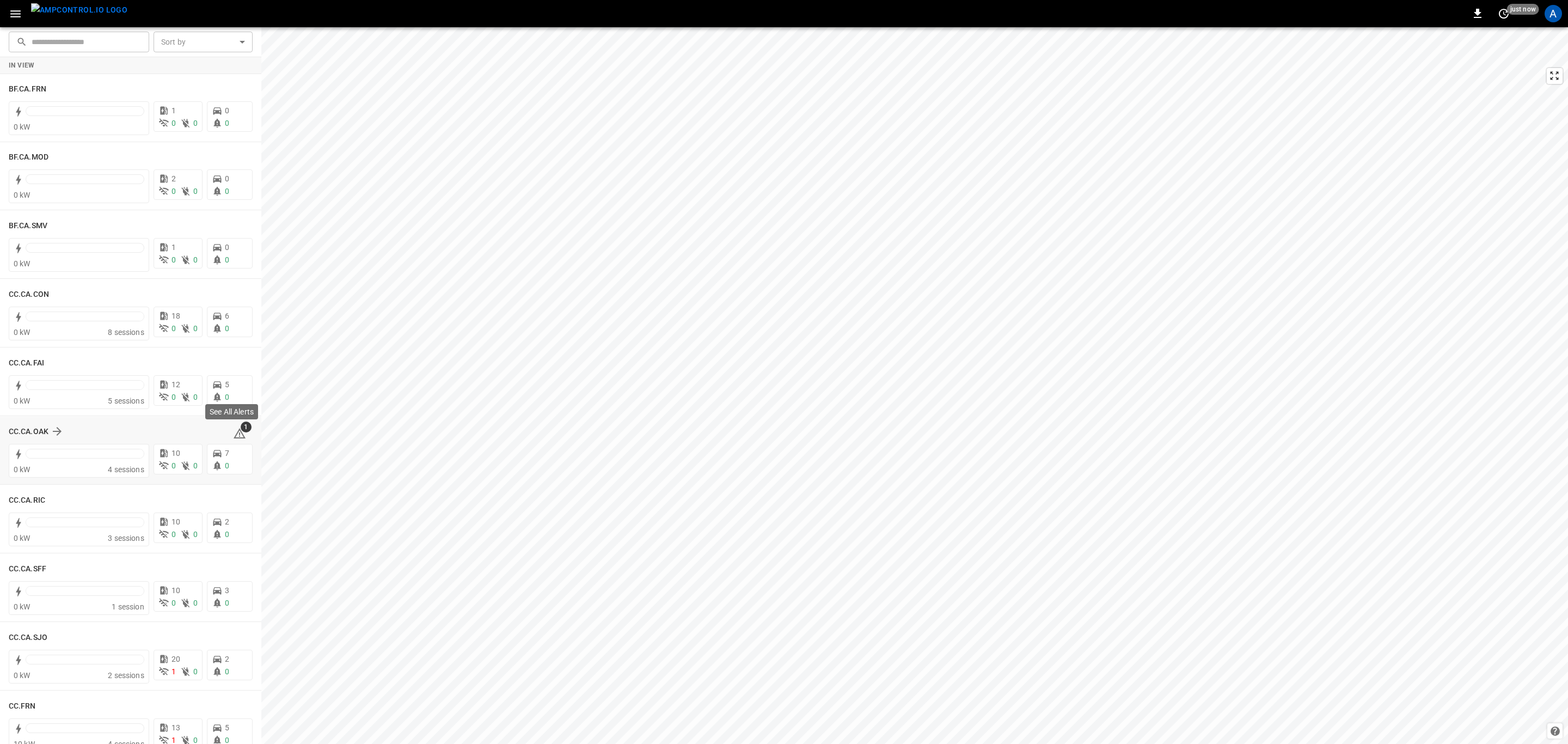
click at [237, 432] on icon at bounding box center [240, 434] width 13 height 13
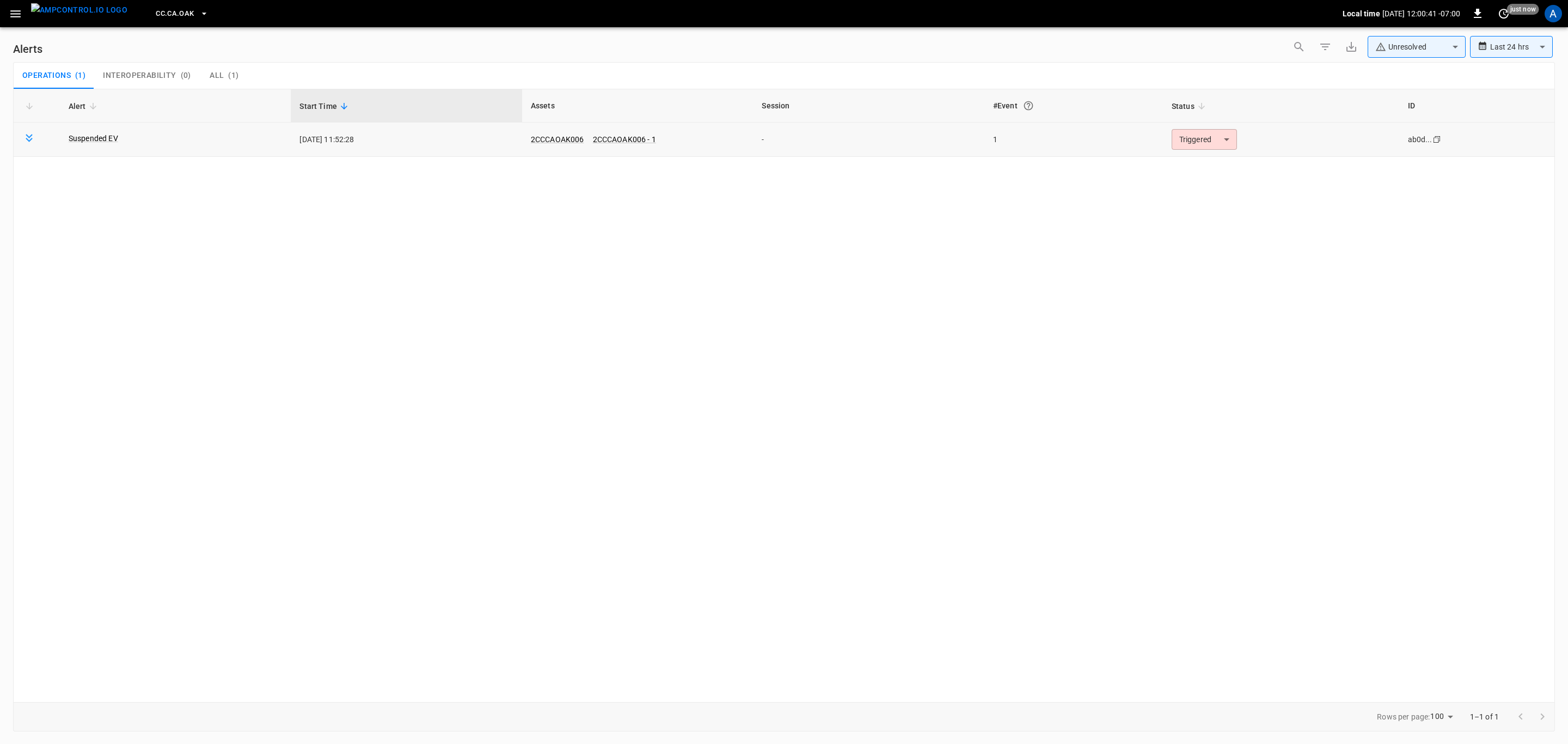
click at [1187, 134] on body "**********" at bounding box center [784, 370] width 1568 height 740
click at [1198, 165] on li "Resolved" at bounding box center [1199, 159] width 66 height 11
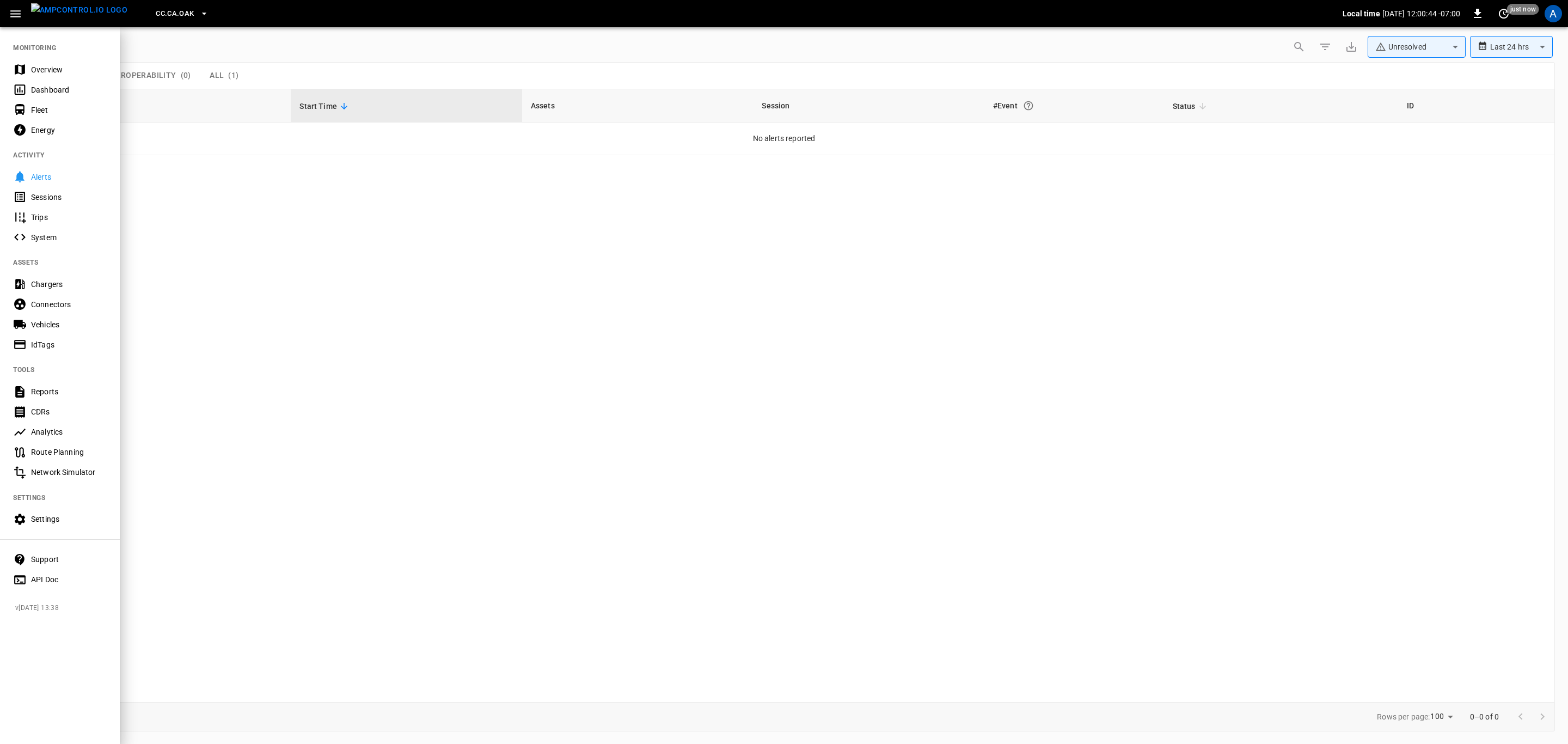
click at [61, 72] on div "Overview" at bounding box center [69, 69] width 76 height 11
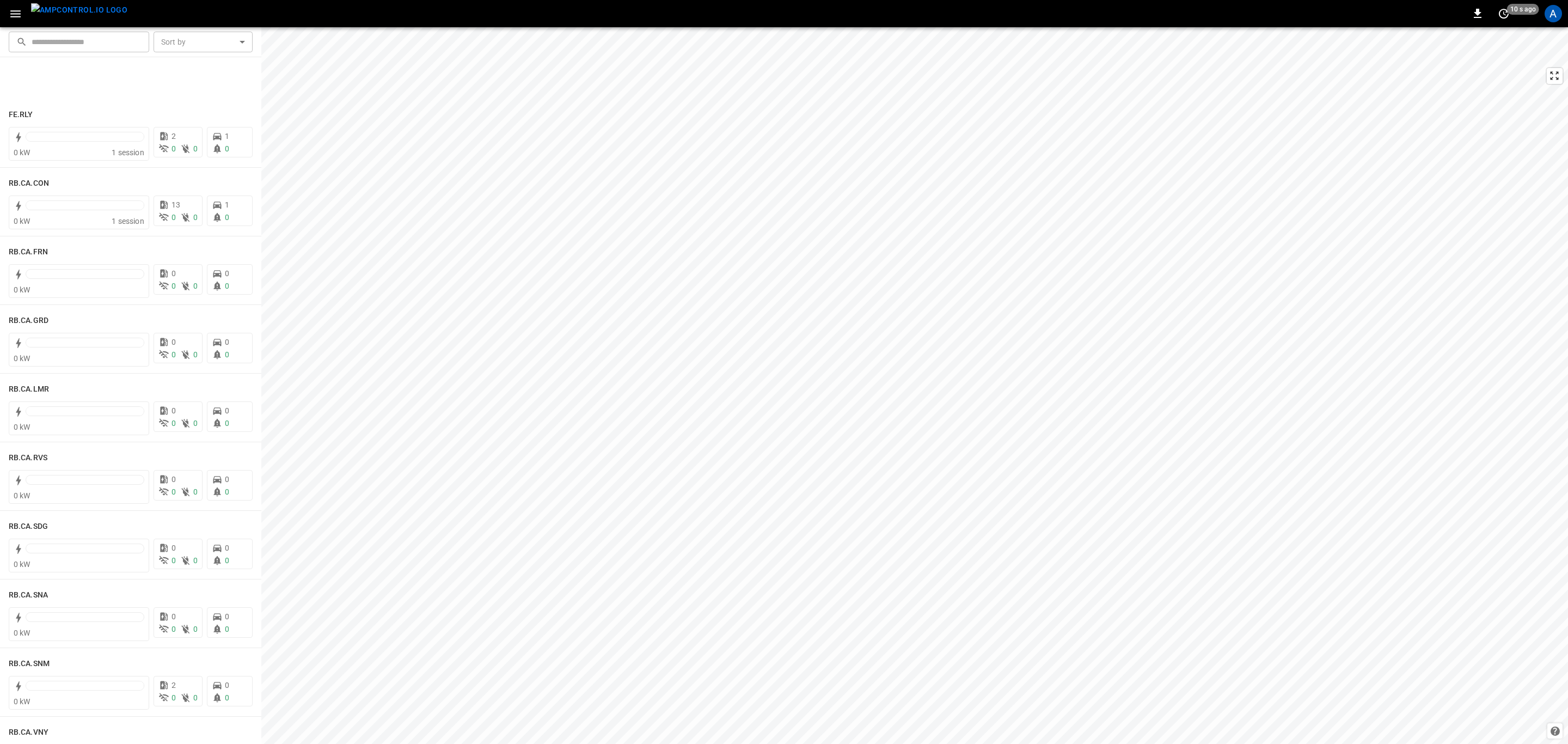
scroll to position [1470, 0]
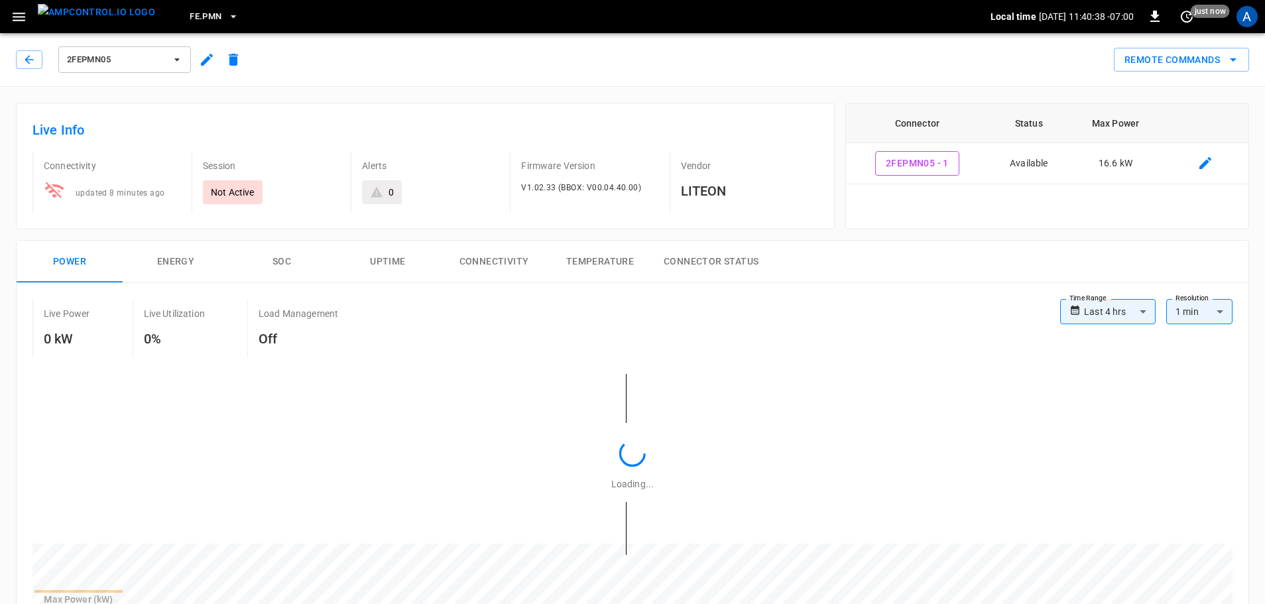
type input "**********"
